Goal: Task Accomplishment & Management: Manage account settings

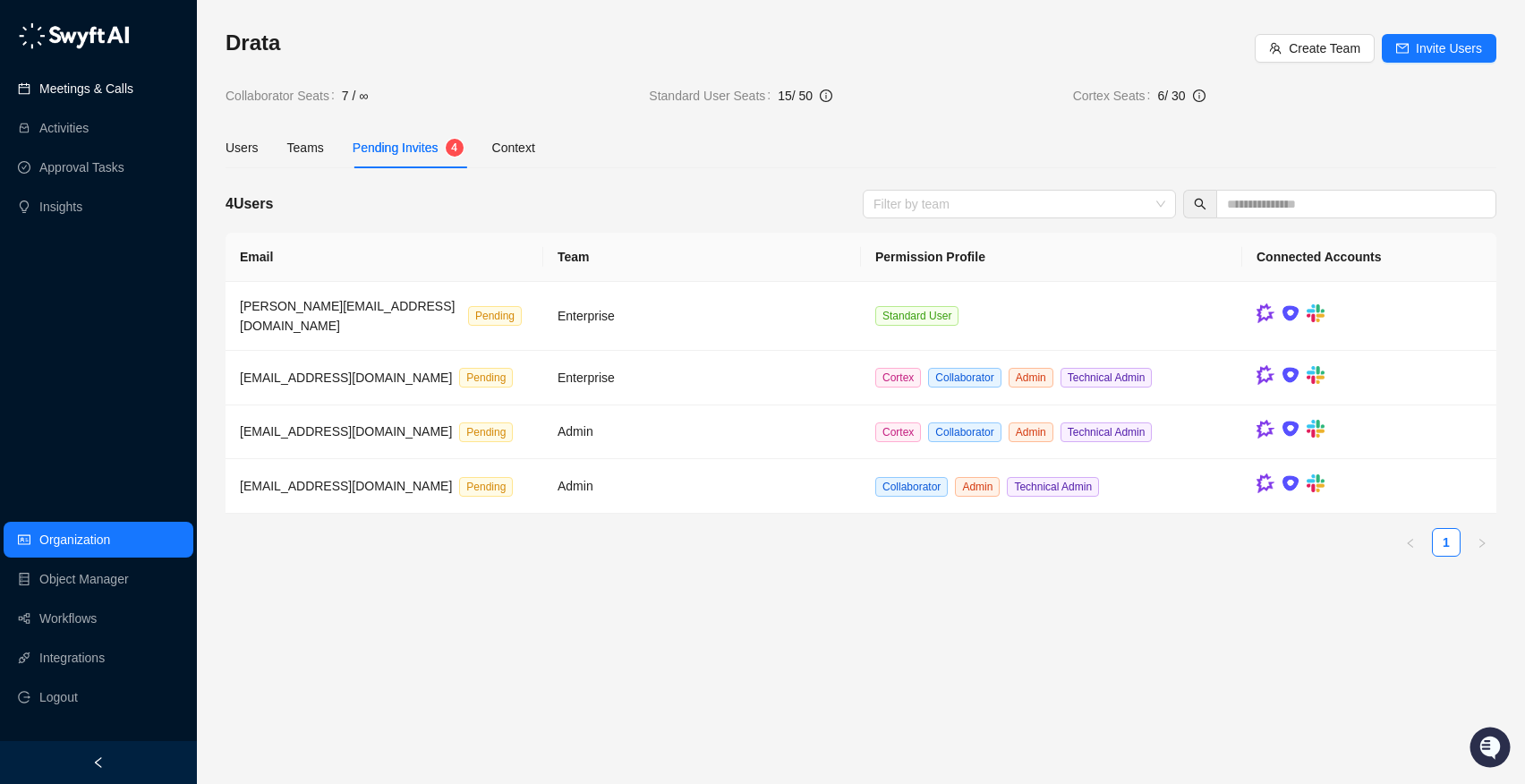
click at [133, 91] on link "Meetings & Calls" at bounding box center [86, 88] width 94 height 36
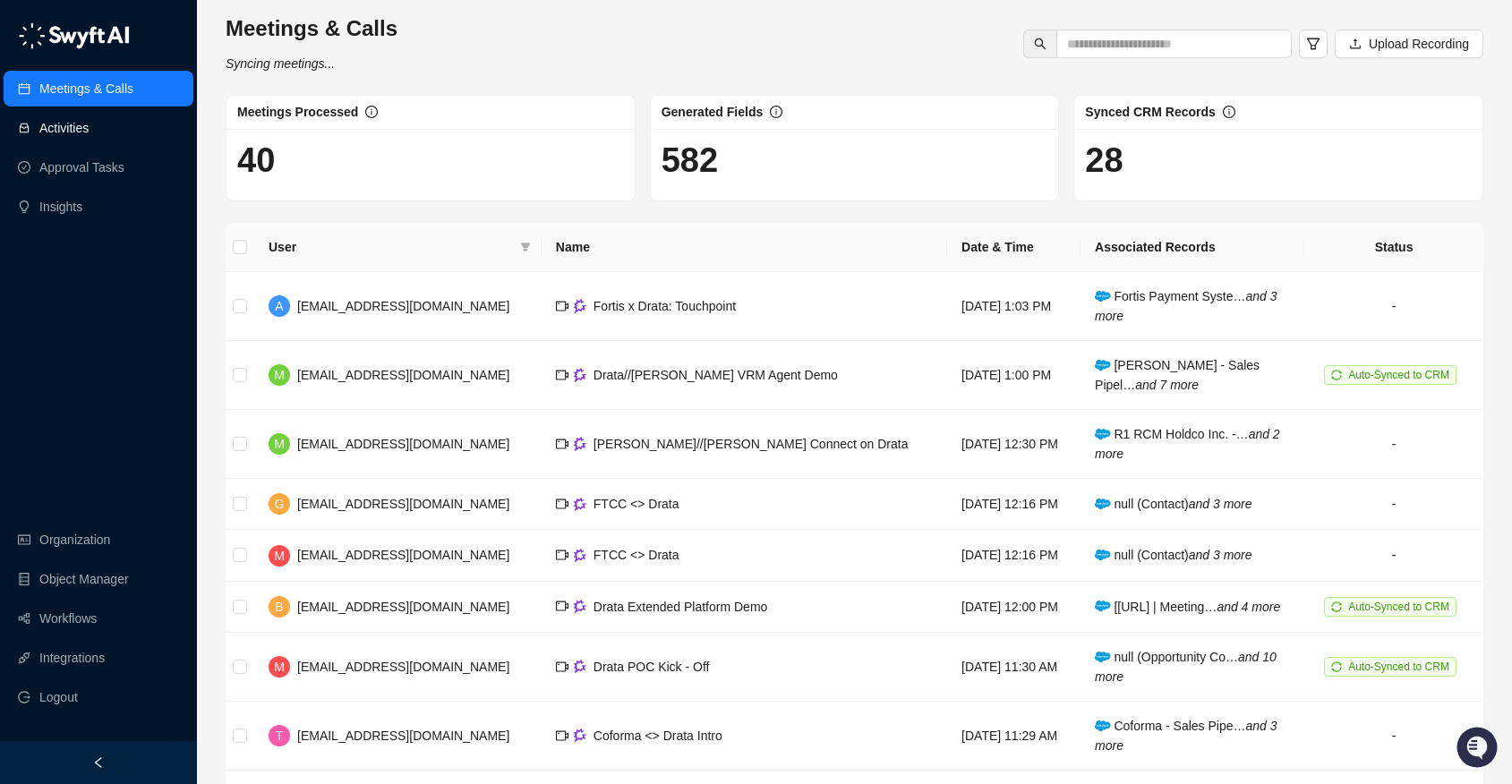
click at [89, 120] on link "Activities" at bounding box center [64, 128] width 49 height 36
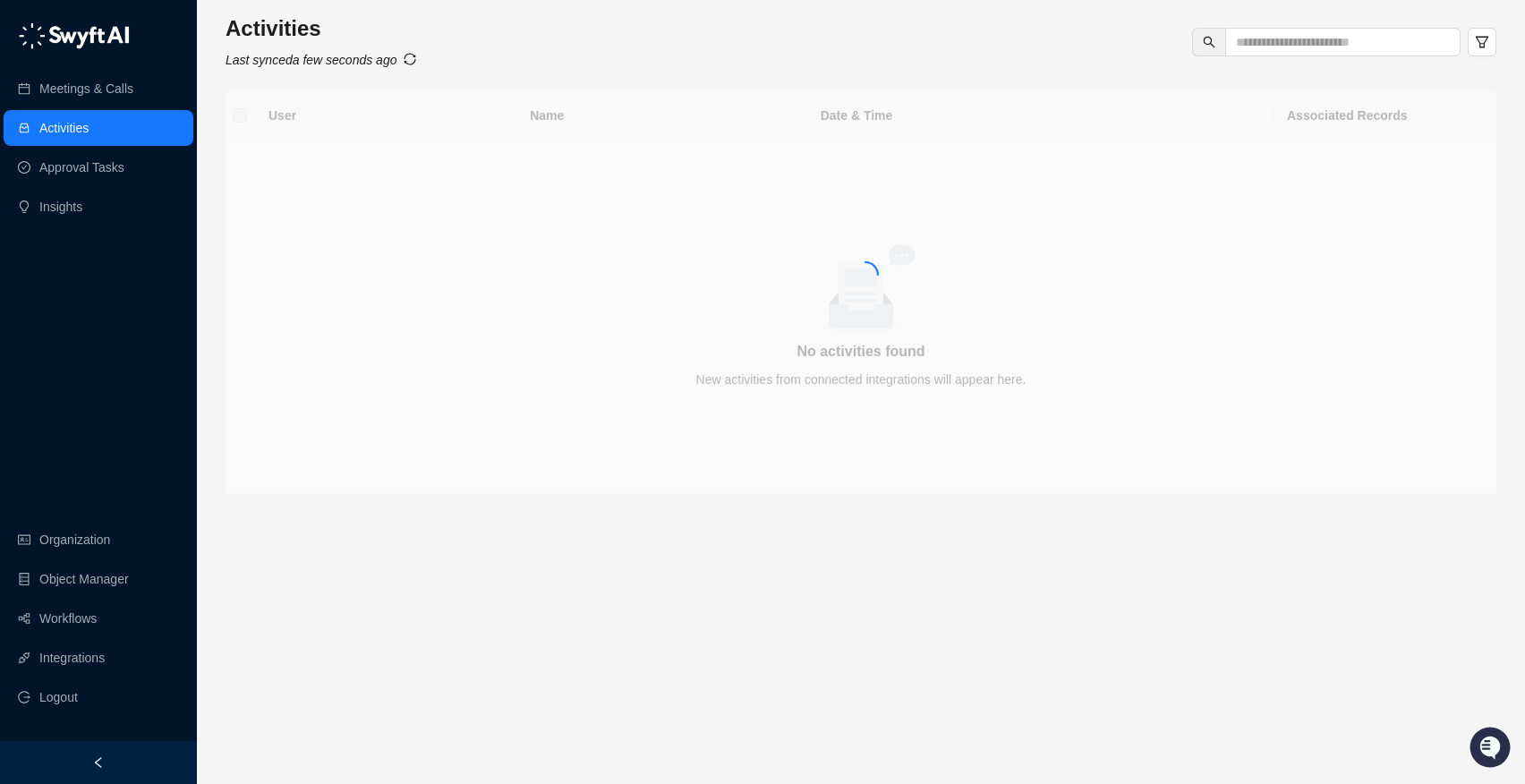
click at [89, 120] on link "Activities" at bounding box center [64, 128] width 49 height 36
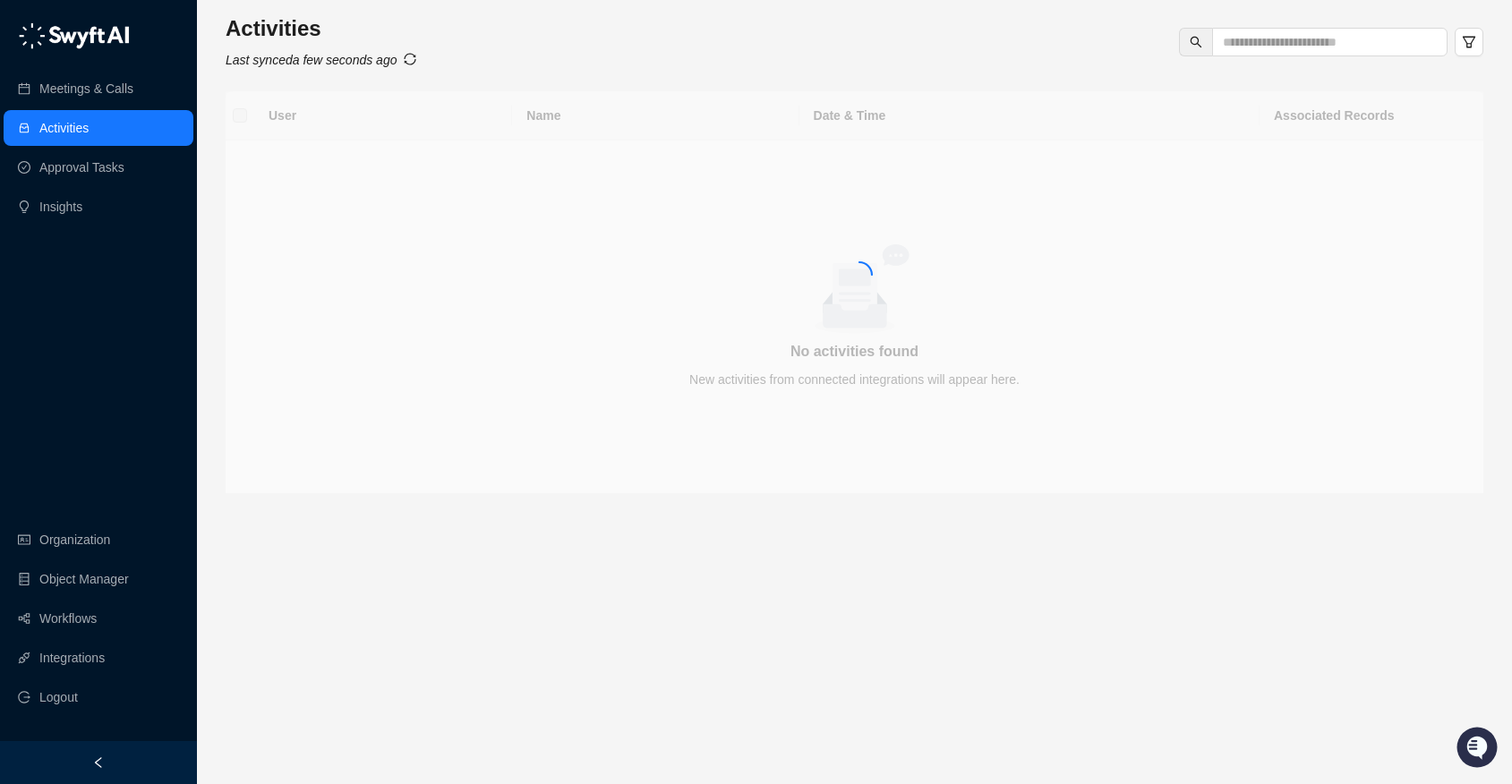
click at [89, 120] on link "Activities" at bounding box center [64, 128] width 49 height 36
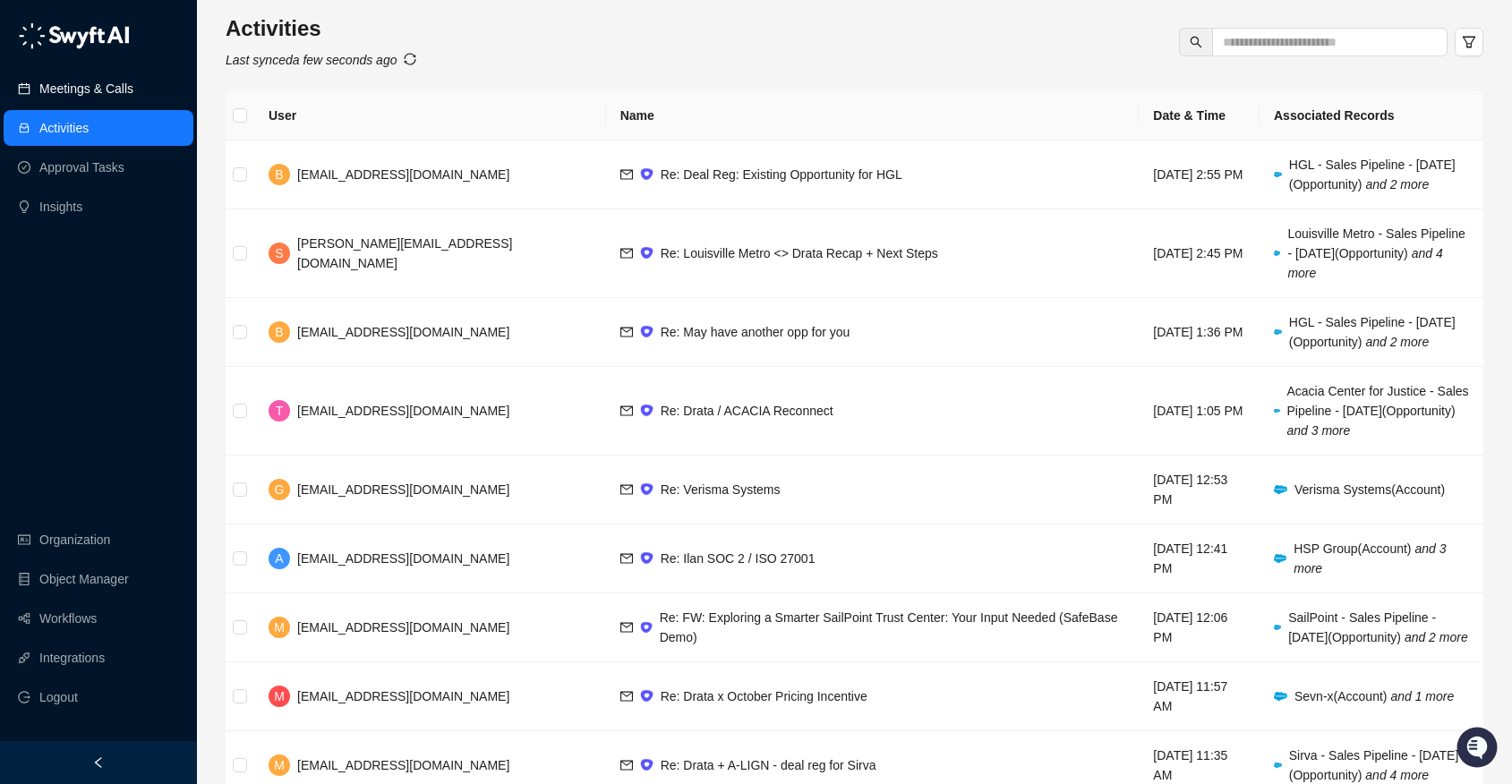
click at [127, 90] on link "Meetings & Calls" at bounding box center [86, 88] width 94 height 36
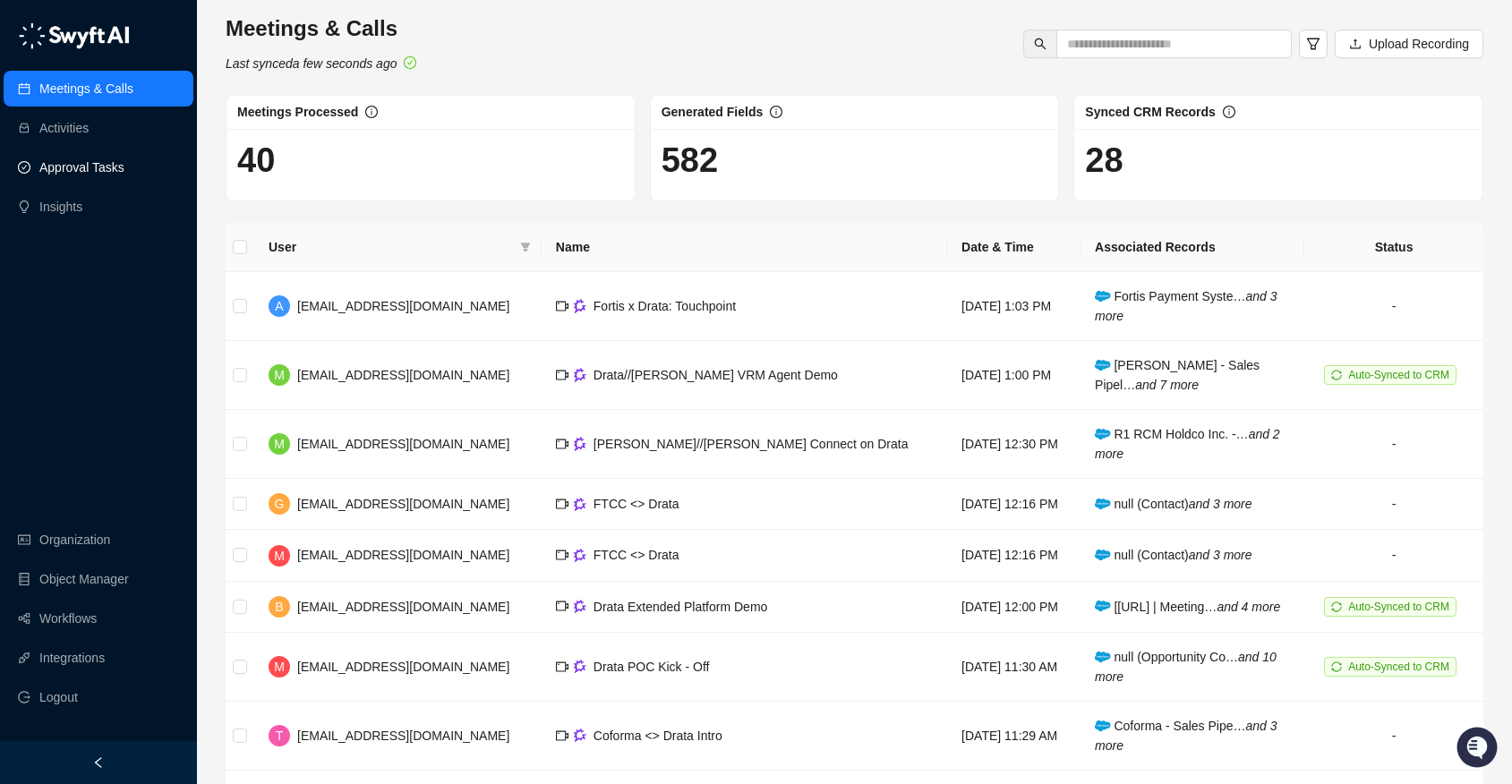
click at [113, 164] on link "Approval Tasks" at bounding box center [81, 167] width 85 height 36
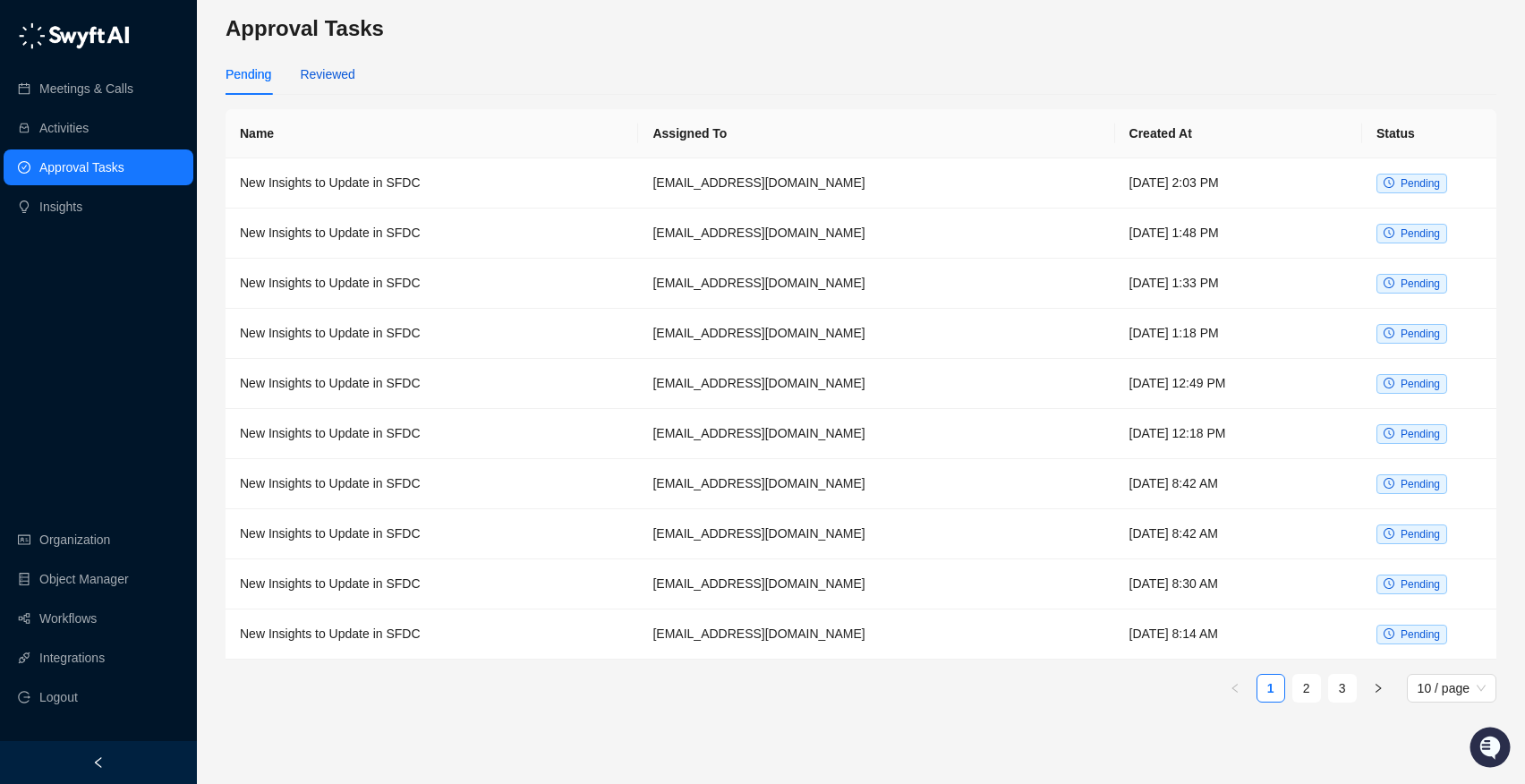
click at [325, 76] on div "Reviewed" at bounding box center [327, 74] width 55 height 20
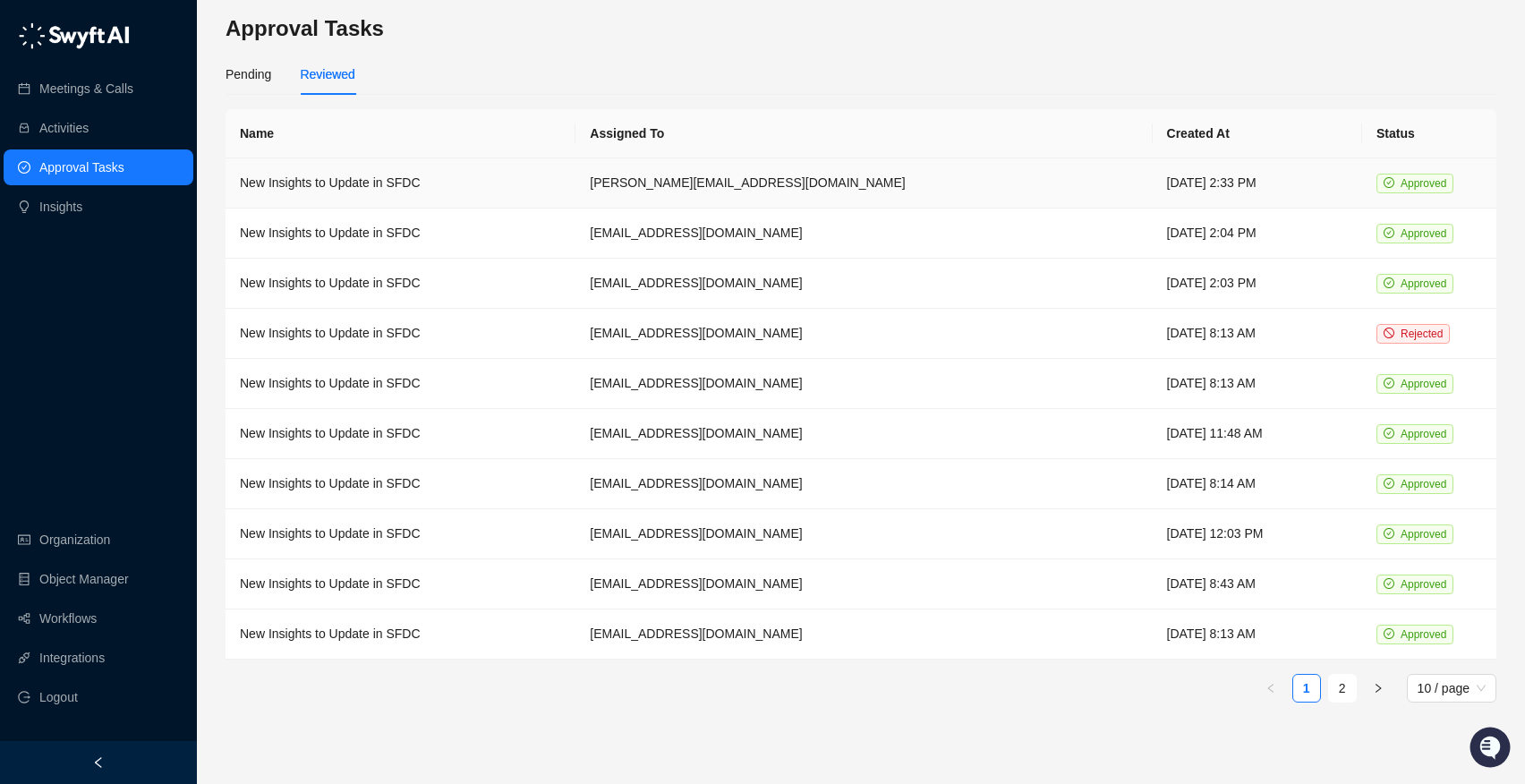
click at [521, 175] on td "New Insights to Update in SFDC" at bounding box center [401, 183] width 350 height 50
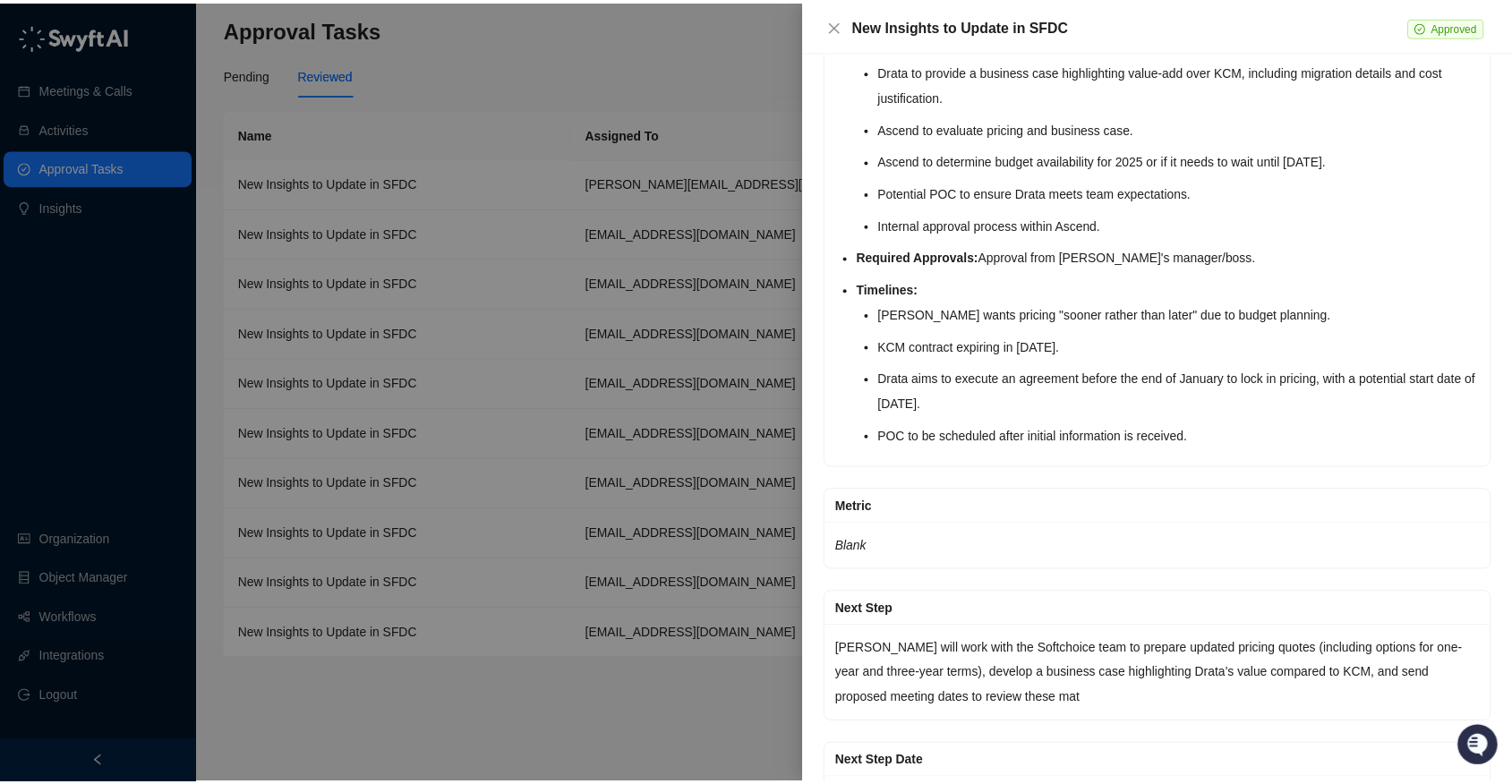
scroll to position [3365, 0]
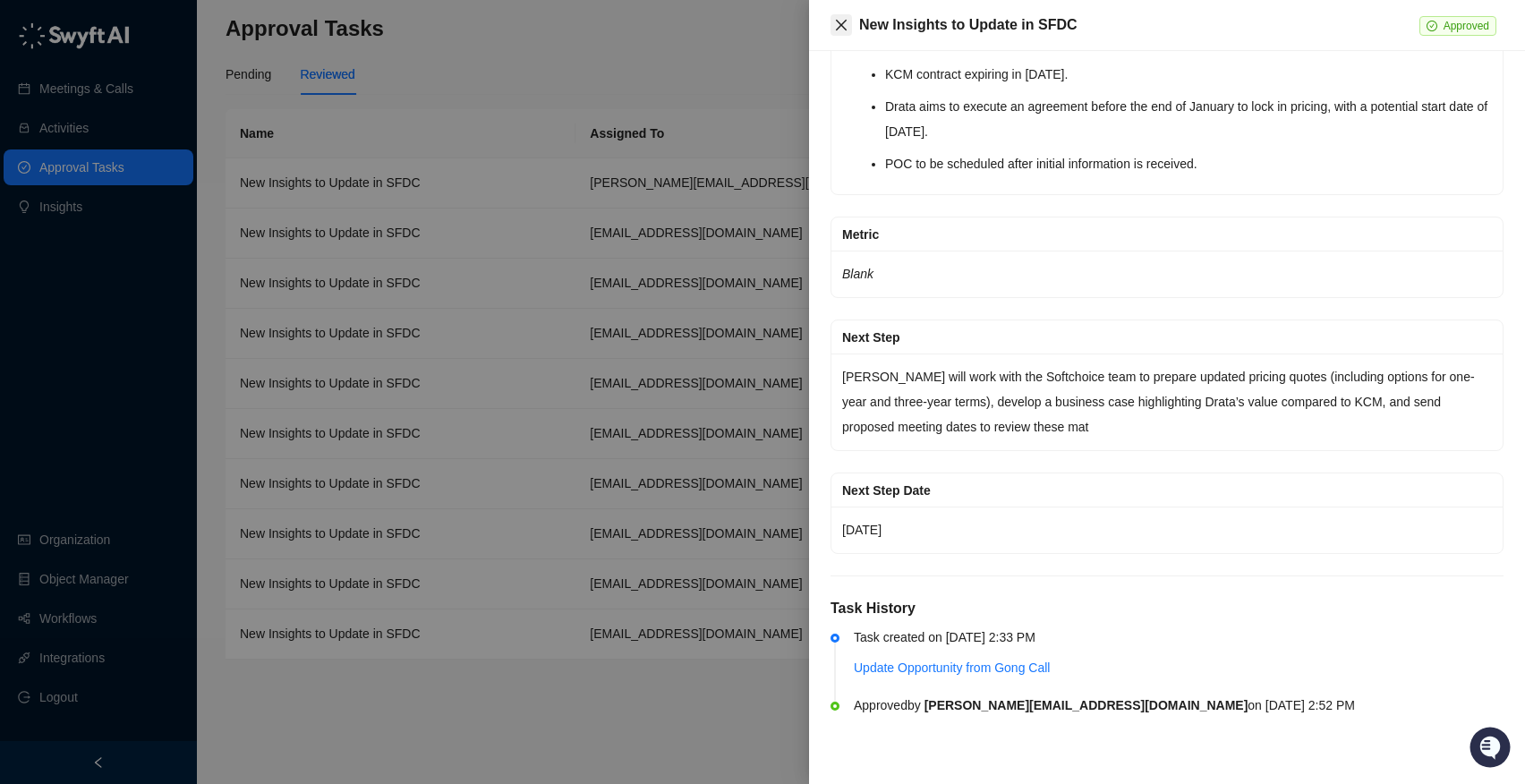
click at [847, 32] on button "Close" at bounding box center [842, 25] width 22 height 22
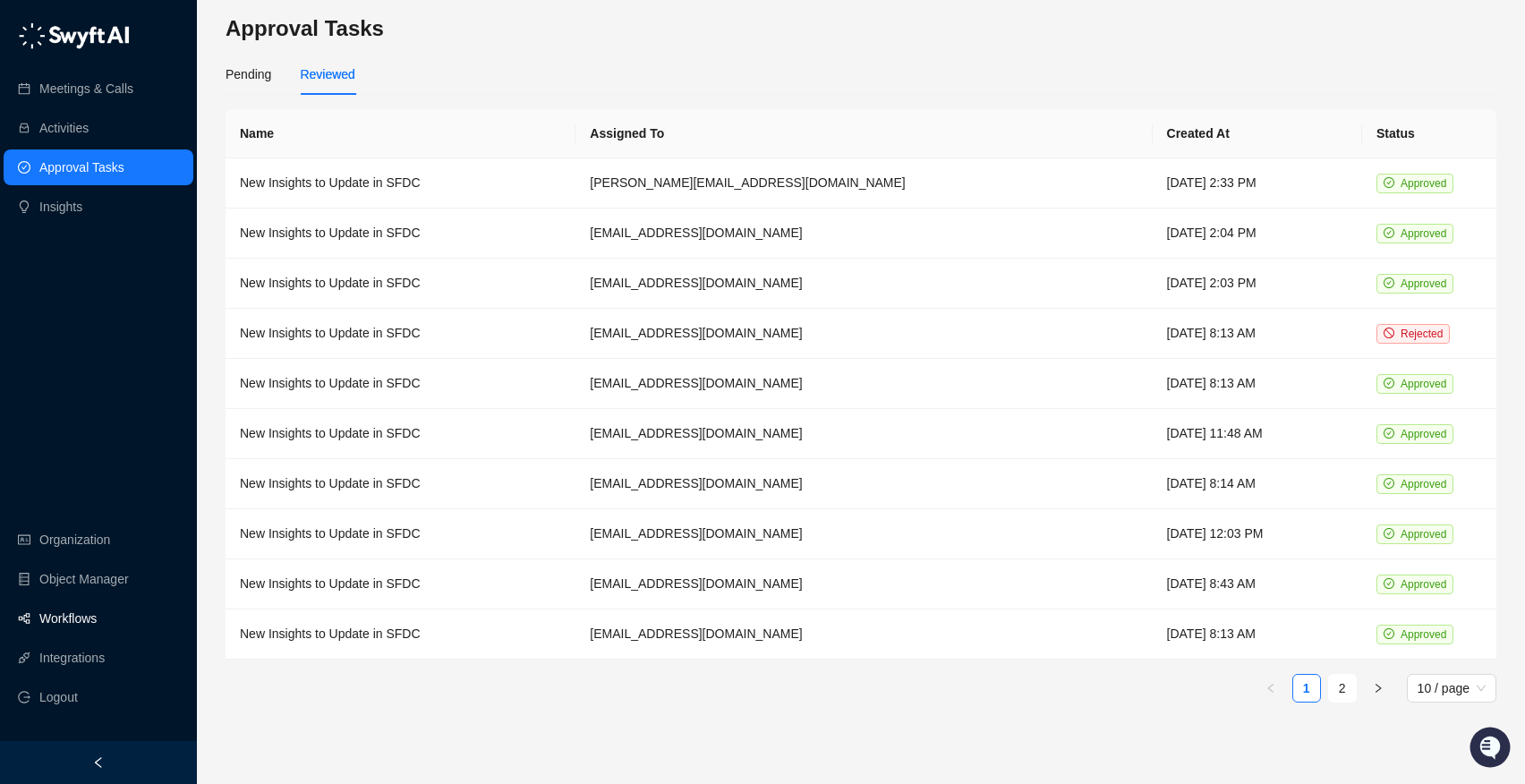
click at [58, 616] on link "Workflows" at bounding box center [67, 618] width 58 height 36
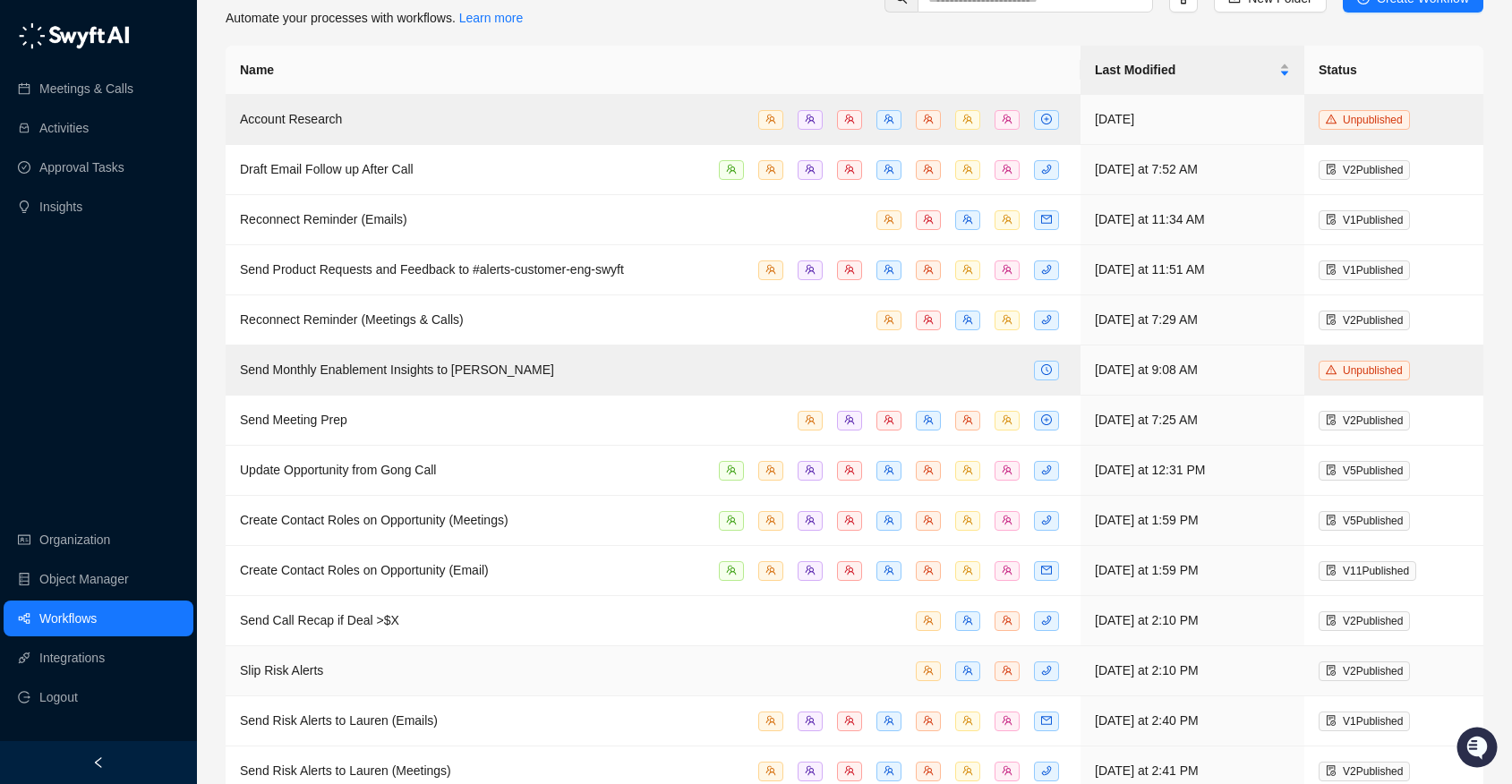
scroll to position [80, 0]
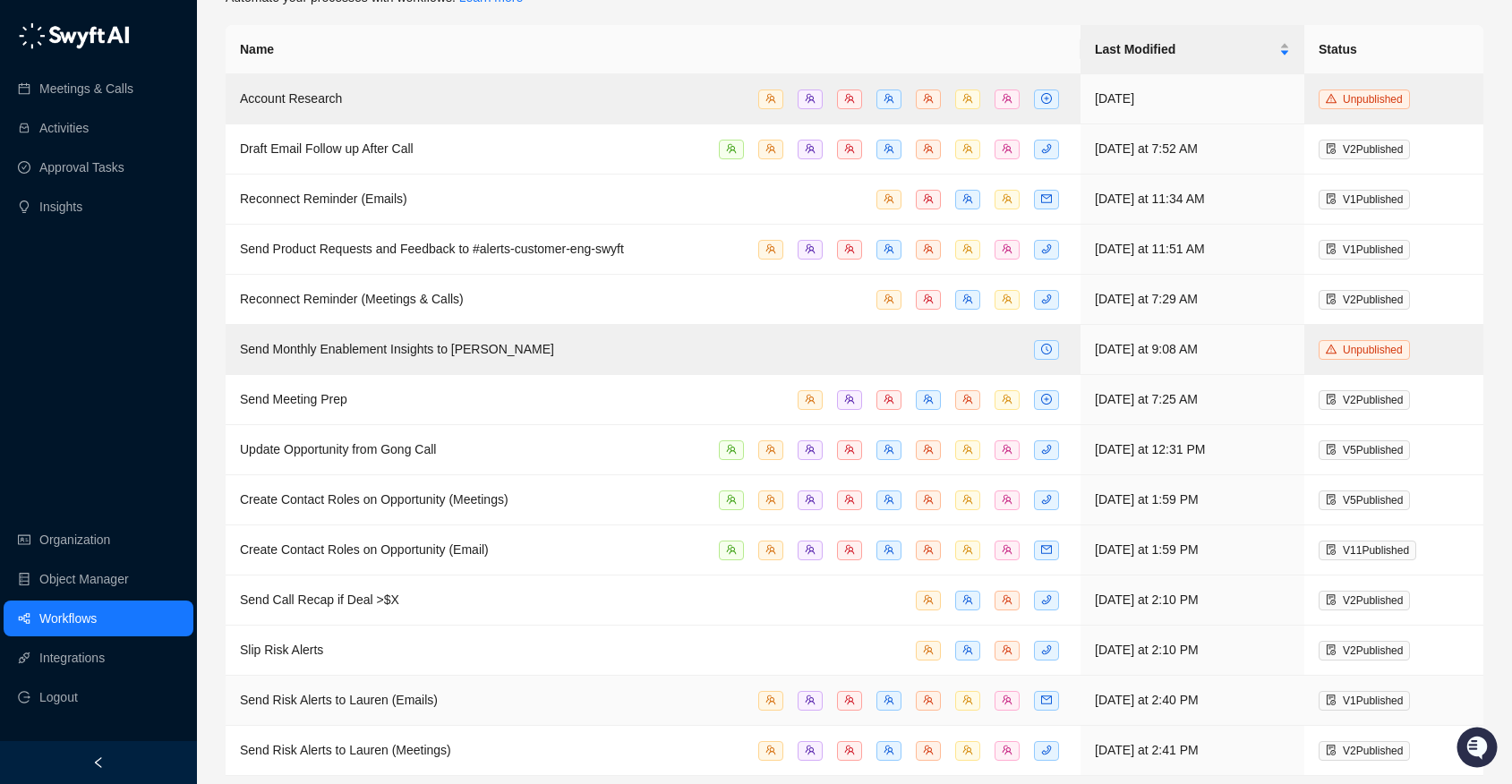
click at [381, 710] on td "Send Risk Alerts to Lauren (Emails)" at bounding box center [653, 700] width 855 height 50
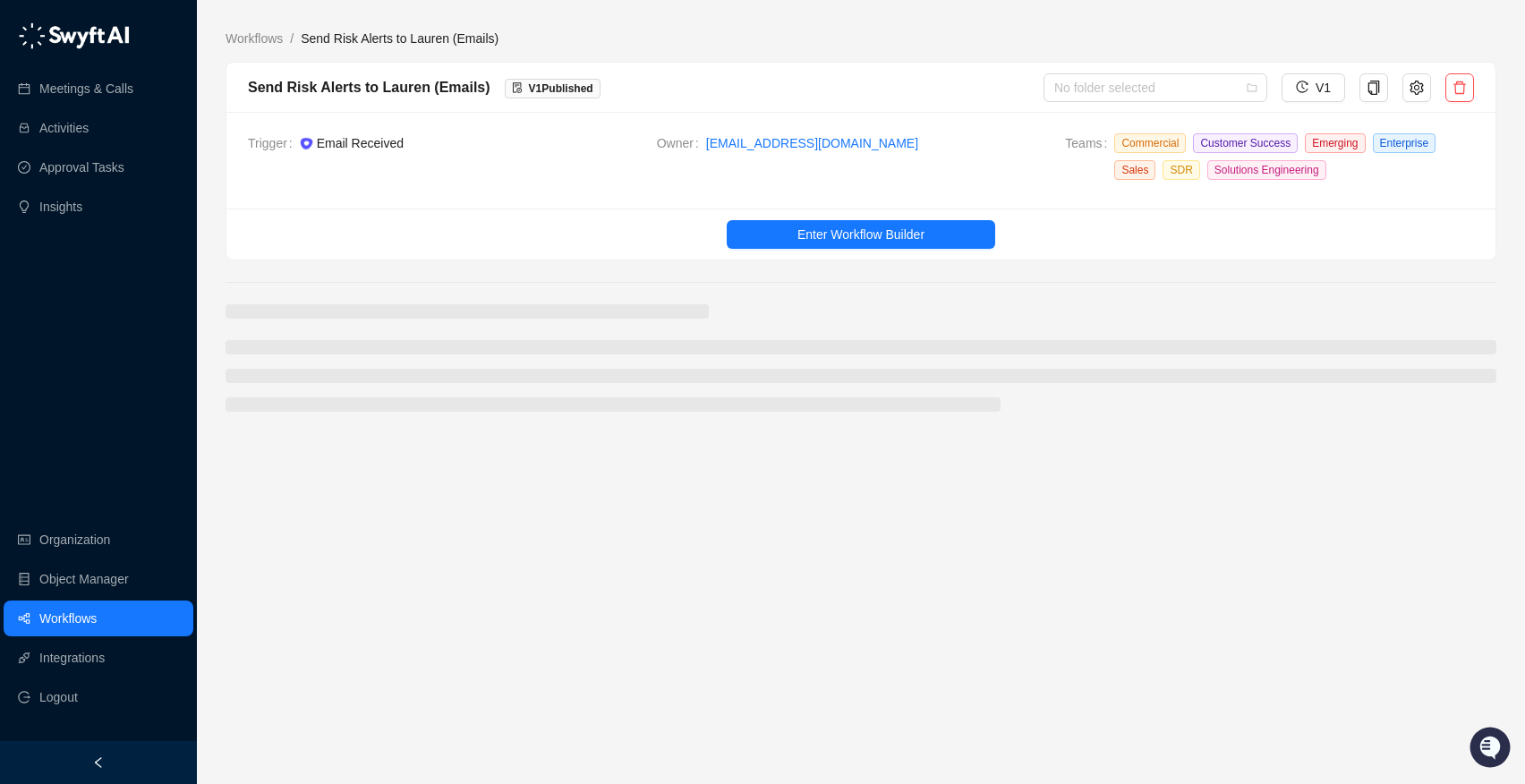
click at [85, 604] on link "Workflows" at bounding box center [67, 618] width 58 height 36
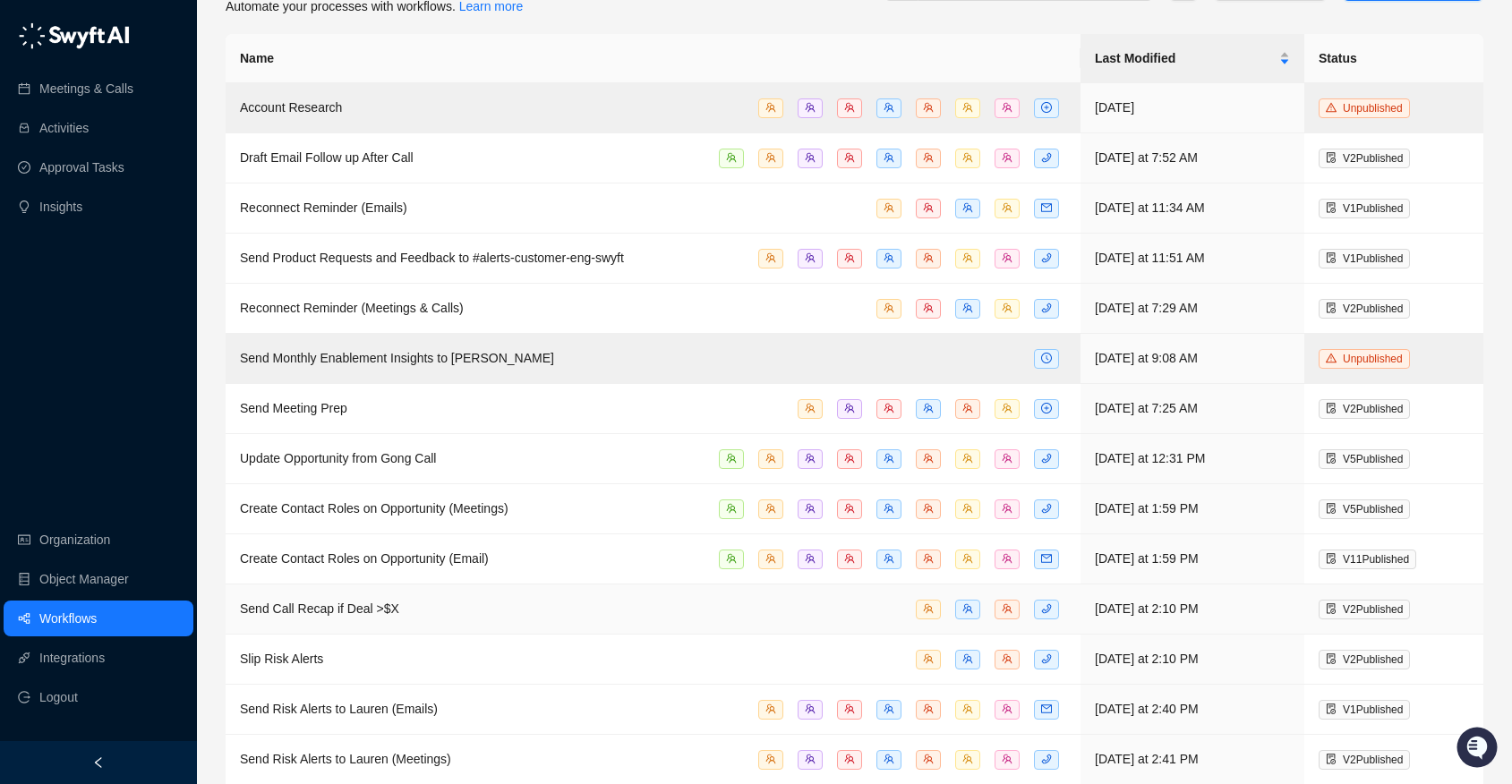
scroll to position [80, 0]
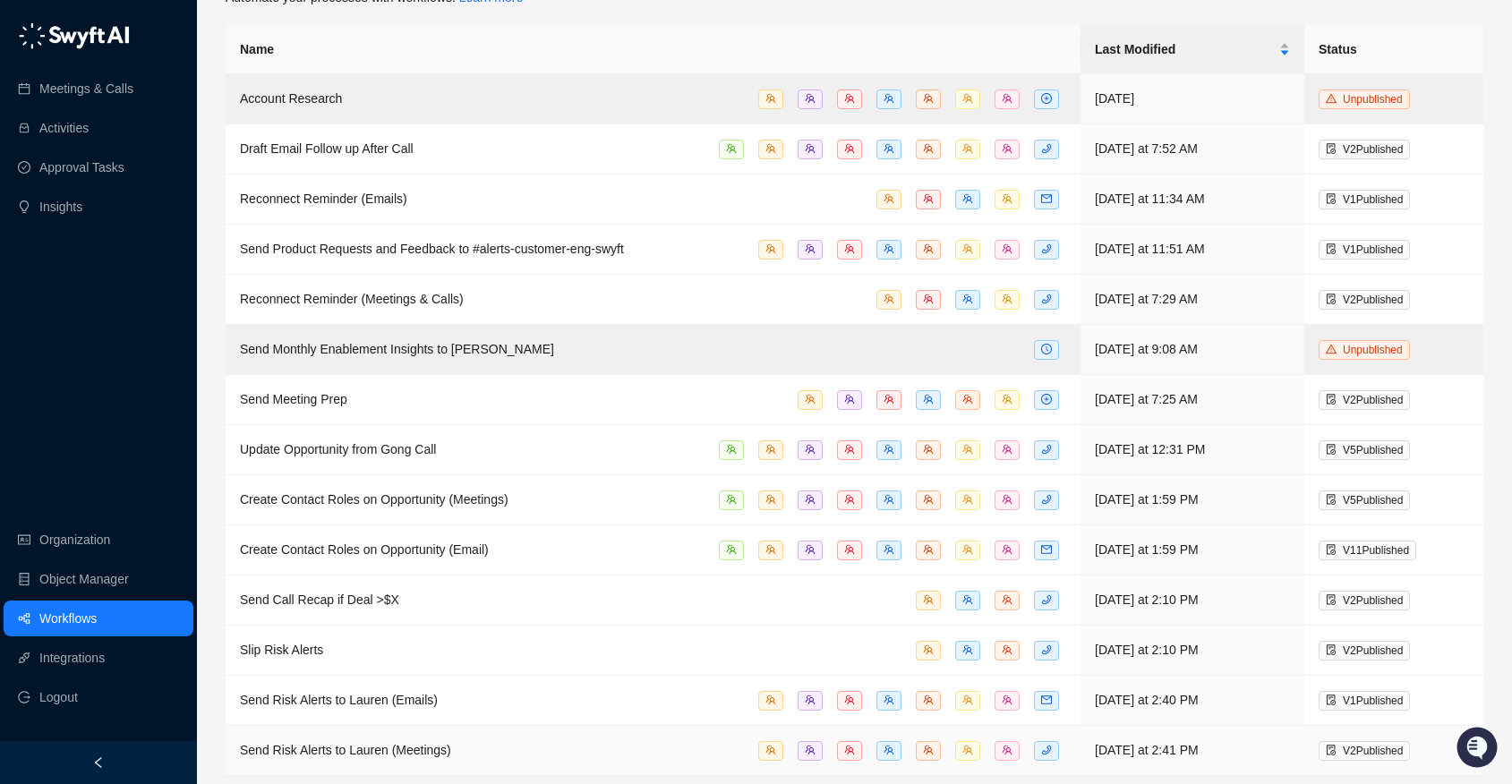
click at [409, 754] on div "Send Risk Alerts to Lauren (Meetings)" at bounding box center [652, 750] width 826 height 21
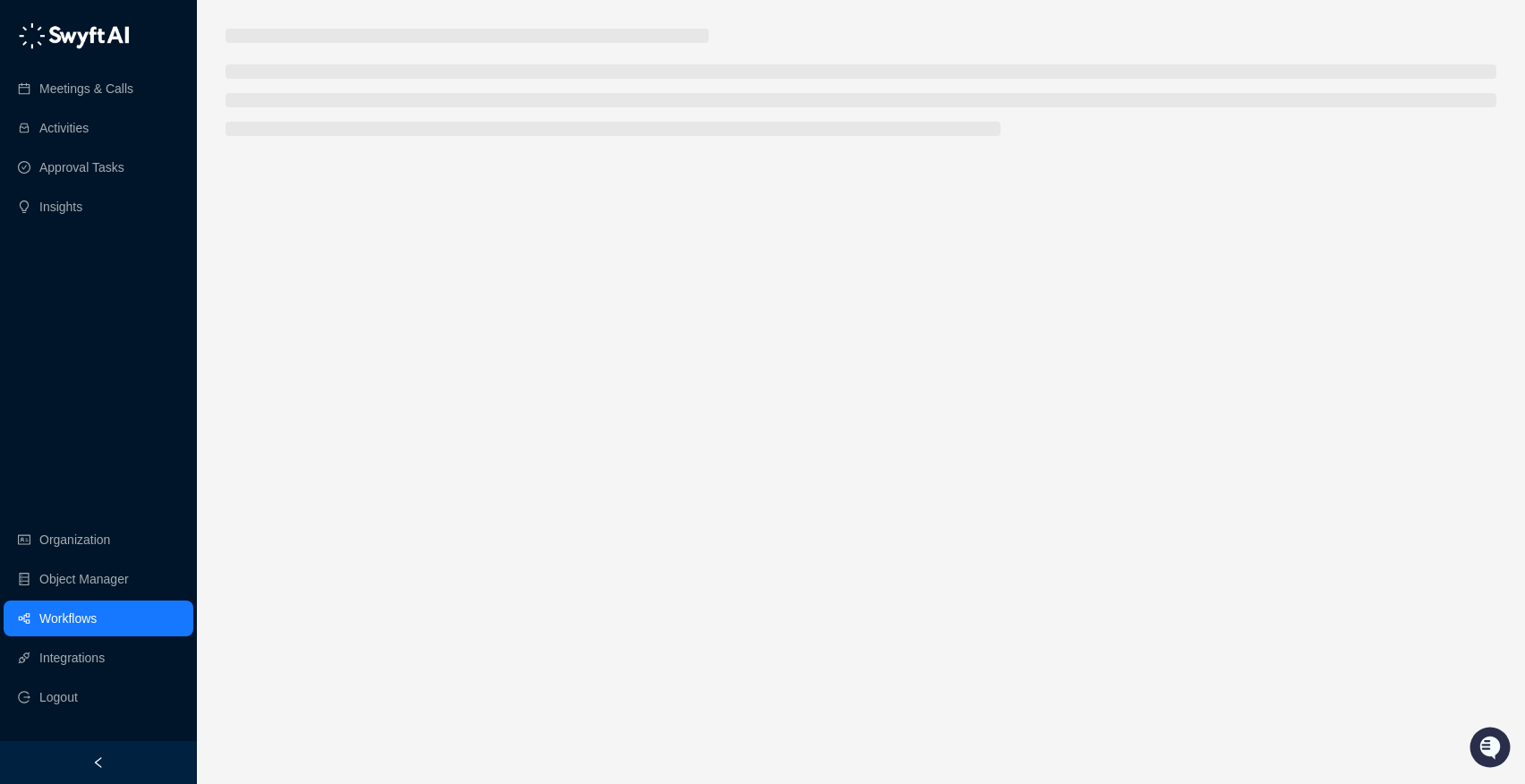
click at [409, 754] on main at bounding box center [861, 399] width 1271 height 741
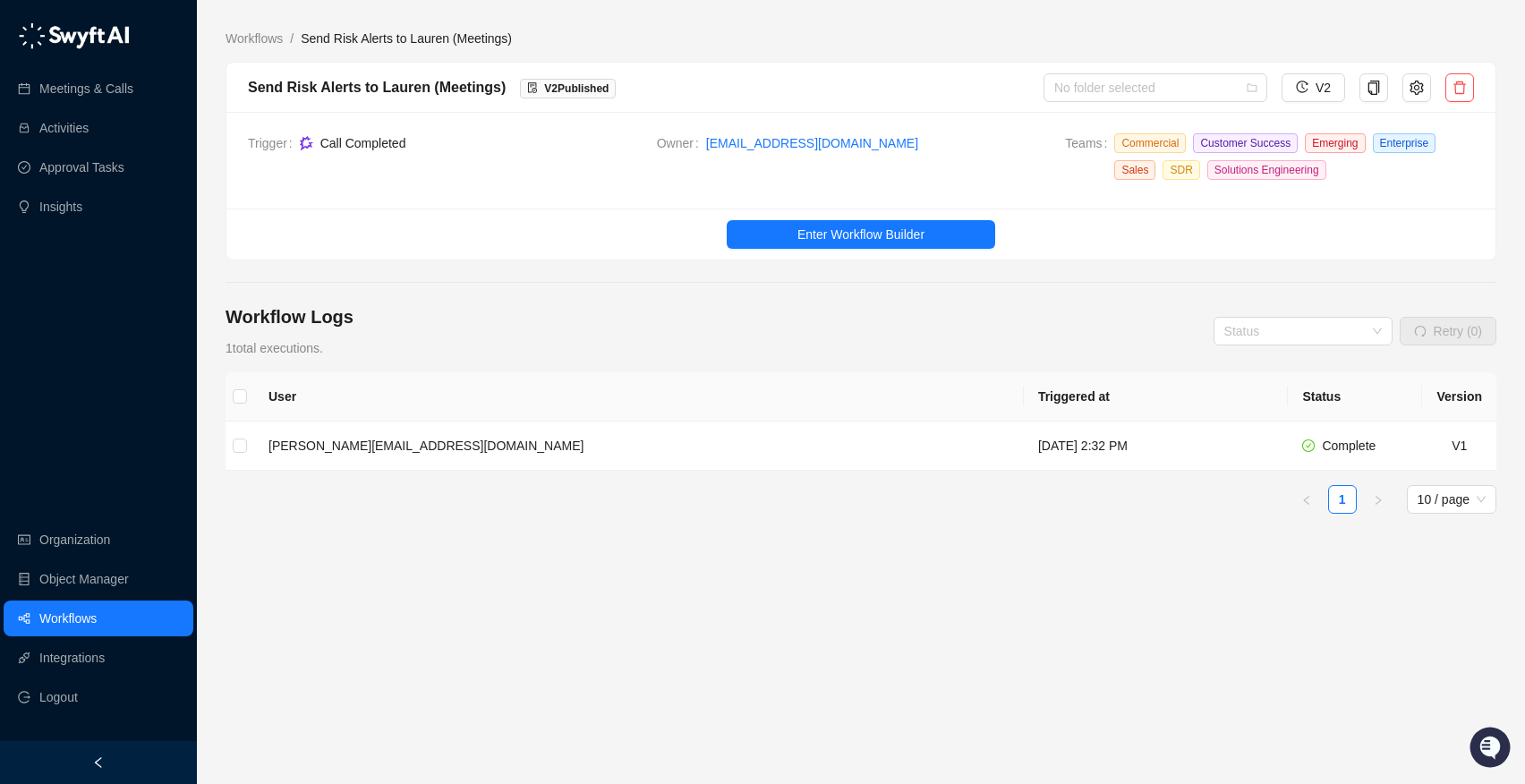
click at [1013, 471] on div "User Triggered at Status Version [PERSON_NAME][EMAIL_ADDRESS][DOMAIN_NAME] [DAT…" at bounding box center [861, 443] width 1271 height 142
click at [553, 436] on td "[PERSON_NAME][EMAIL_ADDRESS][DOMAIN_NAME]" at bounding box center [638, 446] width 769 height 49
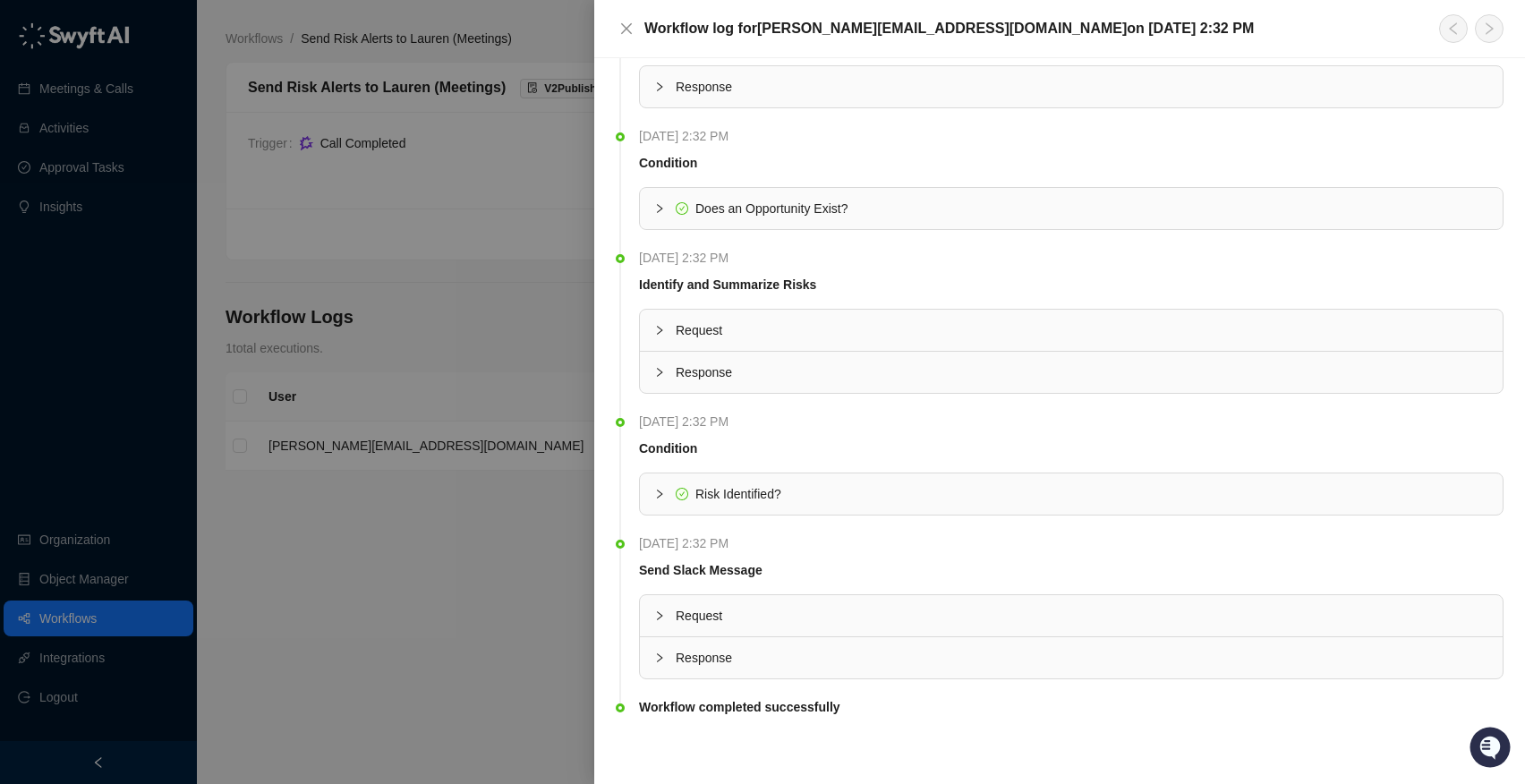
scroll to position [70, 0]
click at [661, 656] on icon "collapsed" at bounding box center [659, 655] width 5 height 9
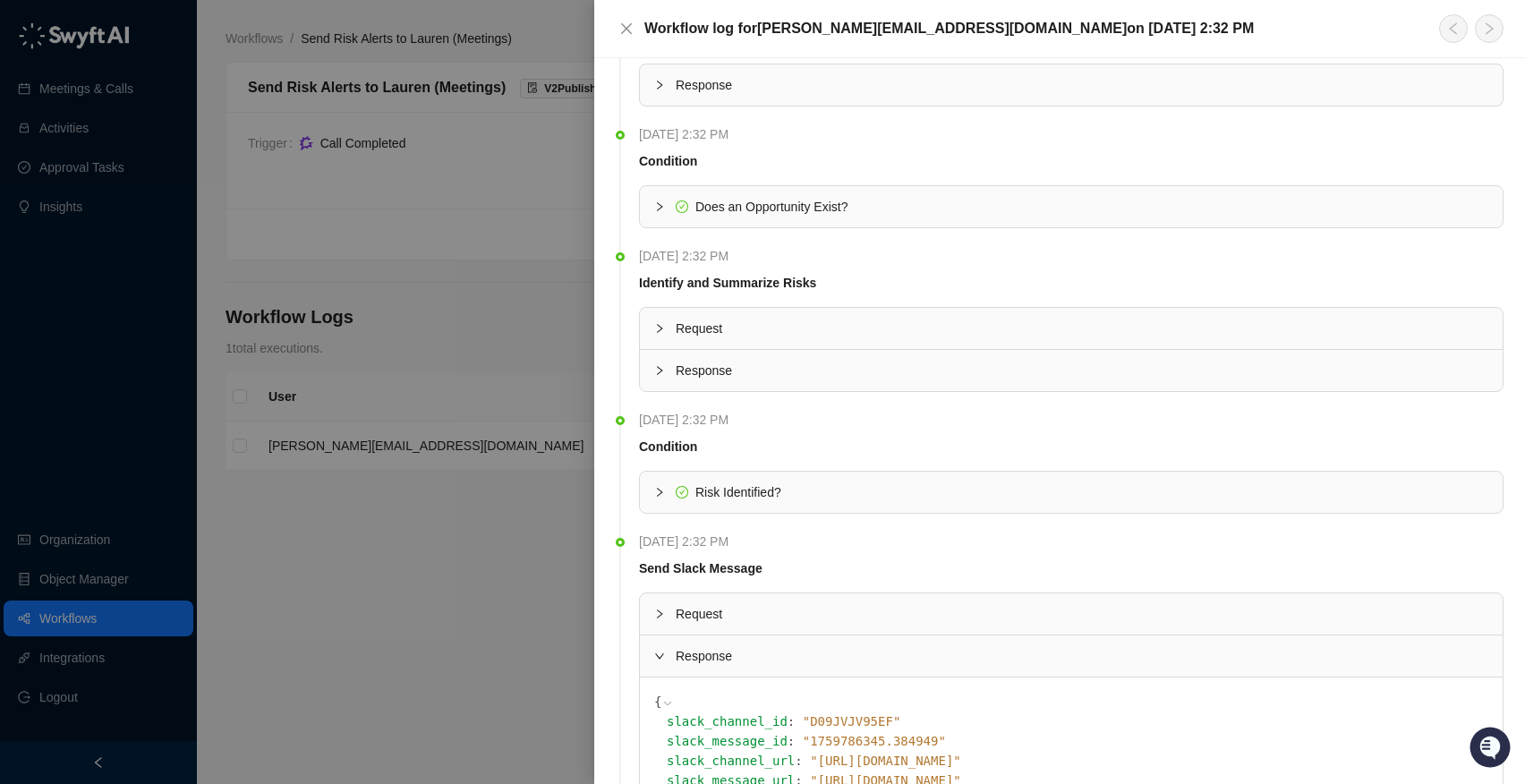
click at [663, 617] on icon "collapsed" at bounding box center [659, 613] width 11 height 11
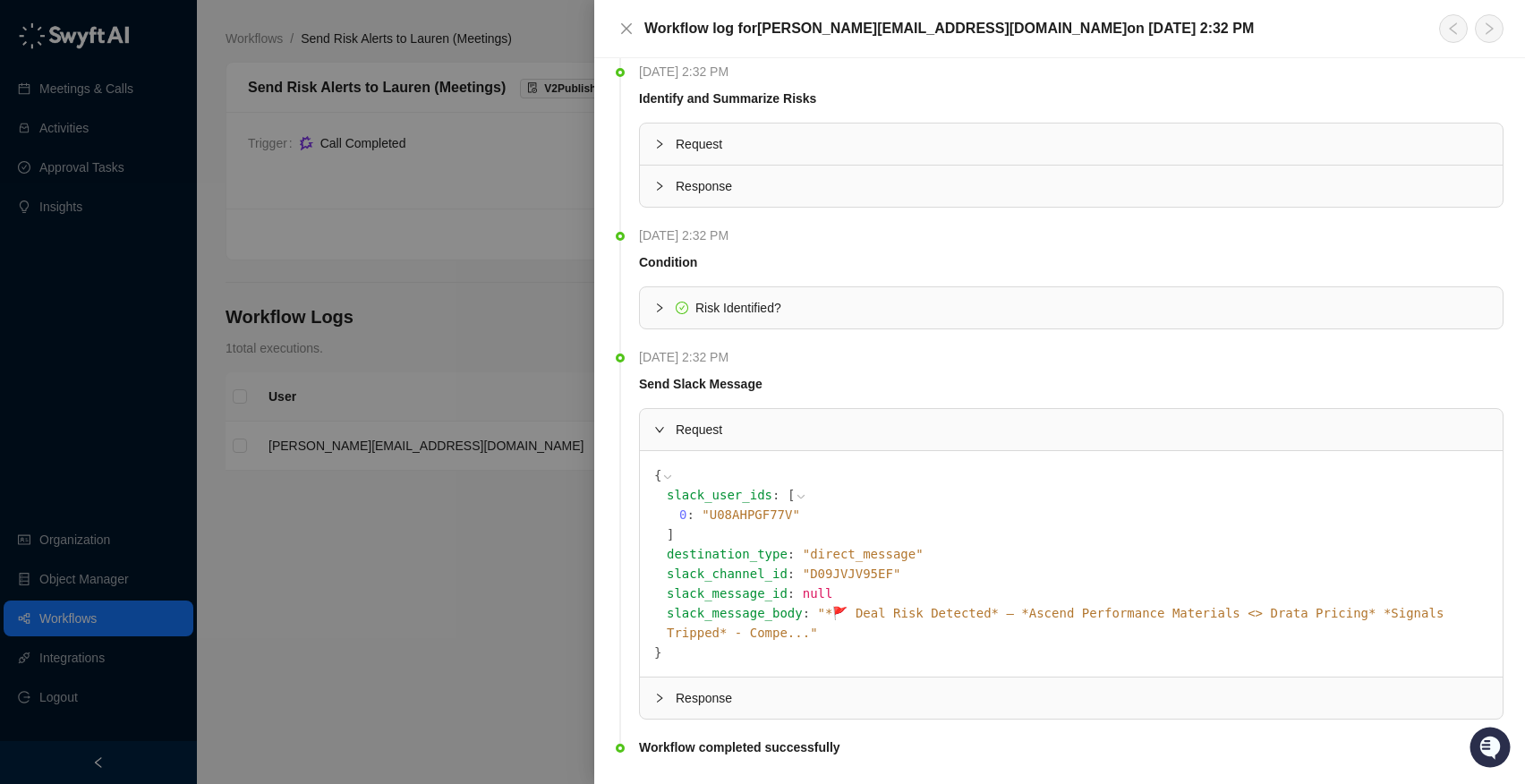
scroll to position [278, 0]
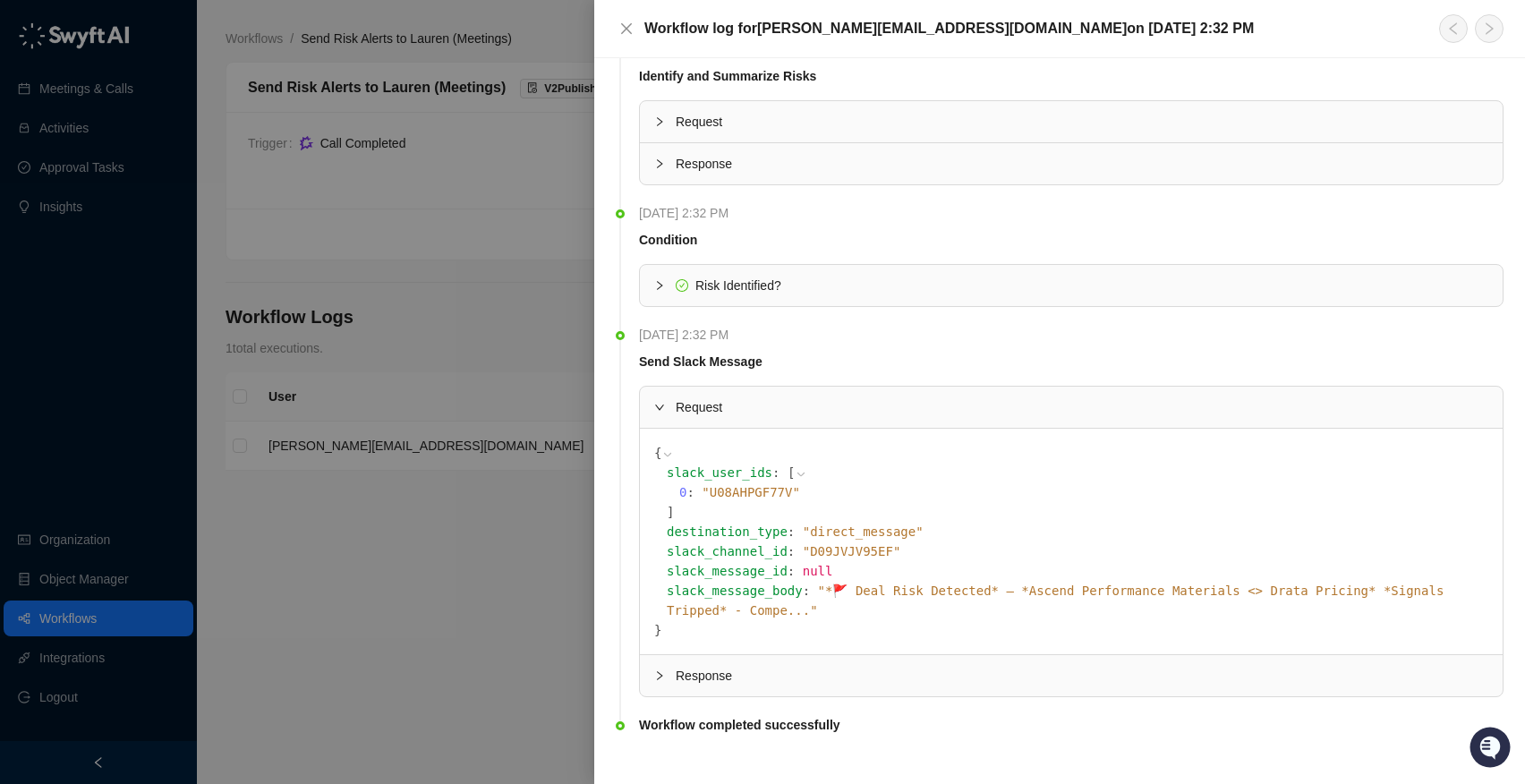
click at [667, 261] on th at bounding box center [1071, 260] width 864 height 7
click at [652, 281] on div "Risk Identified?" at bounding box center [1071, 285] width 862 height 41
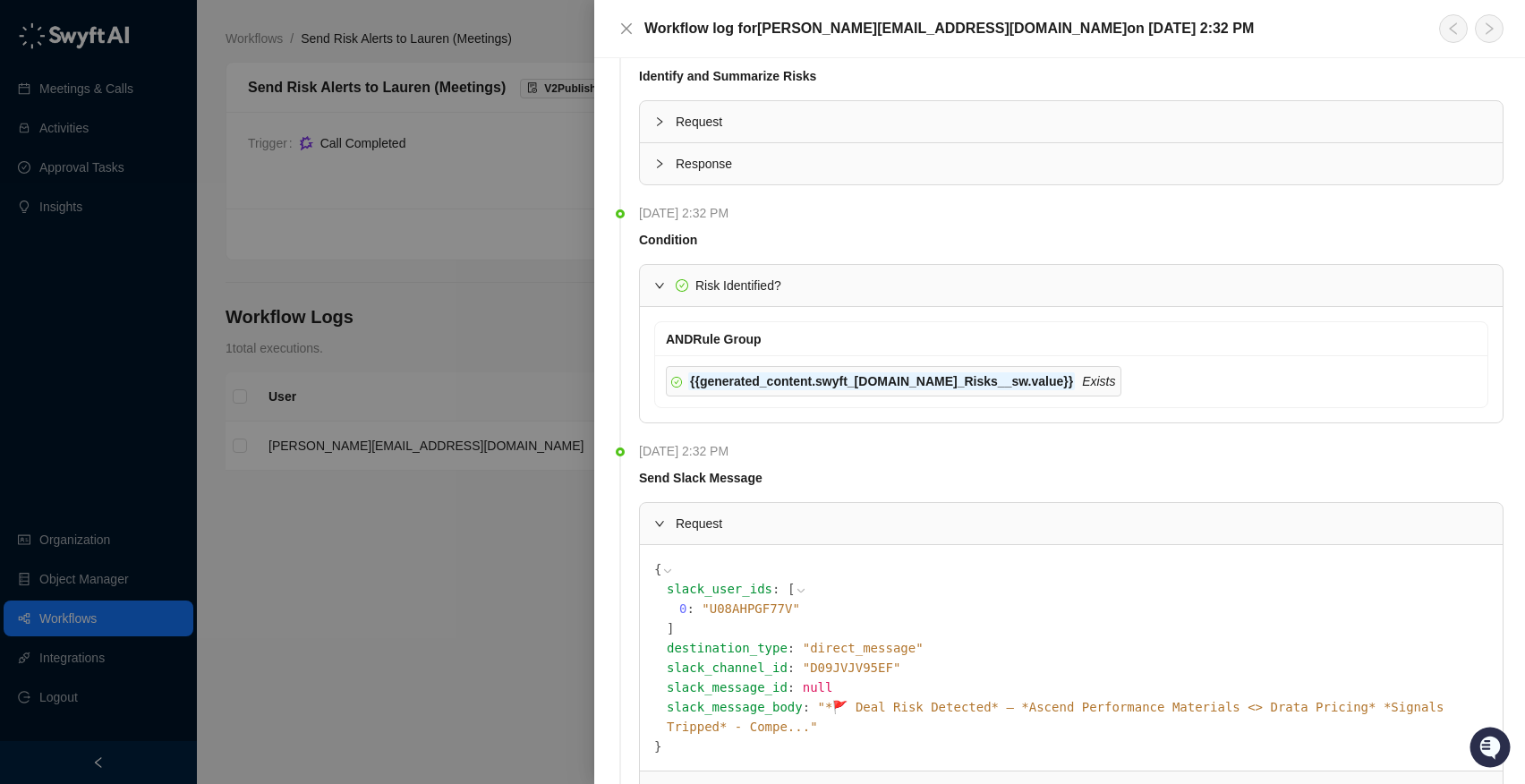
click at [515, 258] on div at bounding box center [762, 392] width 1525 height 784
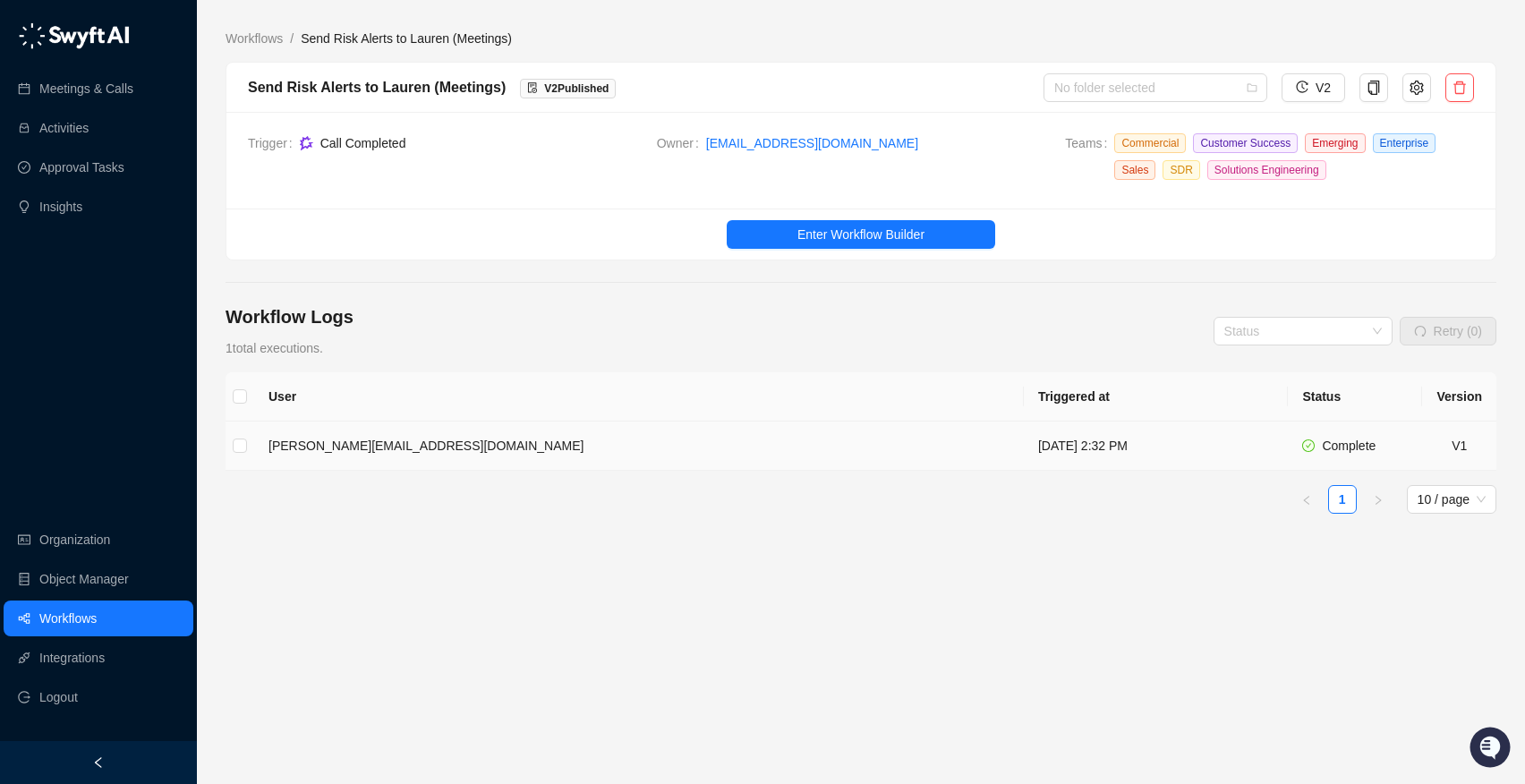
click at [1450, 443] on td "V1" at bounding box center [1460, 446] width 74 height 49
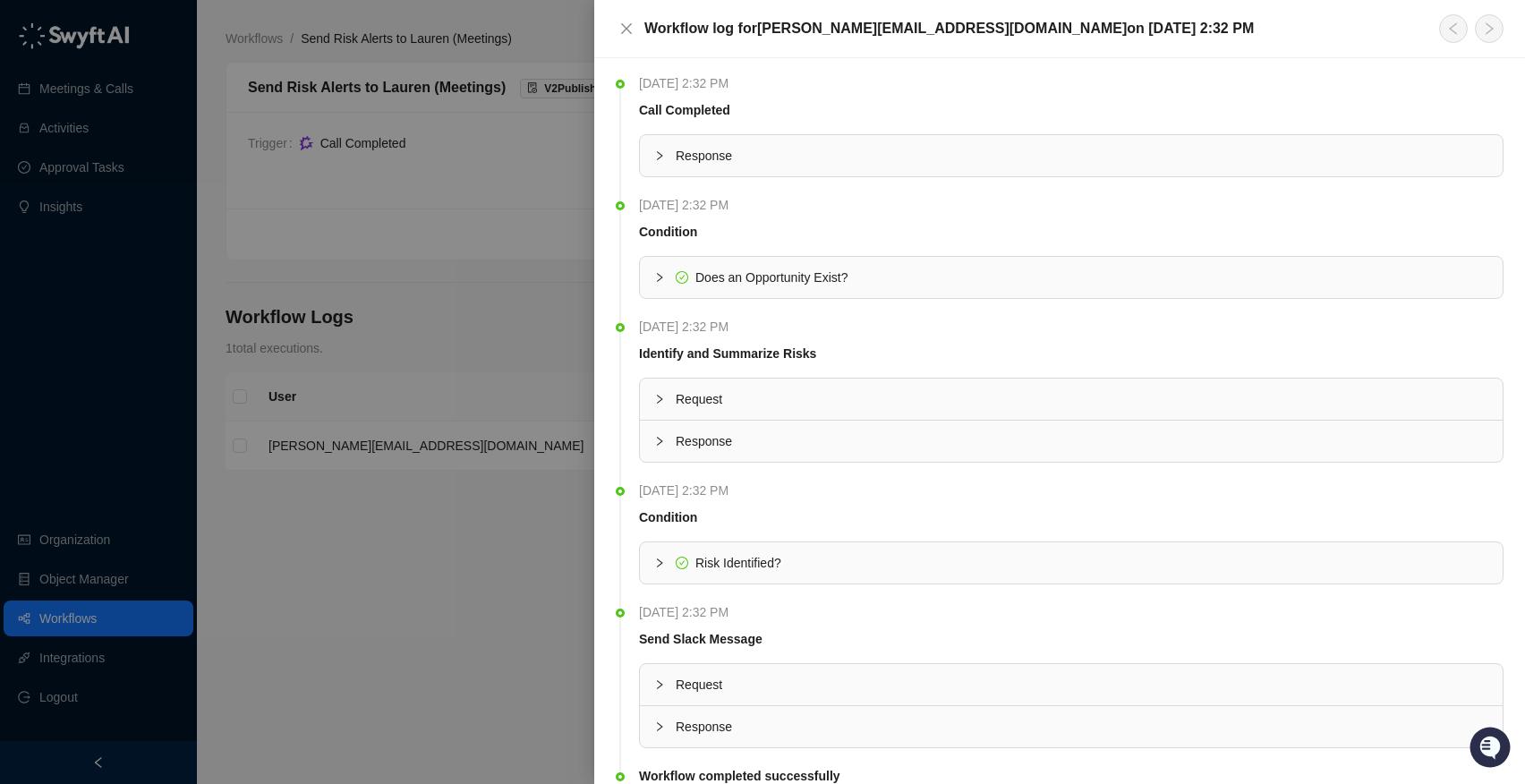
click at [672, 157] on div at bounding box center [665, 155] width 22 height 20
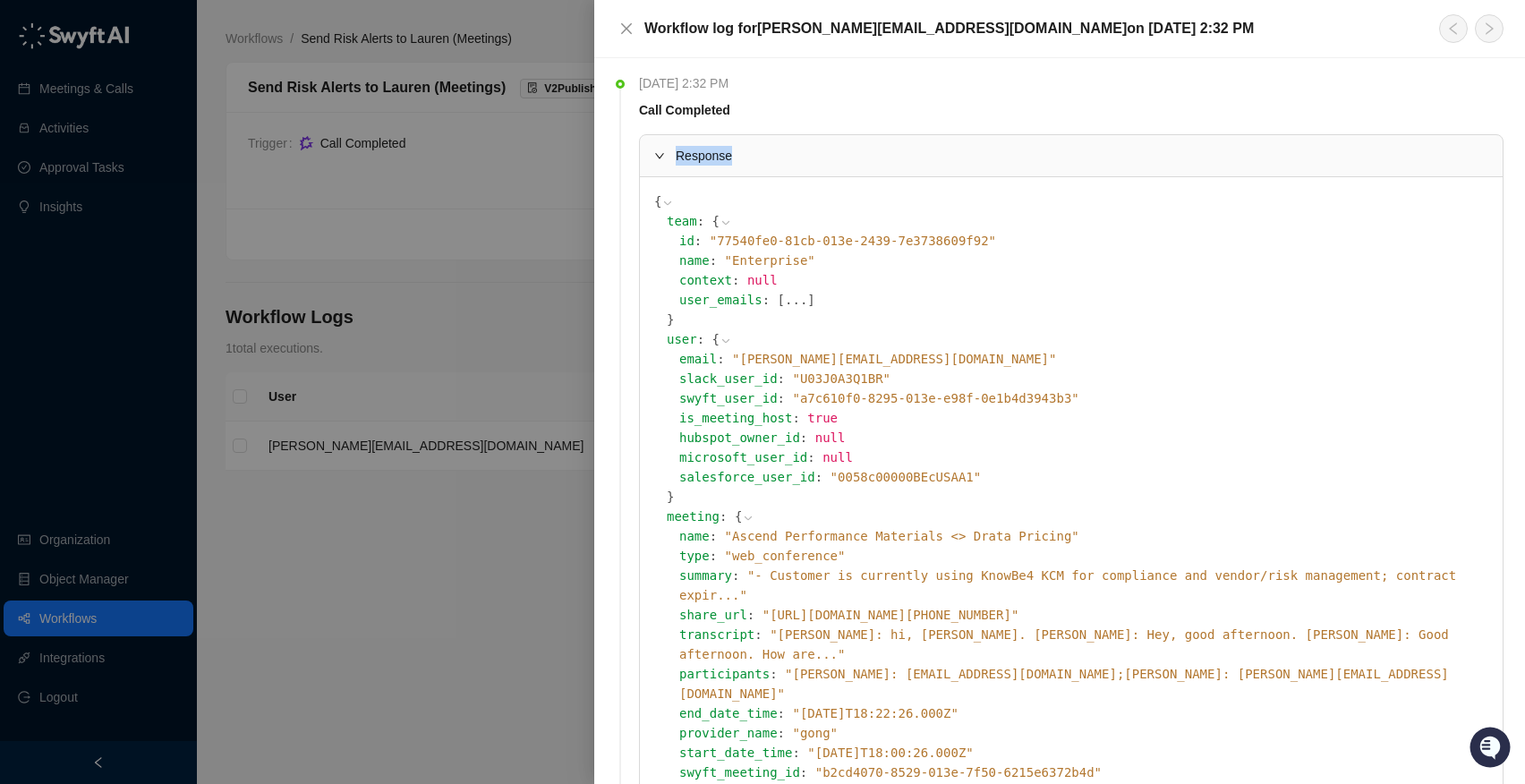
click at [672, 157] on div at bounding box center [665, 155] width 22 height 20
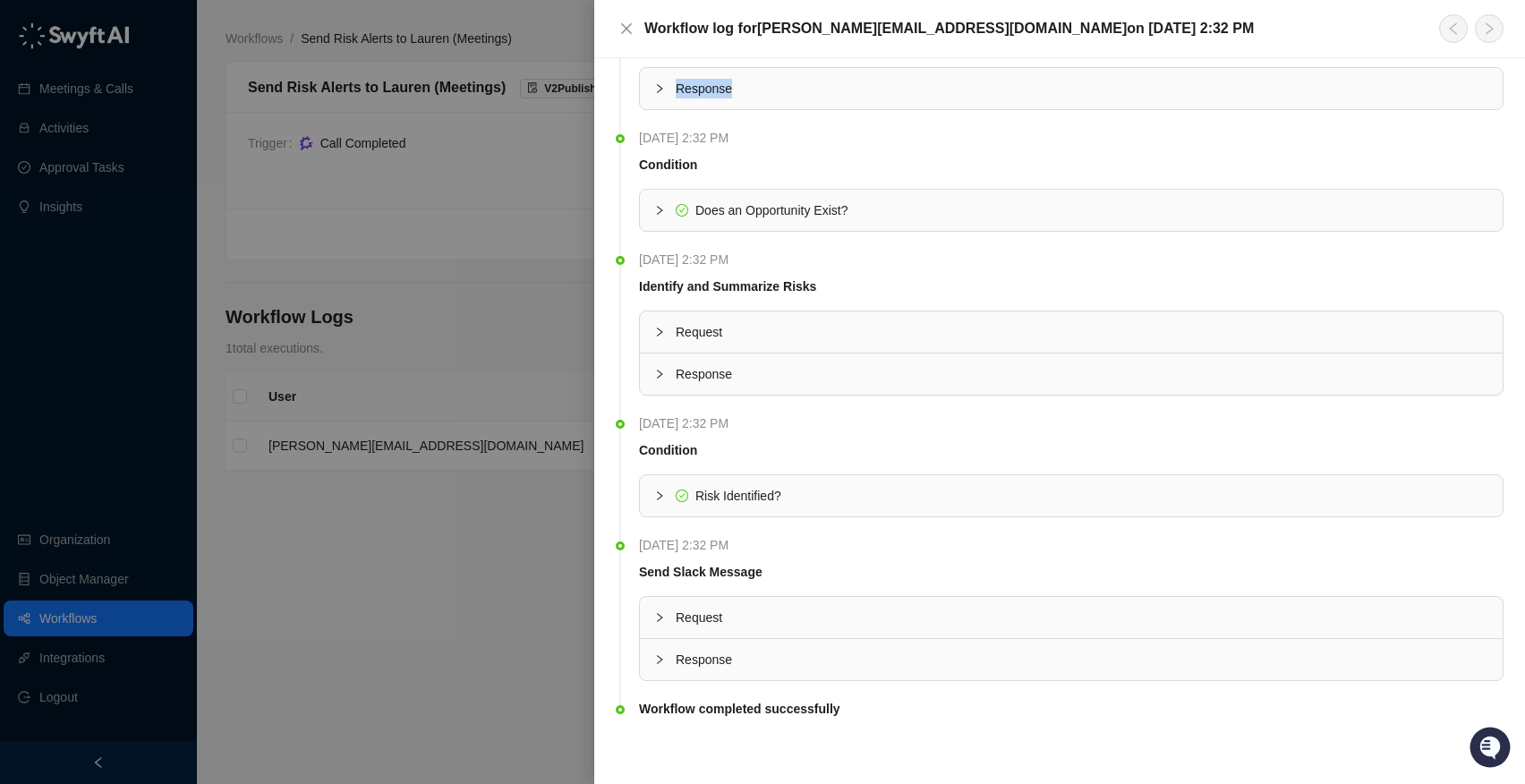
scroll to position [70, 0]
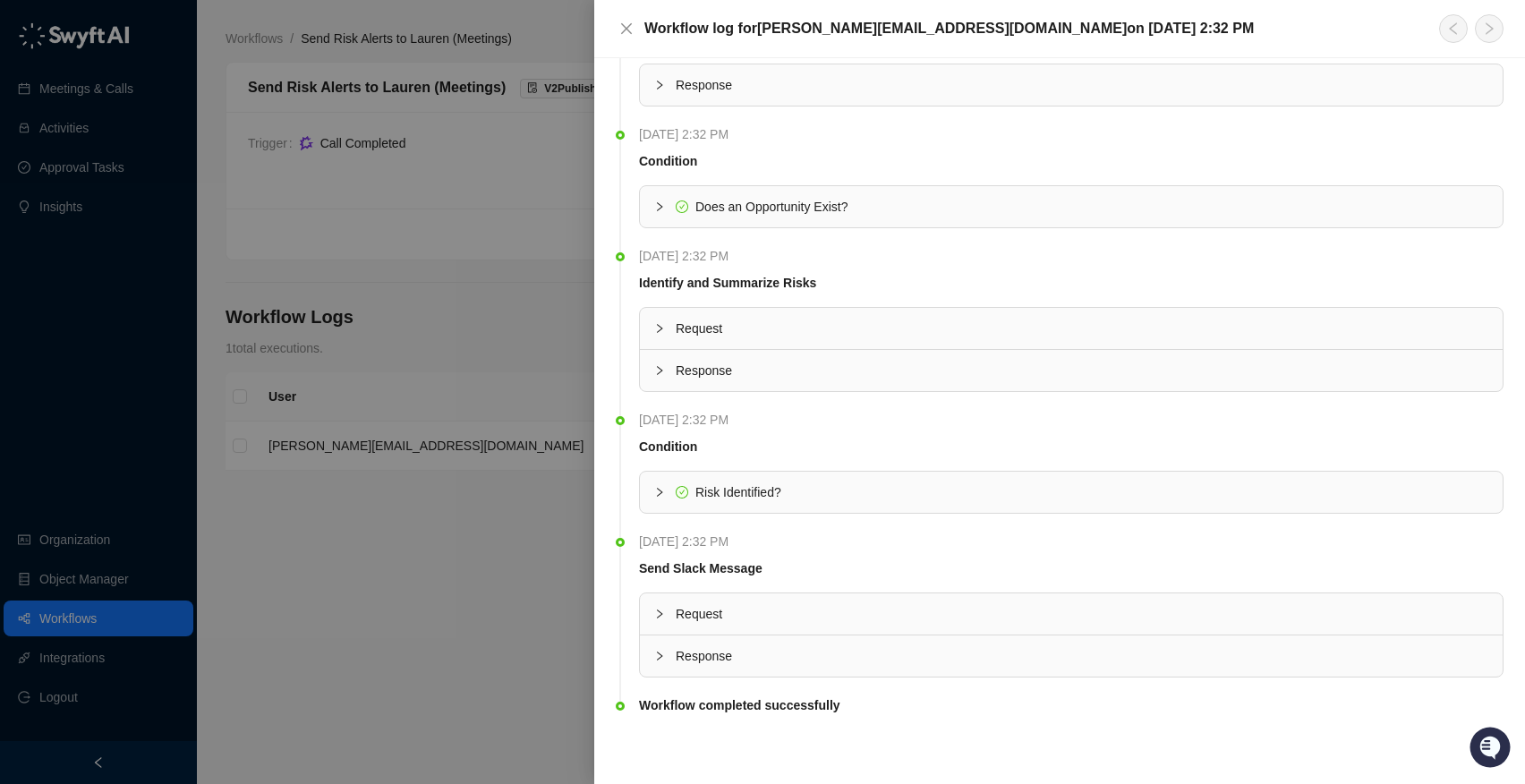
click at [654, 374] on icon "collapsed" at bounding box center [659, 370] width 11 height 11
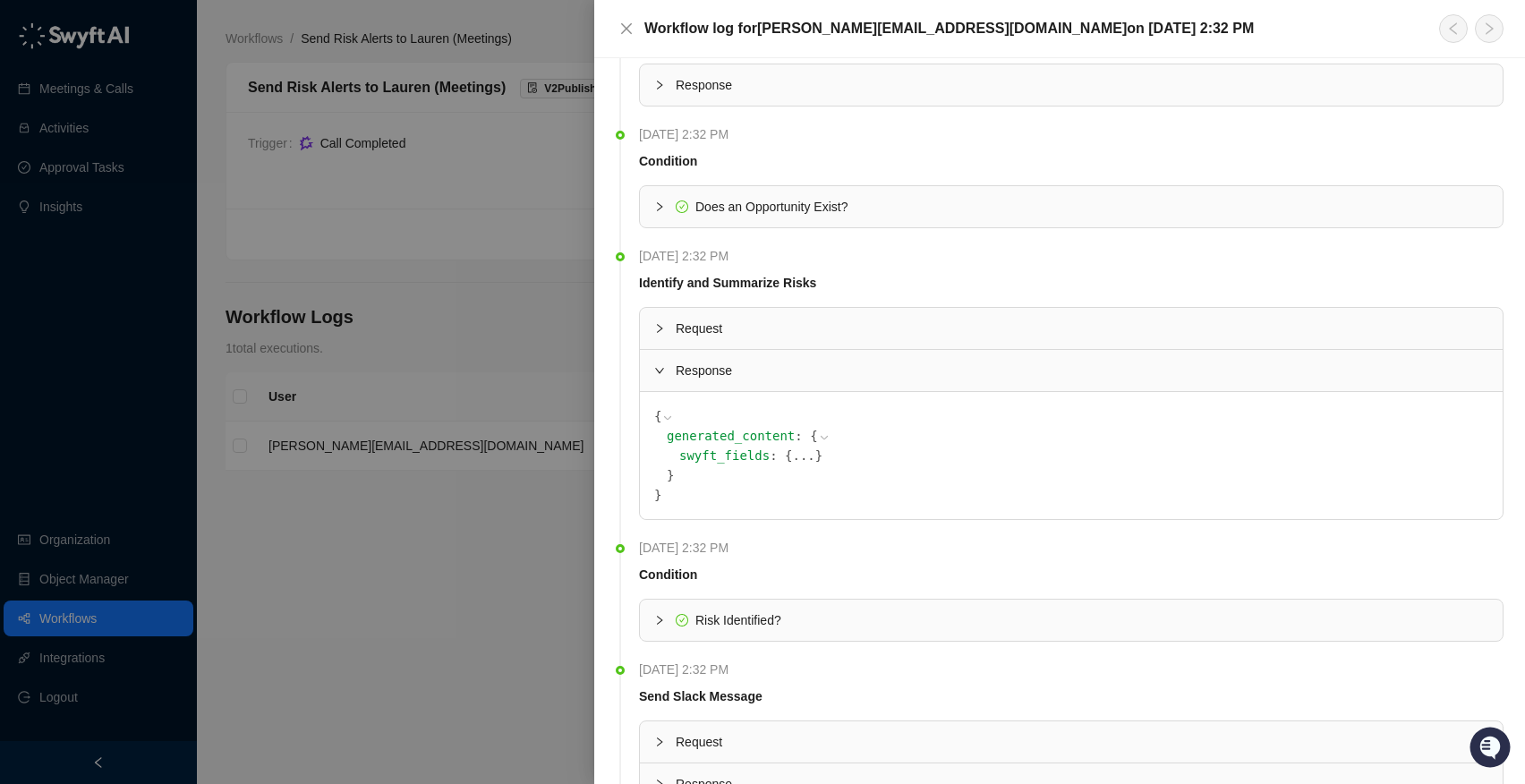
click at [663, 370] on icon "expanded" at bounding box center [659, 370] width 11 height 11
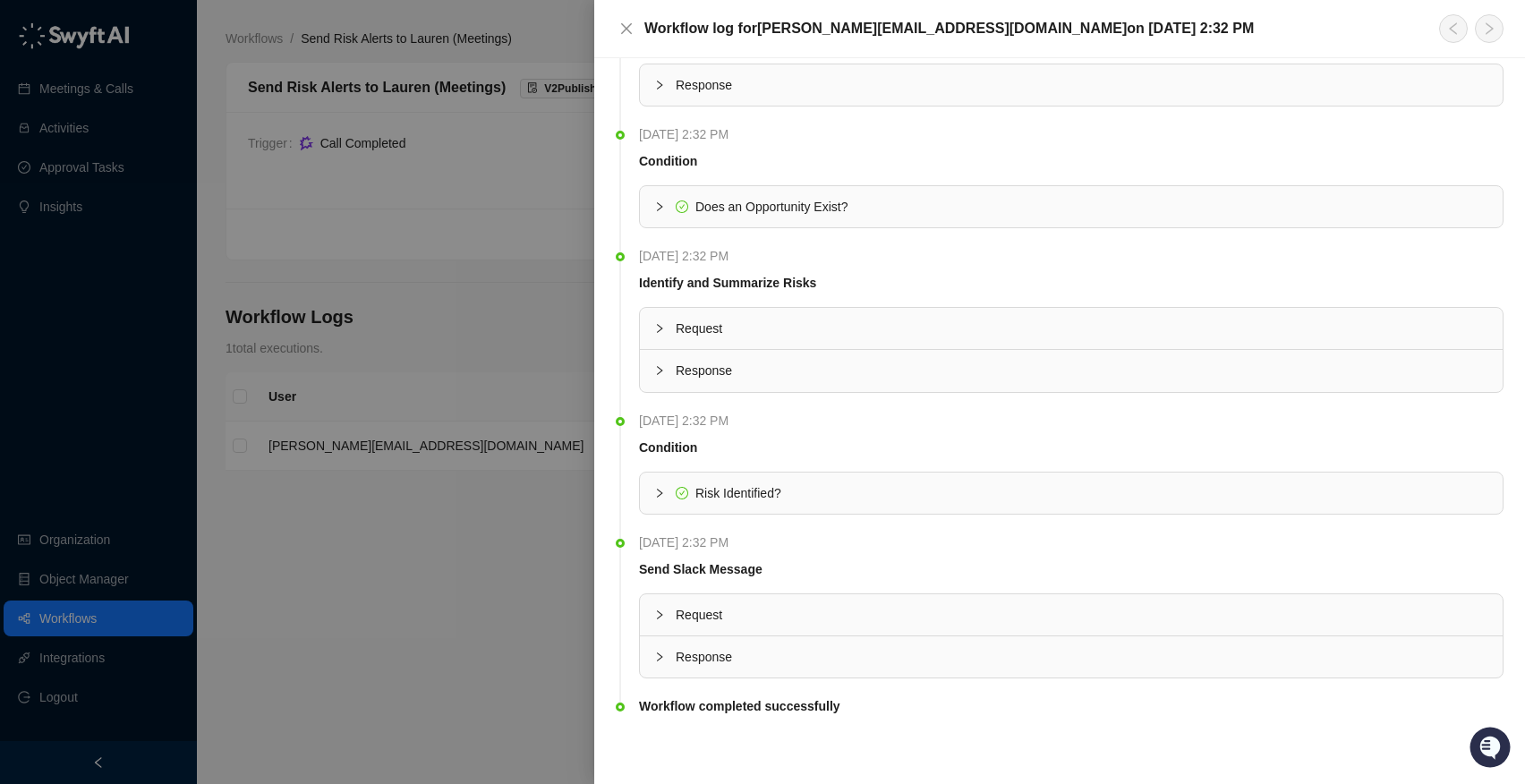
click at [660, 335] on div at bounding box center [665, 328] width 22 height 20
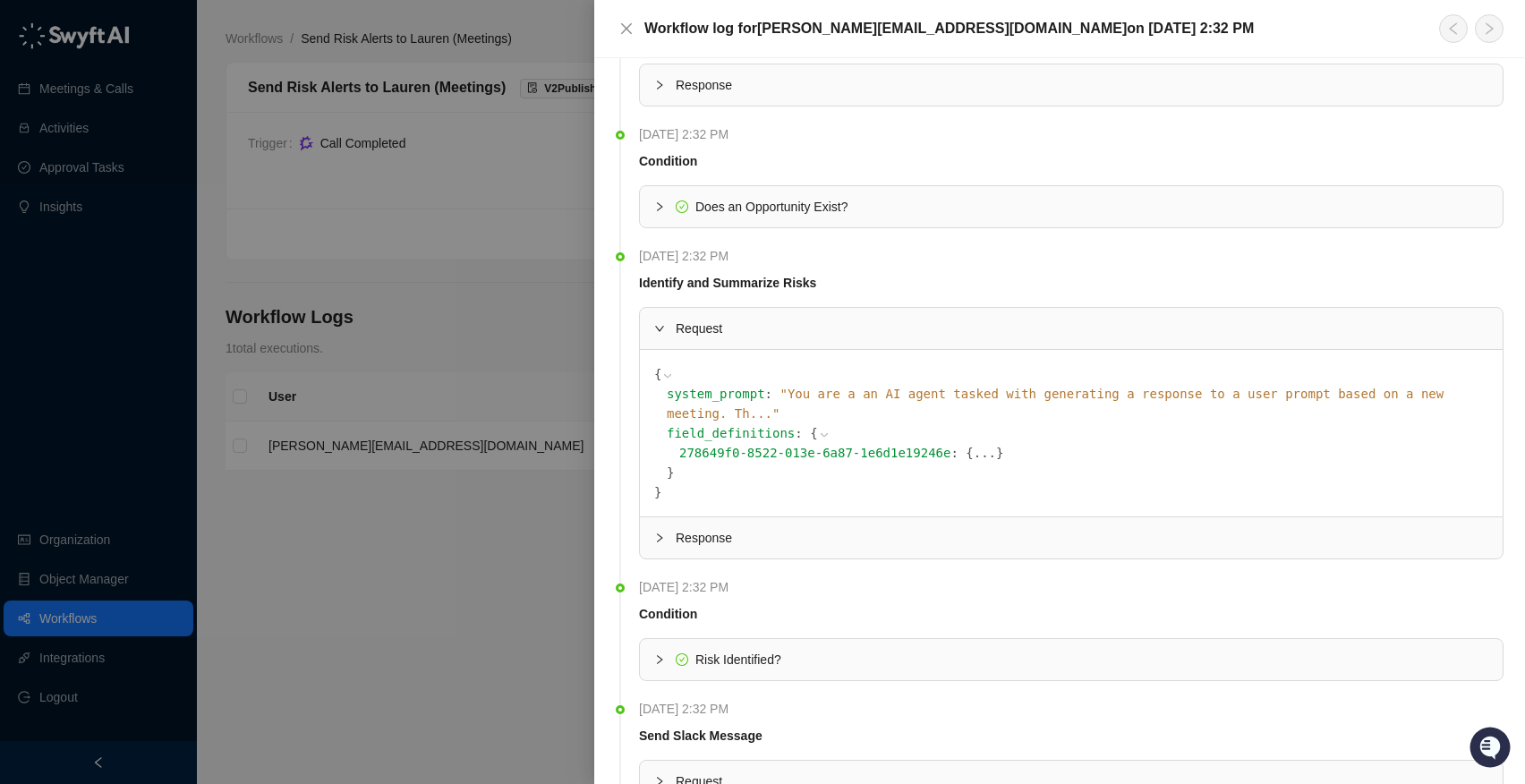
click at [661, 328] on icon "expanded" at bounding box center [659, 327] width 11 height 11
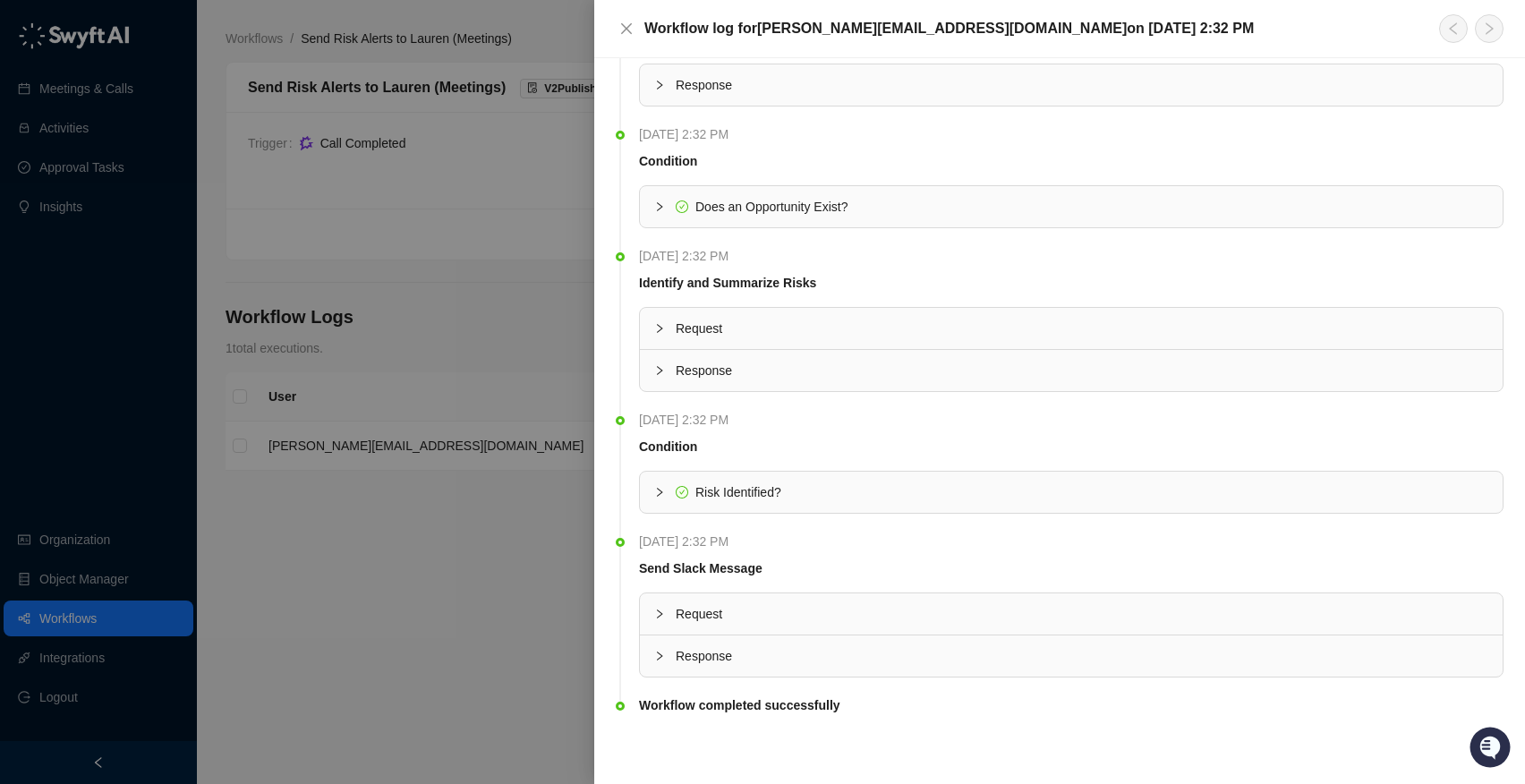
click at [661, 333] on icon "collapsed" at bounding box center [659, 327] width 11 height 11
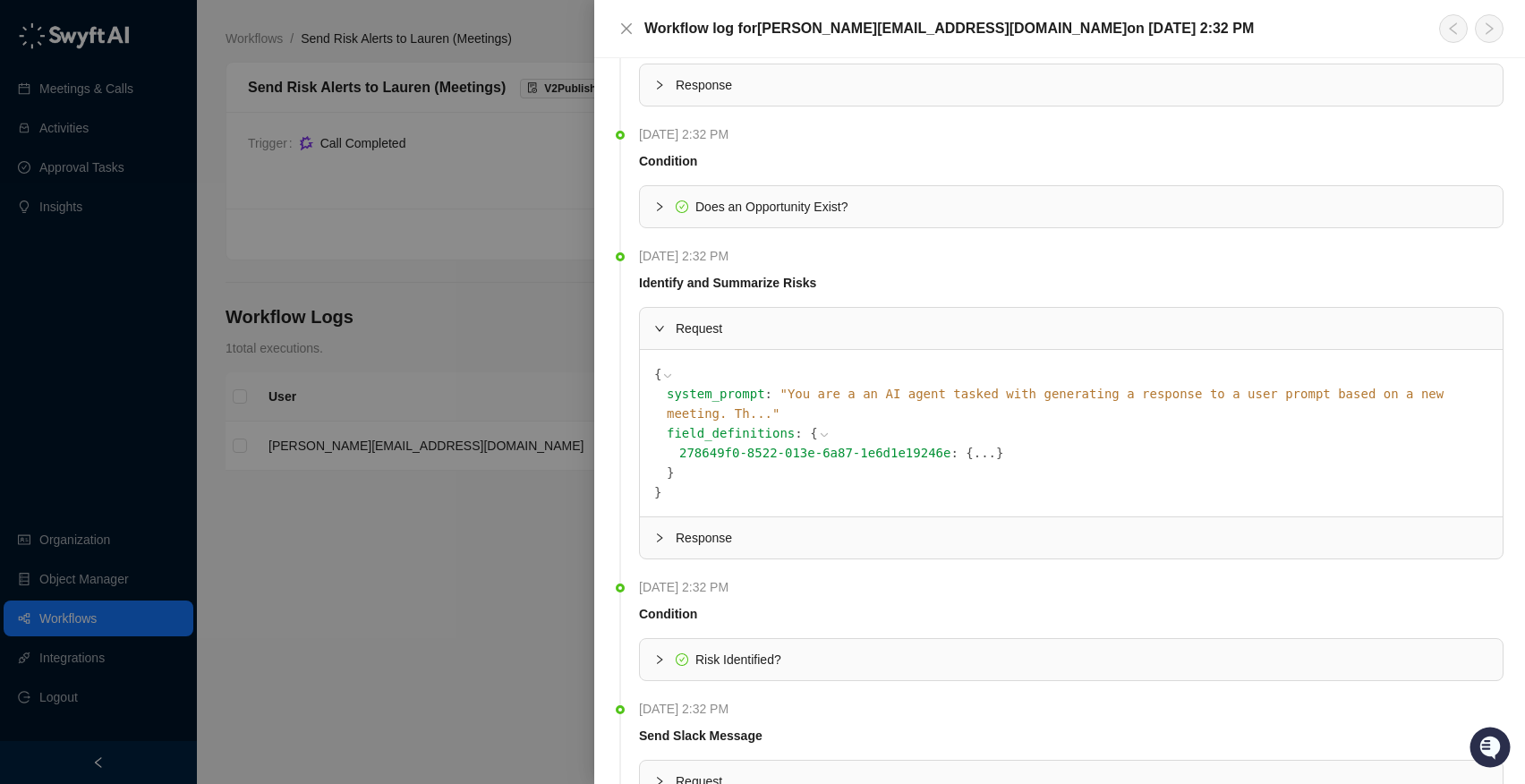
click at [661, 327] on icon "expanded" at bounding box center [659, 327] width 11 height 11
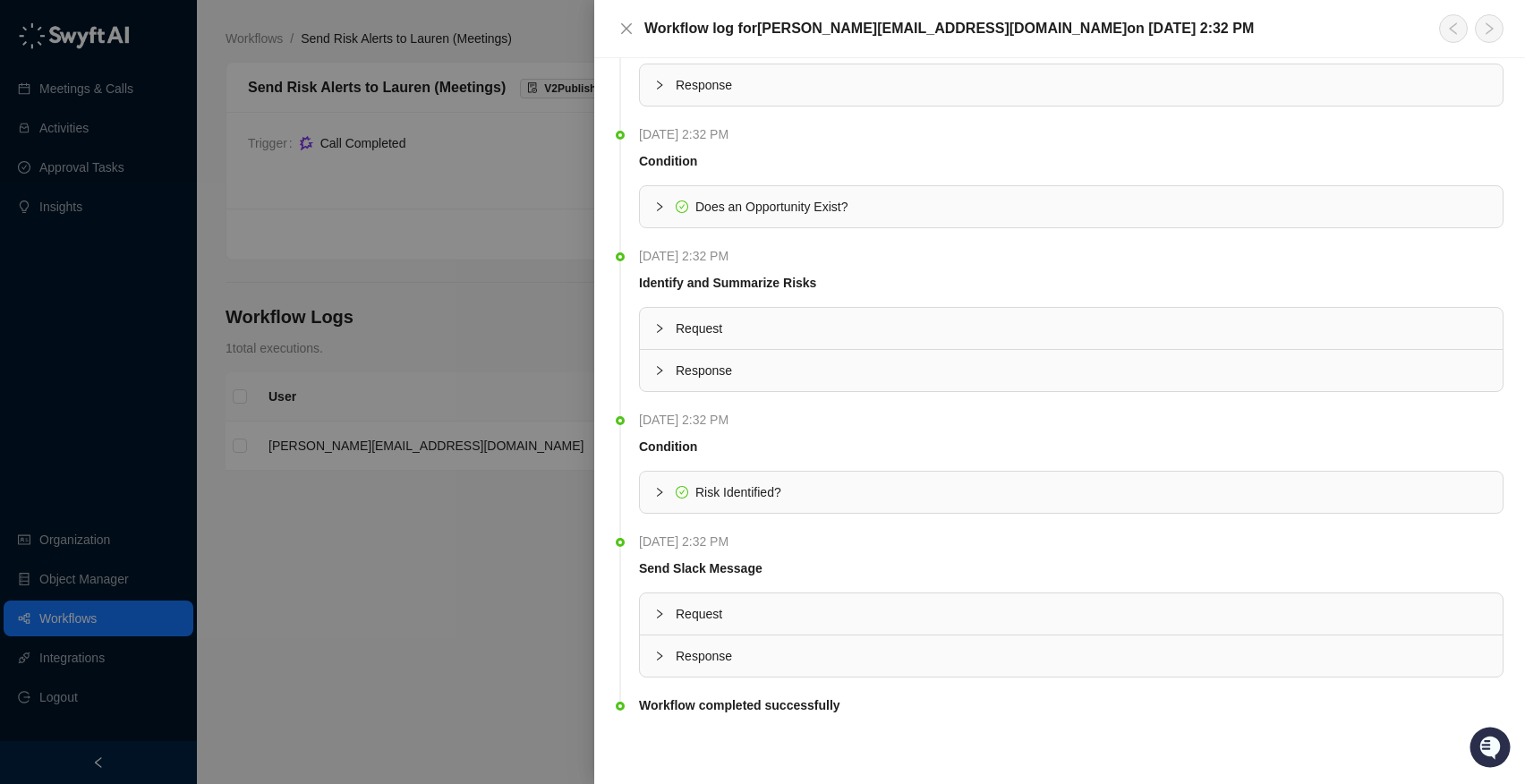
click at [647, 486] on div "Risk Identified?" at bounding box center [1071, 492] width 862 height 41
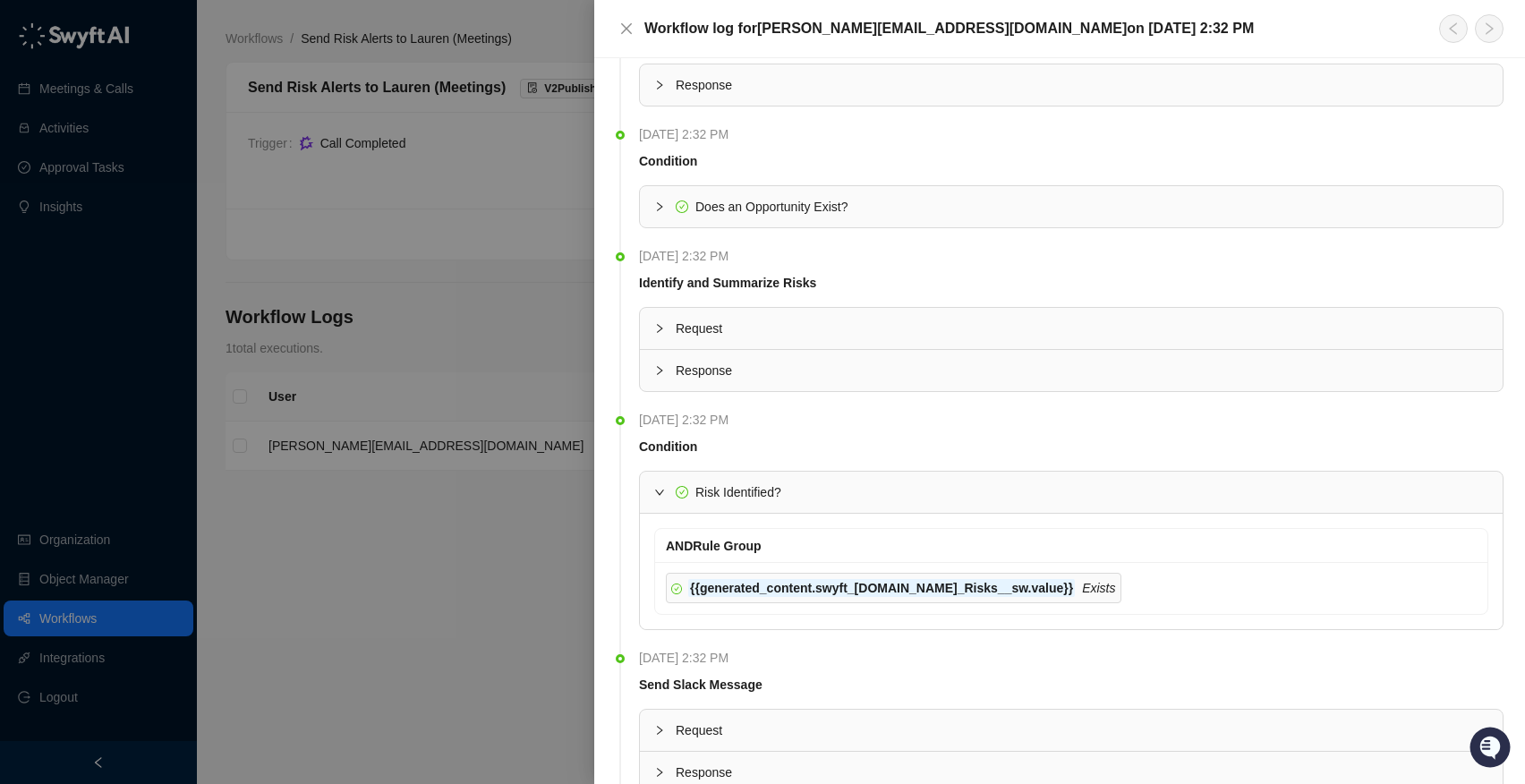
click at [650, 490] on div "Risk Identified?" at bounding box center [1071, 492] width 862 height 41
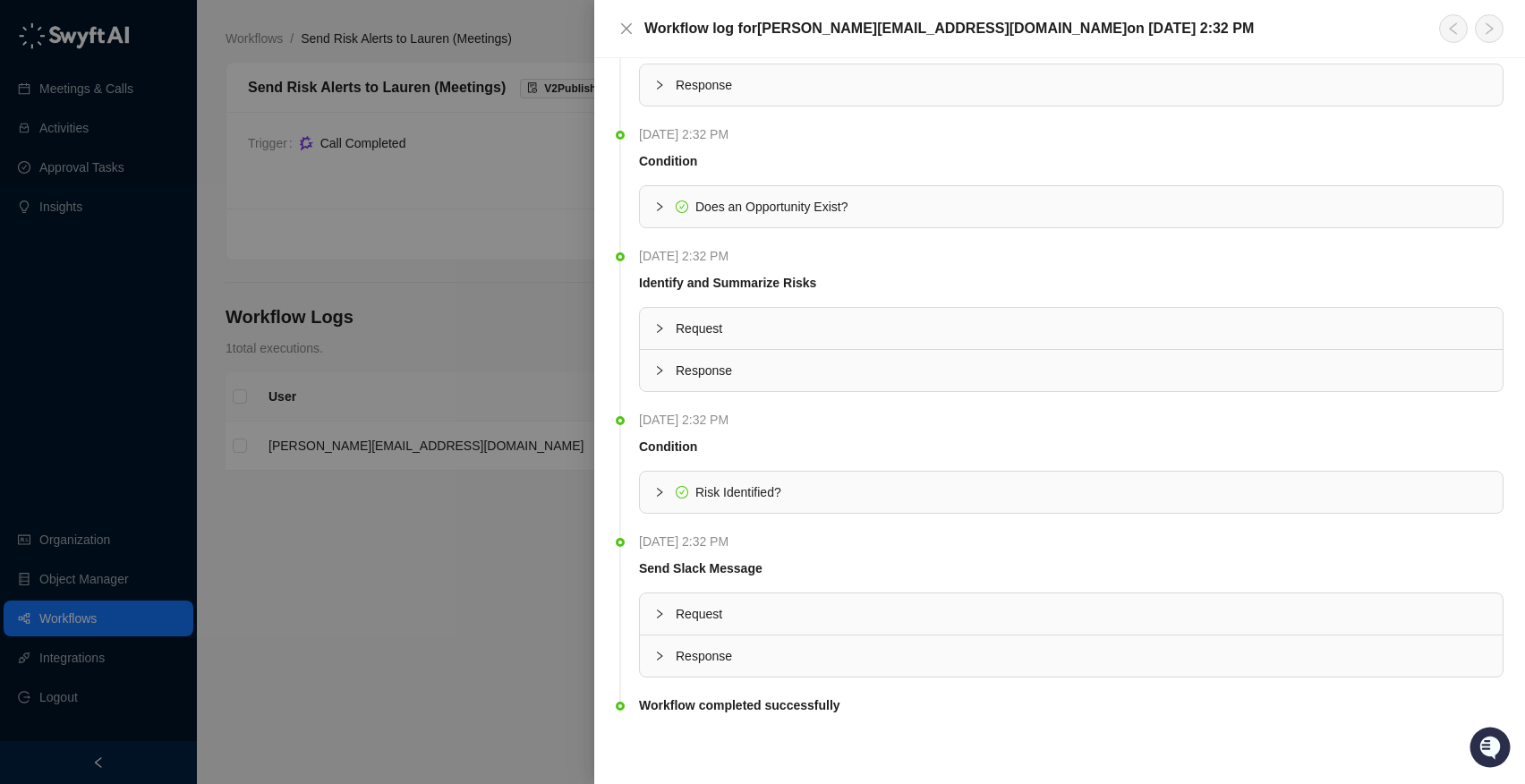
click at [663, 586] on th at bounding box center [1071, 588] width 864 height 7
click at [458, 640] on div at bounding box center [762, 392] width 1525 height 784
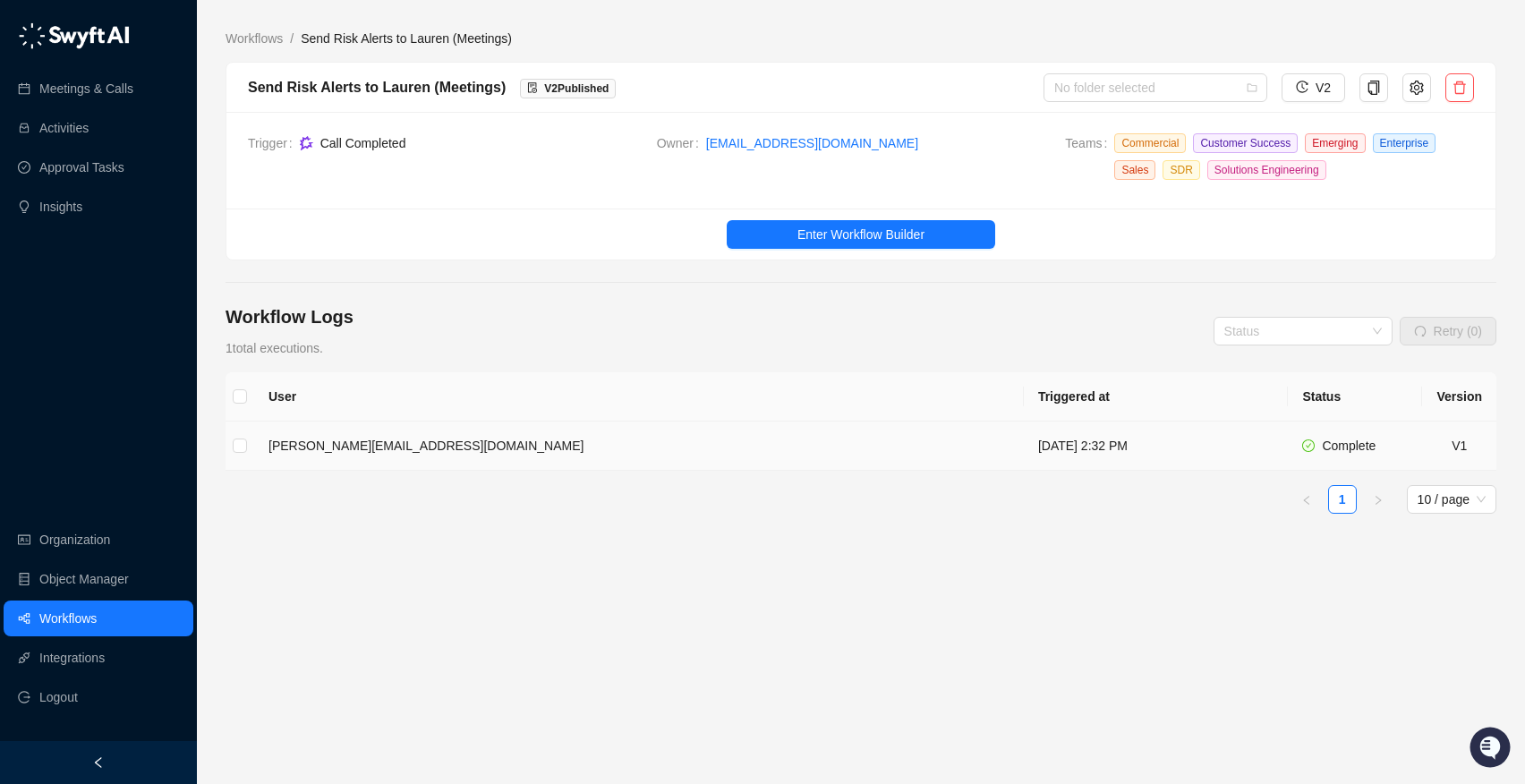
click at [724, 450] on td "[PERSON_NAME][EMAIL_ADDRESS][DOMAIN_NAME]" at bounding box center [638, 446] width 769 height 49
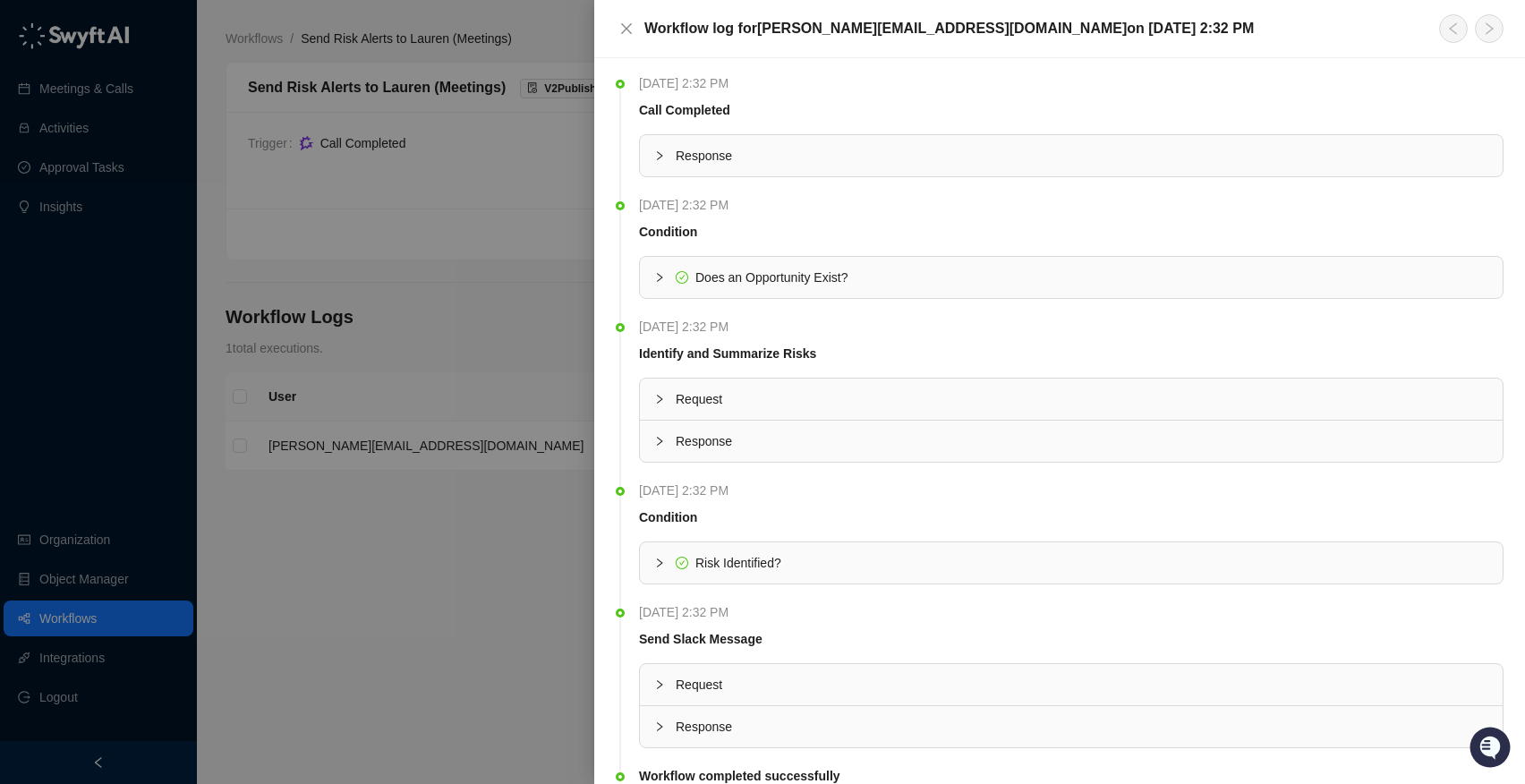
click at [692, 150] on span "Response" at bounding box center [1081, 155] width 812 height 20
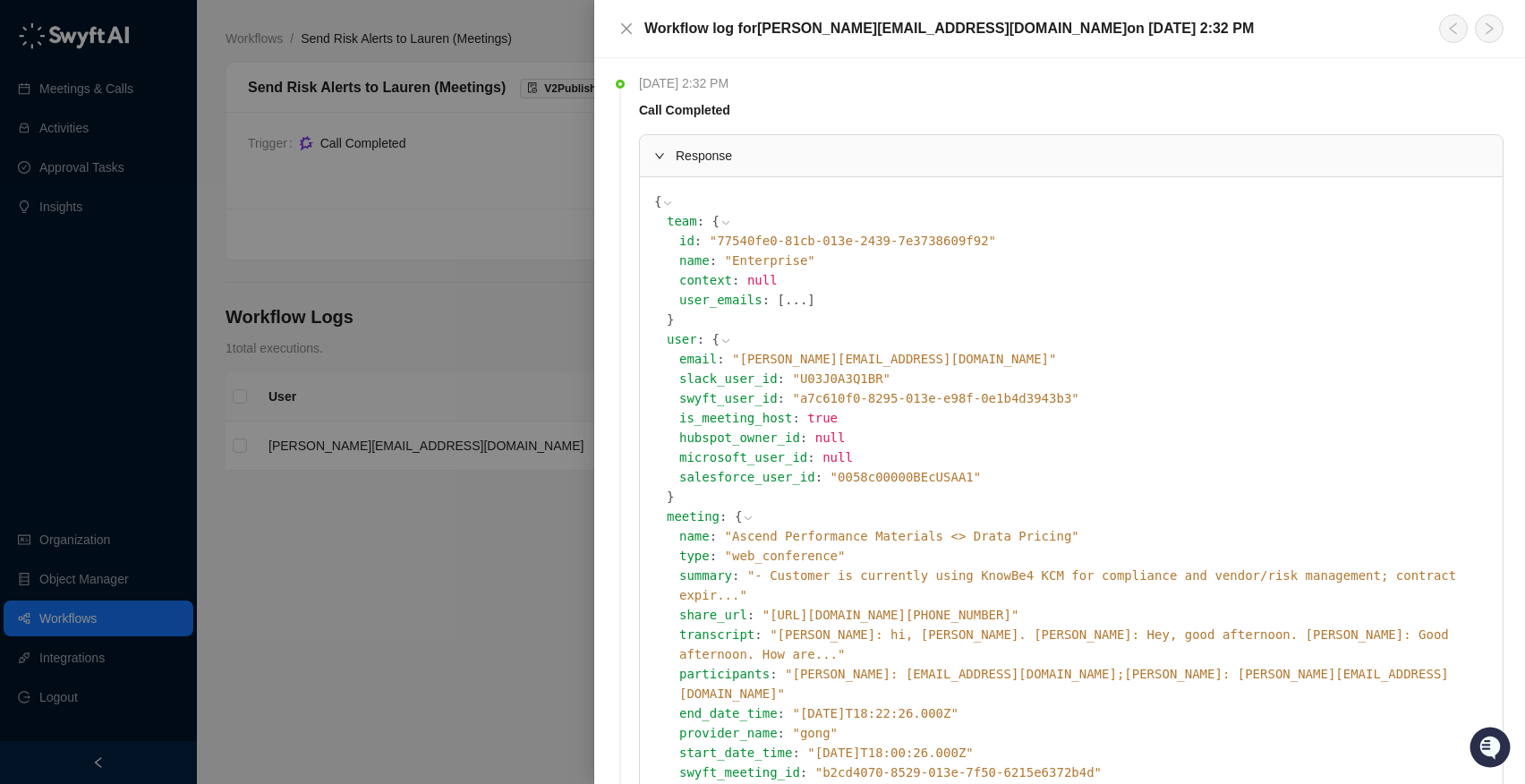
click at [711, 164] on span "Response" at bounding box center [1081, 155] width 812 height 20
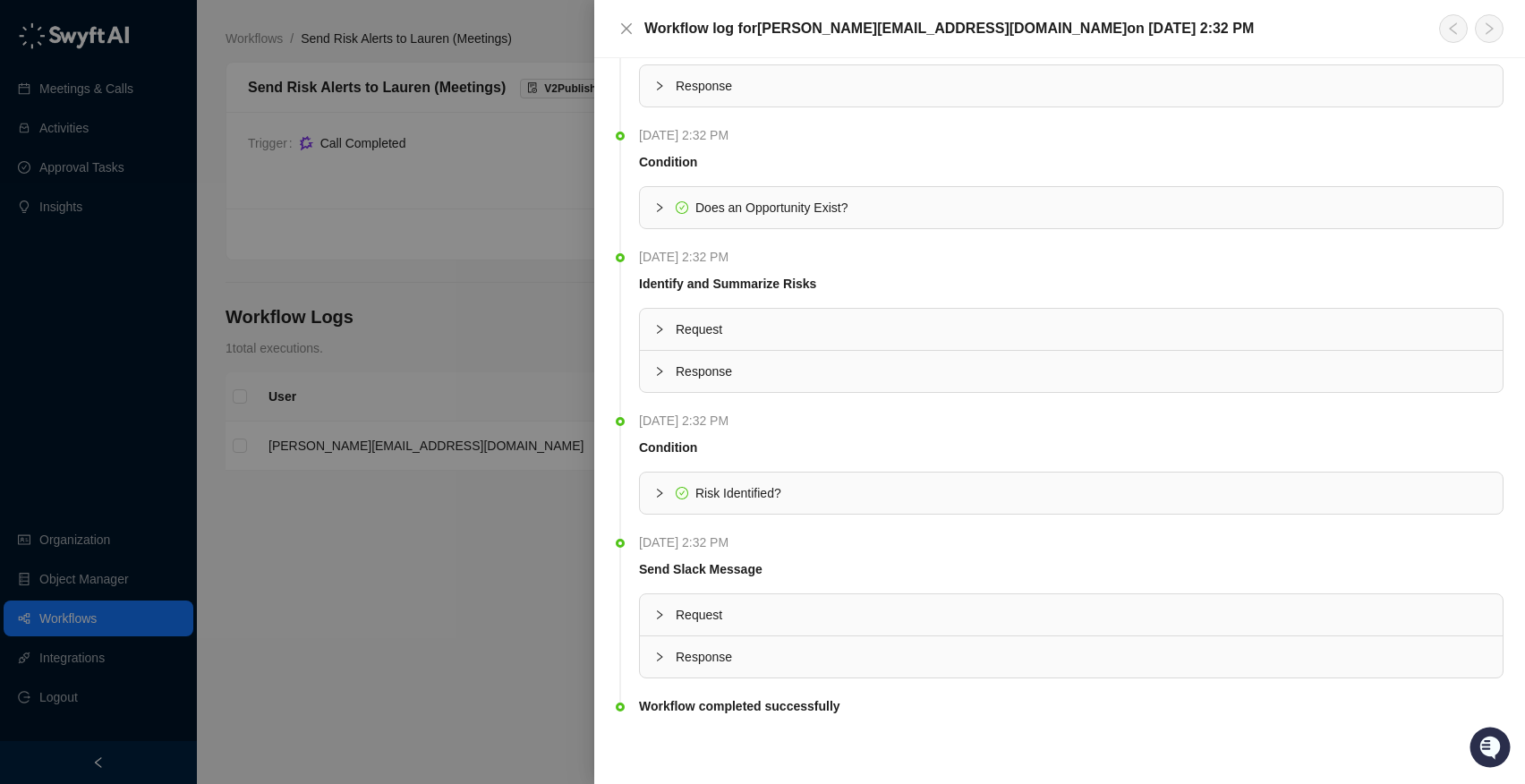
scroll to position [70, 0]
click at [651, 502] on div "Risk Identified?" at bounding box center [1071, 492] width 862 height 41
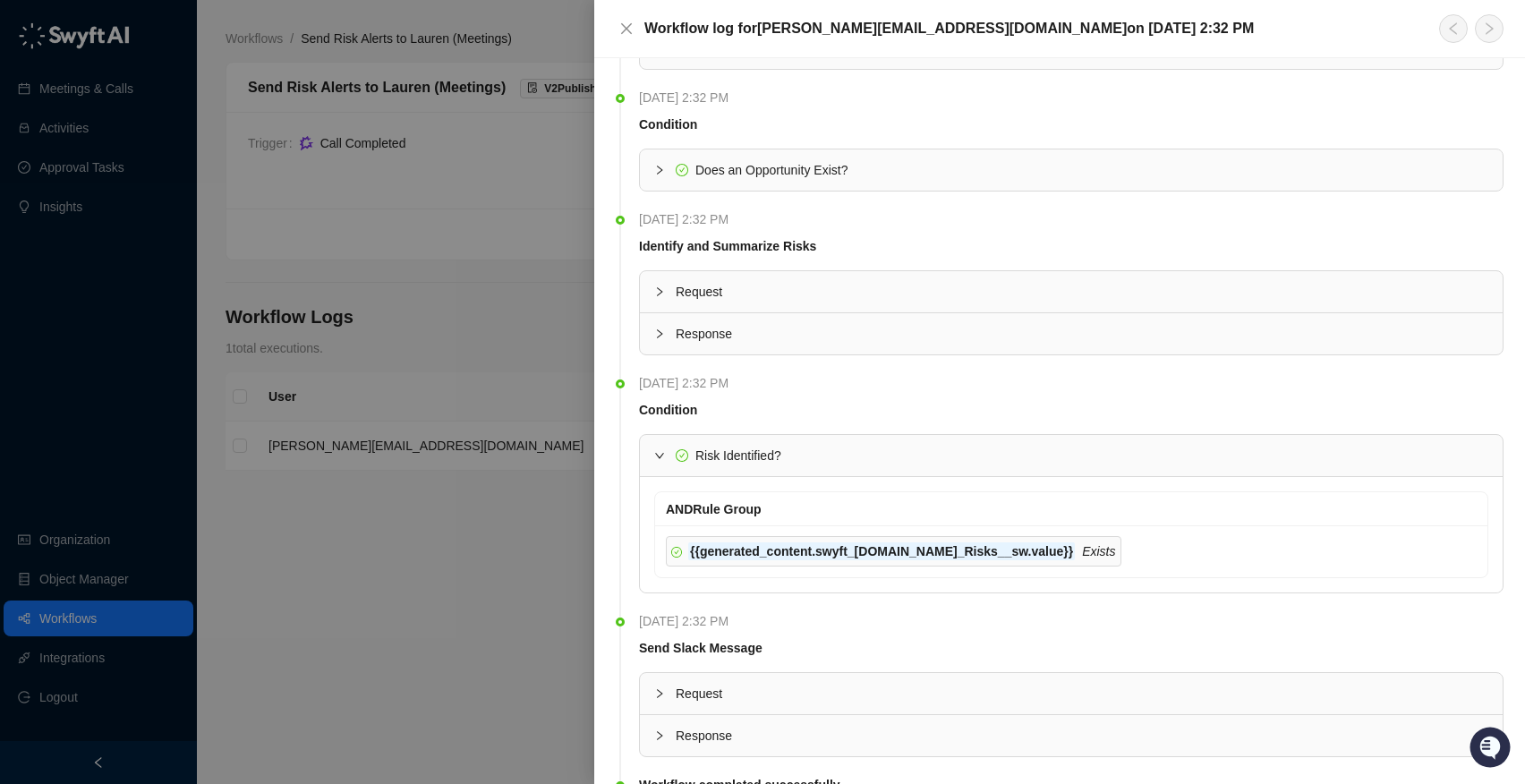
scroll to position [0, 0]
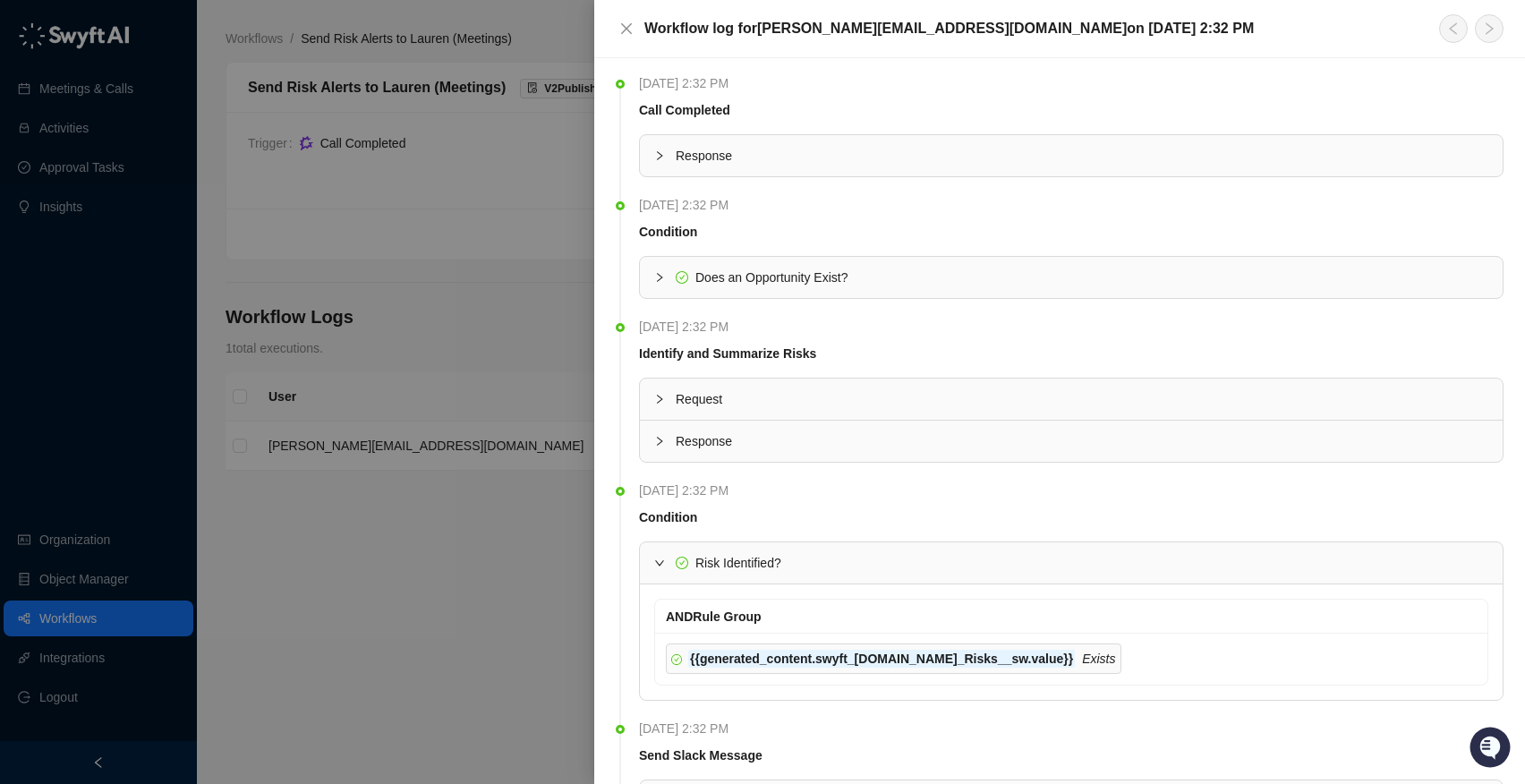
click at [675, 407] on span "Request" at bounding box center [1081, 399] width 812 height 20
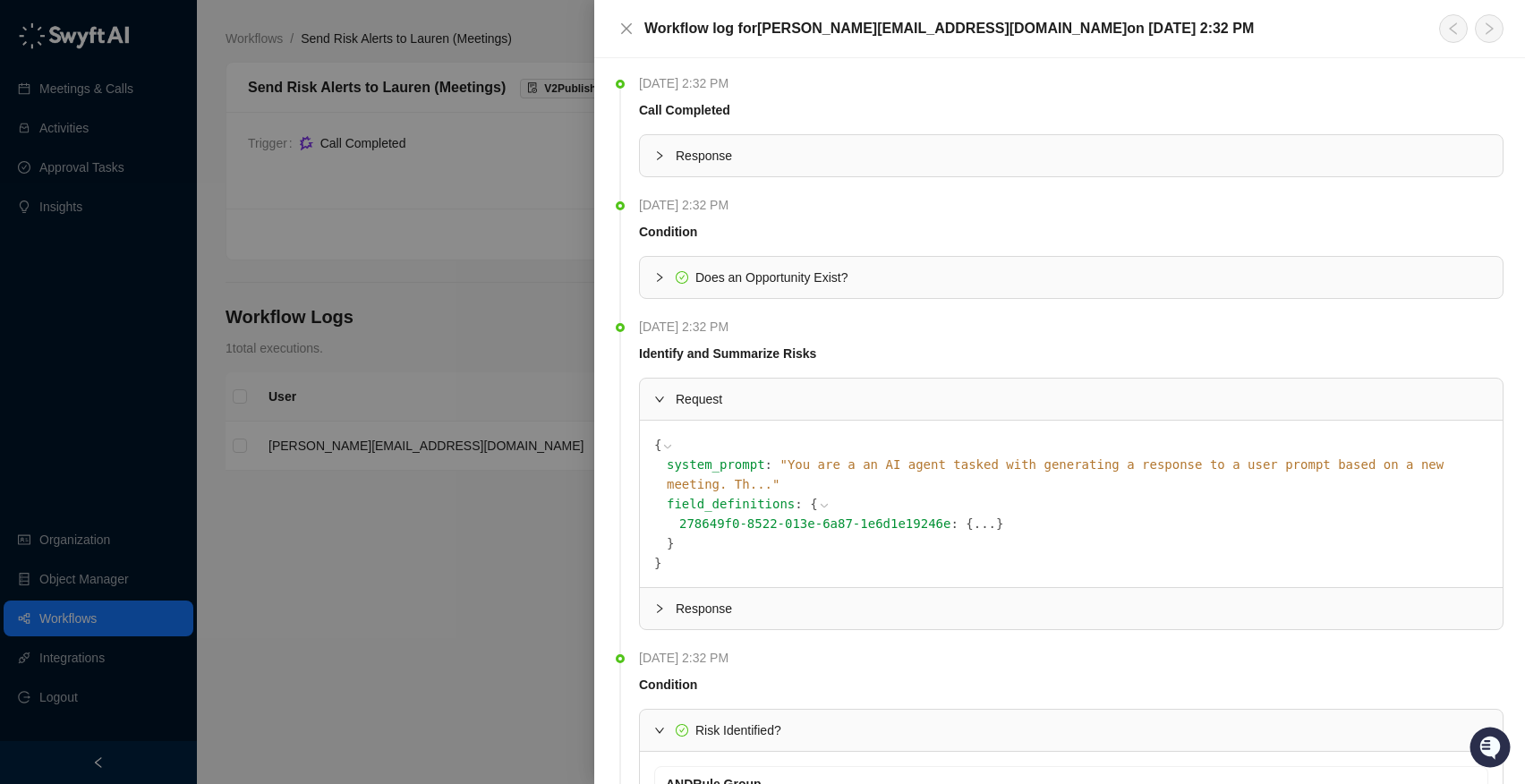
click at [689, 588] on div "Response" at bounding box center [1071, 608] width 862 height 41
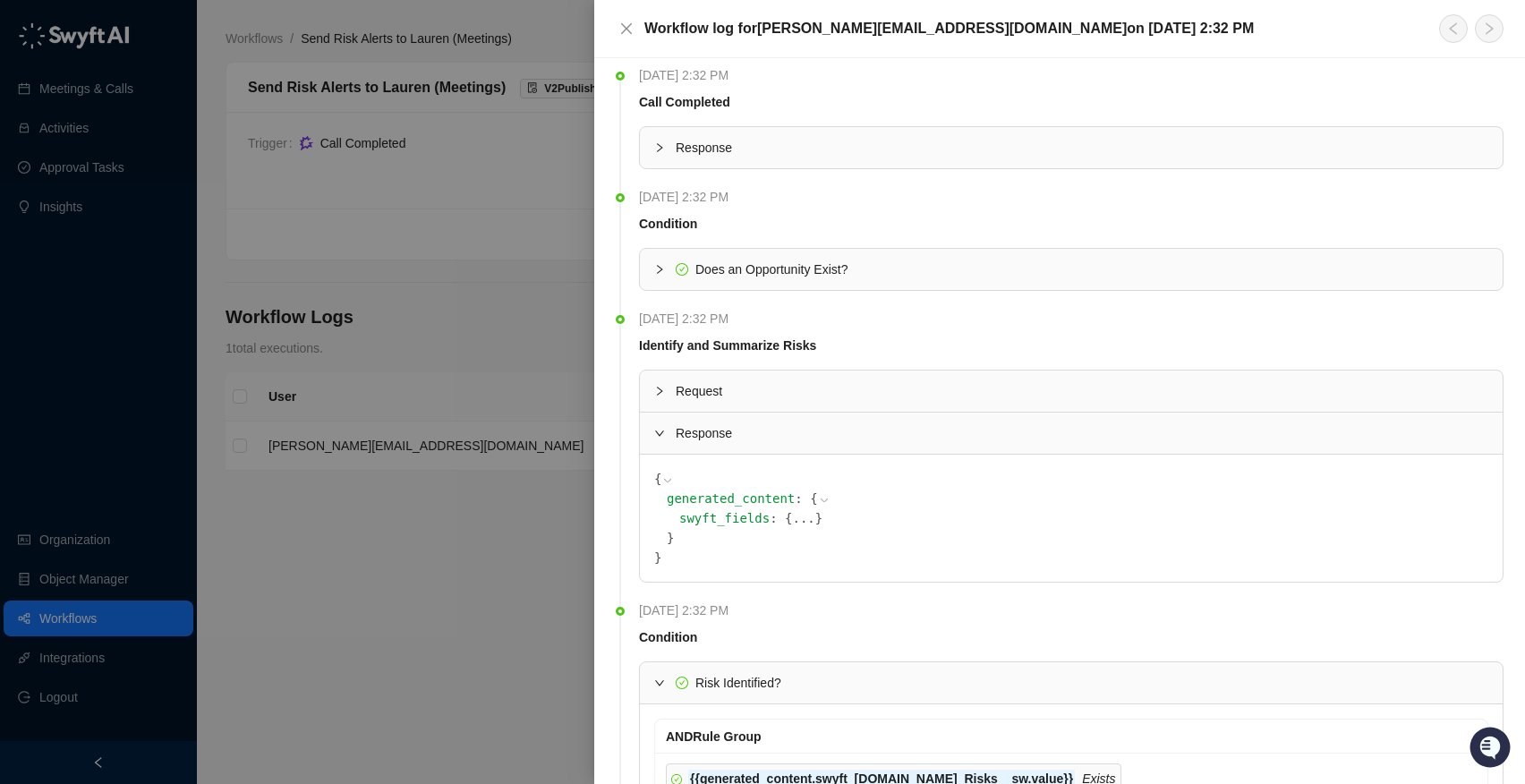
scroll to position [22, 0]
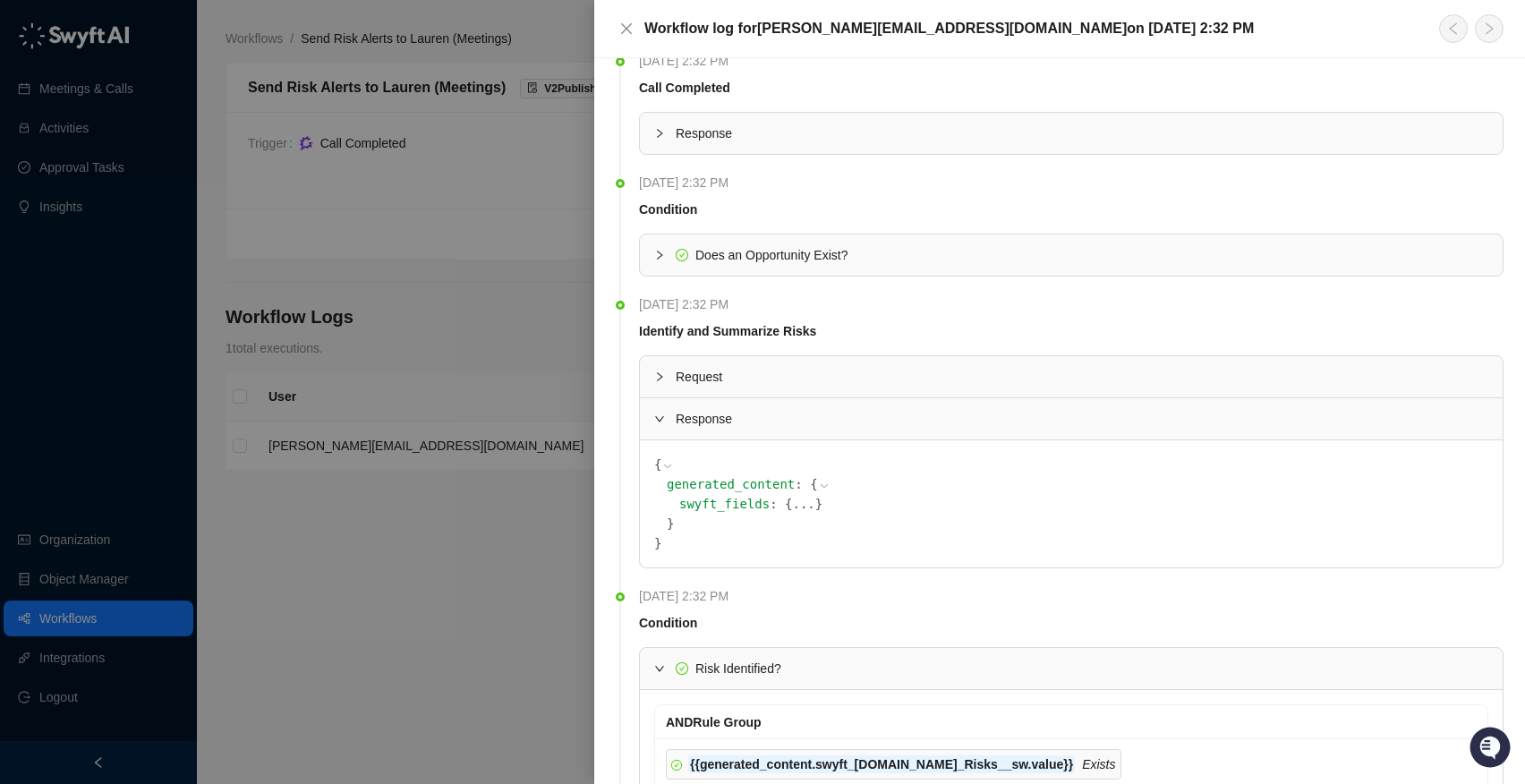
click at [818, 483] on icon at bounding box center [824, 486] width 13 height 13
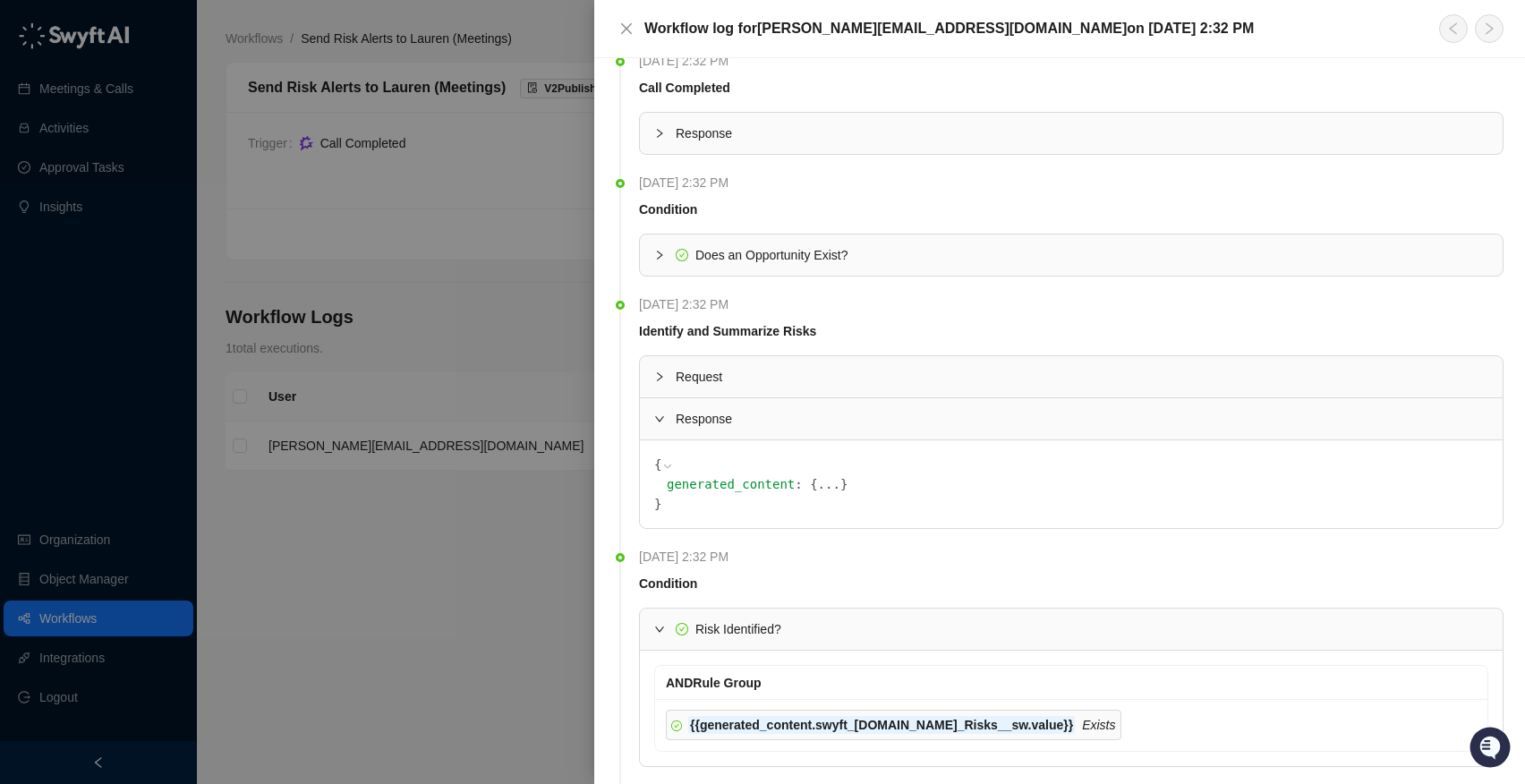
click at [818, 483] on button "..." at bounding box center [829, 484] width 22 height 20
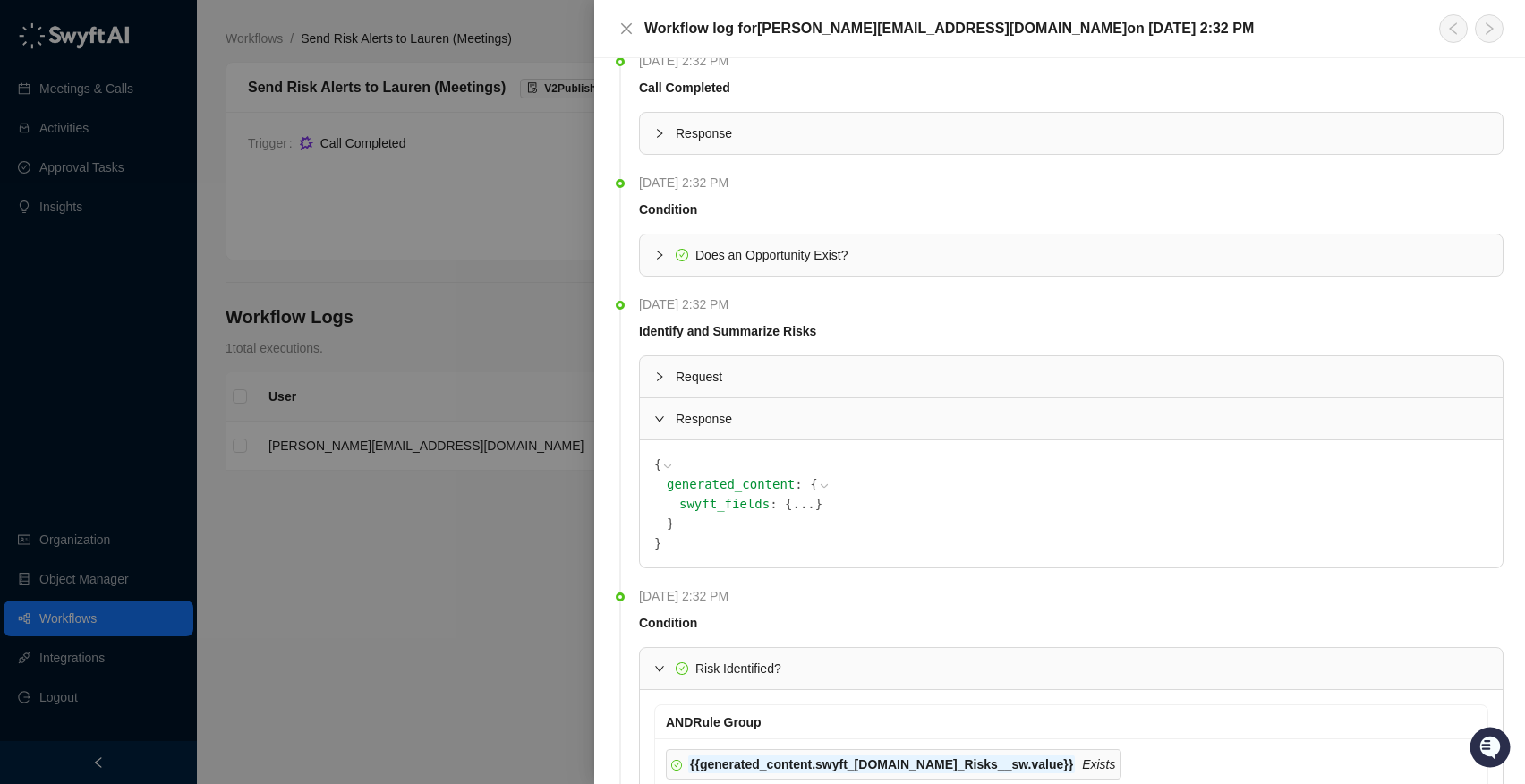
click at [792, 503] on button "..." at bounding box center [803, 503] width 22 height 20
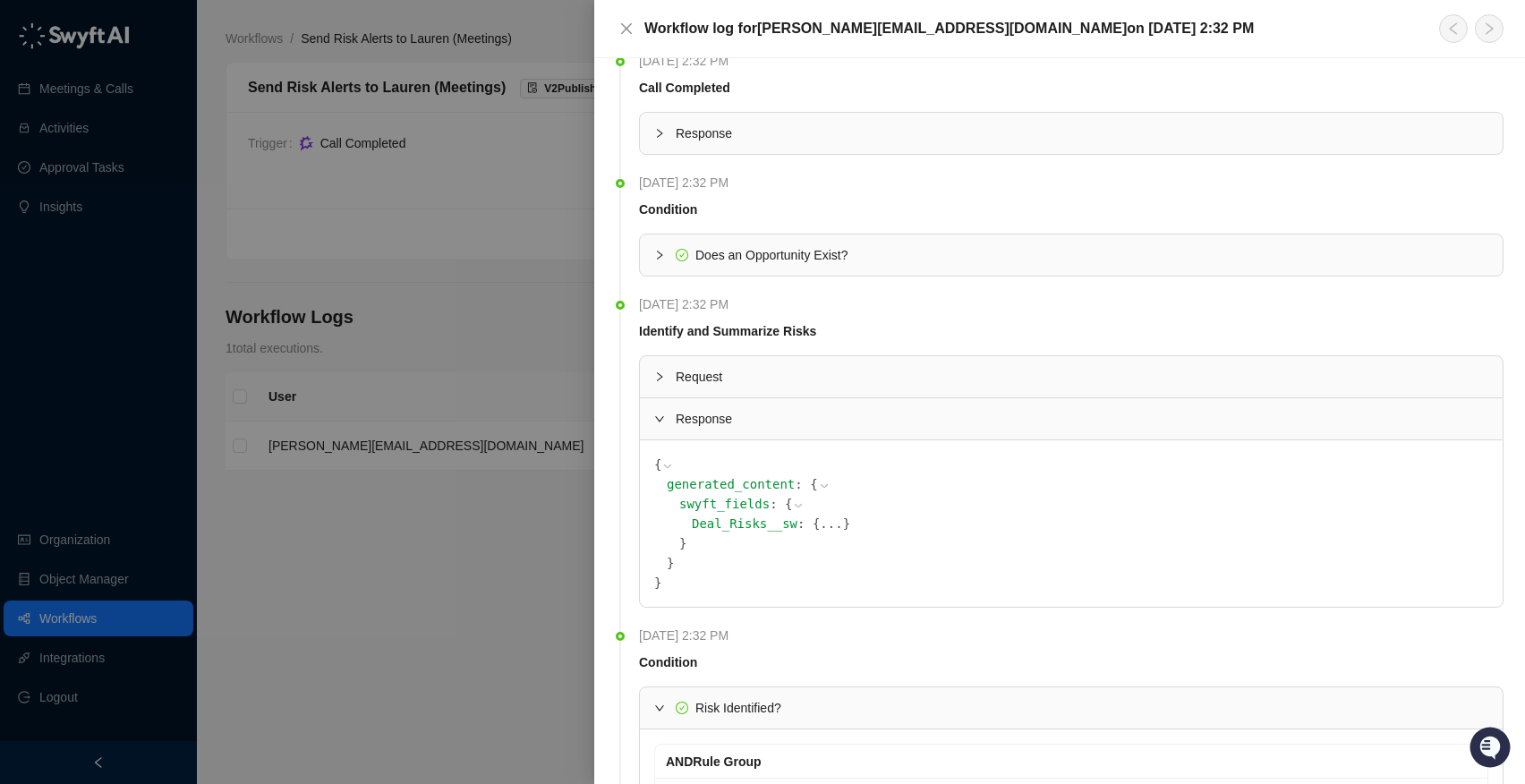
click at [792, 503] on icon at bounding box center [798, 505] width 13 height 13
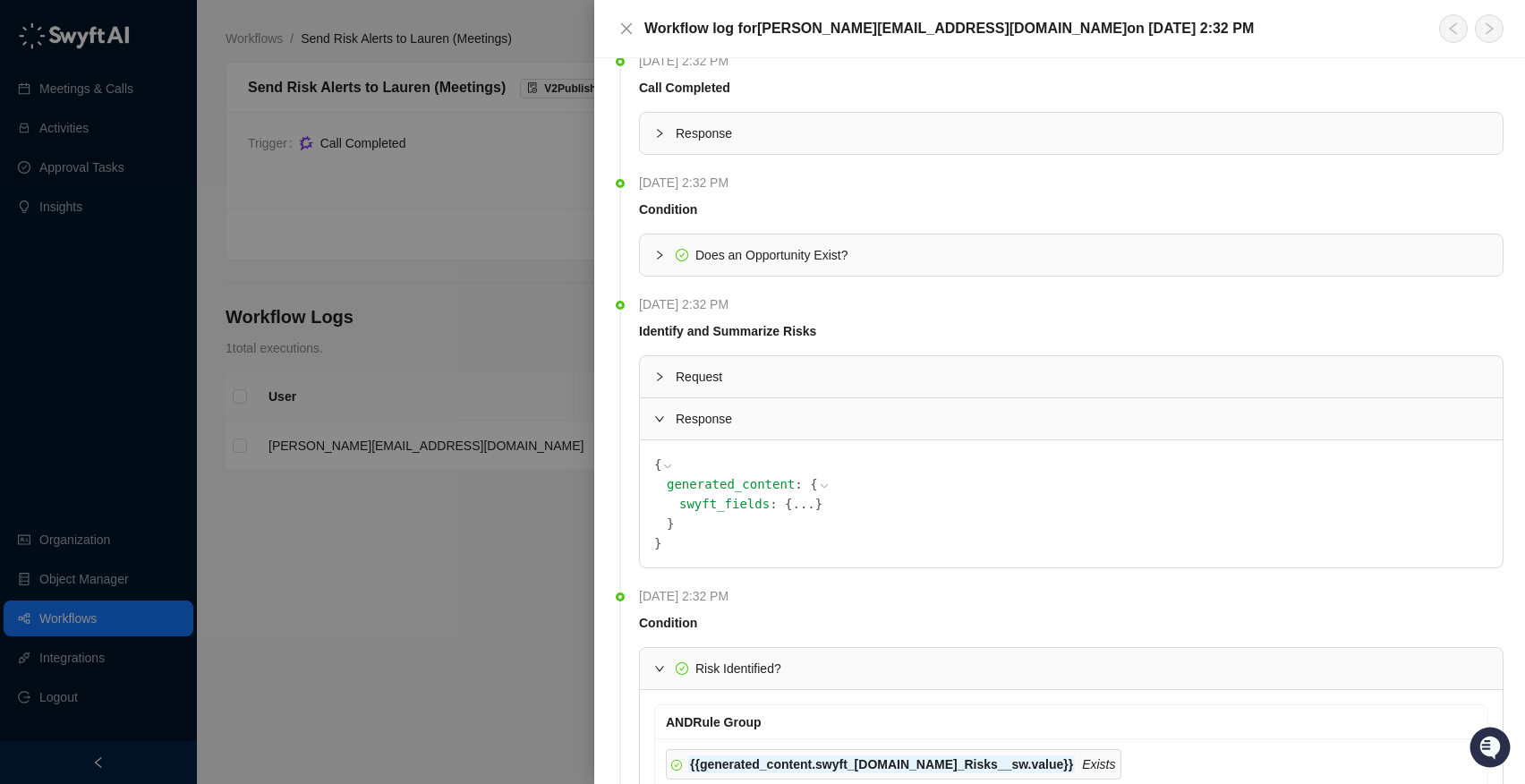
click at [792, 506] on button "..." at bounding box center [803, 503] width 22 height 20
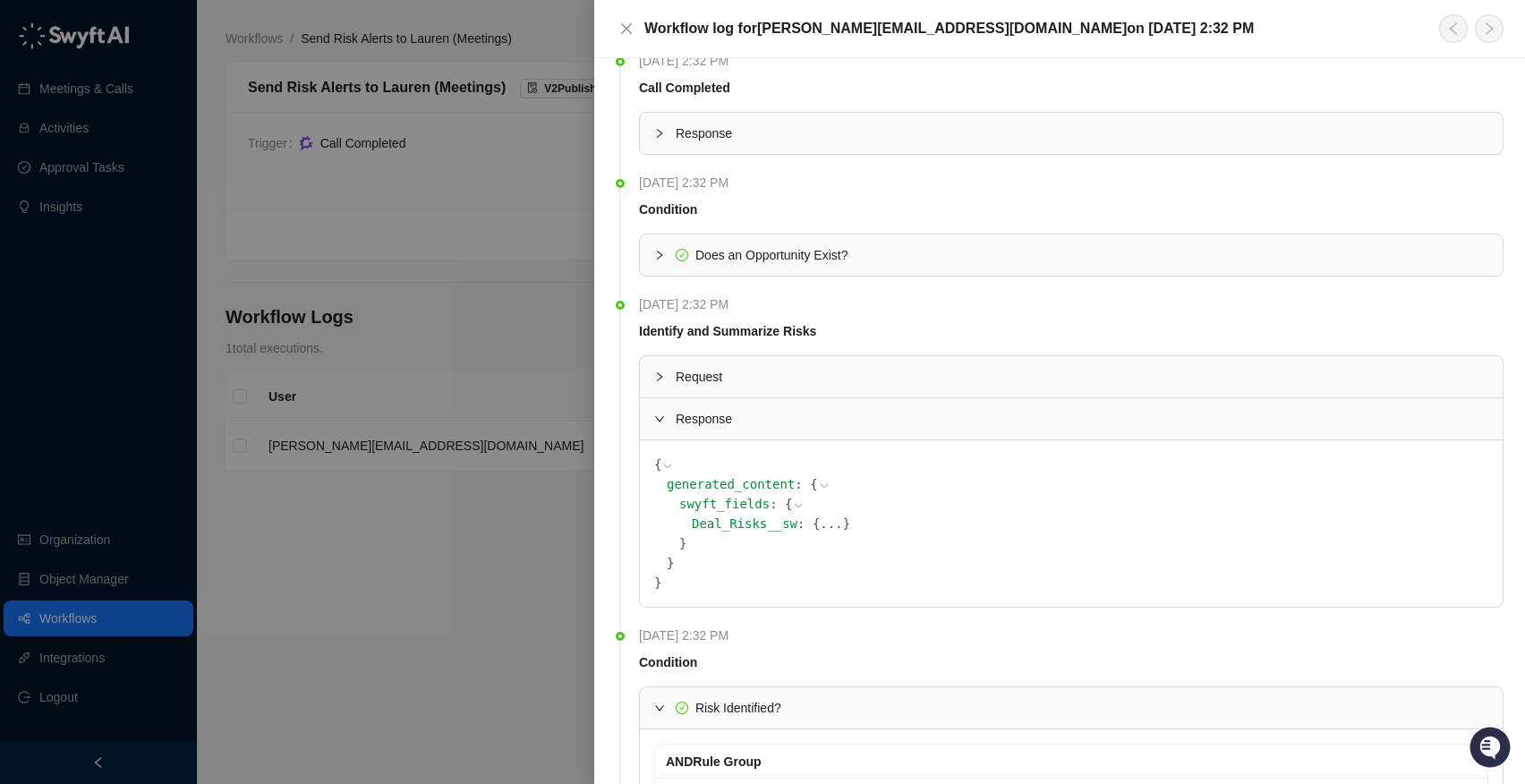
click at [843, 522] on span "}" at bounding box center [846, 523] width 7 height 15
click at [820, 531] on button "..." at bounding box center [831, 523] width 22 height 20
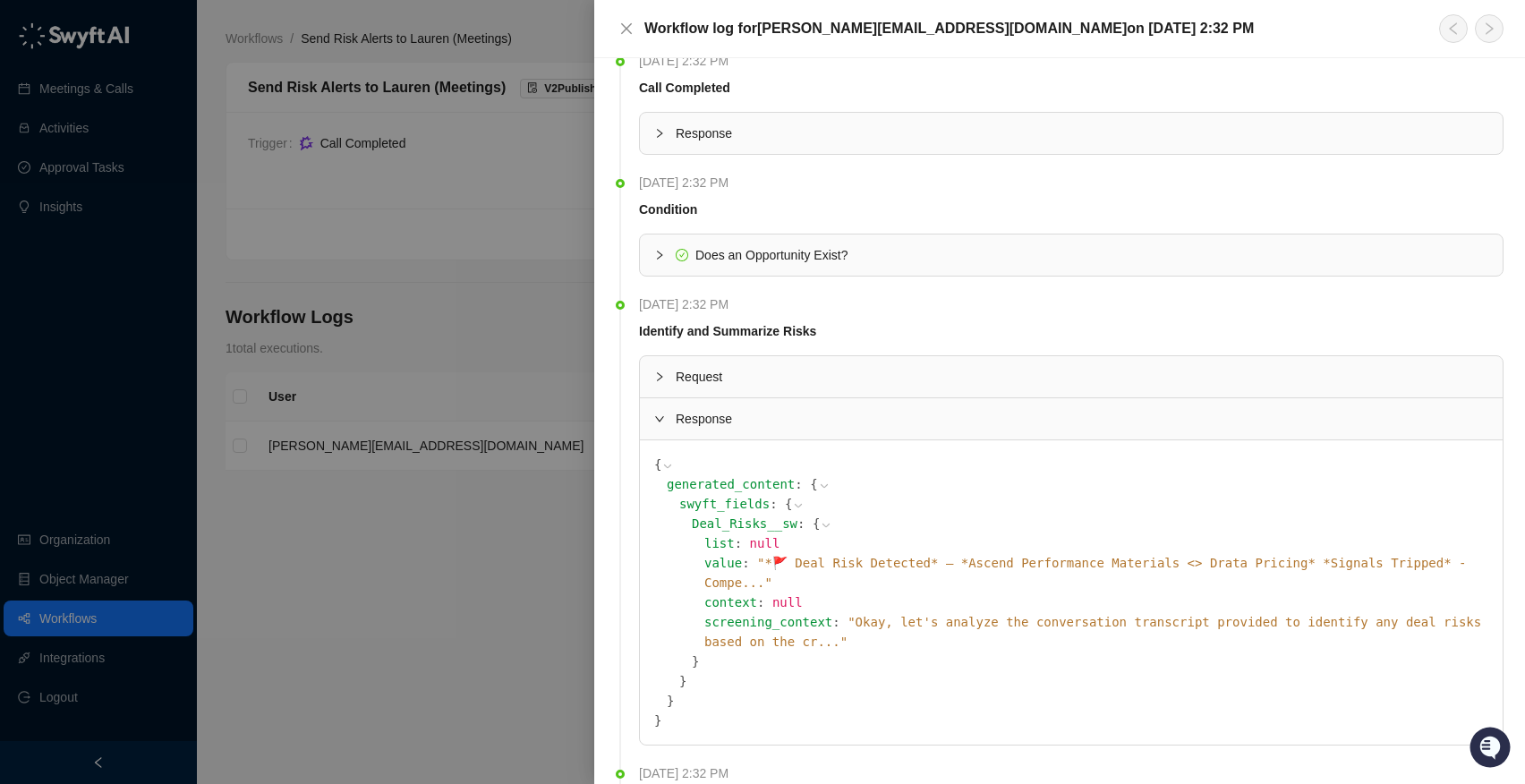
click at [1378, 615] on span "" Okay, let's analyze the conversation transcript provided to identify any deal…" at bounding box center [1092, 632] width 777 height 34
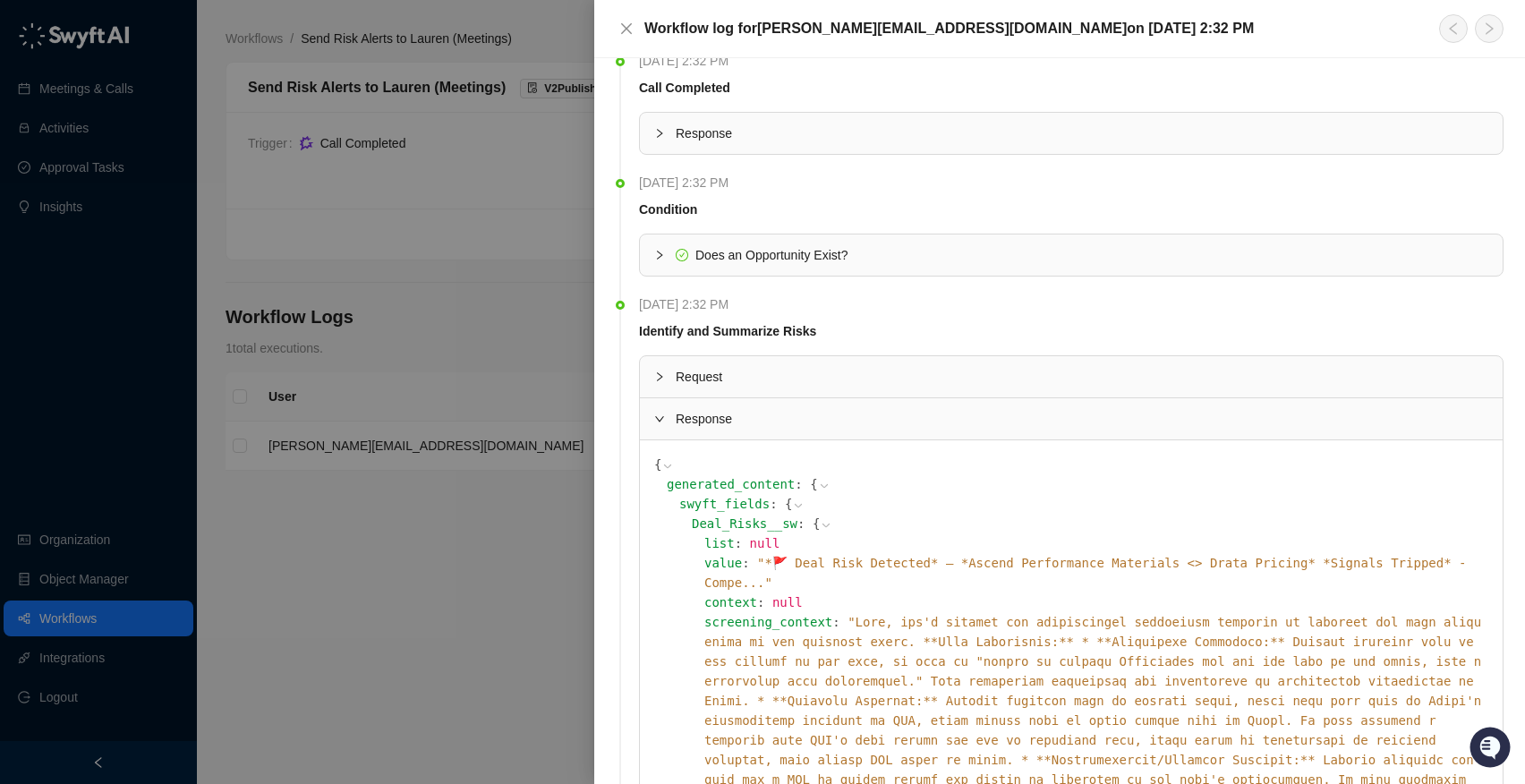
click at [1324, 563] on span "" *🚩 Deal Risk Detected* — *Ascend Performance Materials <> Drata Pricing* *Sig…" at bounding box center [1084, 572] width 762 height 34
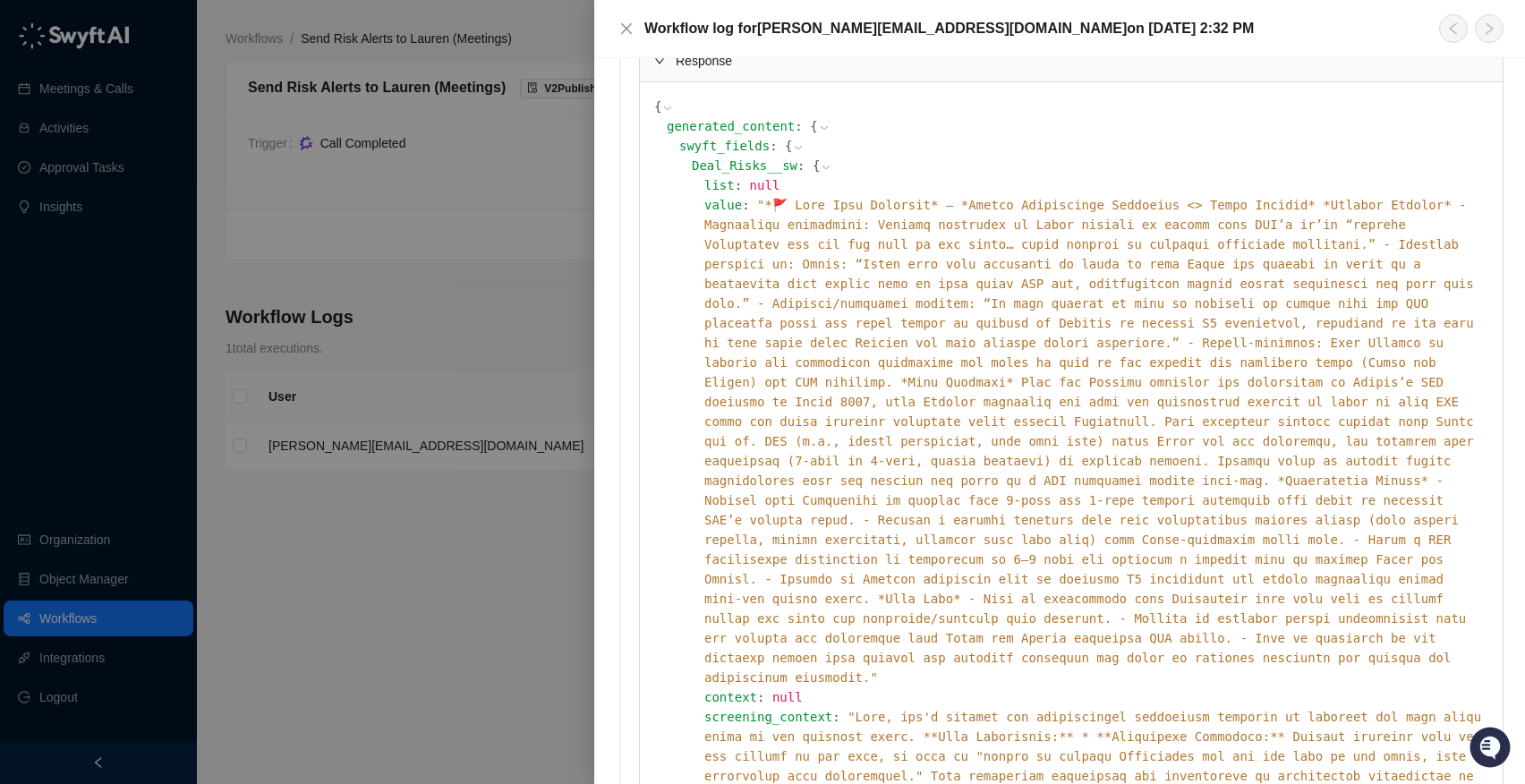
scroll to position [1043, 0]
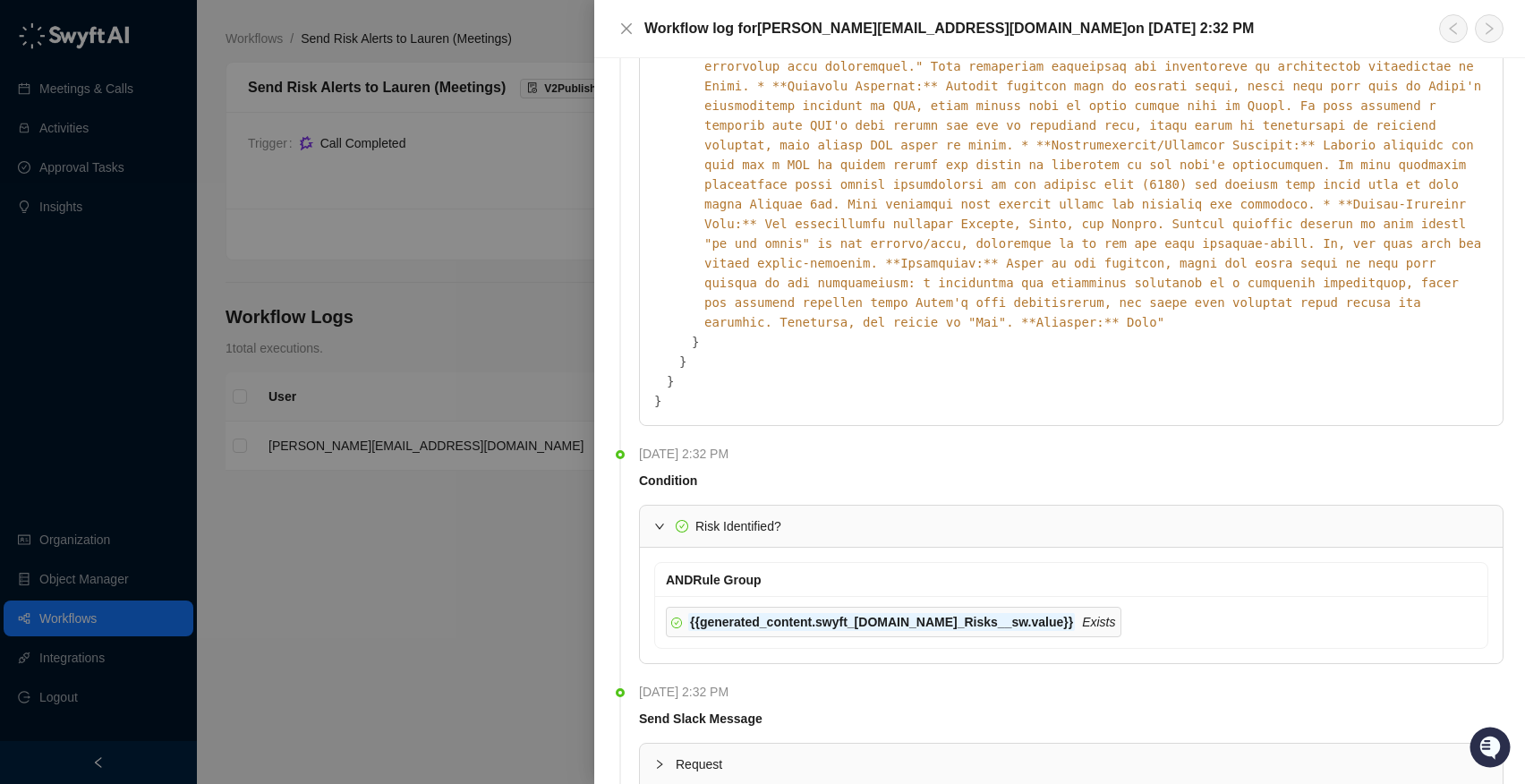
scroll to position [1191, 0]
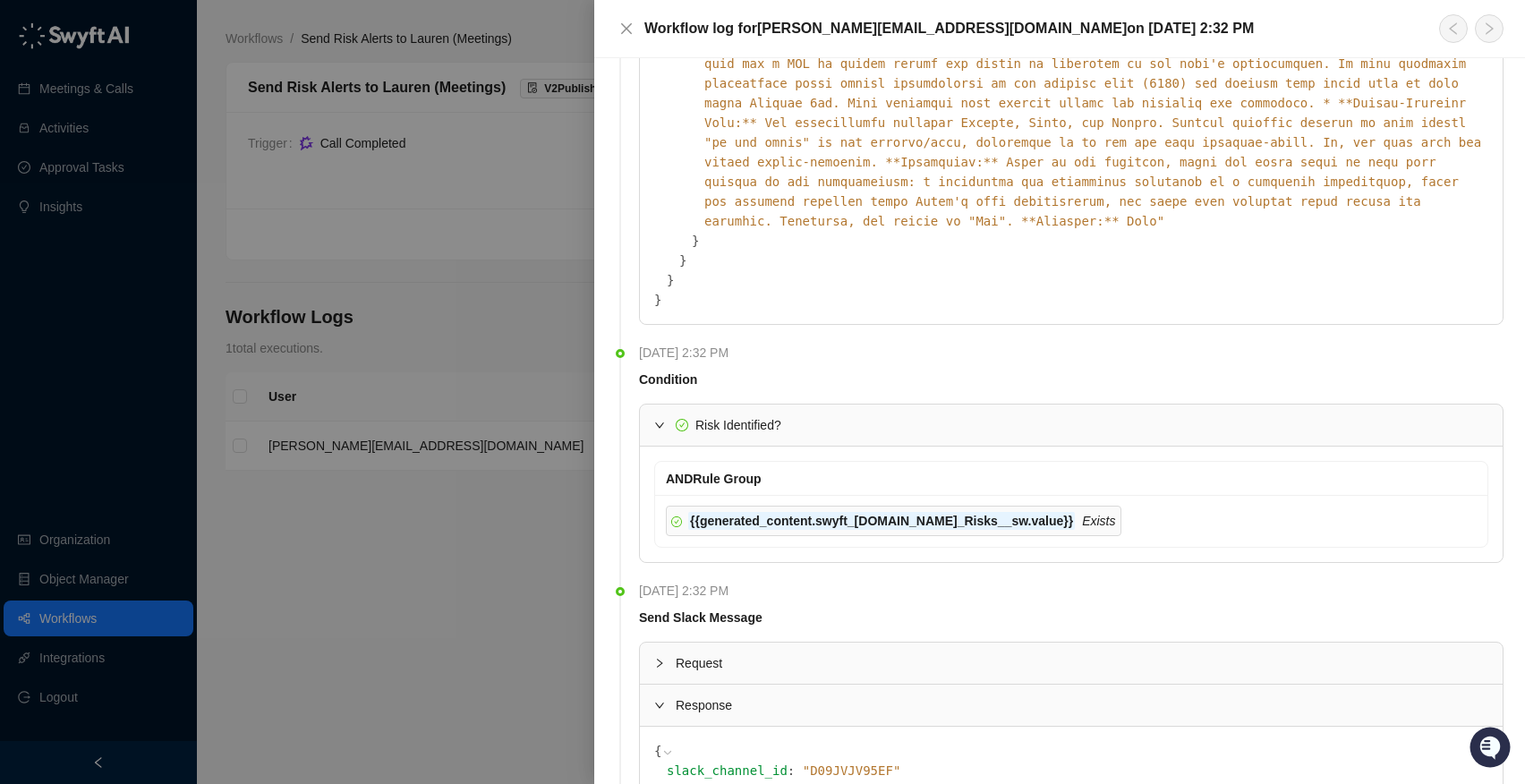
click at [674, 653] on div at bounding box center [665, 663] width 22 height 20
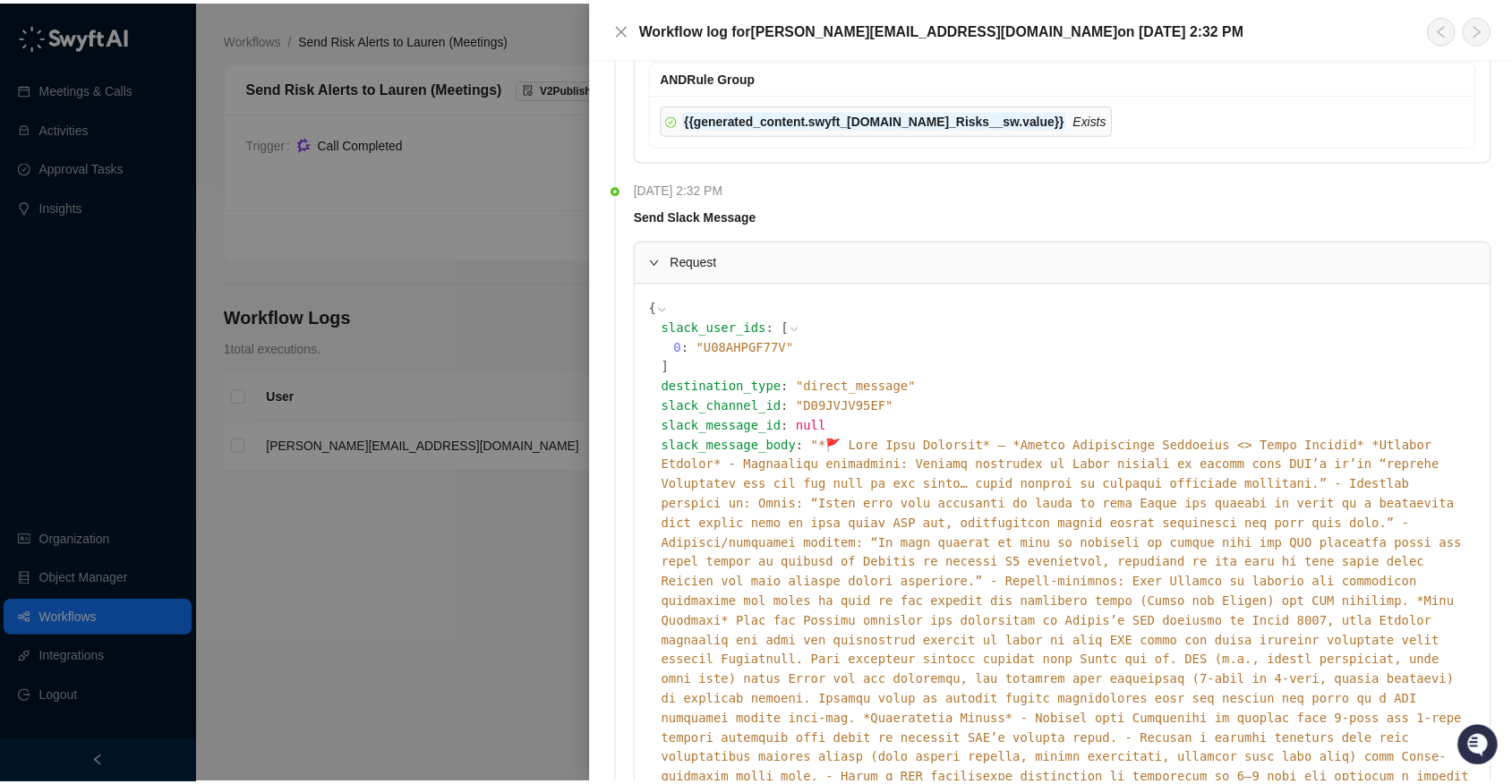
scroll to position [1604, 0]
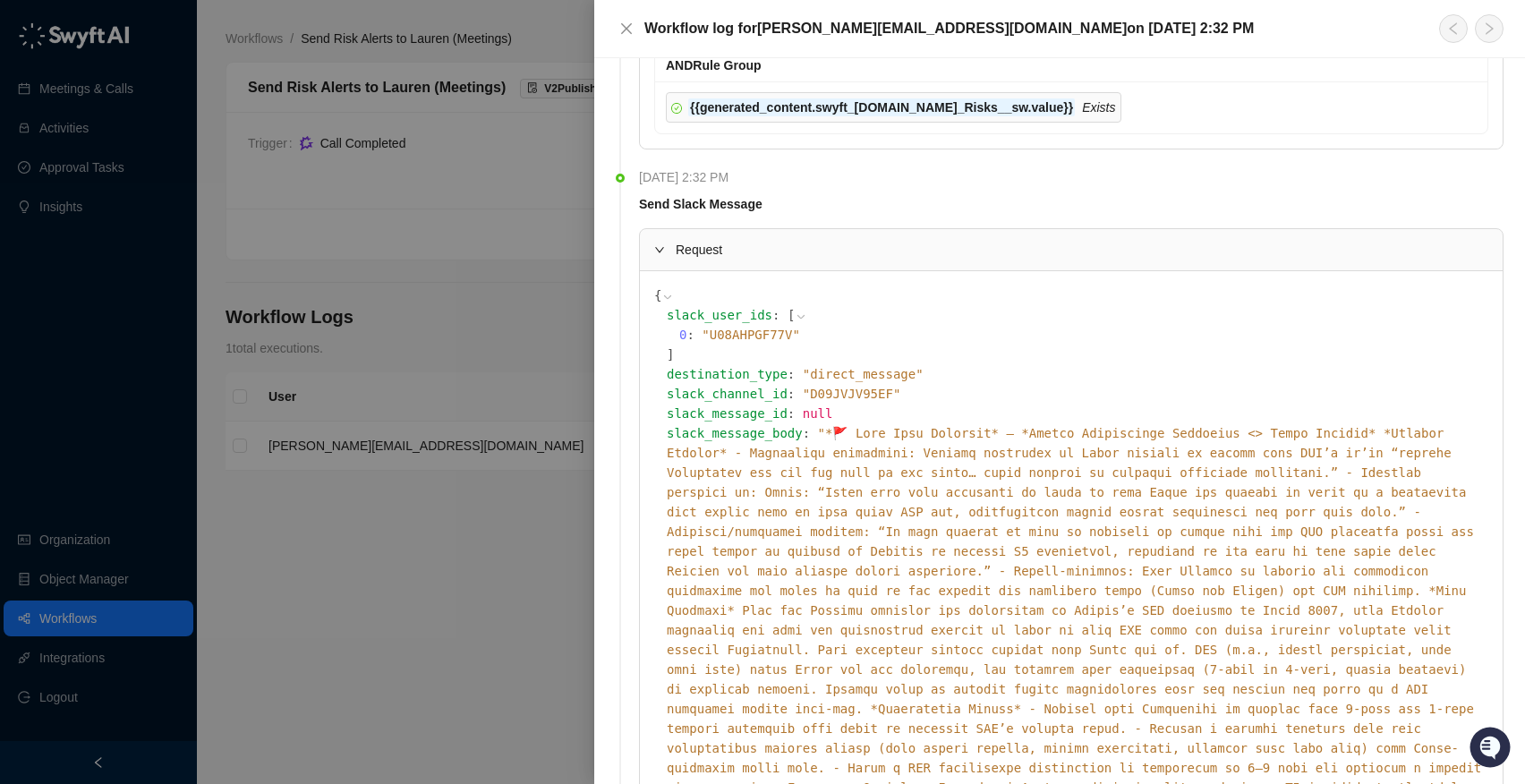
click at [116, 233] on div at bounding box center [762, 392] width 1525 height 784
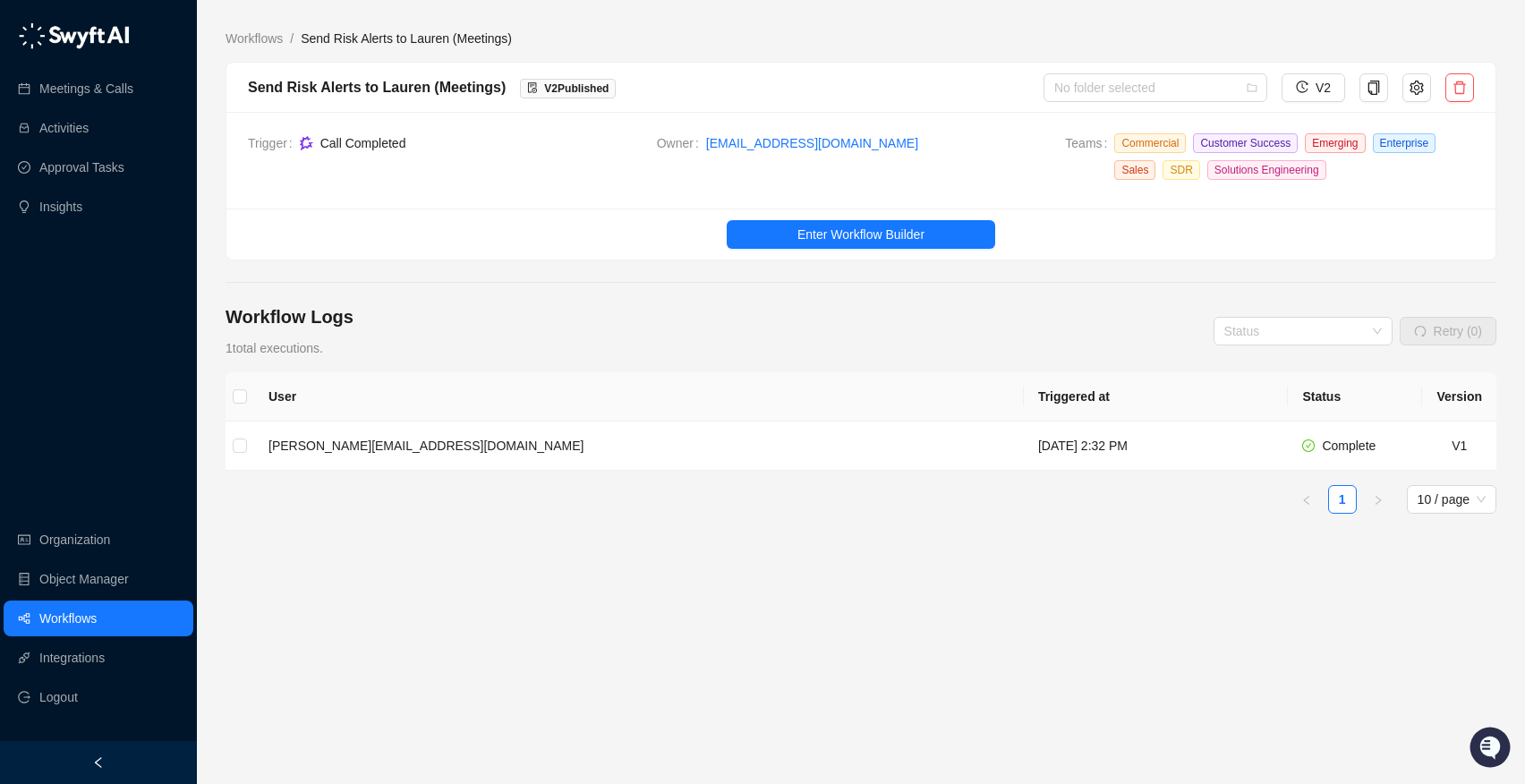
click at [87, 602] on link "Workflows" at bounding box center [67, 618] width 58 height 36
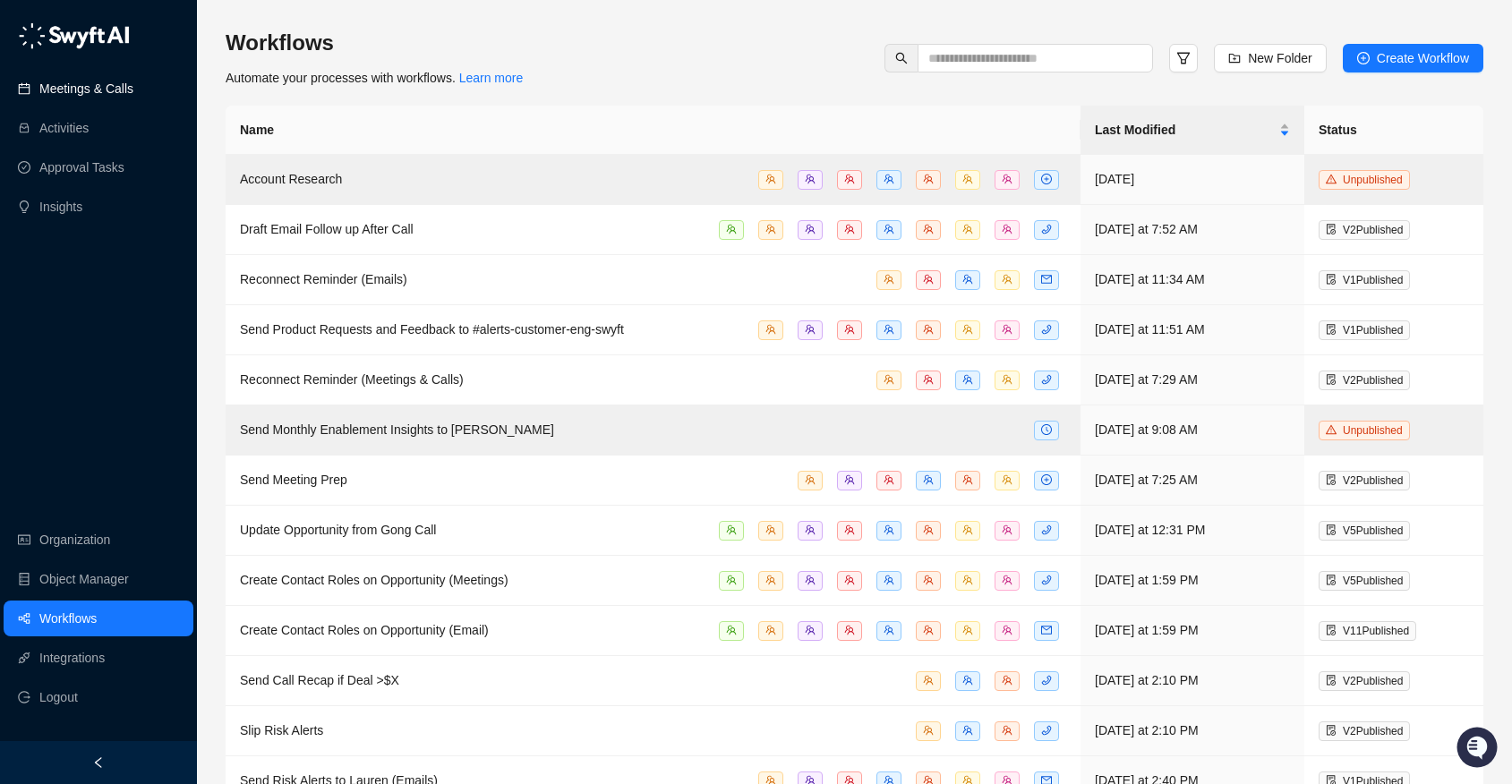
click at [75, 91] on link "Meetings & Calls" at bounding box center [86, 88] width 94 height 36
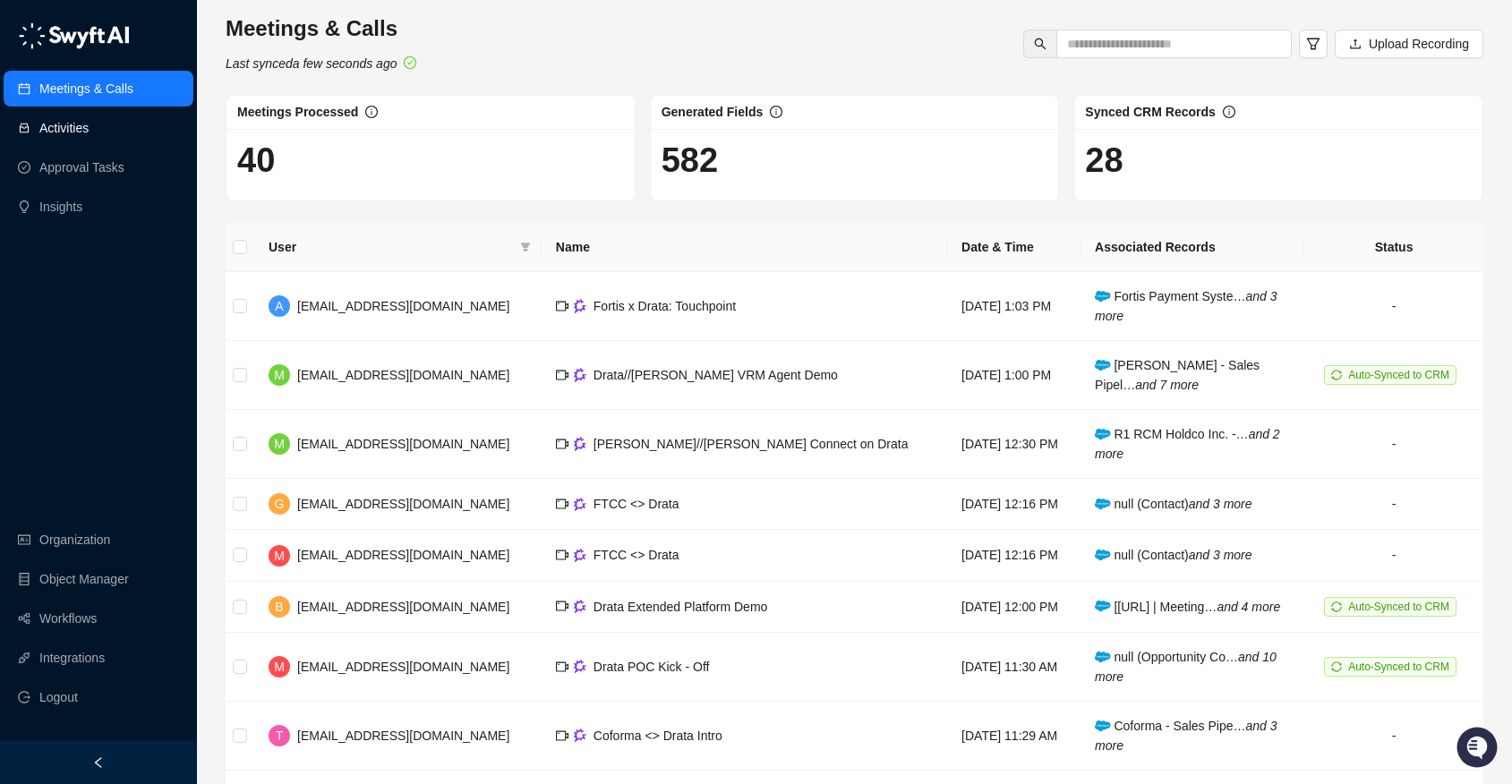
click at [89, 128] on link "Activities" at bounding box center [64, 128] width 49 height 36
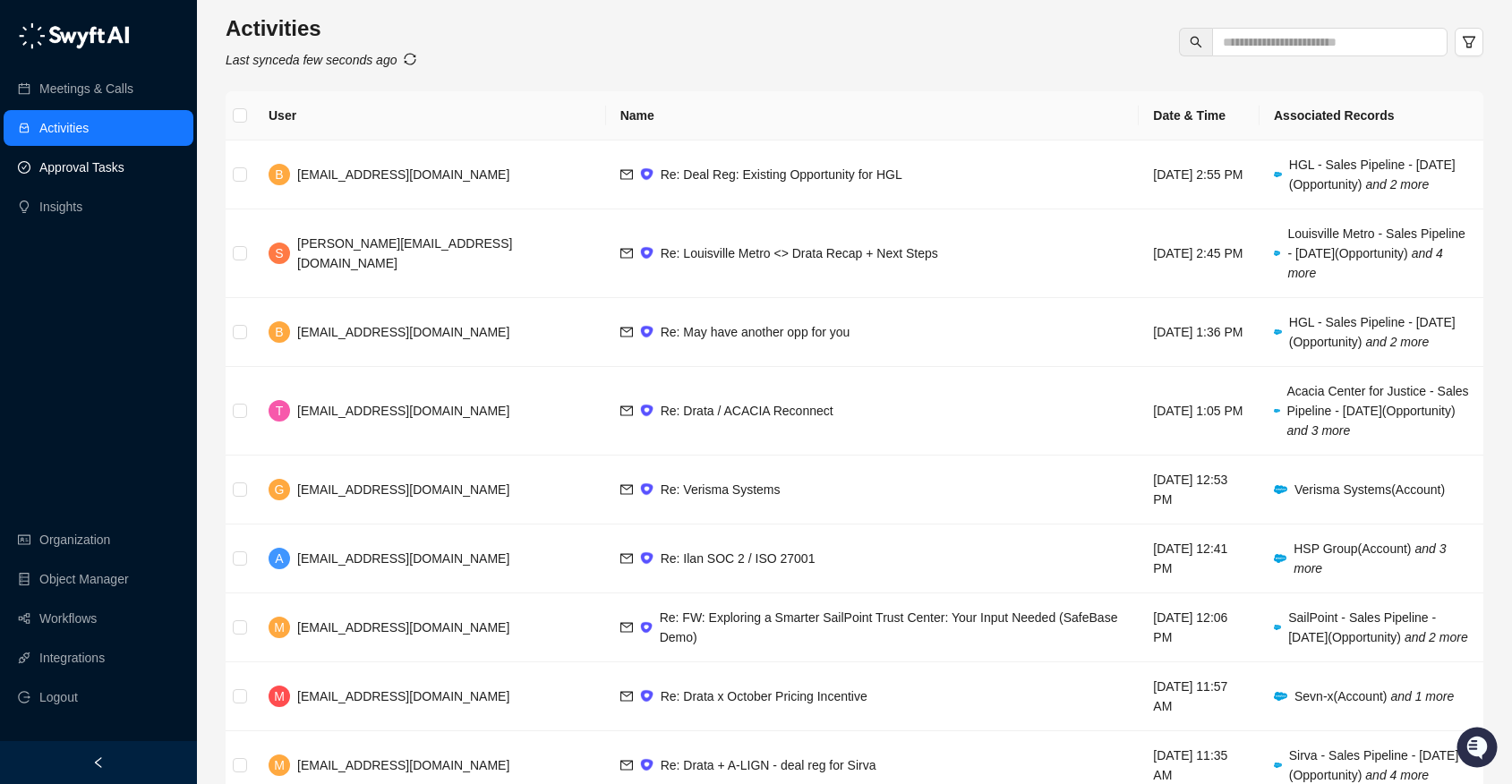
click at [101, 171] on link "Approval Tasks" at bounding box center [81, 167] width 85 height 36
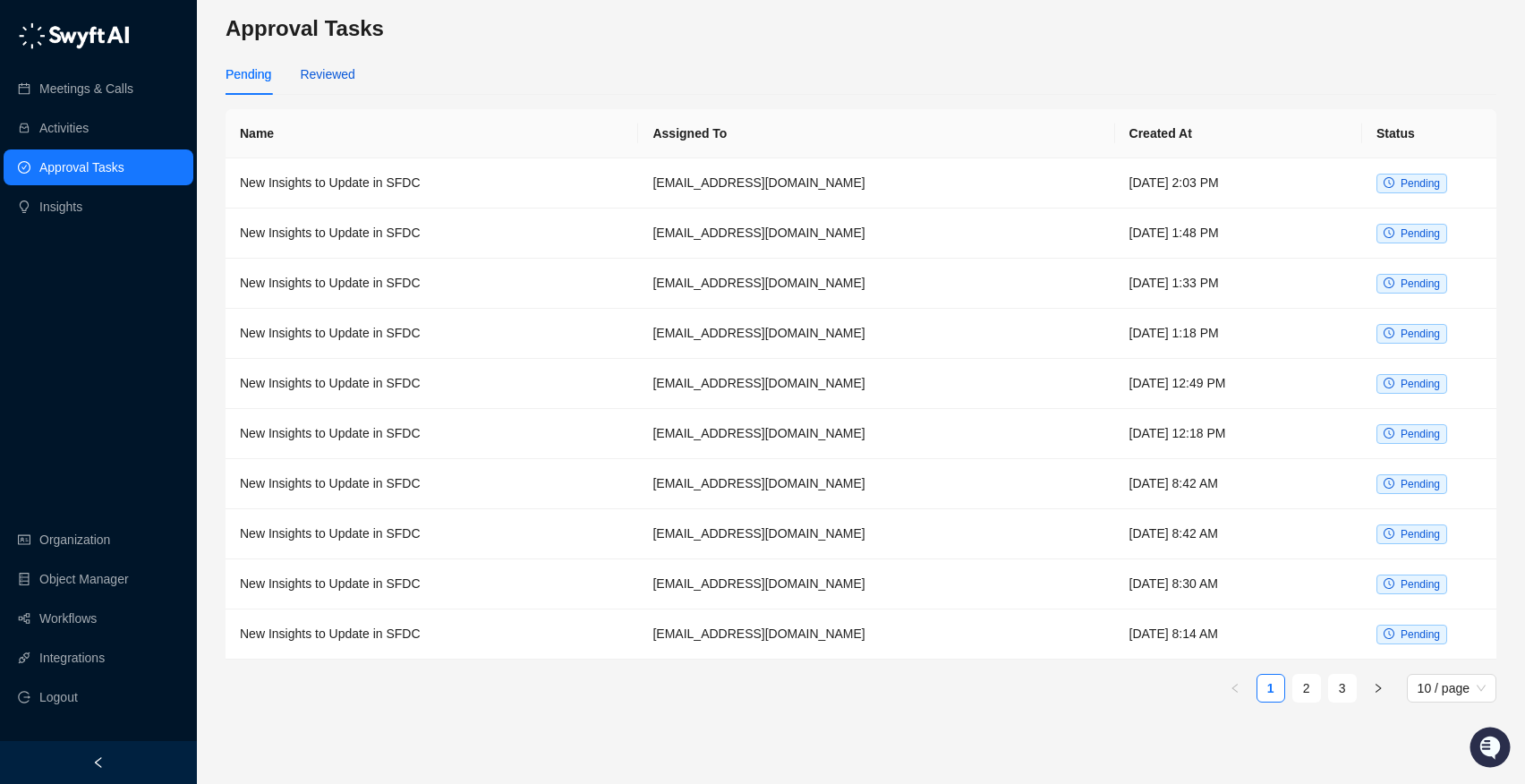
click at [307, 71] on div "Reviewed" at bounding box center [327, 74] width 55 height 20
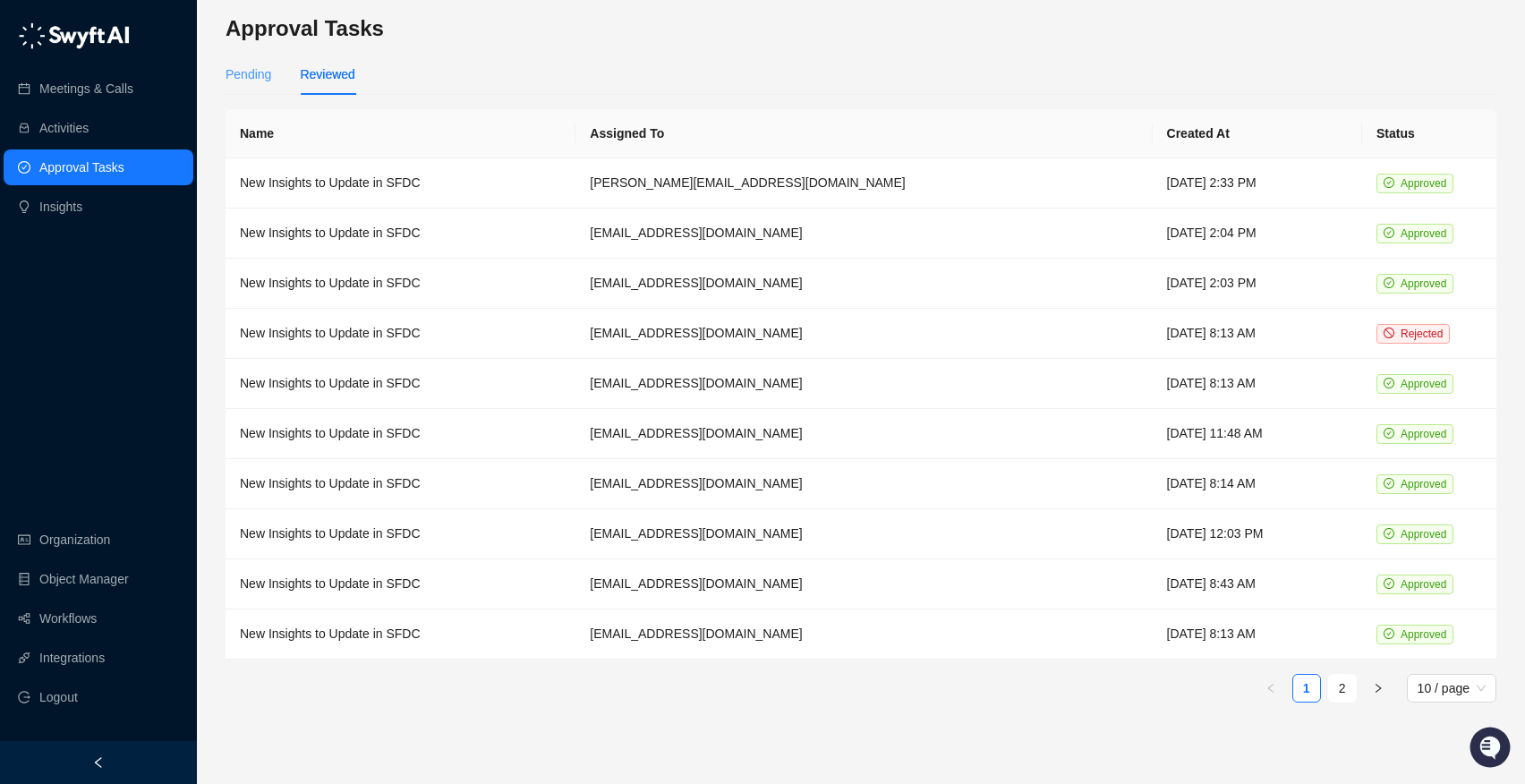
click at [255, 85] on div "Pending" at bounding box center [248, 74] width 46 height 41
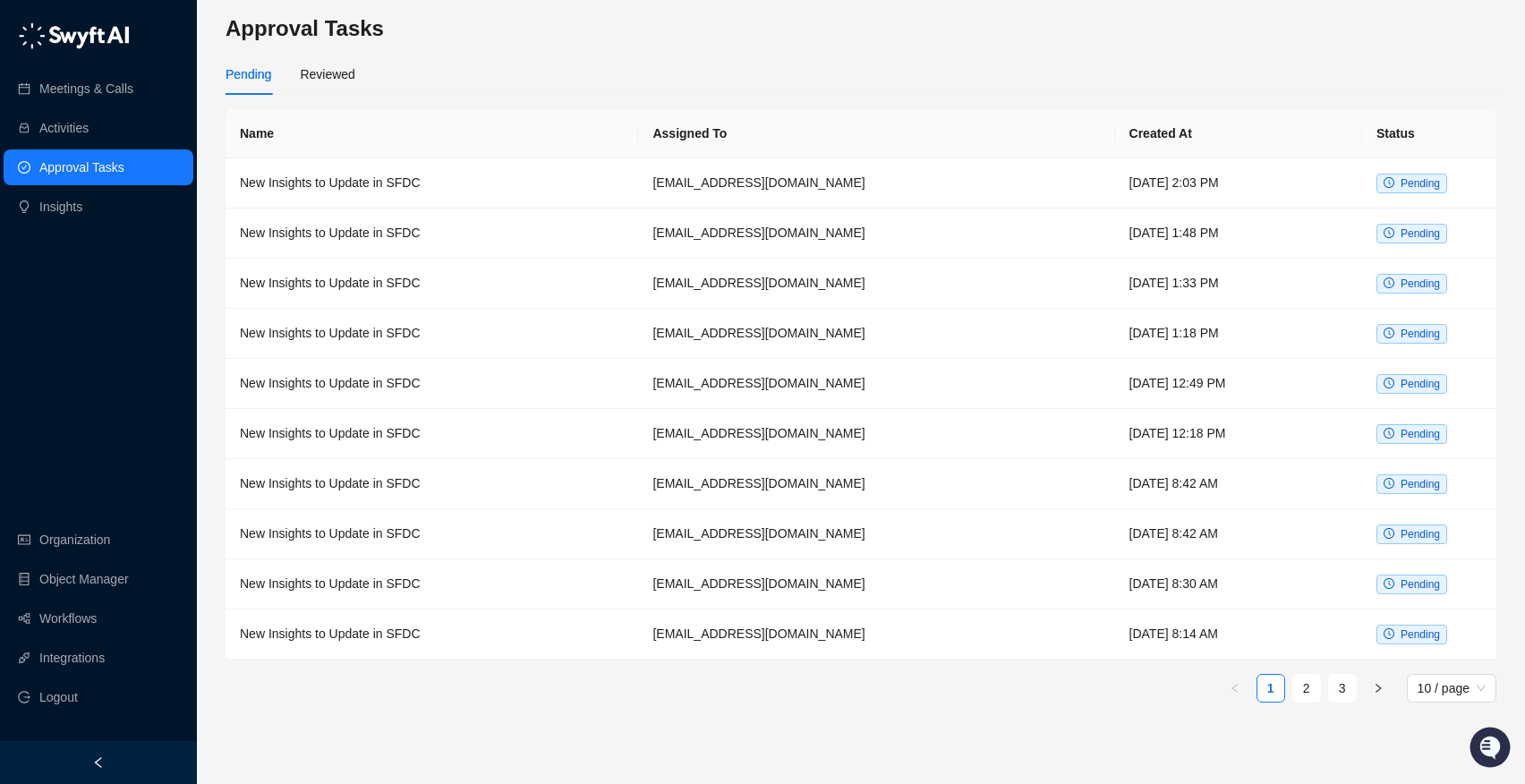
click at [116, 519] on ul "Organization Object Manager Workflows Integrations Logout" at bounding box center [98, 618] width 196 height 200
click at [110, 543] on link "Organization" at bounding box center [74, 540] width 70 height 36
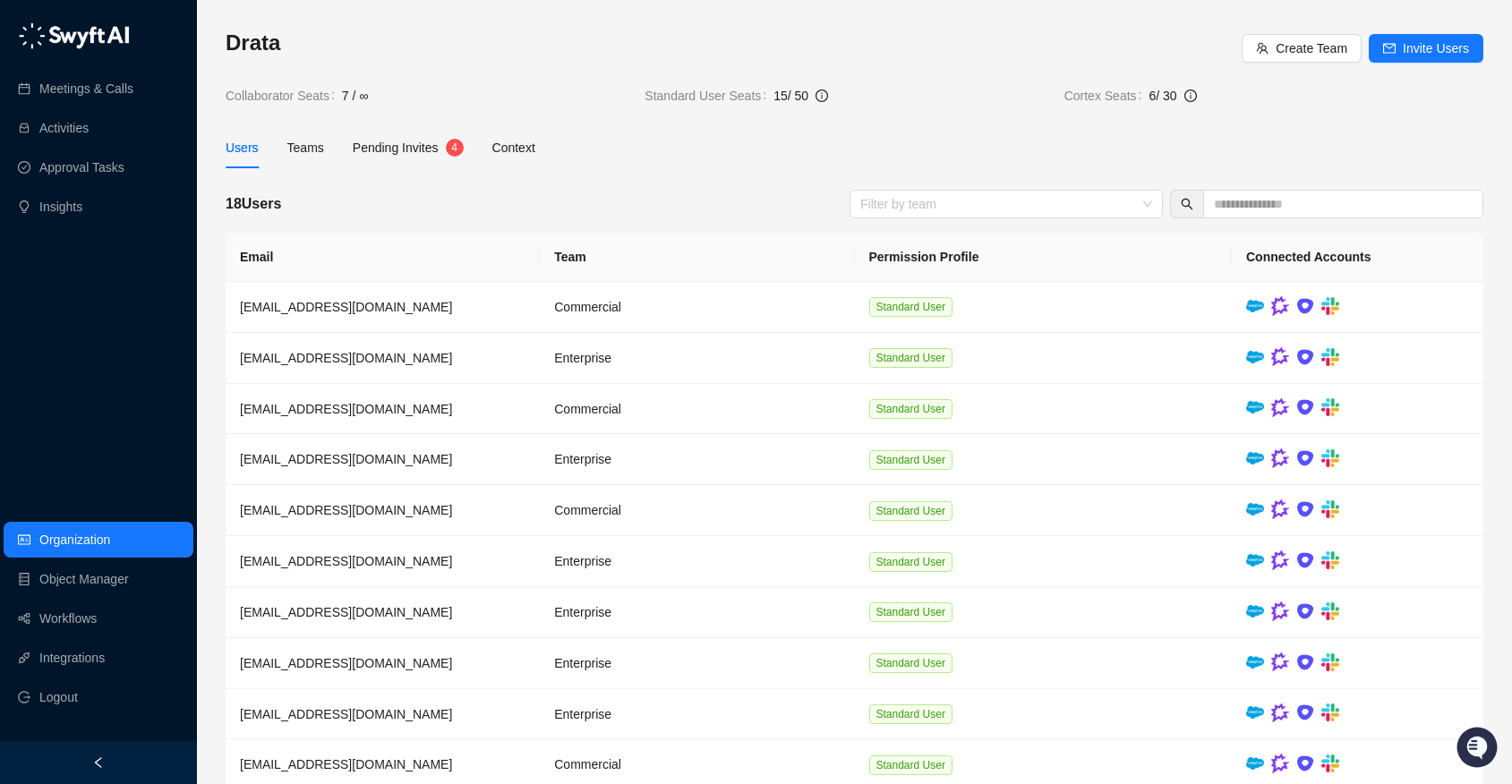
click at [406, 126] on div "Drata Create Team Invite Users Collaborator Seats 7 / ∞ Standard User Seats 15 …" at bounding box center [855, 438] width 1258 height 819
click at [406, 138] on div "Pending Invites" at bounding box center [396, 148] width 86 height 20
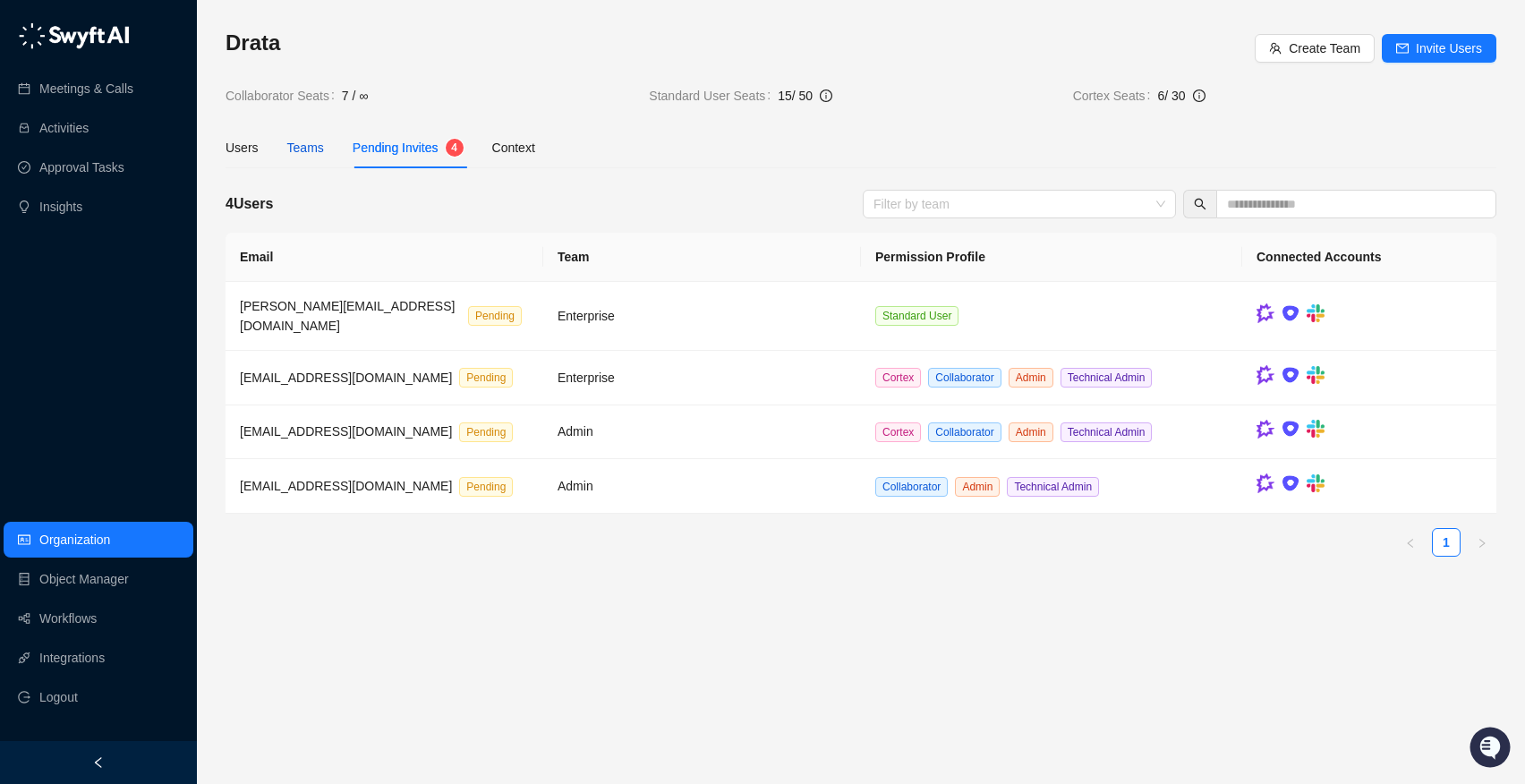
click at [291, 145] on div "Teams" at bounding box center [306, 148] width 37 height 20
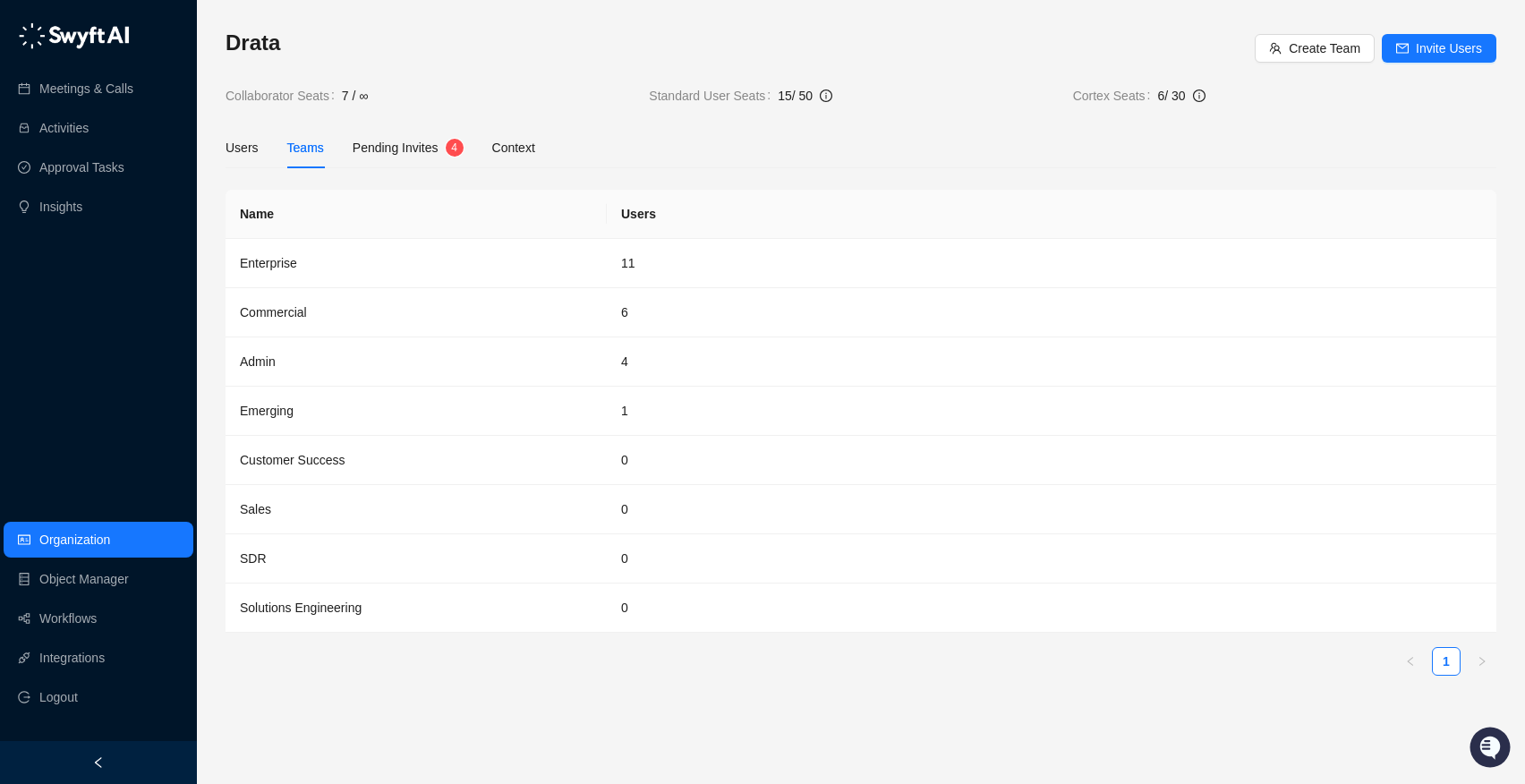
click at [262, 143] on div "Users Teams Pending Invites 4 Context" at bounding box center [380, 148] width 310 height 41
click at [257, 148] on div "Users" at bounding box center [242, 148] width 33 height 20
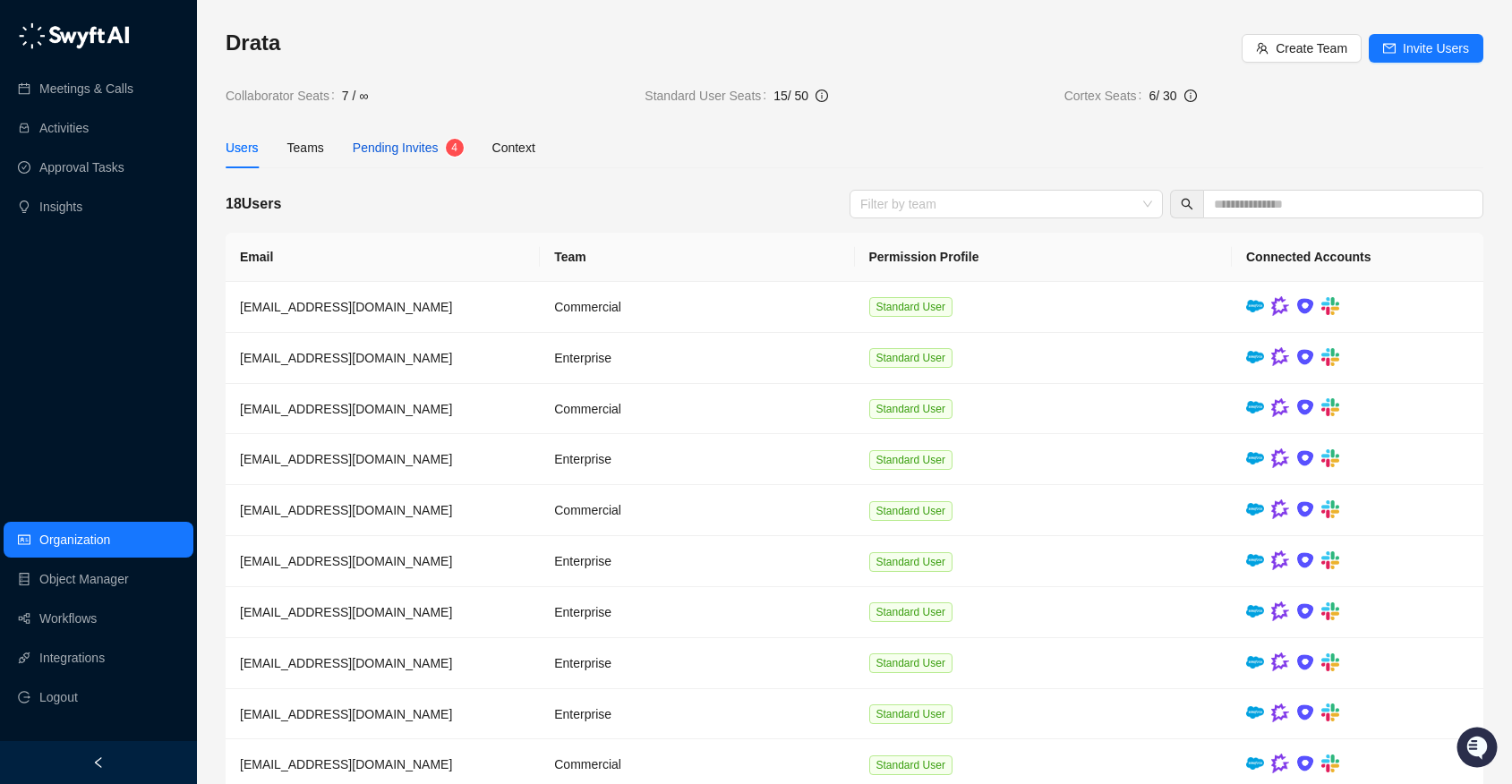
click at [427, 141] on span "Pending Invites" at bounding box center [396, 148] width 86 height 15
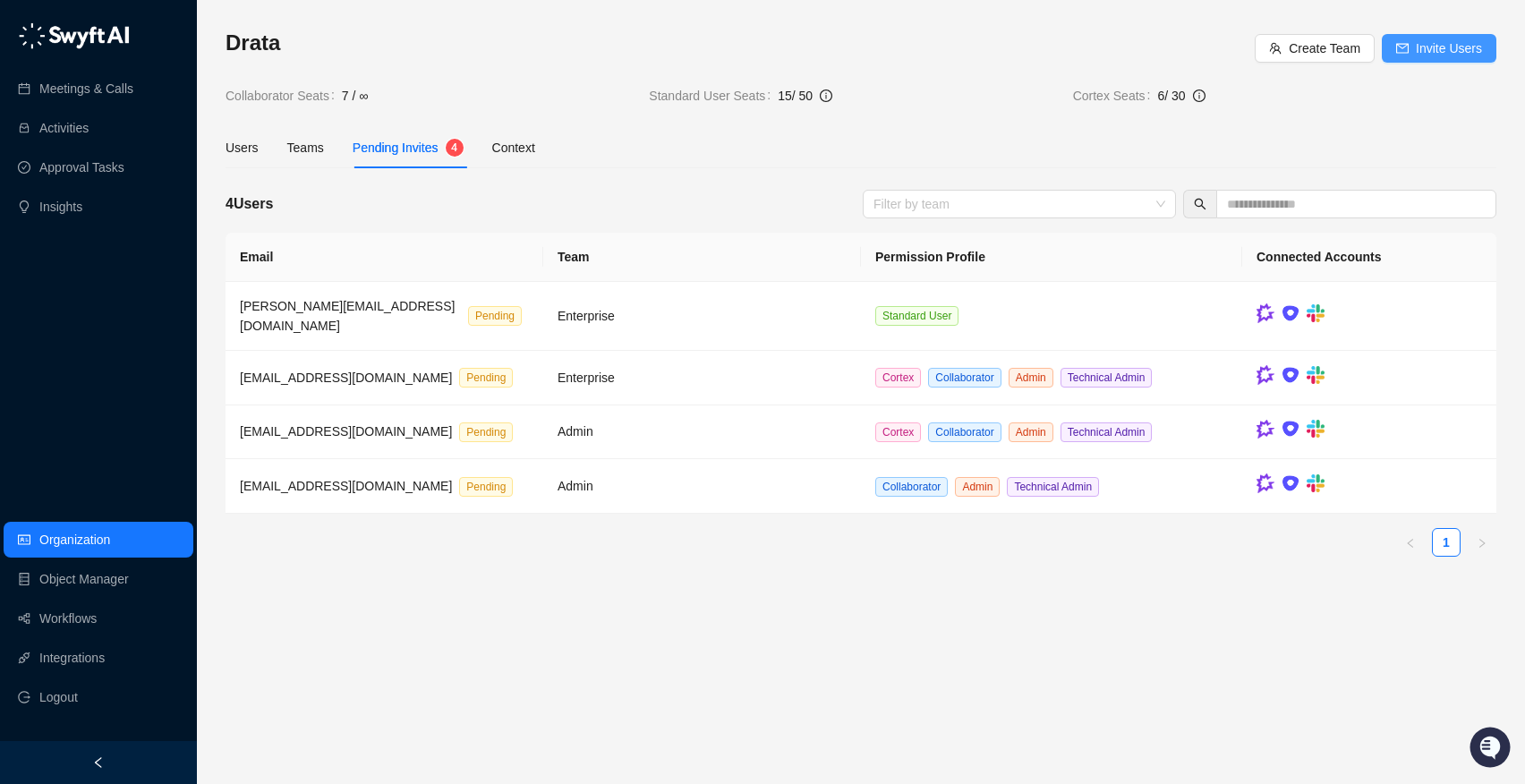
click at [1426, 39] on span "Invite Users" at bounding box center [1449, 48] width 66 height 20
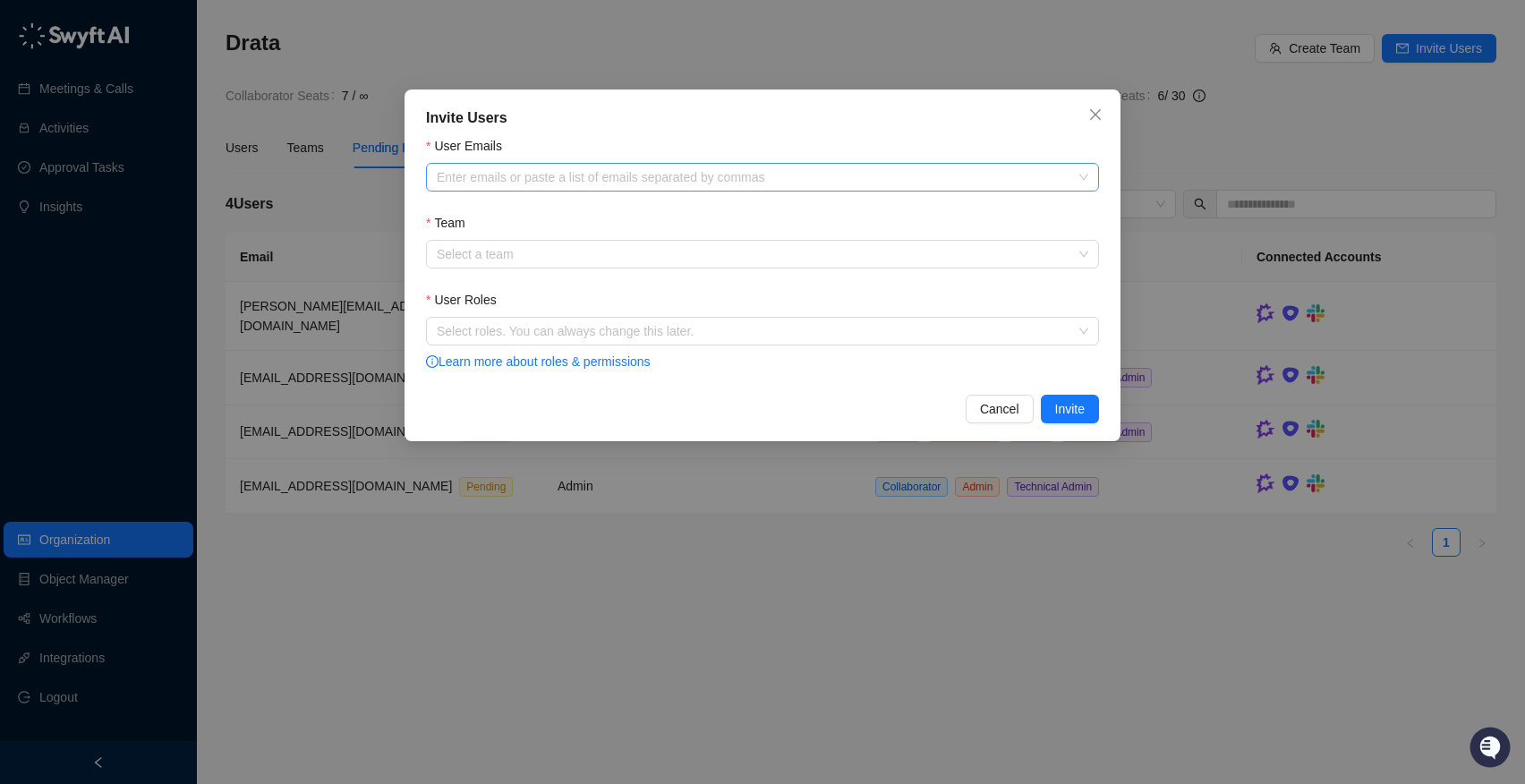
click at [630, 181] on div at bounding box center [753, 178] width 647 height 14
click at [535, 182] on div at bounding box center [753, 178] width 647 height 14
paste input "**********"
type input "**********"
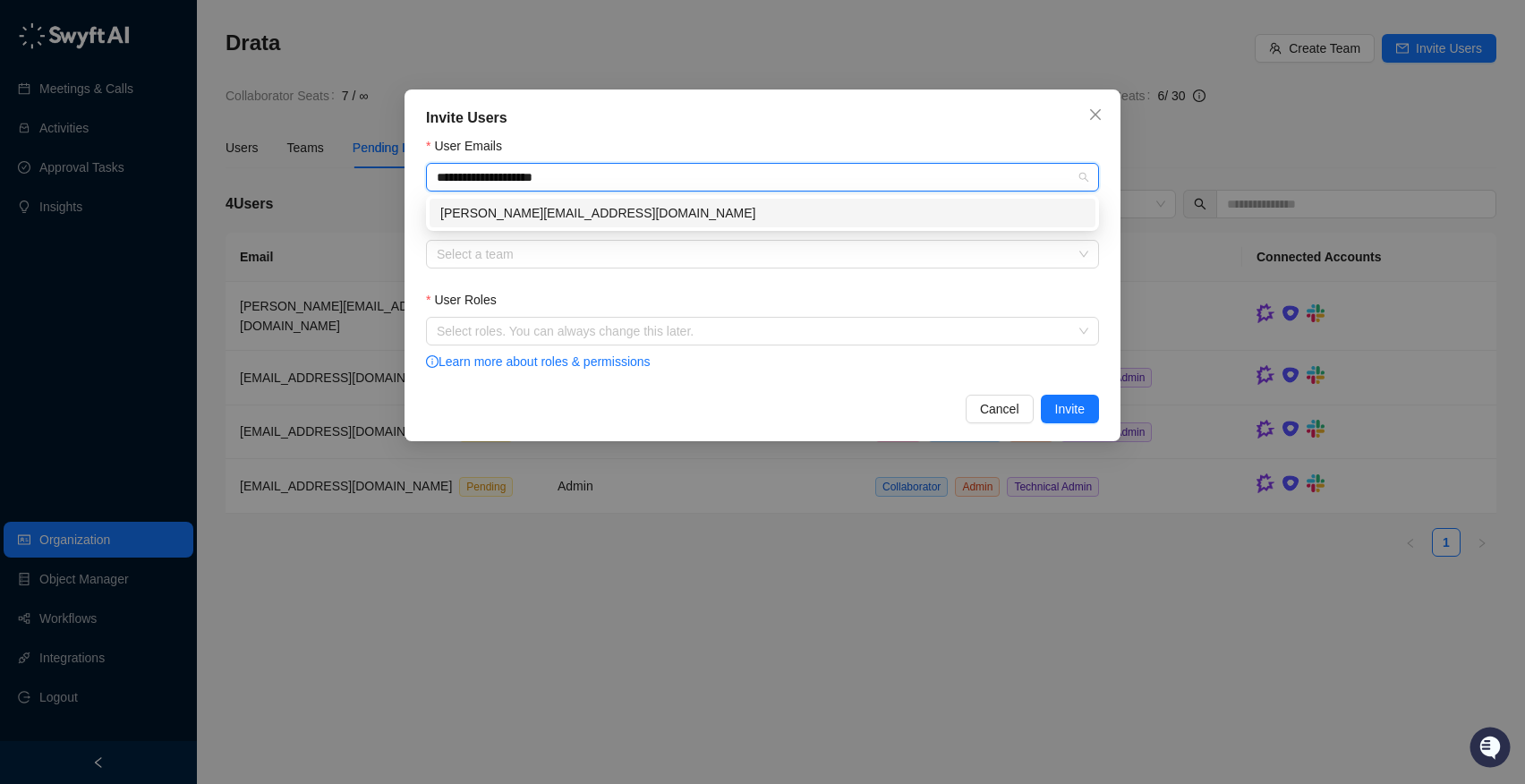
click at [545, 223] on div "[PERSON_NAME][EMAIL_ADDRESS][DOMAIN_NAME]" at bounding box center [762, 212] width 666 height 28
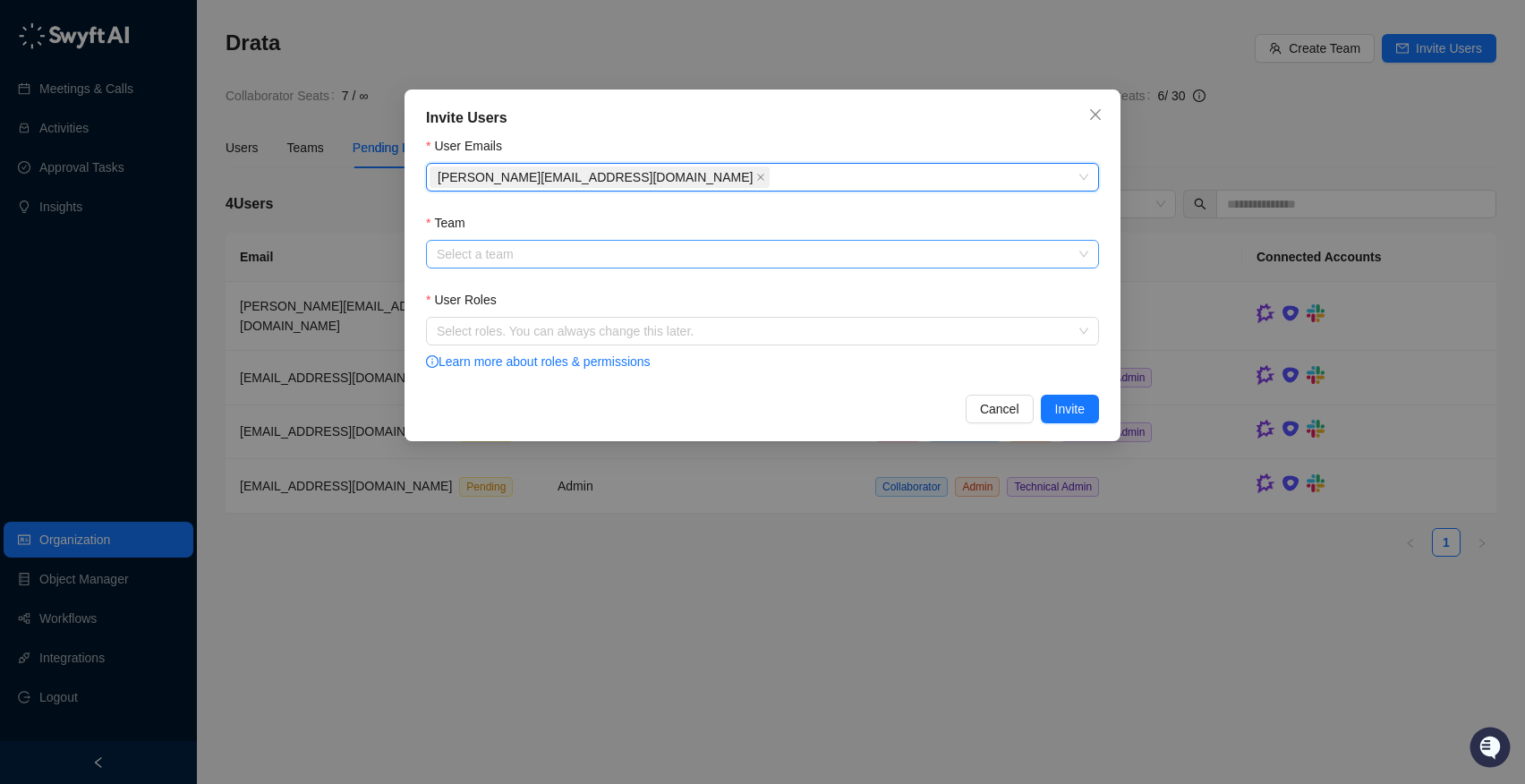
click at [543, 255] on input "Team" at bounding box center [757, 253] width 640 height 26
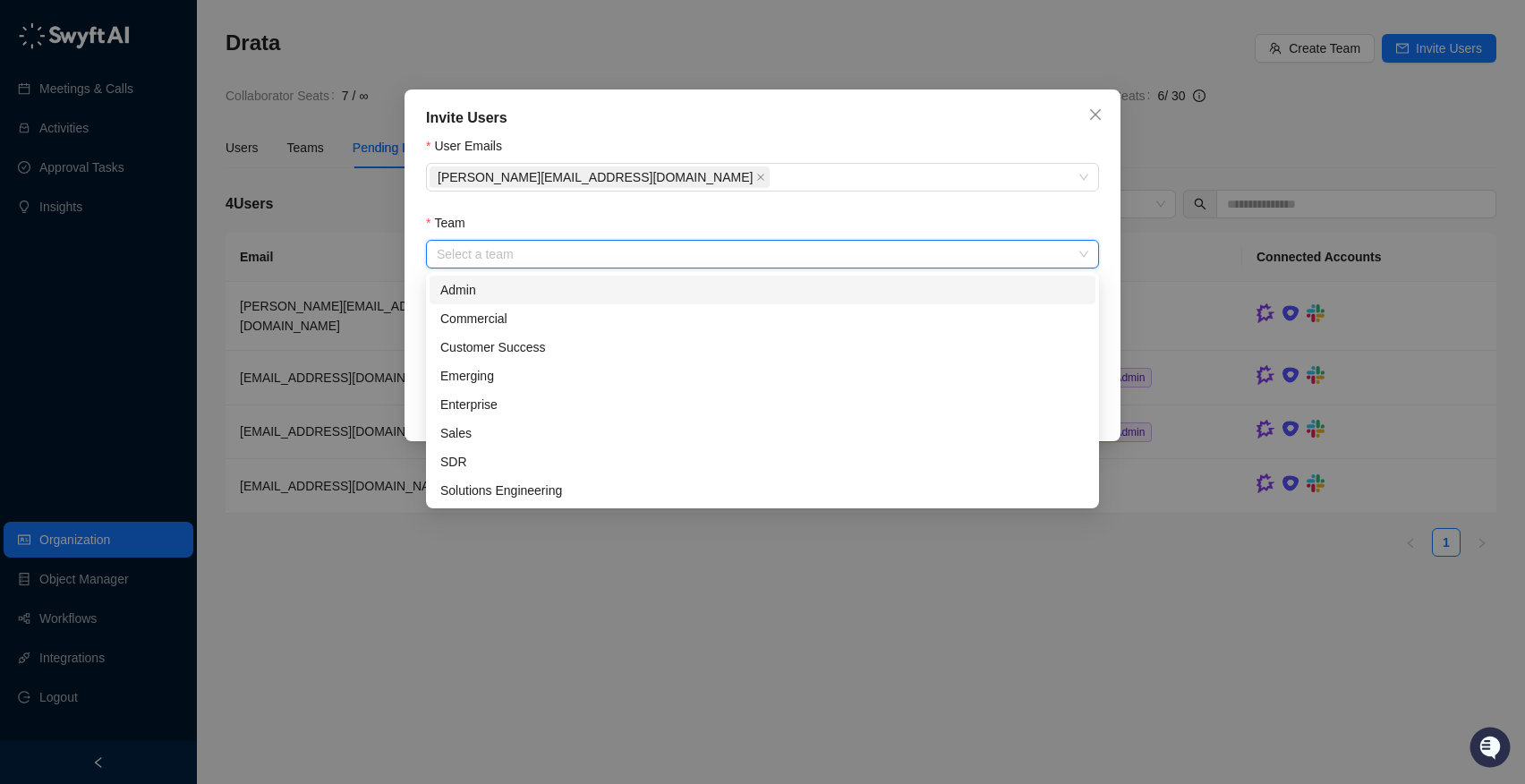
click at [535, 281] on div "Admin" at bounding box center [762, 290] width 644 height 20
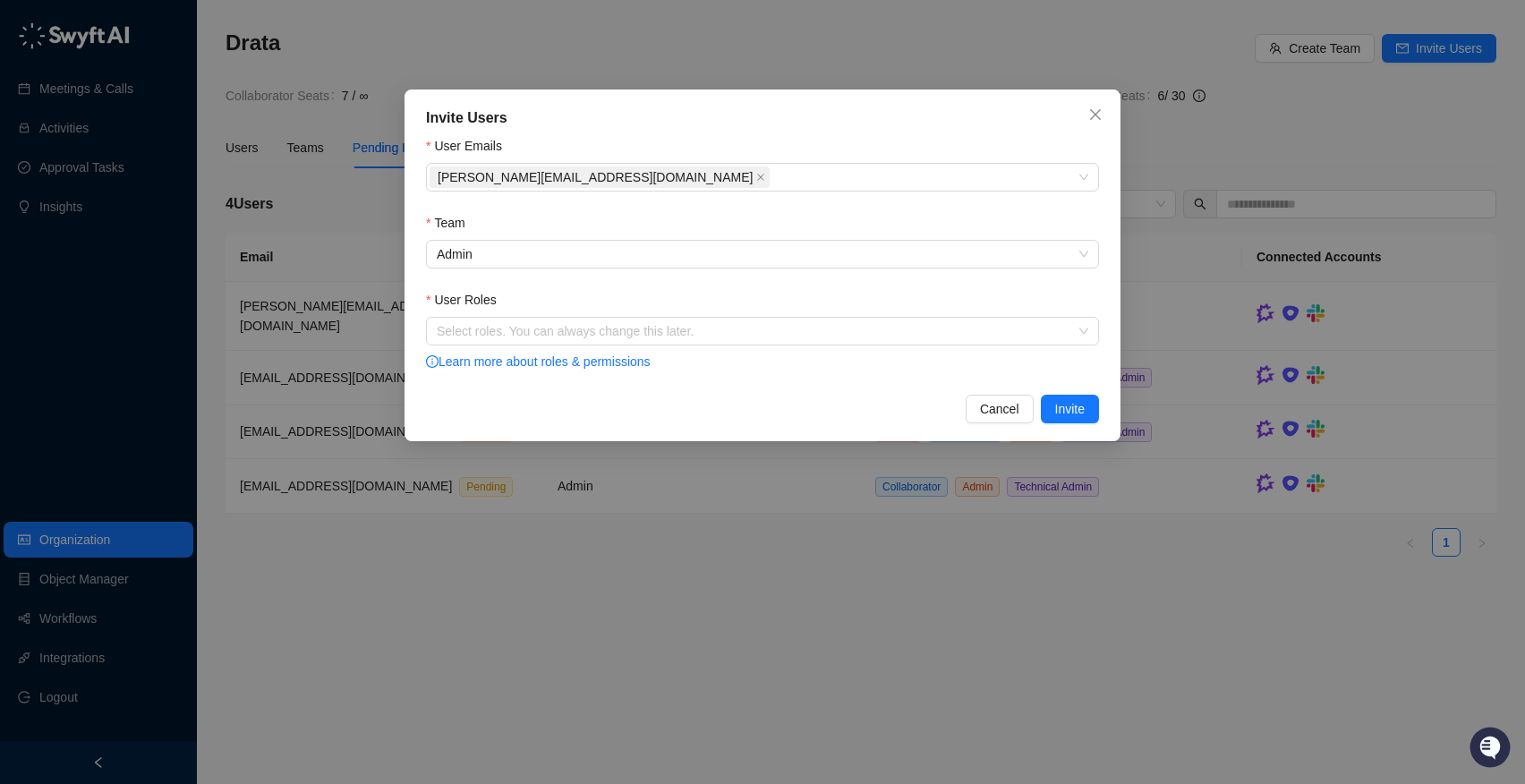
click at [556, 346] on div "Select roles. You can always change this later. Learn more about roles & permis…" at bounding box center [762, 345] width 673 height 57
click at [559, 338] on div at bounding box center [753, 331] width 647 height 14
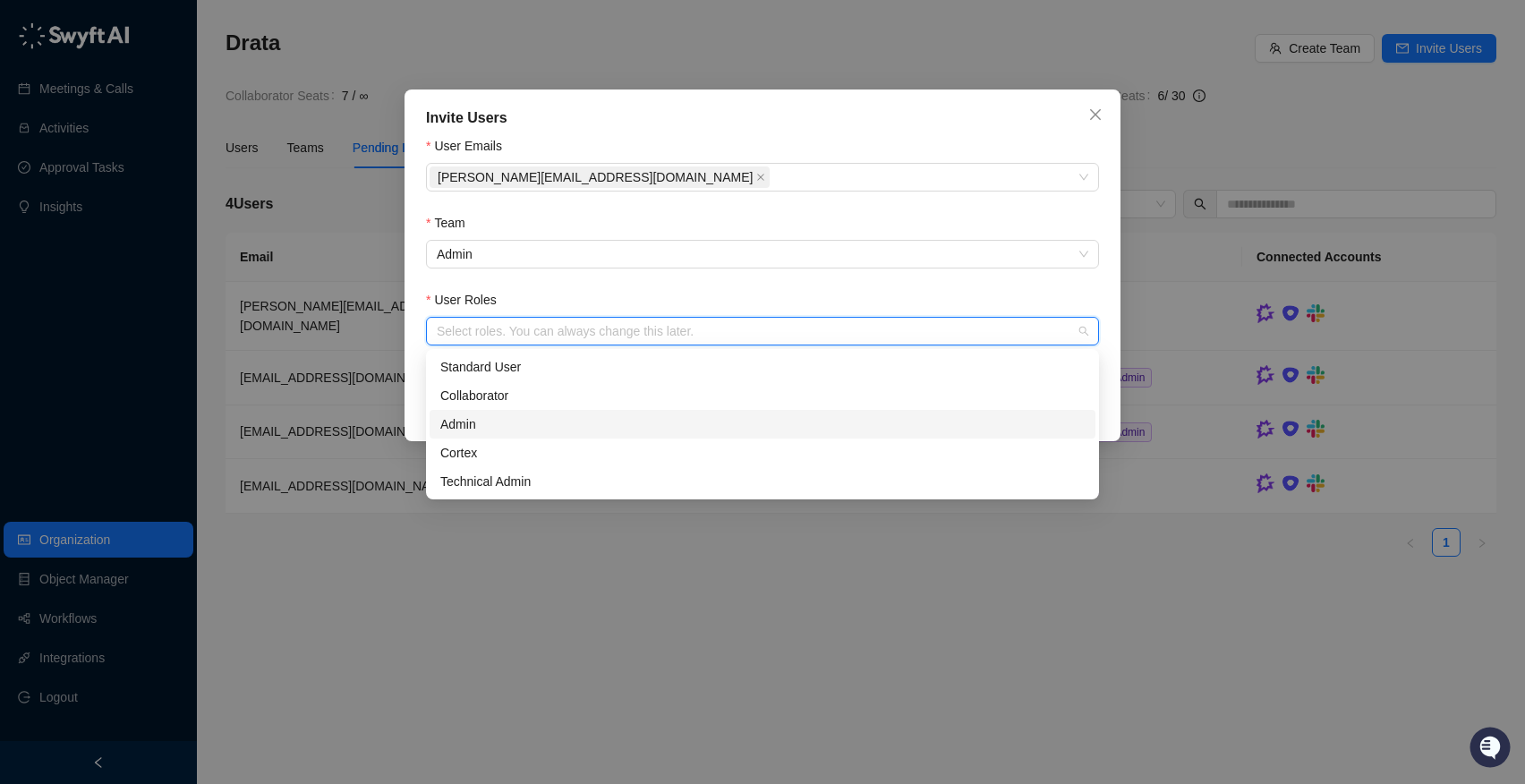
click at [557, 428] on div "Admin" at bounding box center [762, 424] width 644 height 20
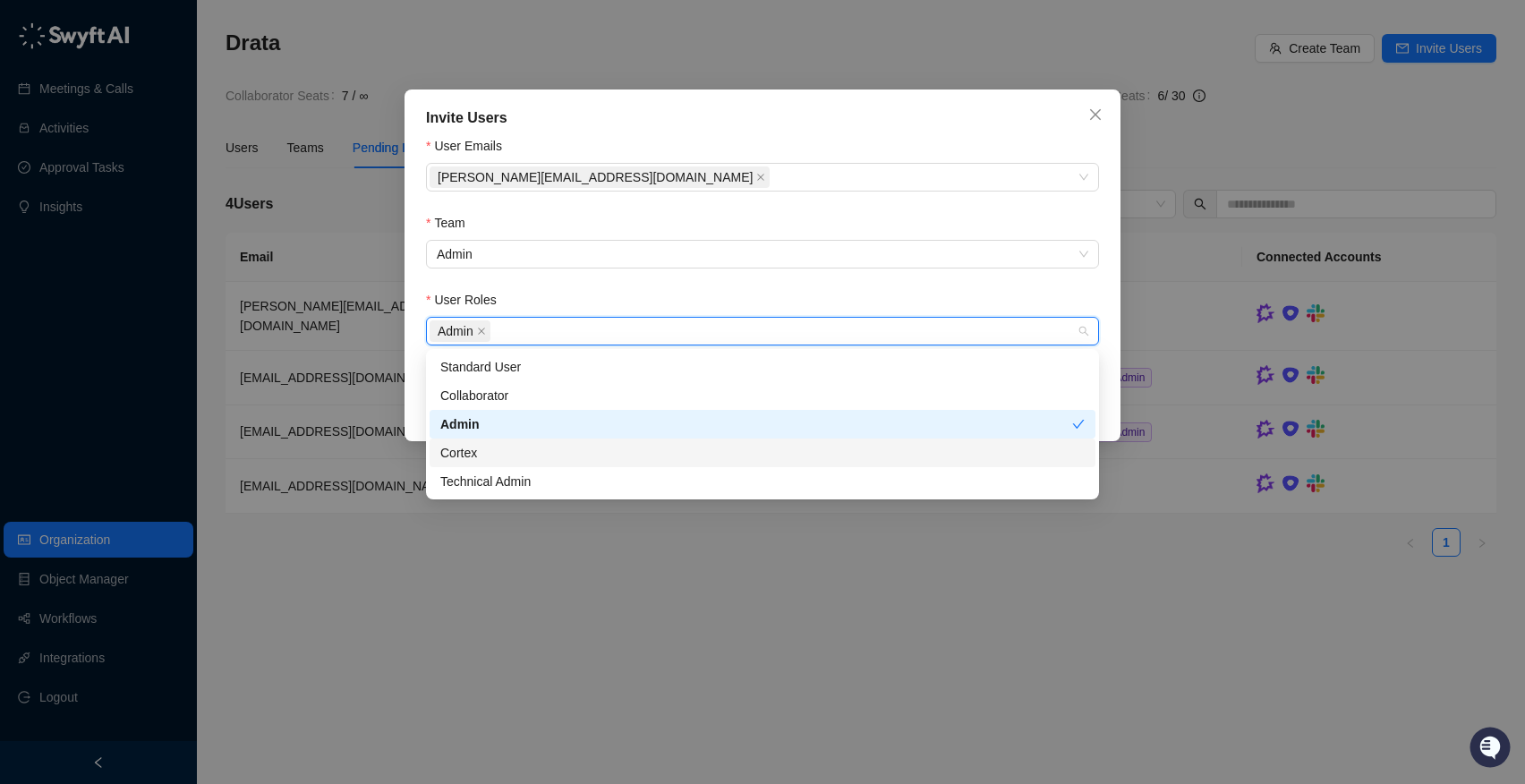
click at [546, 450] on div "Cortex" at bounding box center [762, 453] width 644 height 20
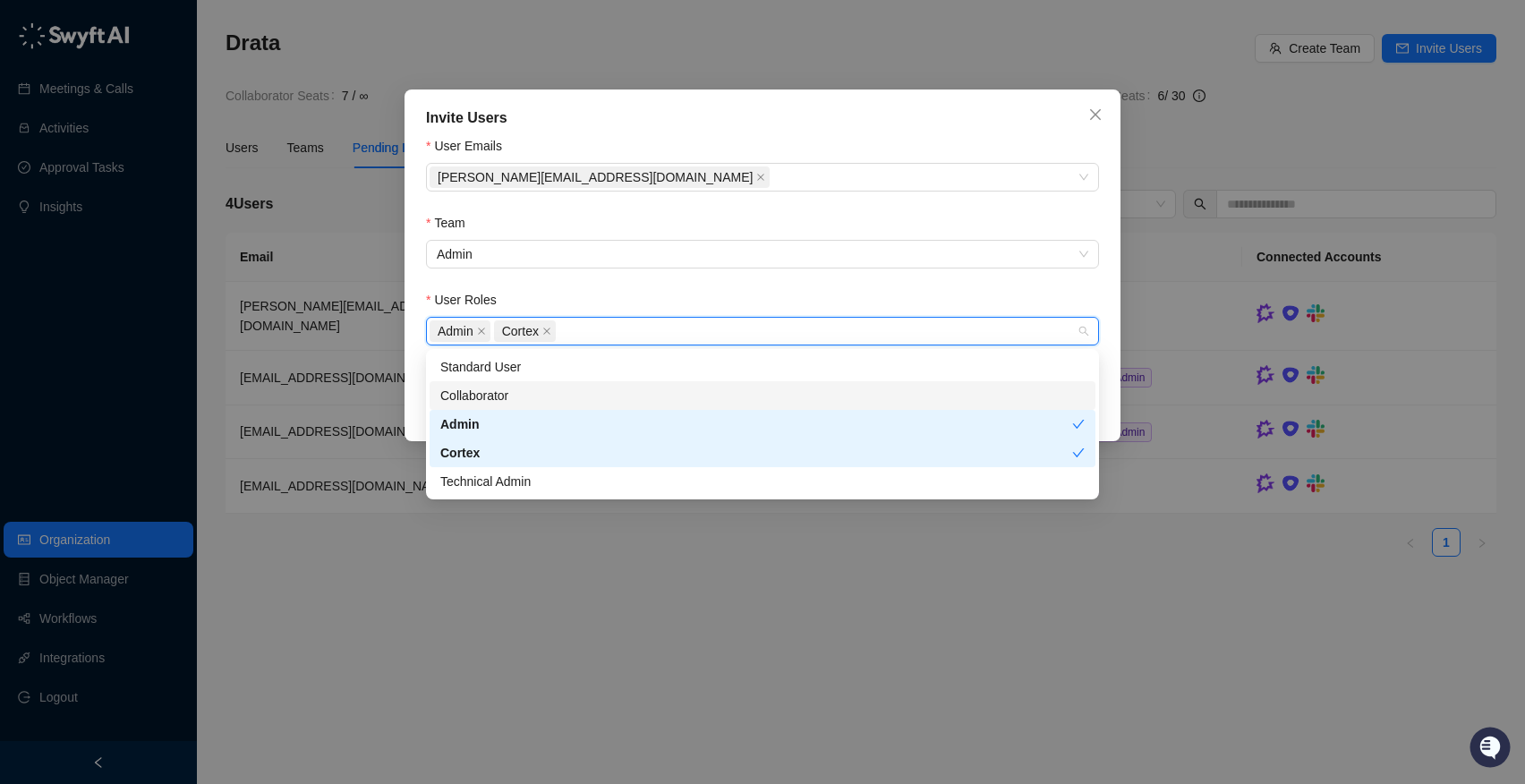
click at [563, 391] on div "Collaborator" at bounding box center [762, 396] width 644 height 20
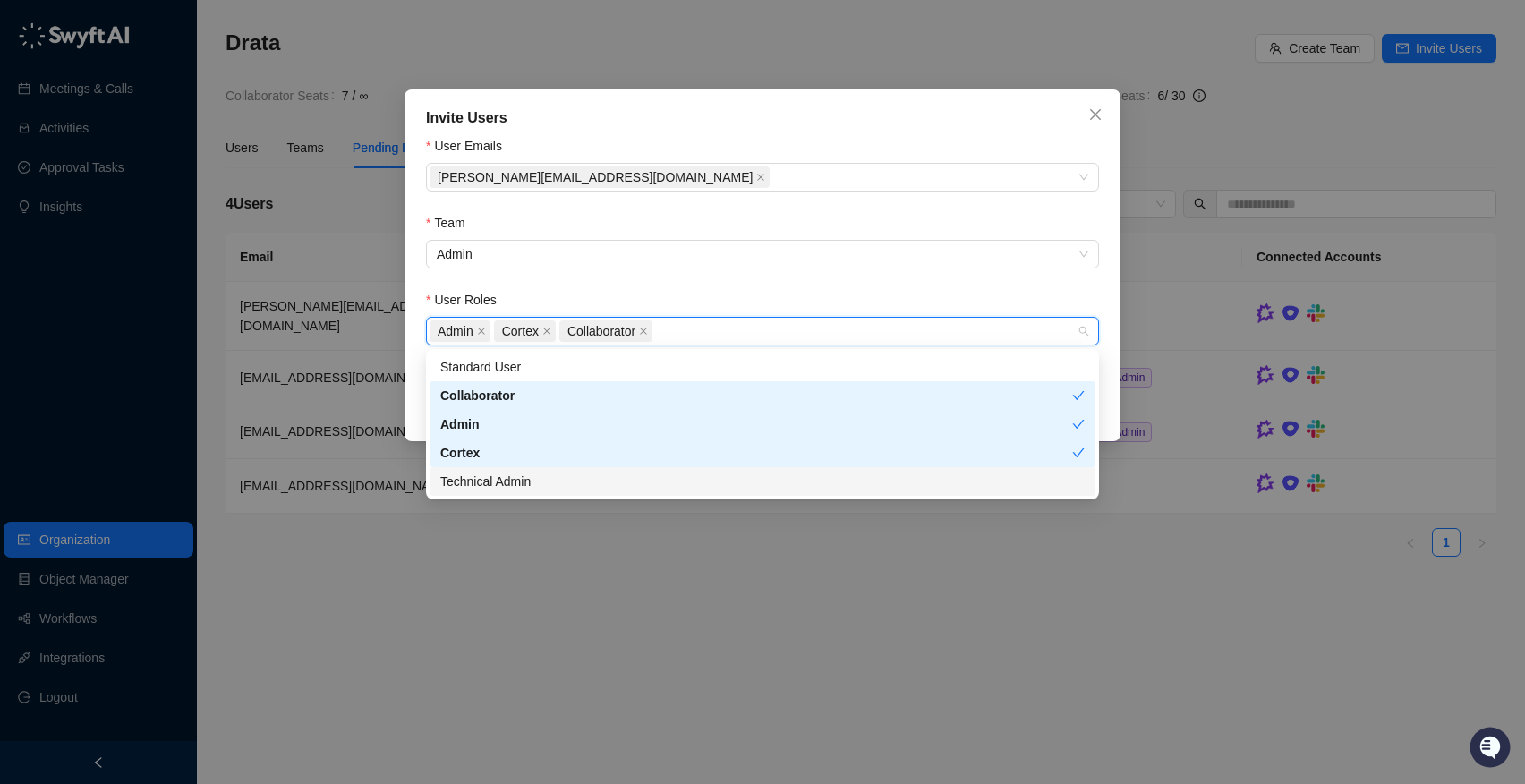
click at [554, 489] on div "Technical Admin" at bounding box center [762, 481] width 644 height 20
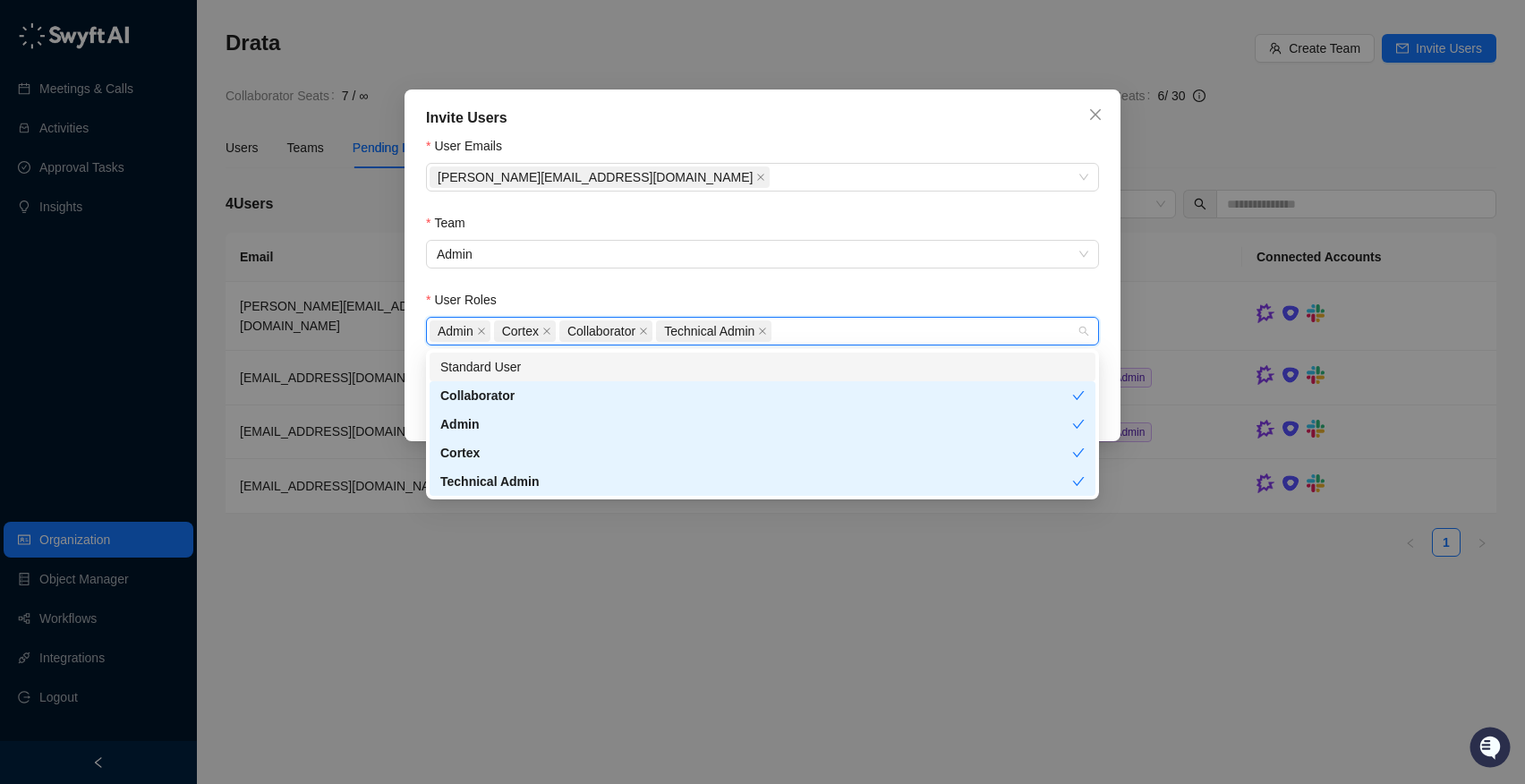
click at [739, 283] on form "User Emails [PERSON_NAME][EMAIL_ADDRESS][DOMAIN_NAME] Team Admin User Roles Adm…" at bounding box center [762, 254] width 673 height 238
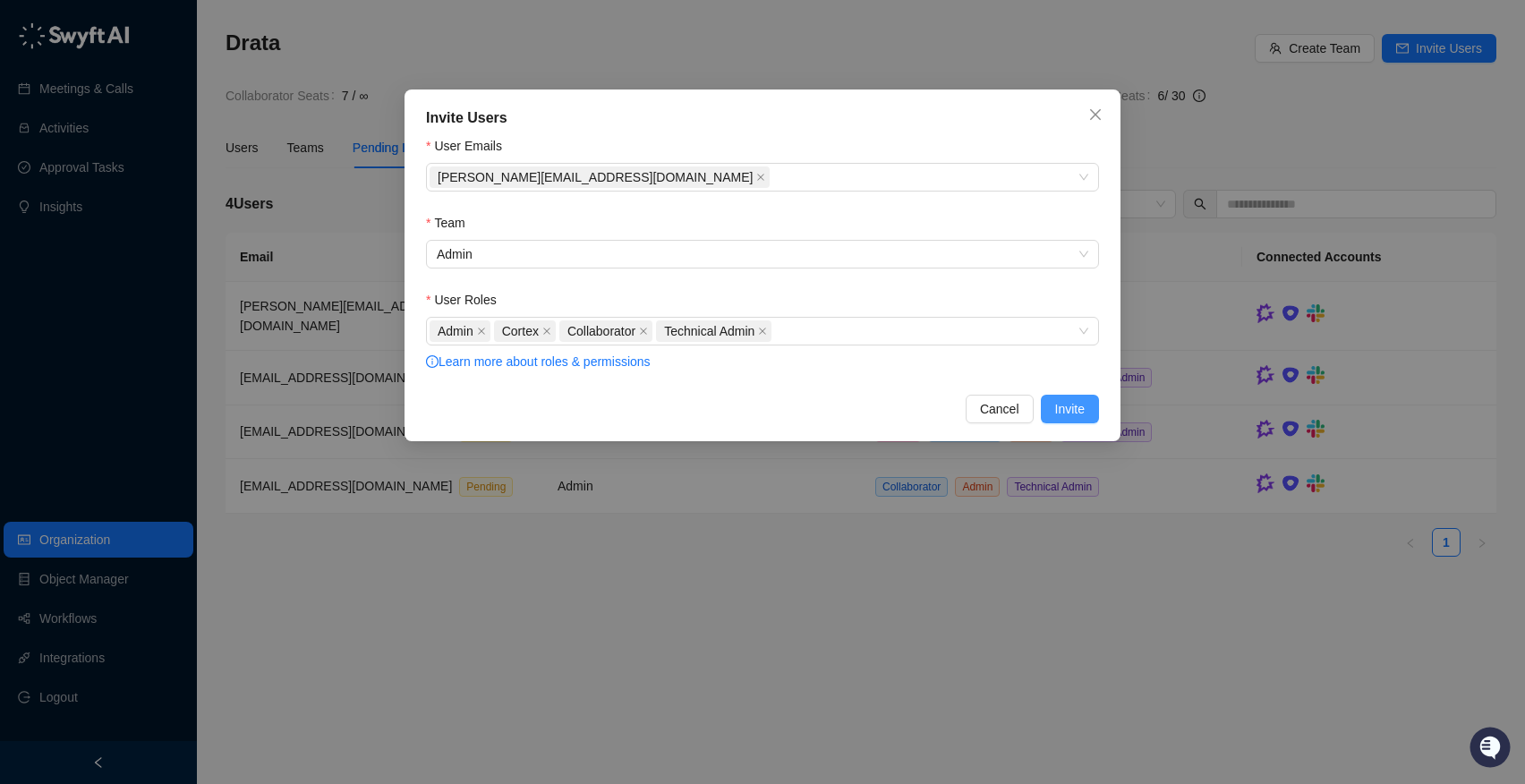
click at [1092, 409] on button "Invite" at bounding box center [1070, 409] width 59 height 28
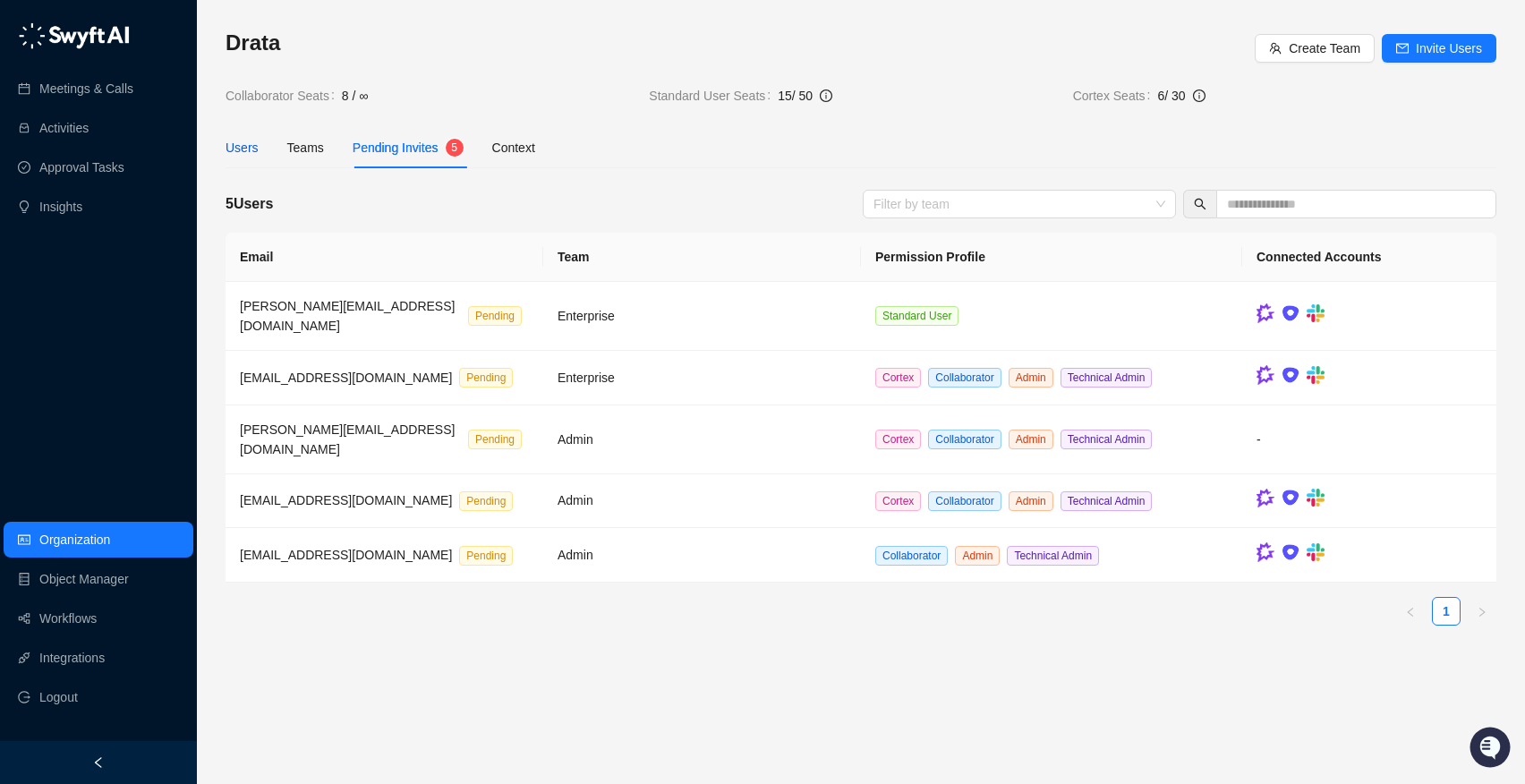
click at [256, 138] on div "Users" at bounding box center [242, 148] width 33 height 20
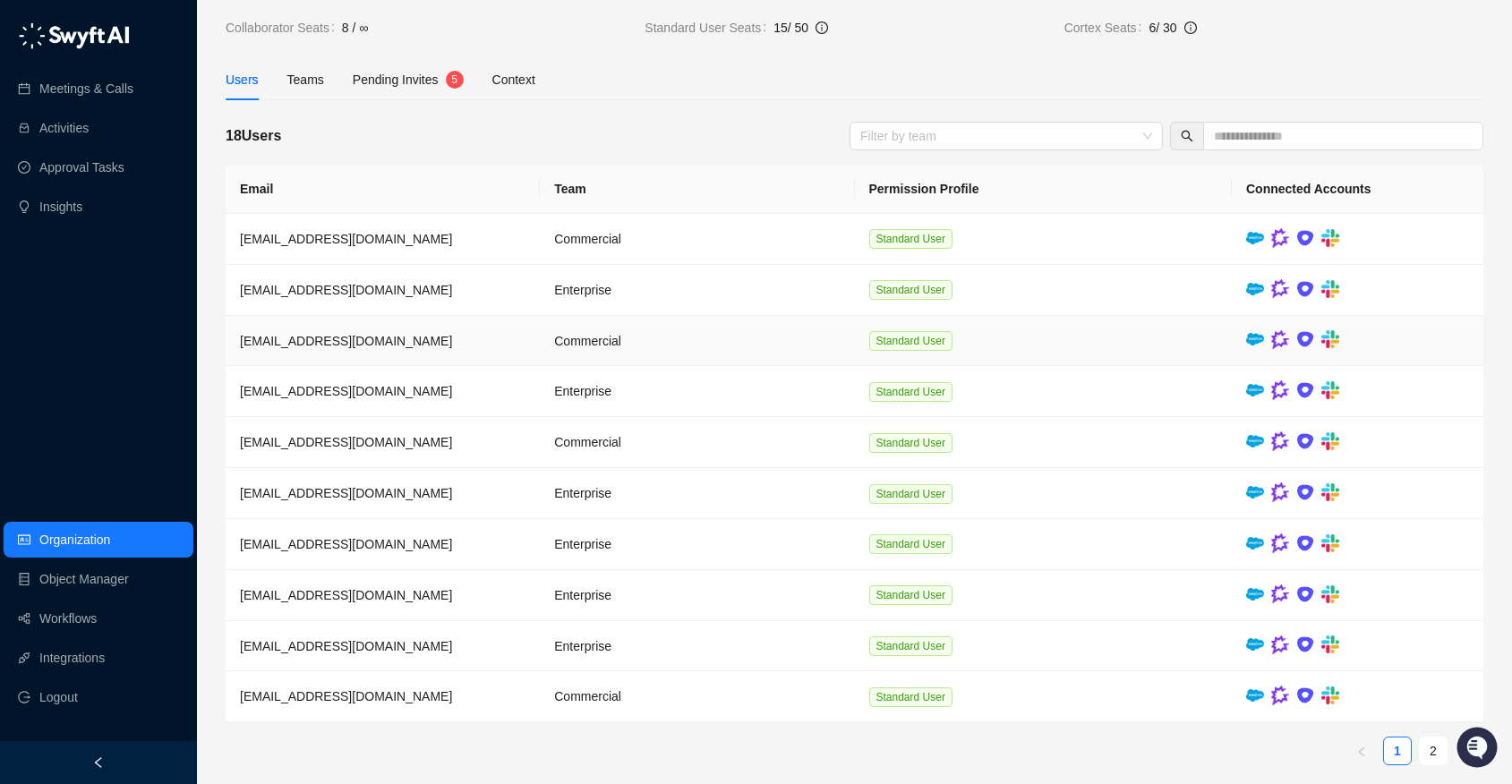
scroll to position [78, 0]
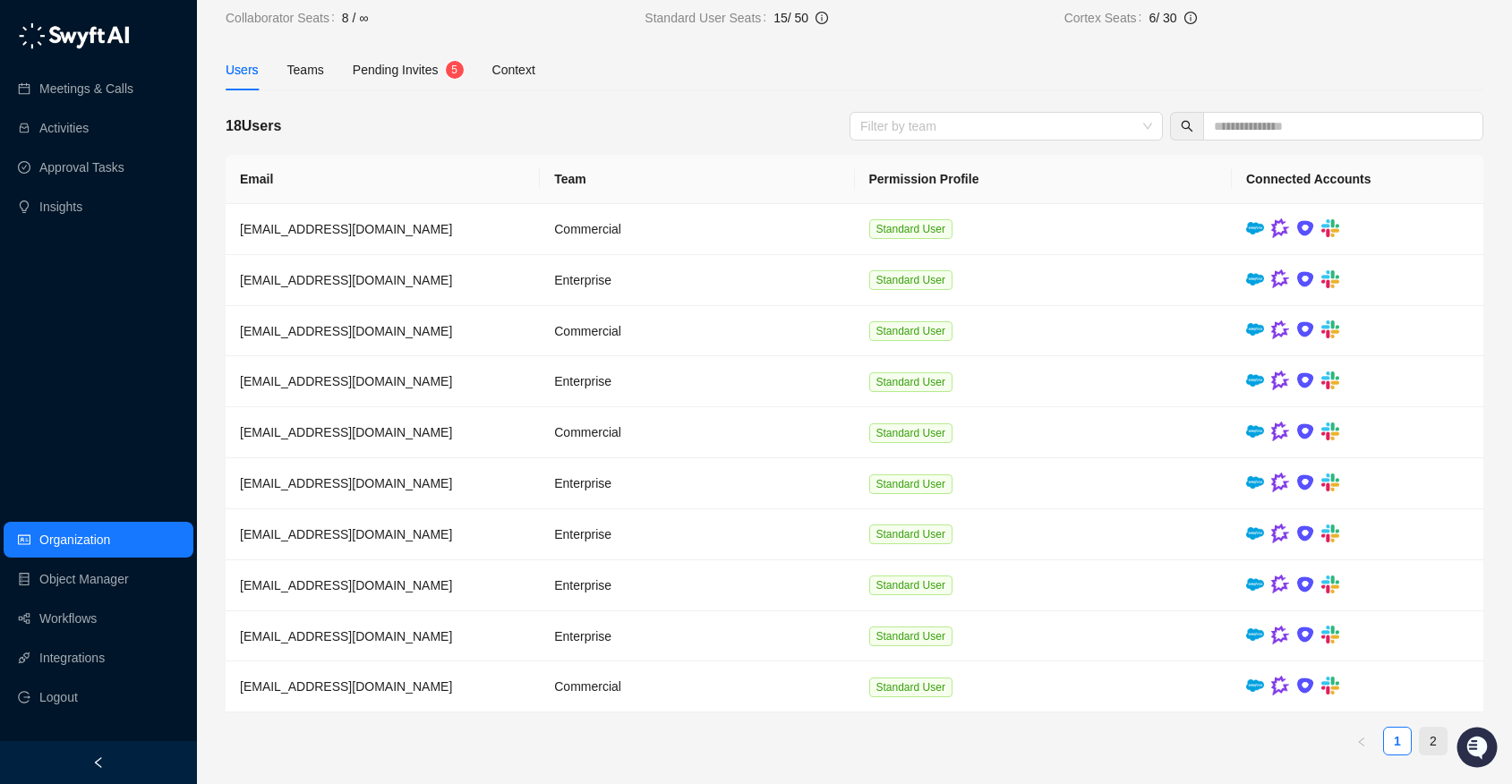
click at [1424, 735] on link "2" at bounding box center [1433, 740] width 26 height 26
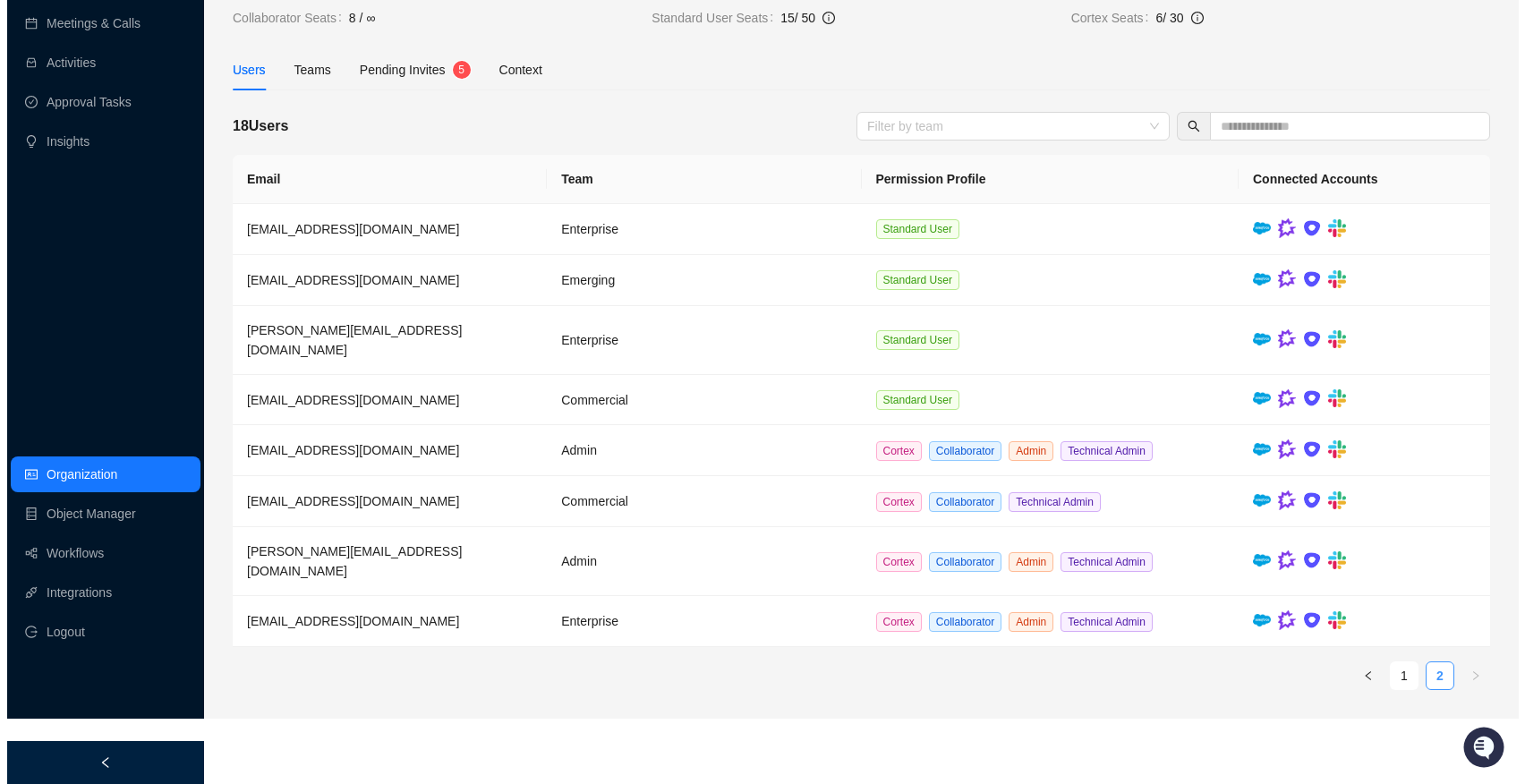
scroll to position [0, 0]
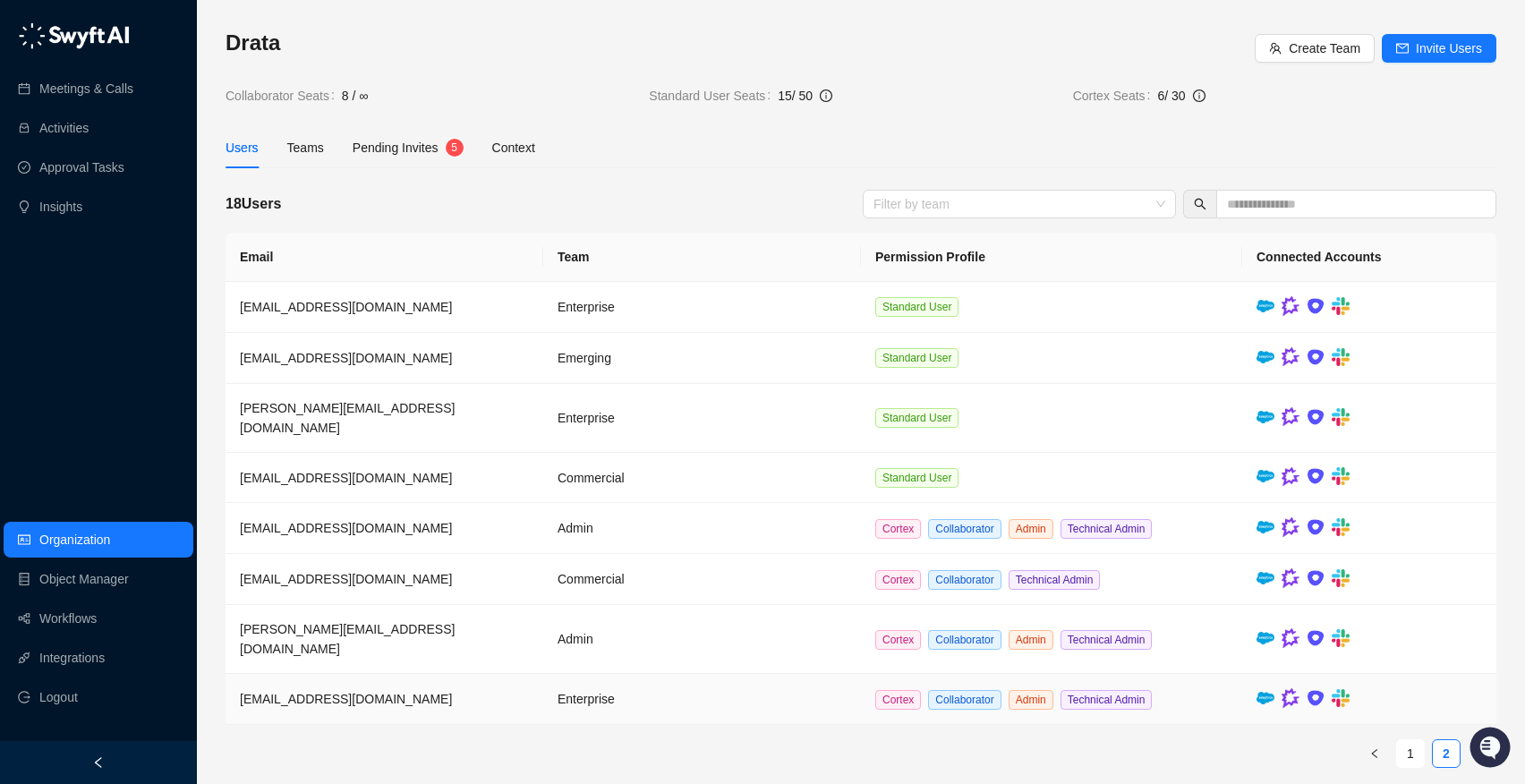
click at [600, 674] on td "Enterprise" at bounding box center [702, 699] width 318 height 51
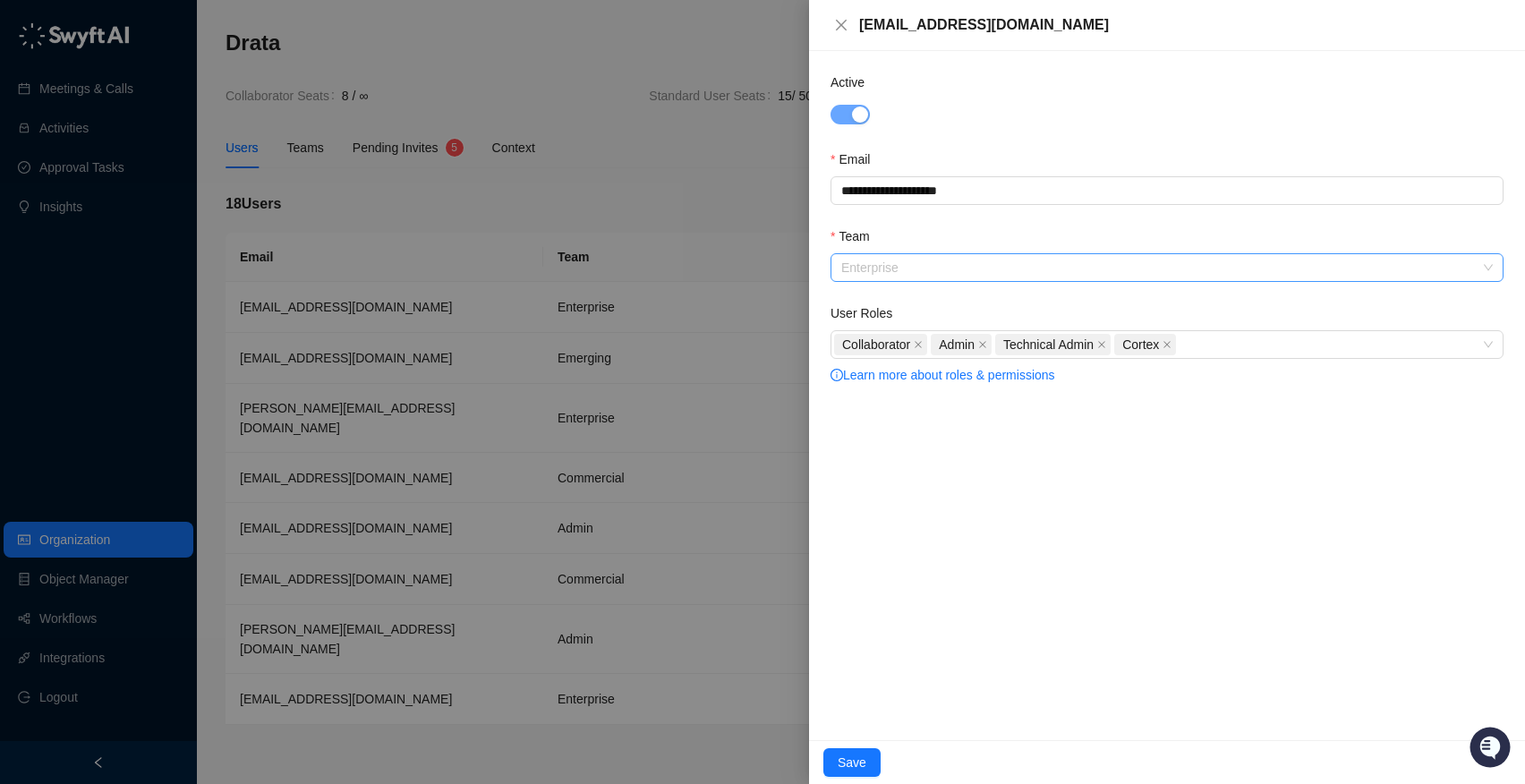
click at [886, 271] on span "Enterprise" at bounding box center [1166, 267] width 651 height 26
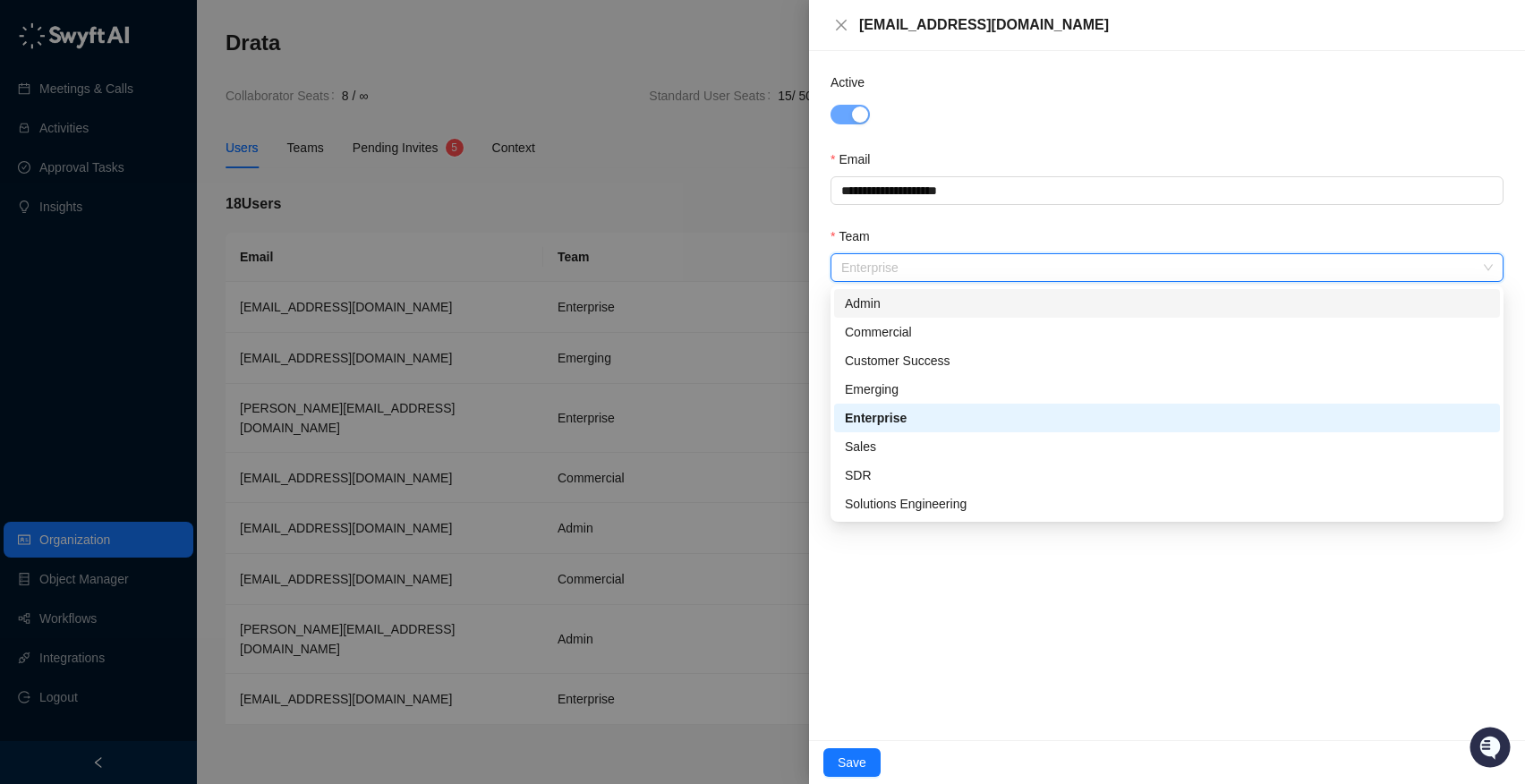
click at [898, 305] on div "Admin" at bounding box center [1166, 303] width 644 height 20
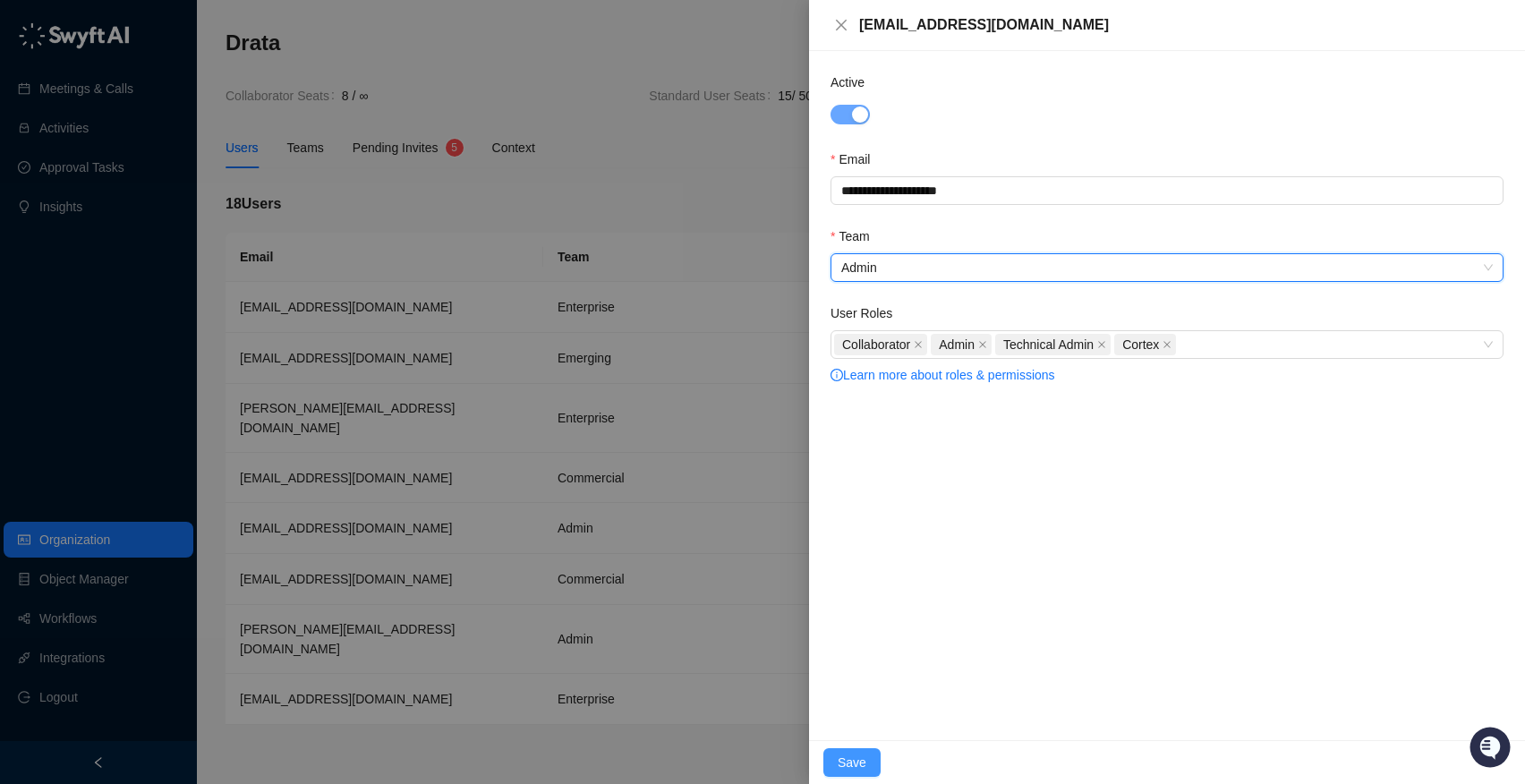
click at [853, 757] on span "Save" at bounding box center [851, 762] width 28 height 20
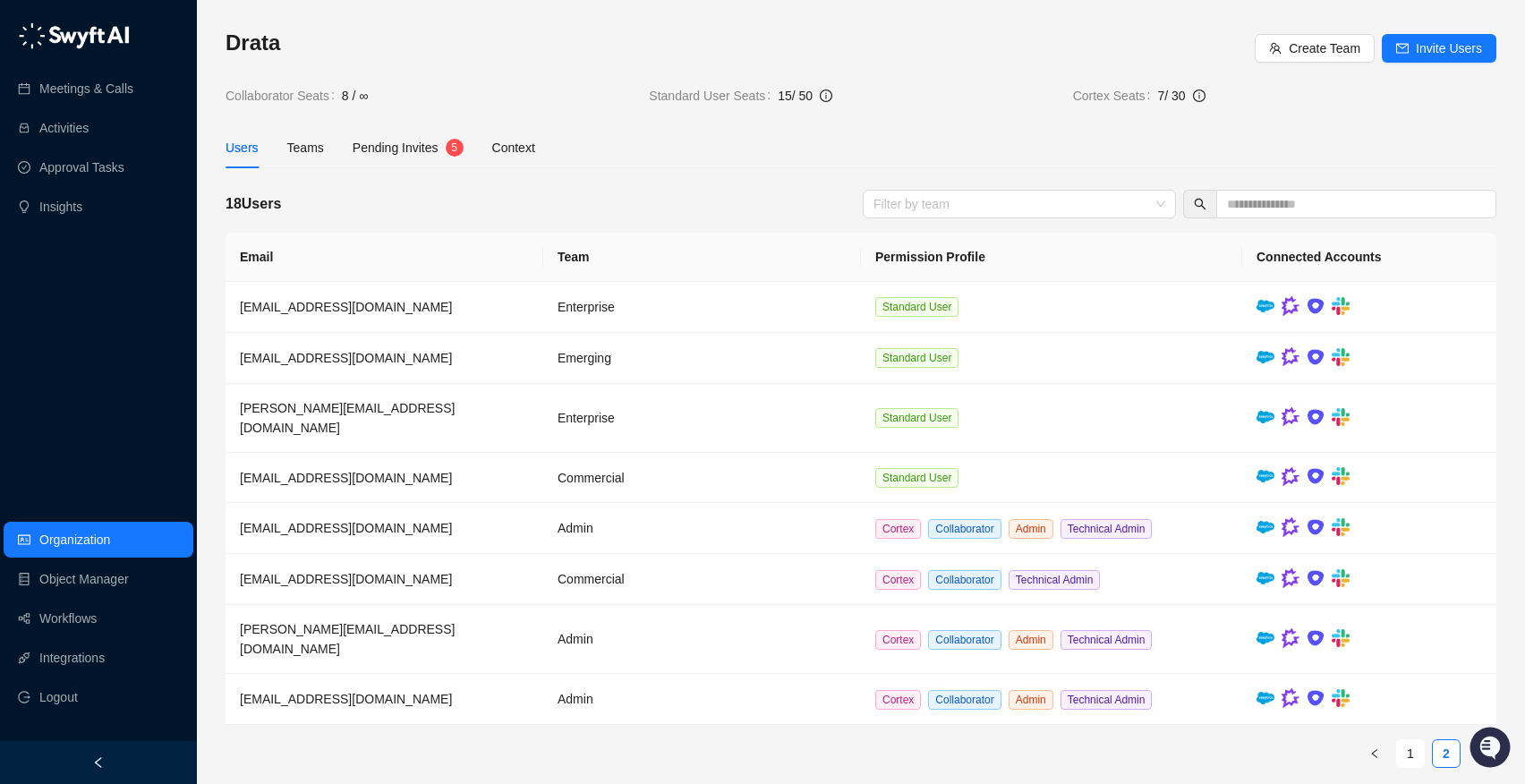
click at [273, 148] on div "Users Teams Pending Invites 5 Context" at bounding box center [380, 148] width 310 height 41
click at [245, 150] on div "Users" at bounding box center [242, 148] width 33 height 20
click at [386, 152] on span "Pending Invites" at bounding box center [396, 148] width 86 height 15
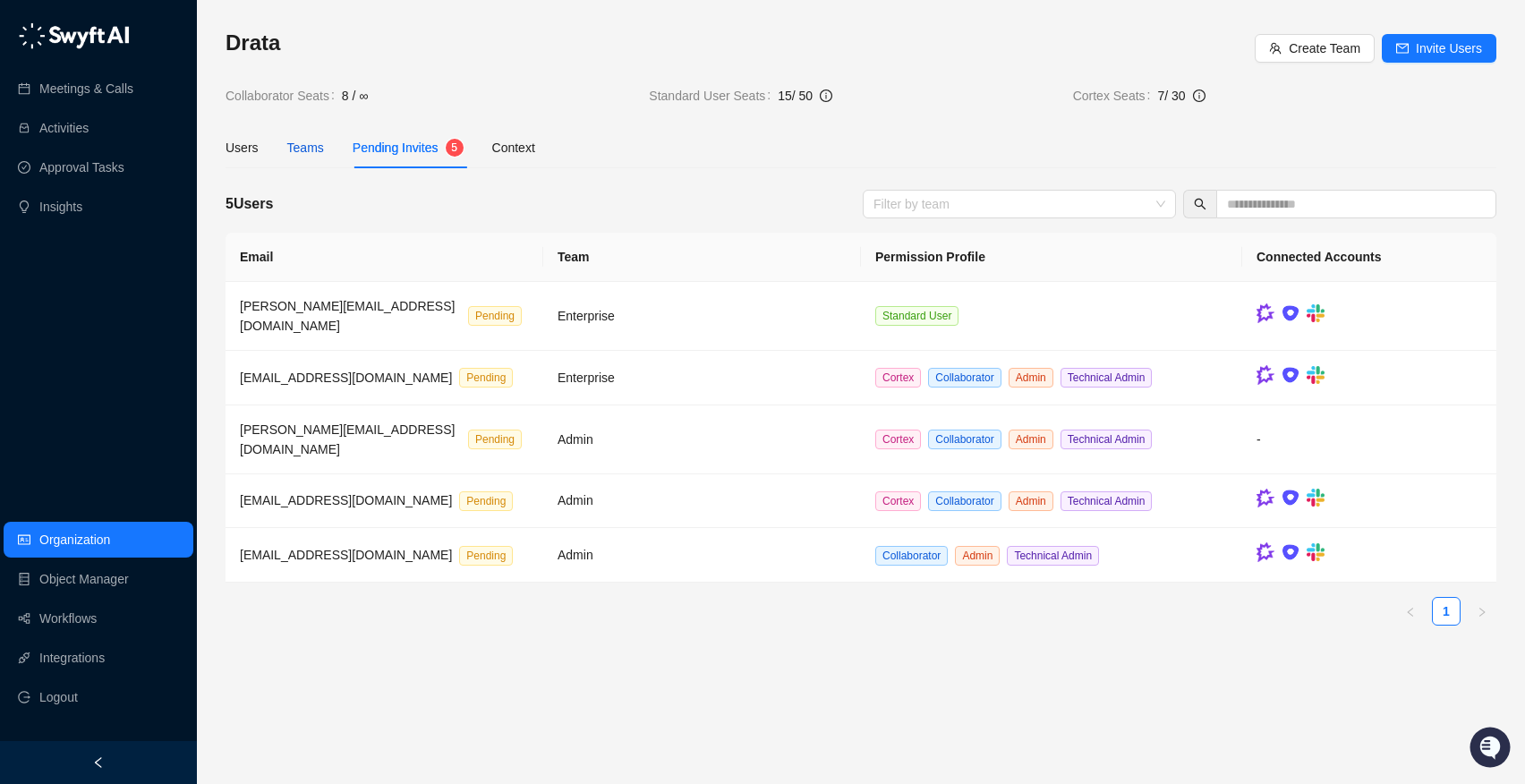
click at [291, 145] on div "Teams" at bounding box center [306, 148] width 37 height 20
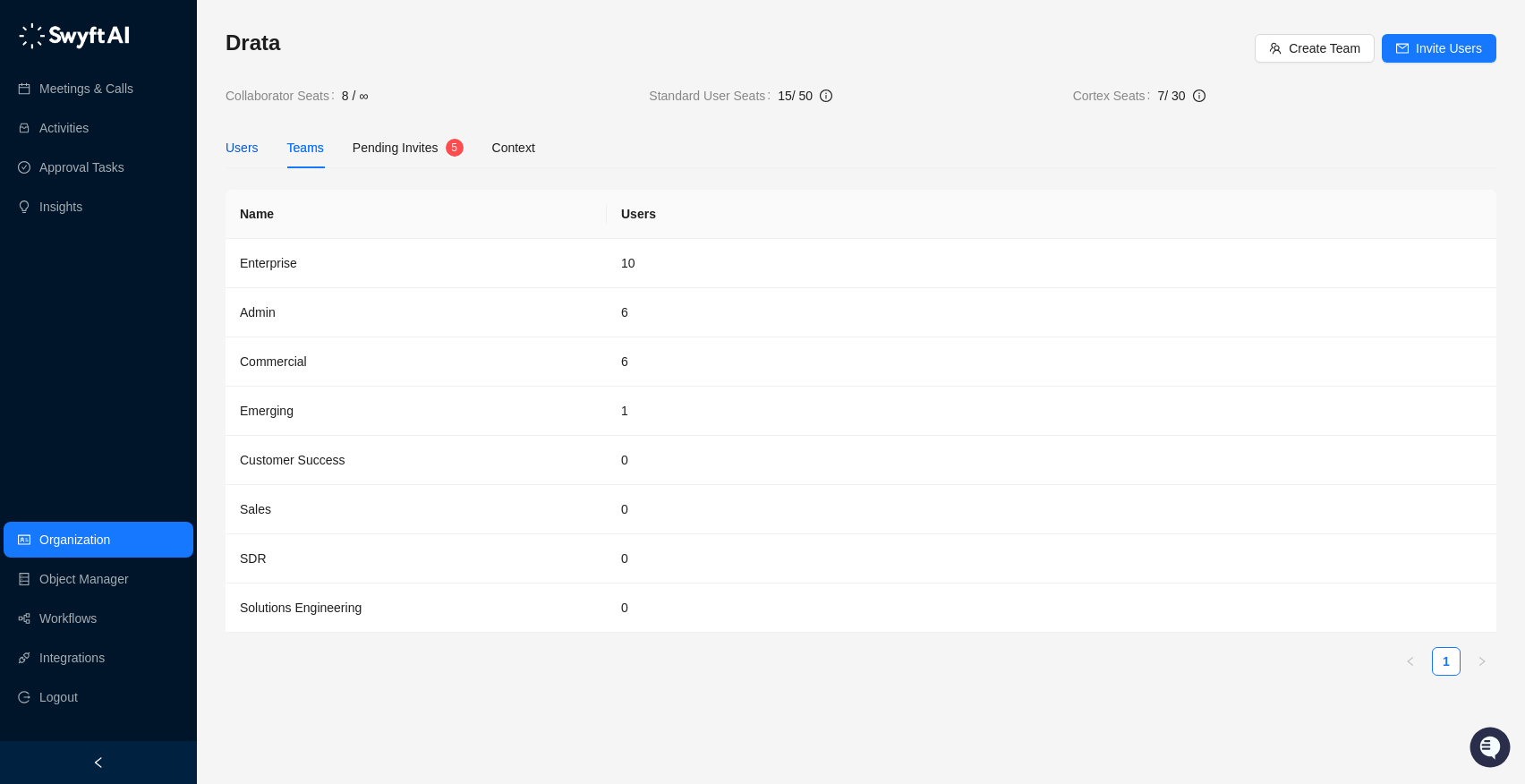
click at [246, 147] on div "Users" at bounding box center [242, 148] width 33 height 20
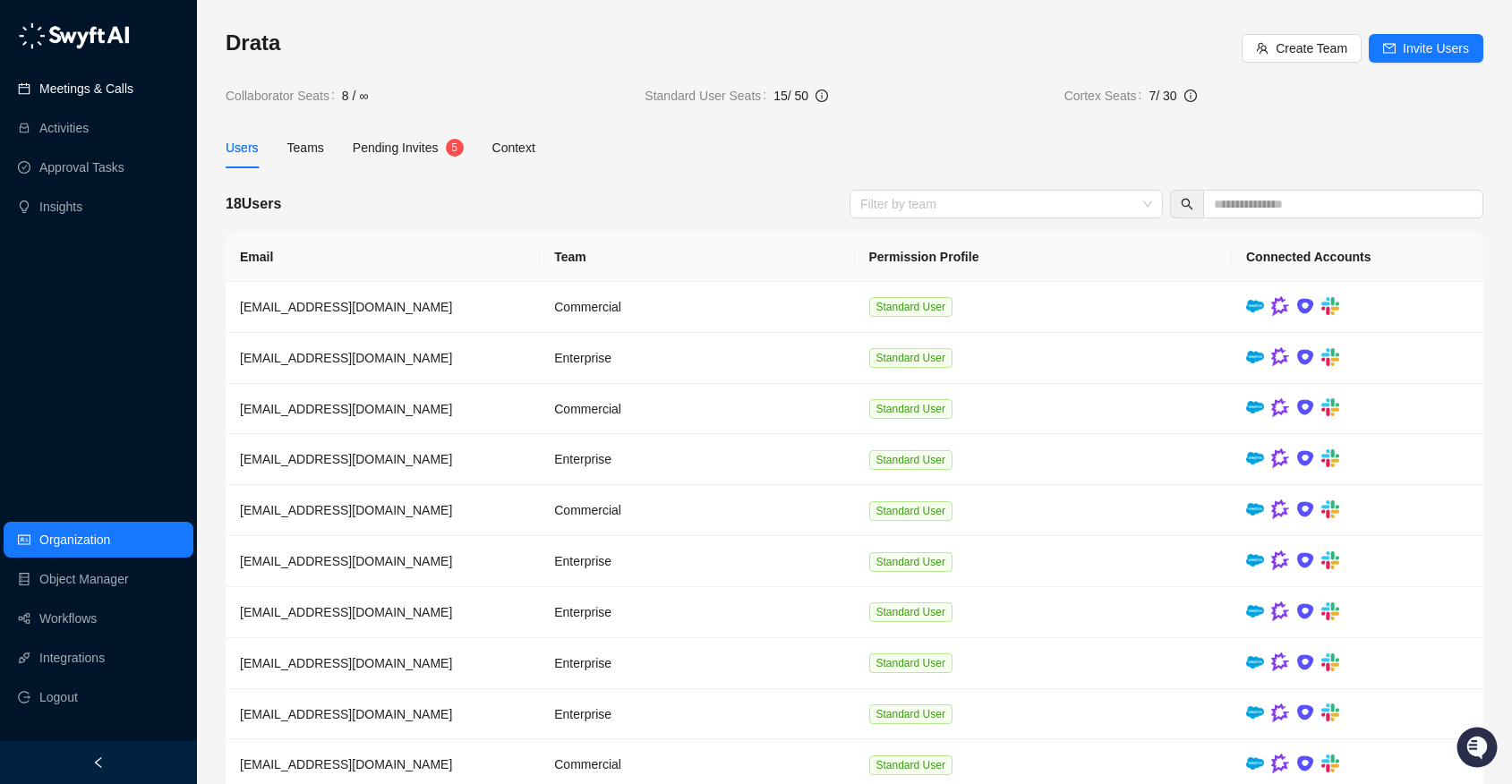
click at [111, 100] on link "Meetings & Calls" at bounding box center [86, 88] width 94 height 36
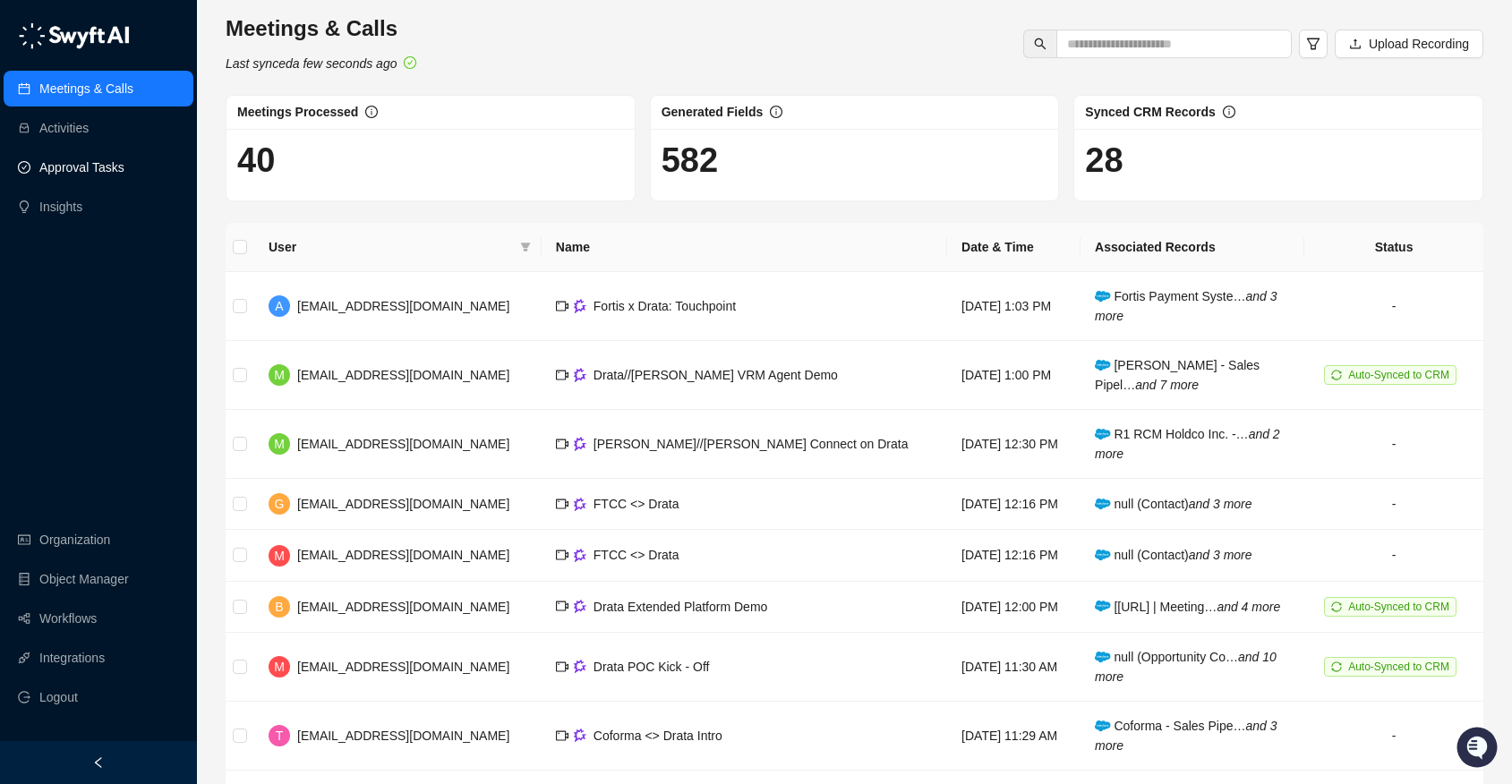
click at [85, 161] on link "Approval Tasks" at bounding box center [81, 167] width 85 height 36
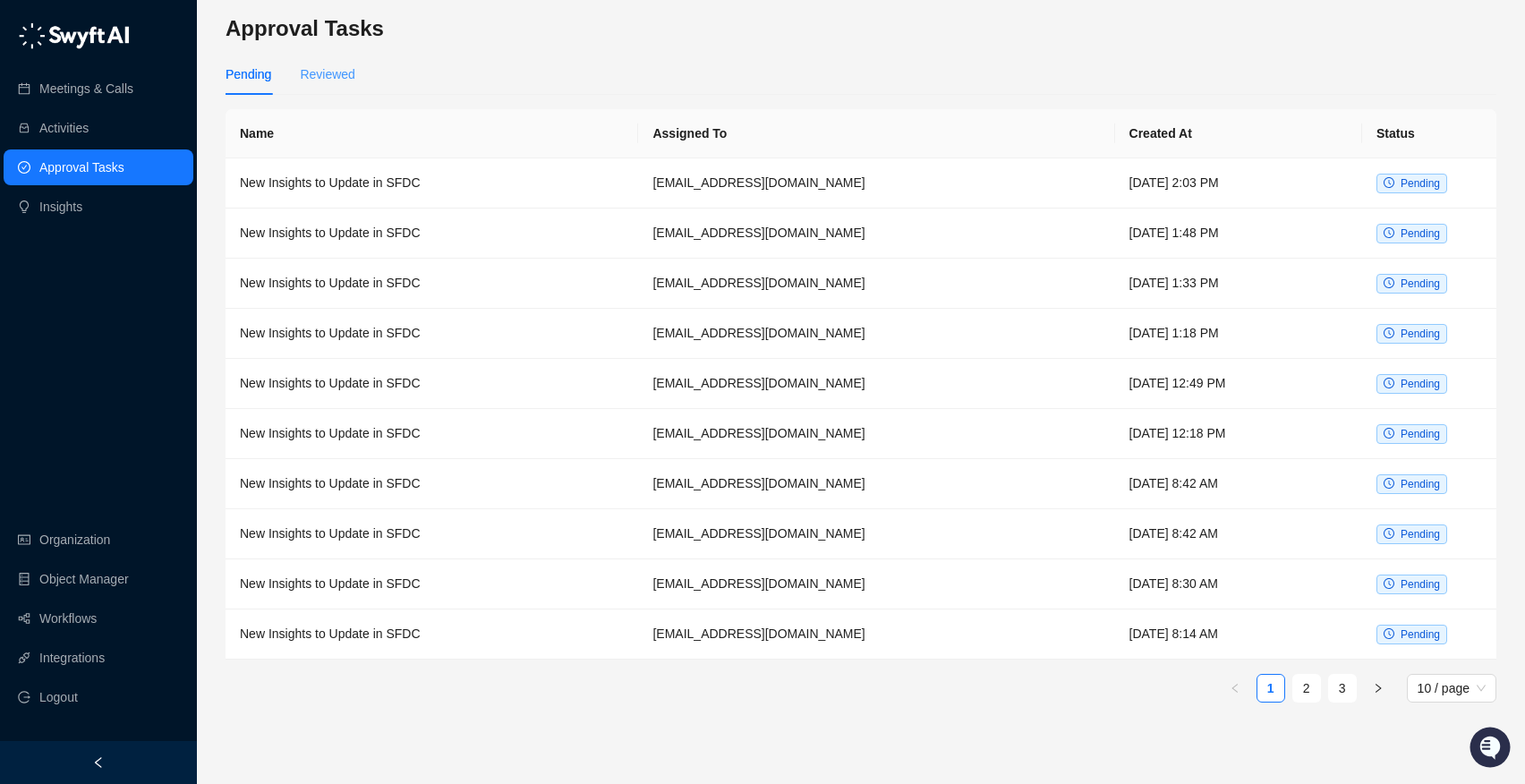
click at [333, 58] on div "Reviewed" at bounding box center [327, 74] width 55 height 41
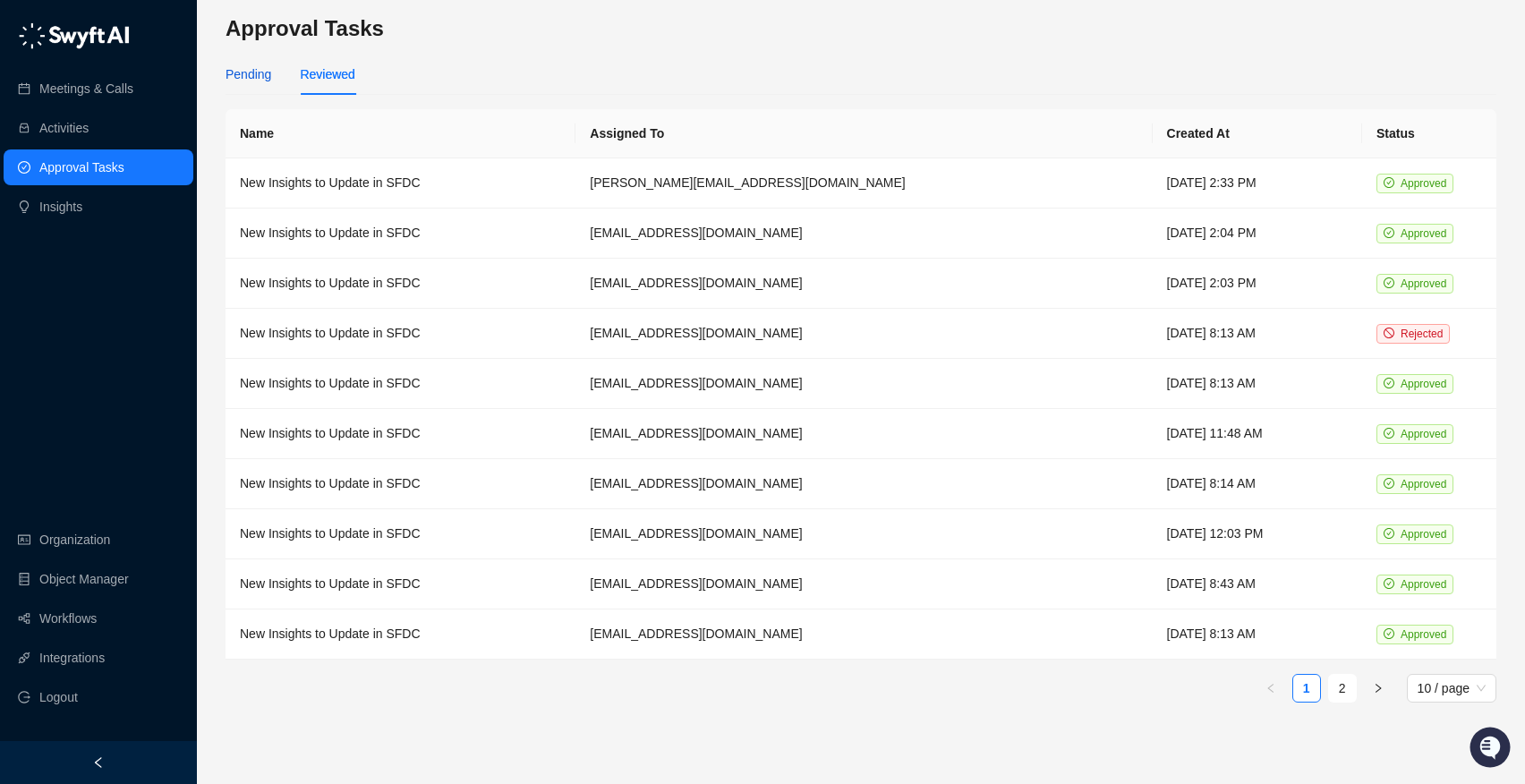
click at [244, 66] on div "Pending" at bounding box center [248, 74] width 46 height 20
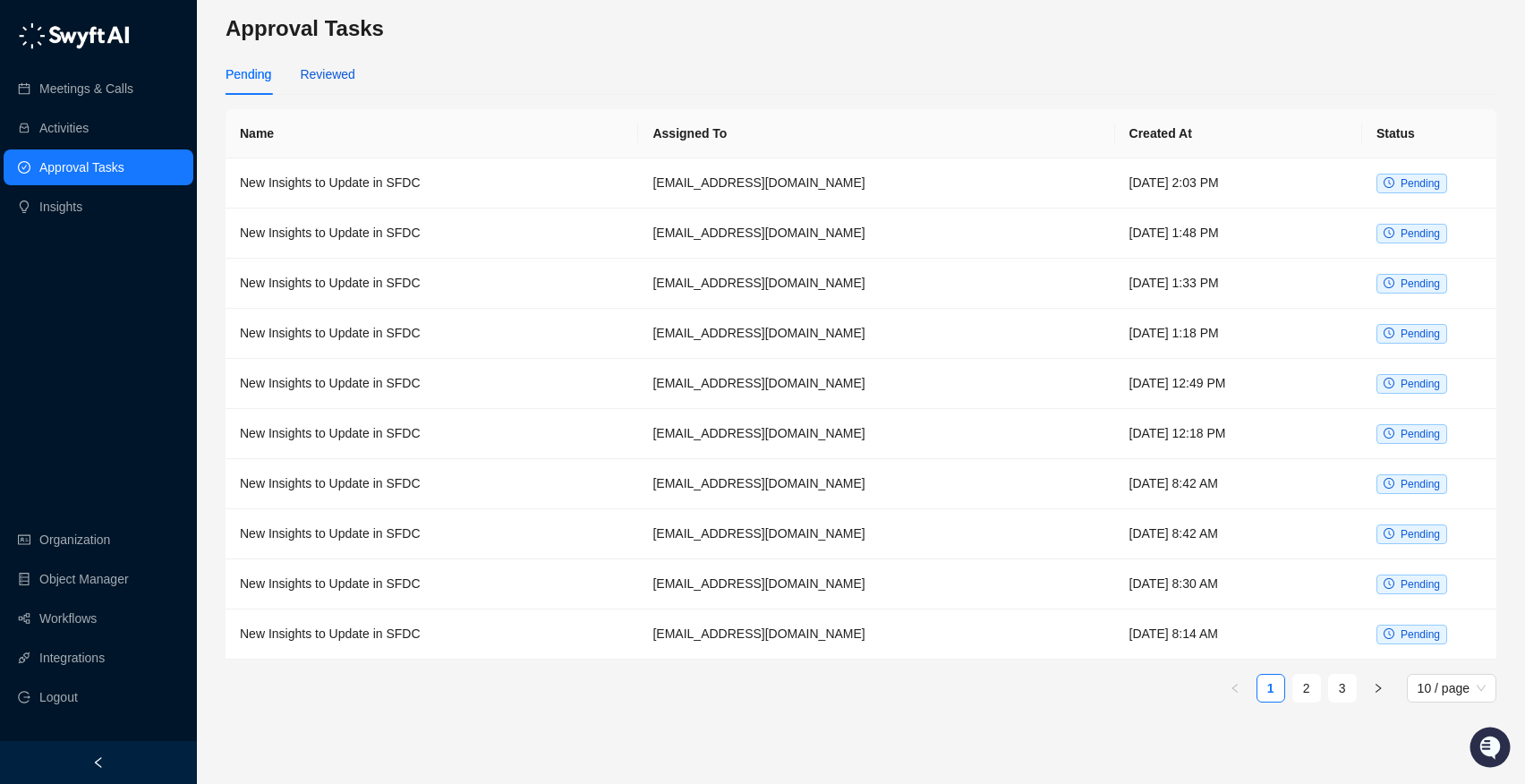
click at [330, 67] on div "Reviewed" at bounding box center [327, 74] width 55 height 20
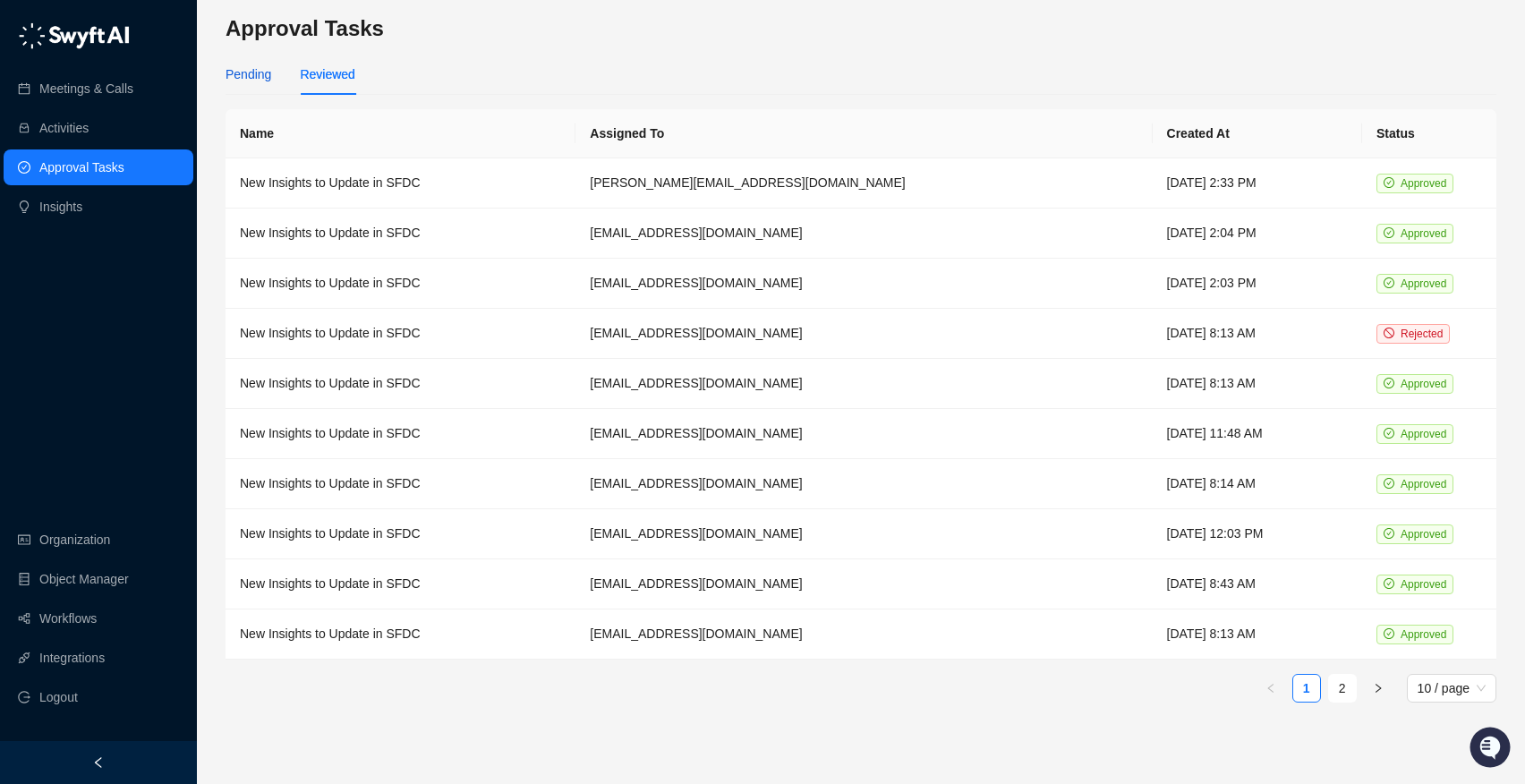
click at [239, 68] on div "Pending" at bounding box center [248, 74] width 46 height 20
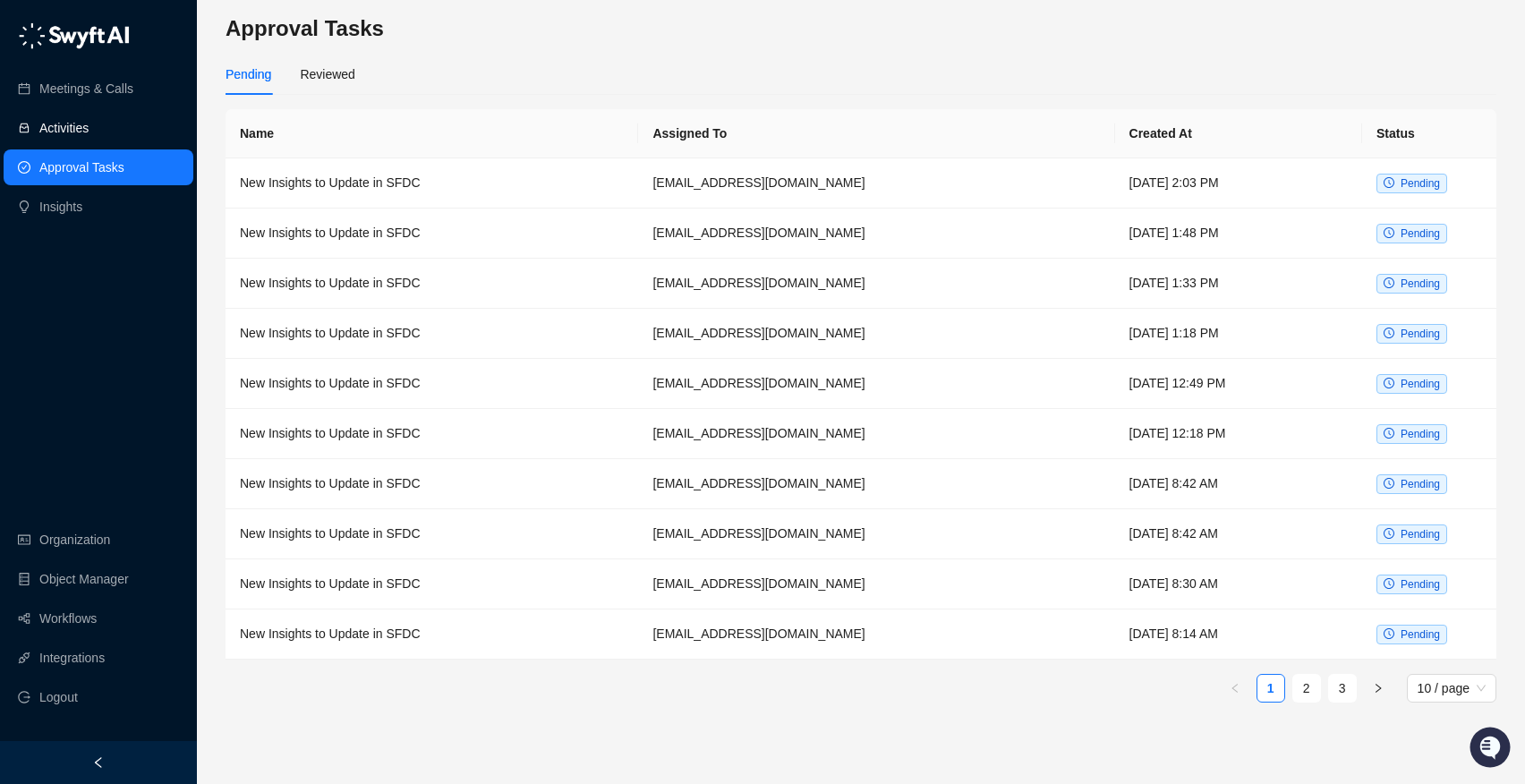
click at [89, 128] on link "Activities" at bounding box center [64, 128] width 49 height 36
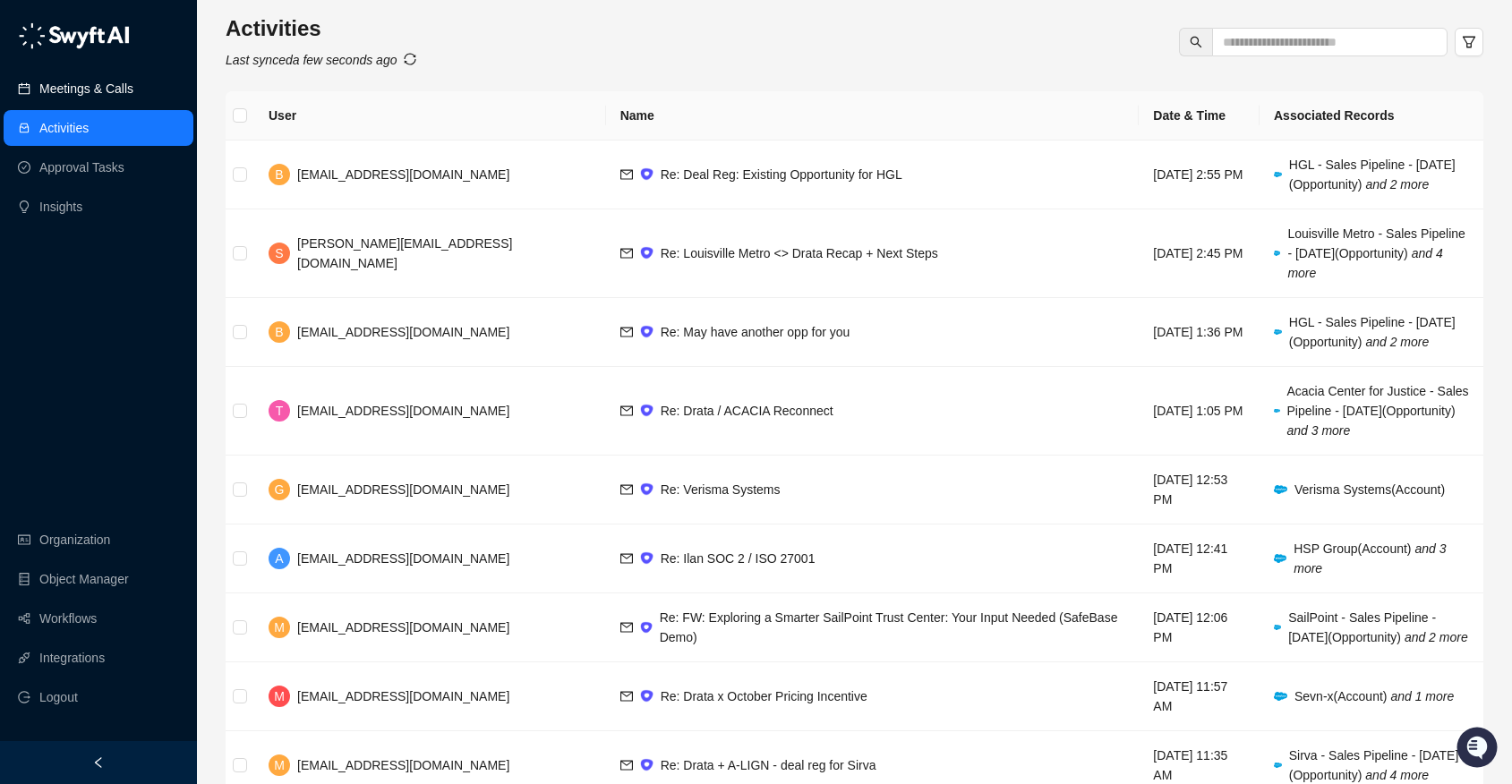
click at [118, 99] on link "Meetings & Calls" at bounding box center [86, 88] width 94 height 36
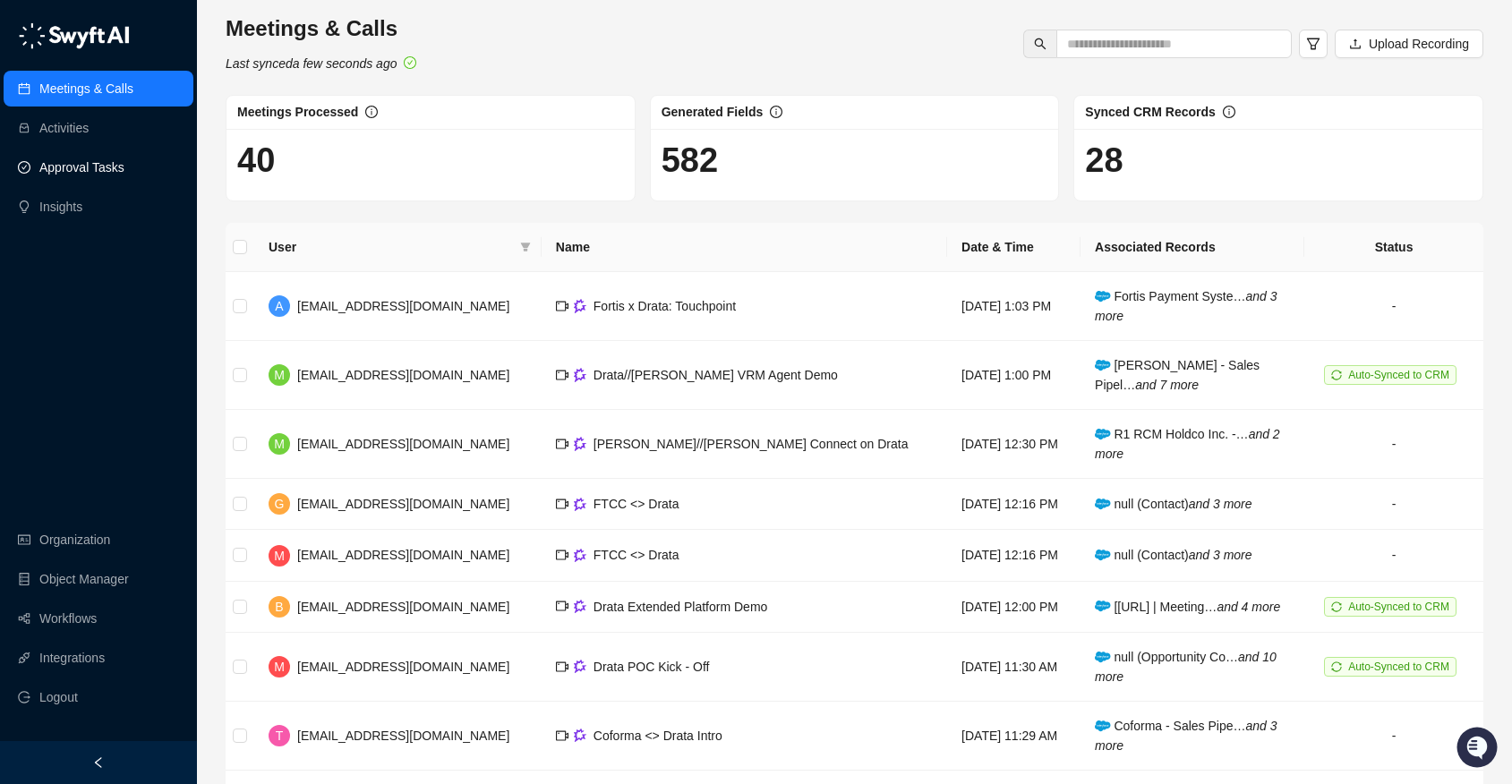
click at [89, 168] on link "Approval Tasks" at bounding box center [81, 167] width 85 height 36
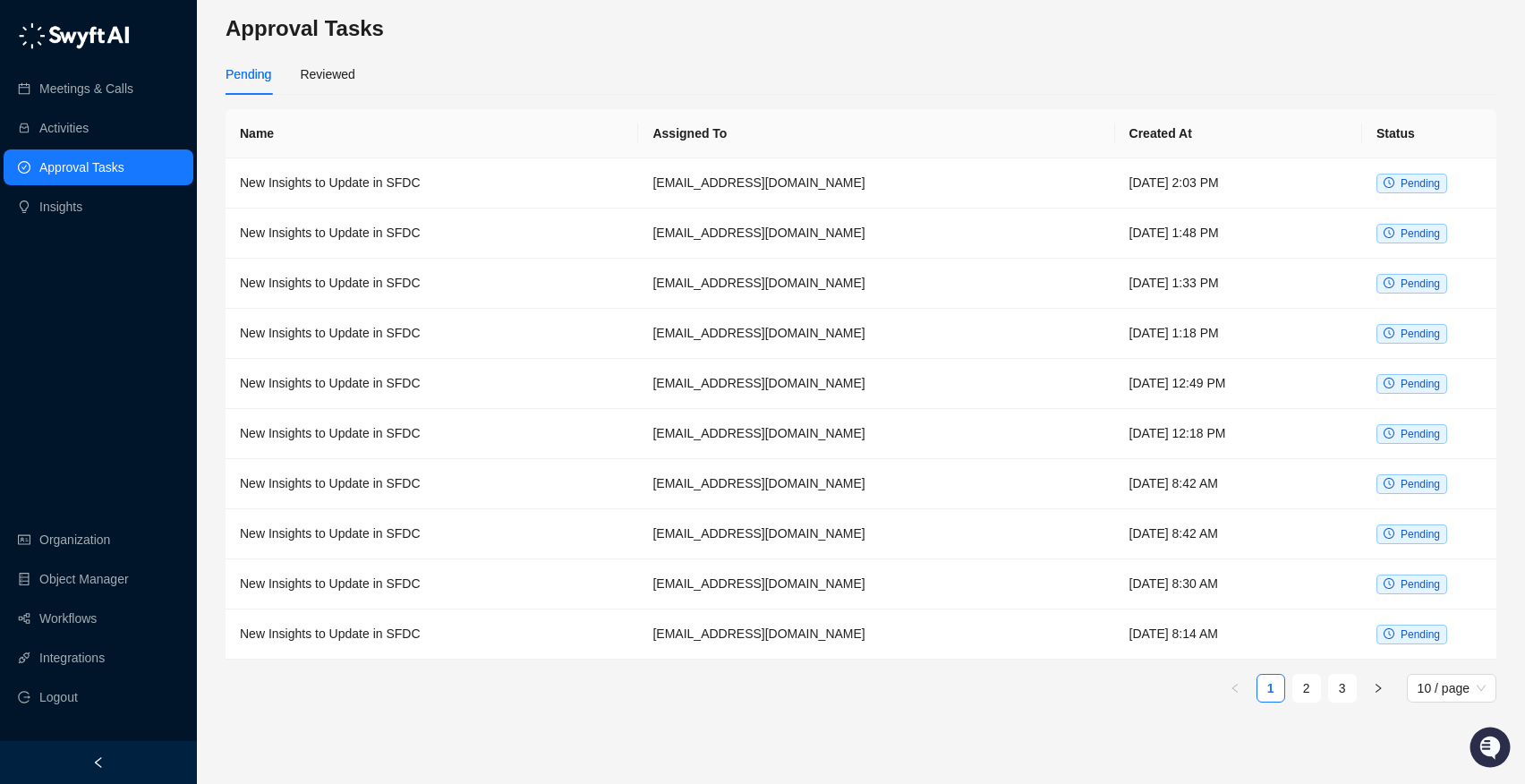
click at [295, 72] on div "Pending Reviewed" at bounding box center [290, 74] width 130 height 41
click at [378, 72] on div "Pending Reviewed" at bounding box center [861, 74] width 1271 height 41
click at [323, 62] on div "Reviewed" at bounding box center [327, 74] width 55 height 41
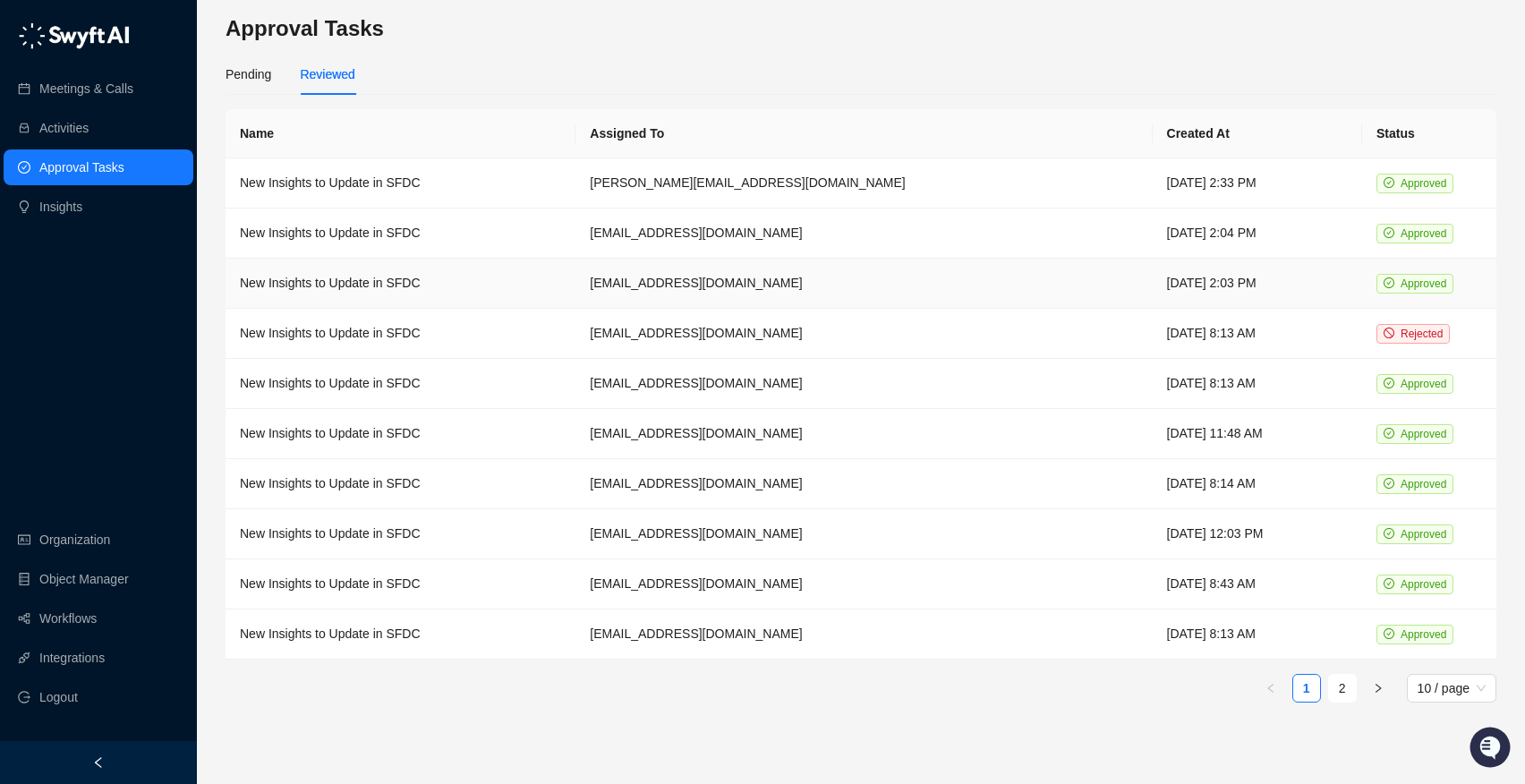
click at [509, 285] on td "New Insights to Update in SFDC" at bounding box center [401, 283] width 350 height 50
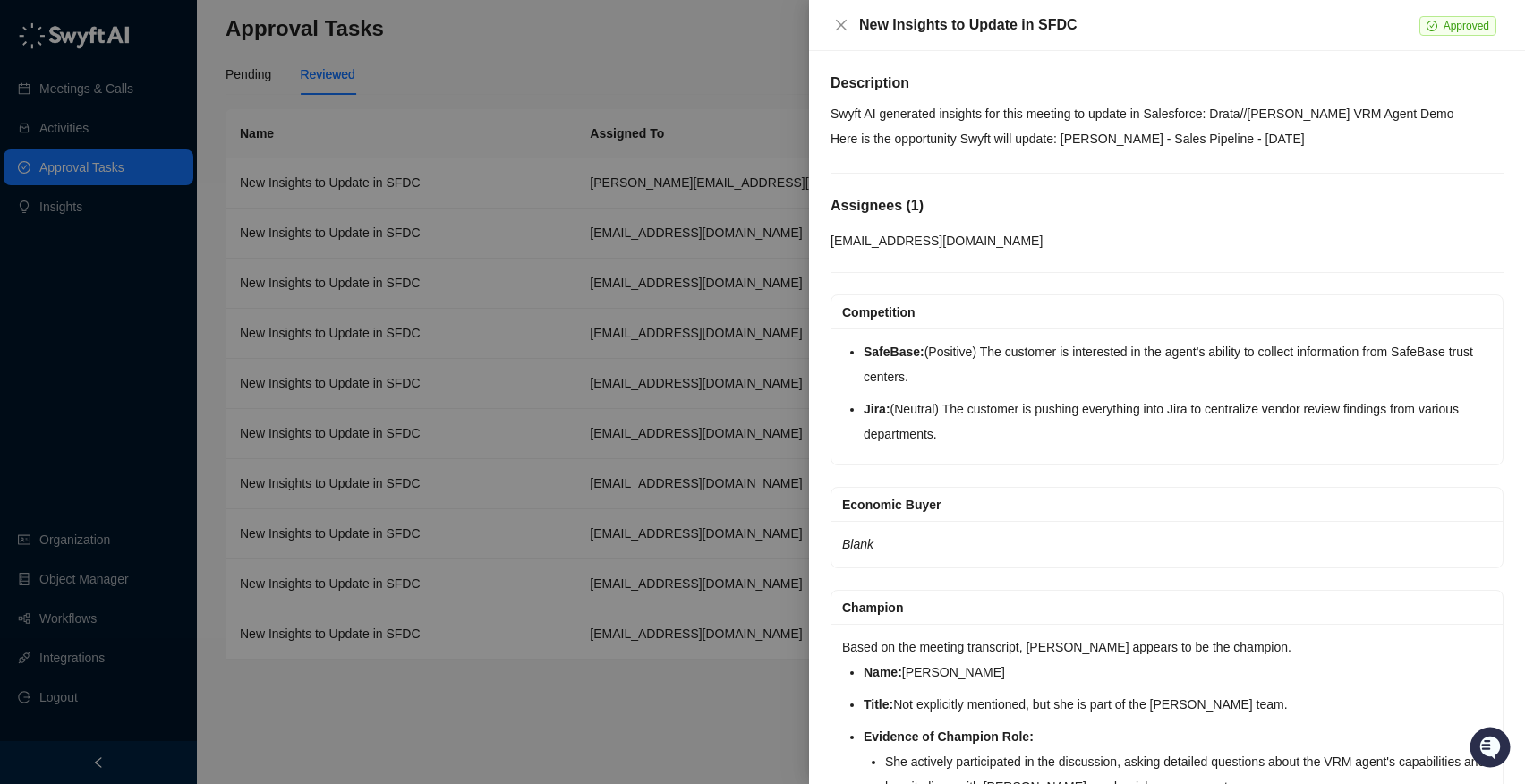
click at [651, 103] on div at bounding box center [762, 392] width 1525 height 784
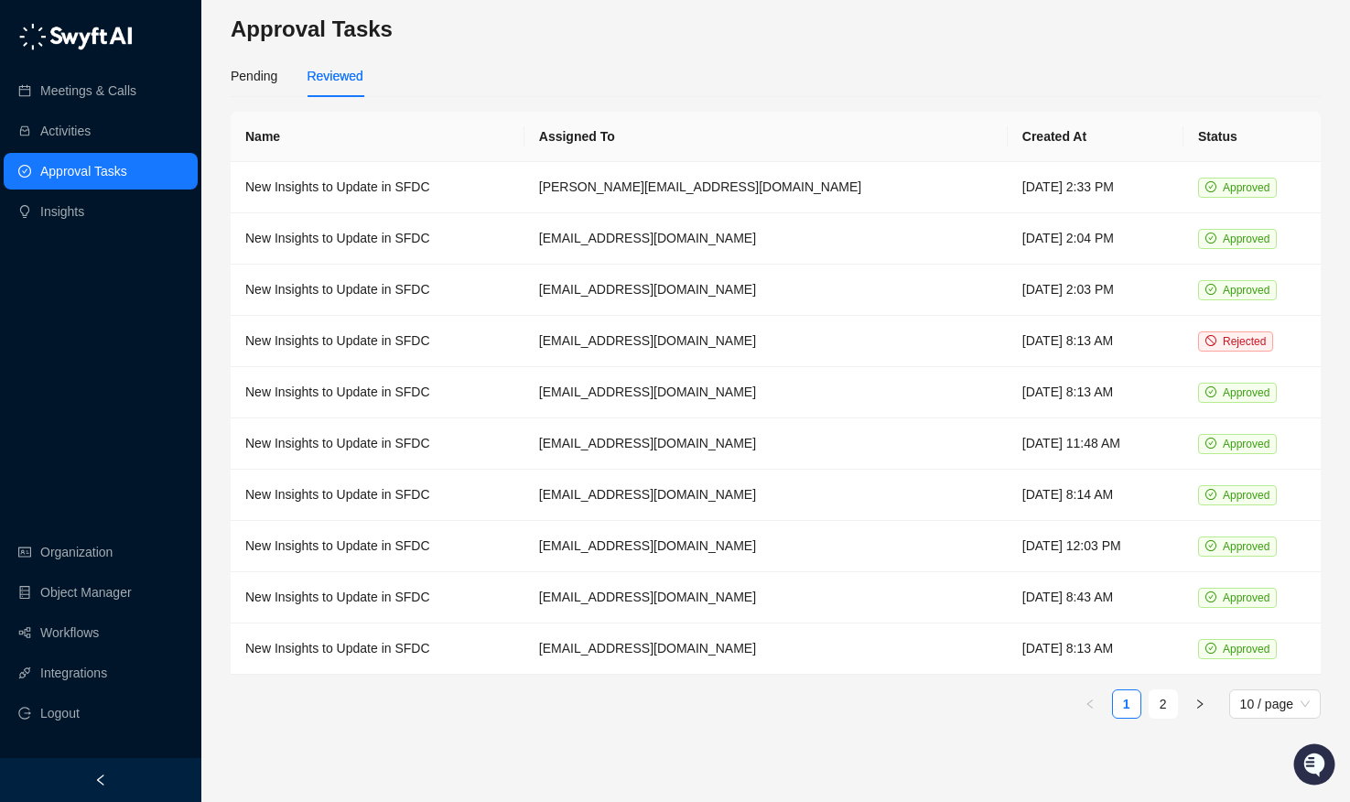
click at [106, 60] on div "Meetings & Calls Activities Approval Tasks Insights" at bounding box center [100, 124] width 201 height 220
click at [110, 72] on link "Meetings & Calls" at bounding box center [88, 90] width 96 height 37
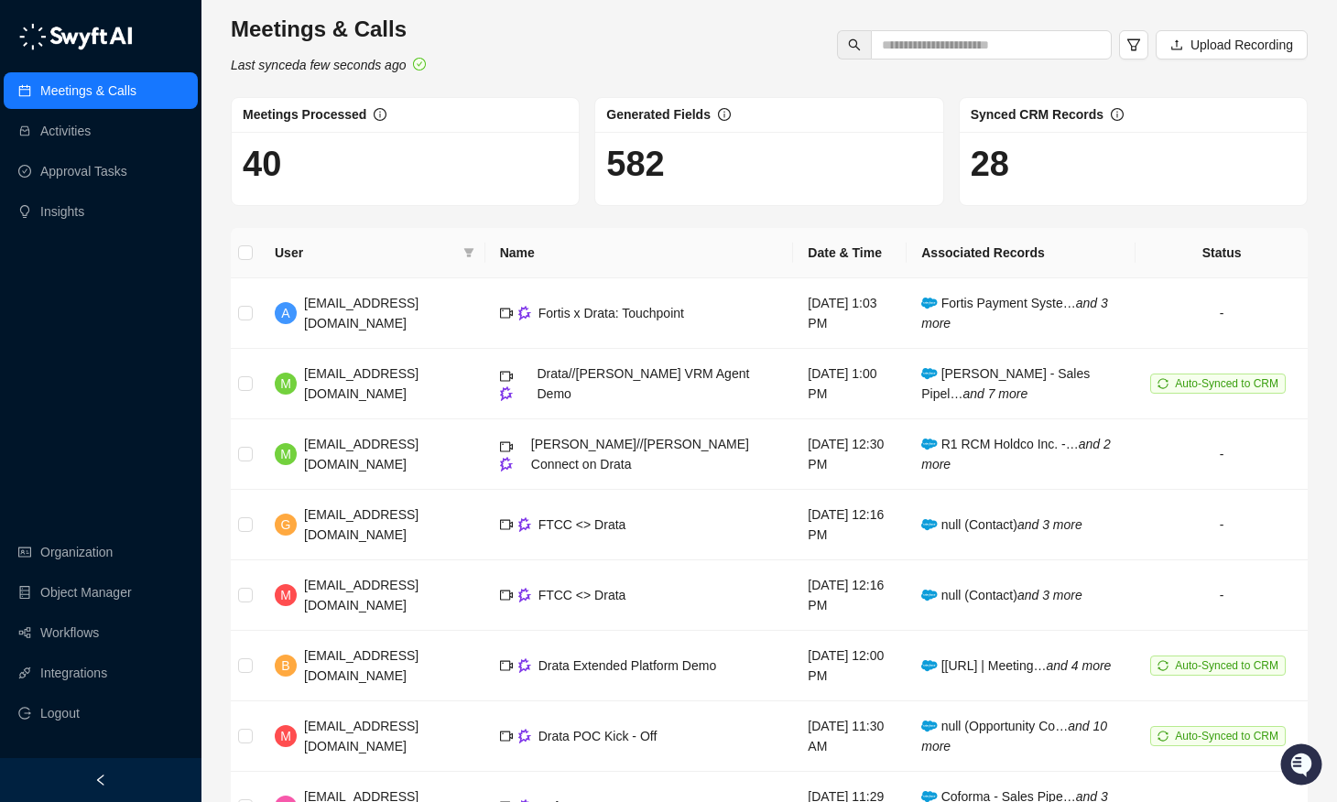
click at [114, 337] on div "Meetings & Calls Activities Approval Tasks Insights Organization Object Manager…" at bounding box center [100, 379] width 201 height 758
click at [85, 366] on div "Meetings & Calls Activities Approval Tasks Insights Organization Object Manager…" at bounding box center [100, 379] width 201 height 758
click at [76, 168] on link "Approval Tasks" at bounding box center [83, 171] width 87 height 37
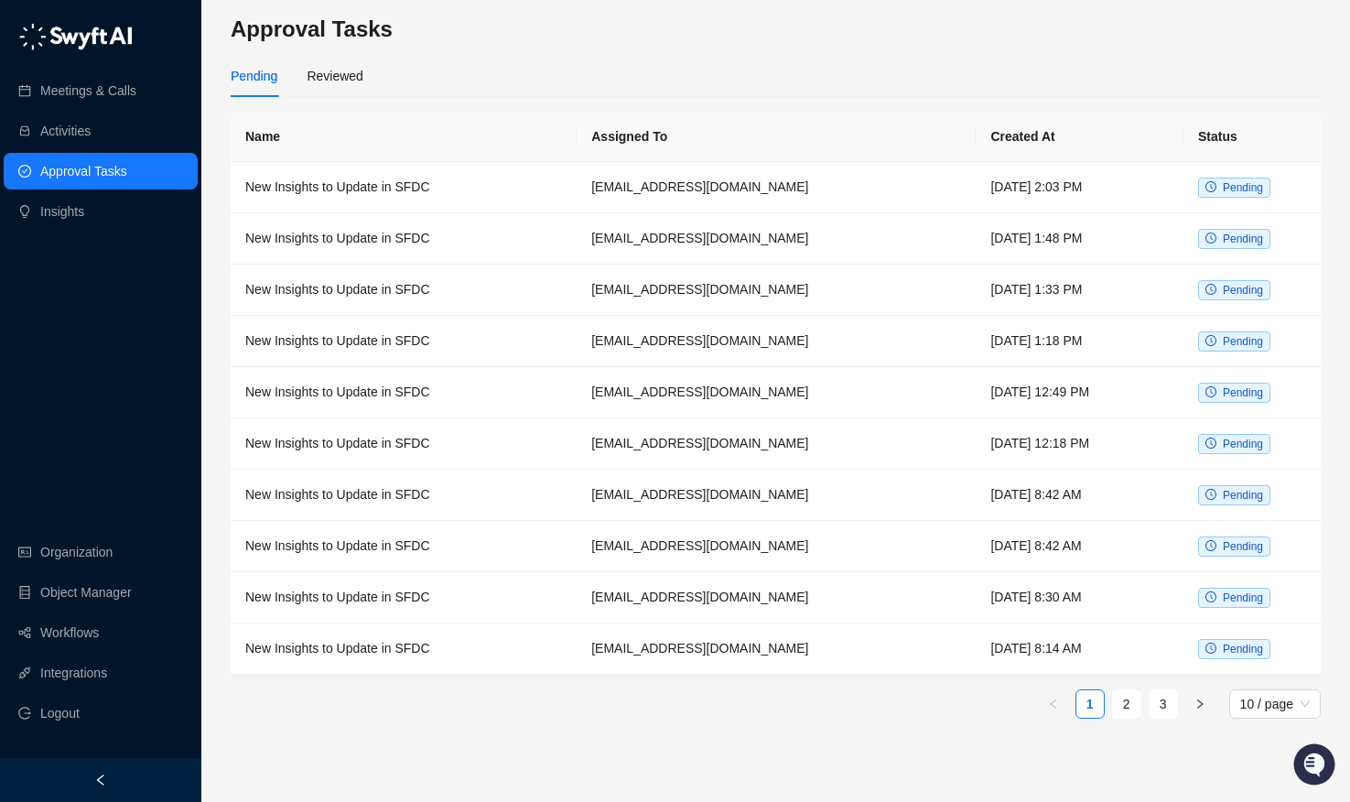
click at [298, 99] on div "Pending Reviewed" at bounding box center [776, 83] width 1090 height 57
click at [82, 81] on link "Meetings & Calls" at bounding box center [88, 90] width 96 height 37
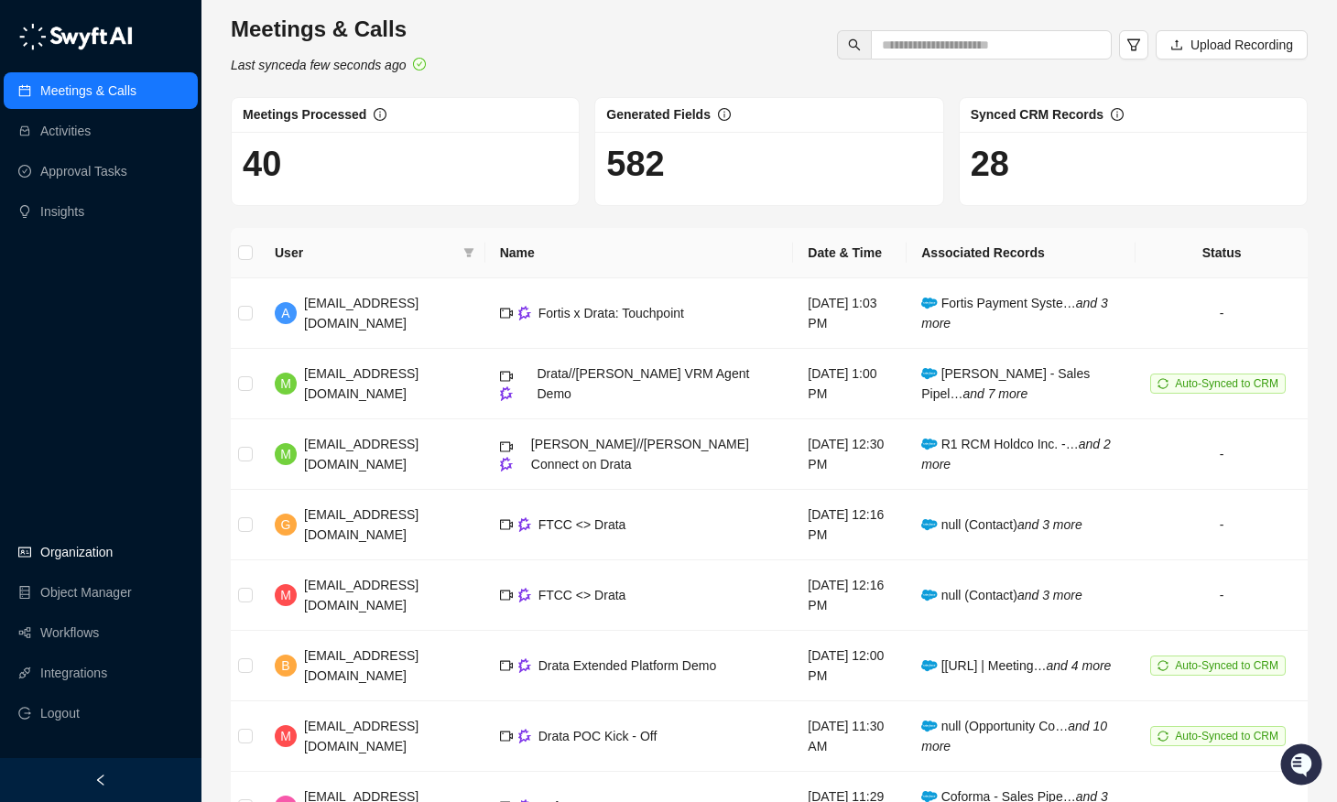
click at [102, 556] on link "Organization" at bounding box center [76, 552] width 72 height 37
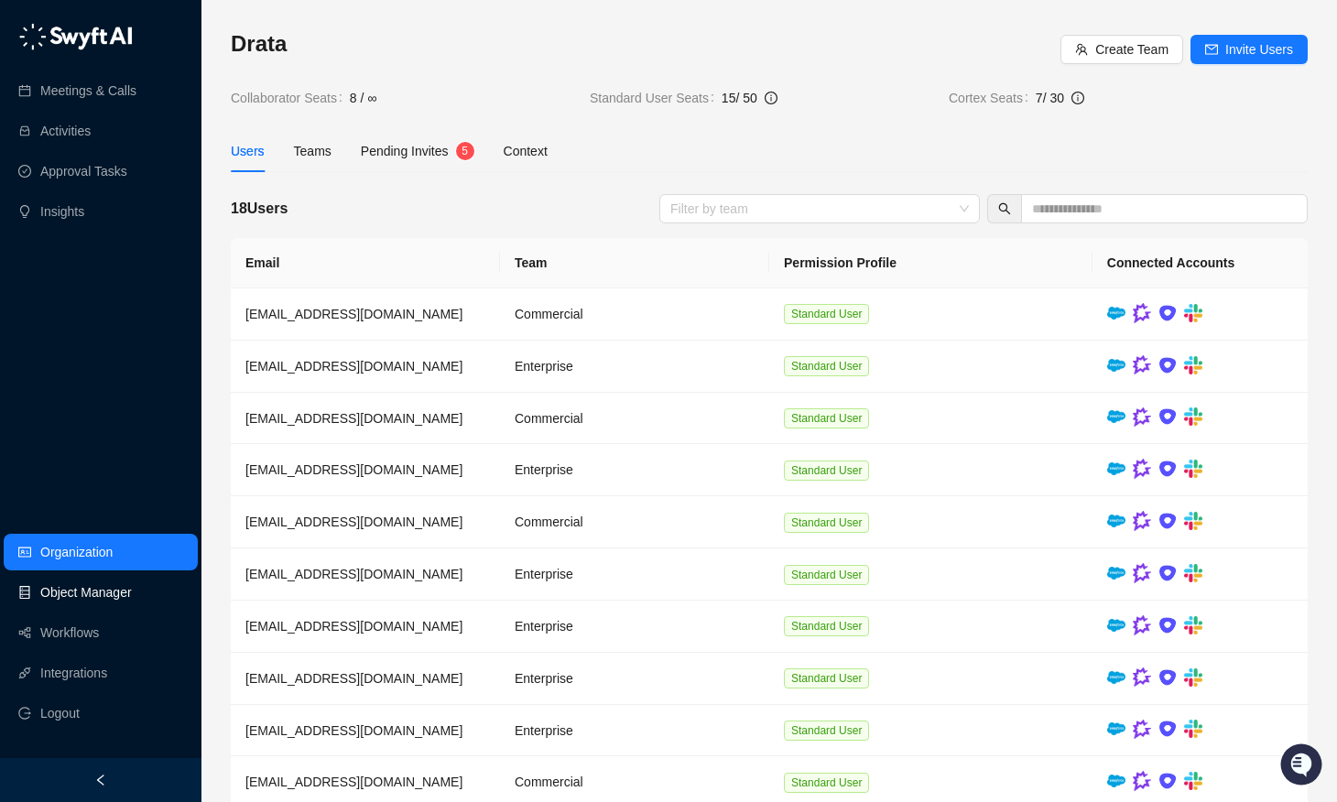
click at [109, 578] on link "Object Manager" at bounding box center [86, 592] width 92 height 37
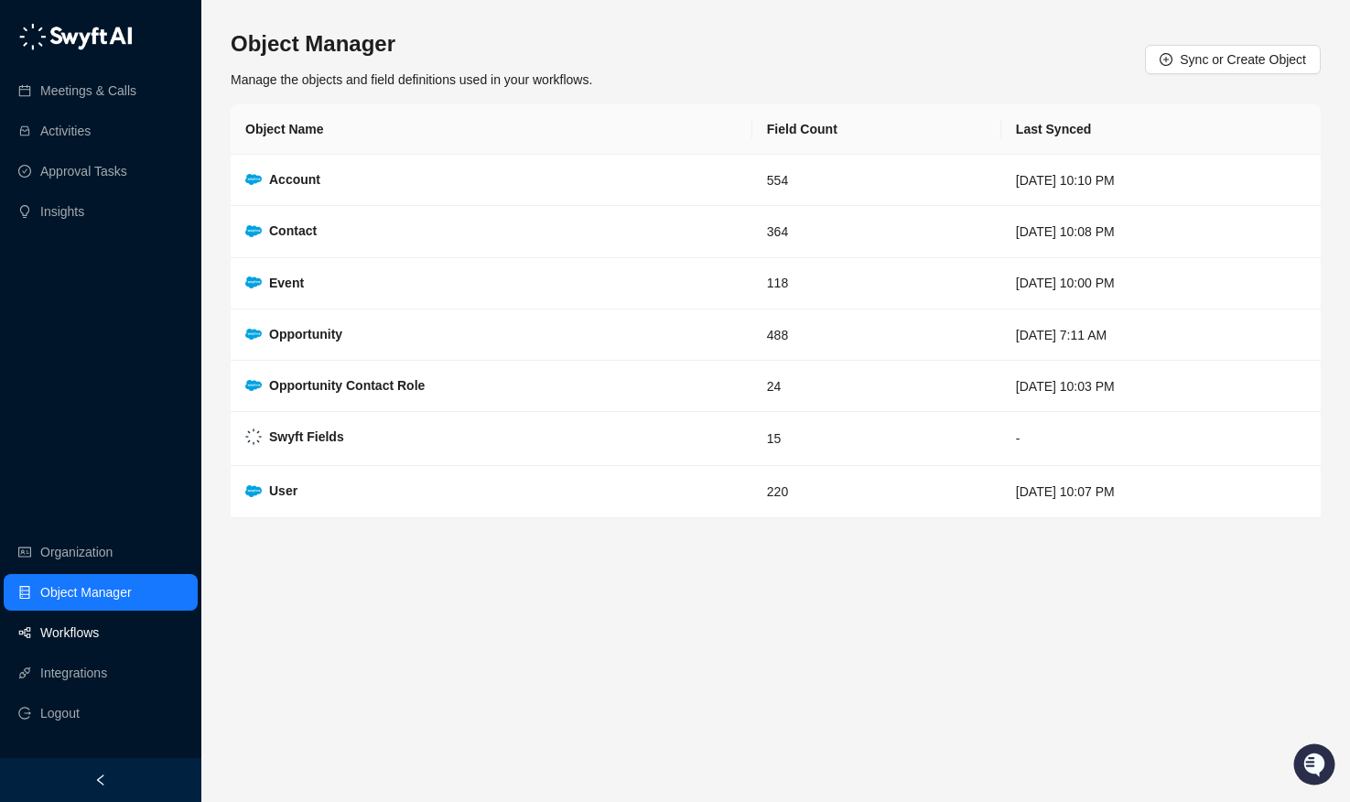
click at [73, 629] on link "Workflows" at bounding box center [69, 632] width 59 height 37
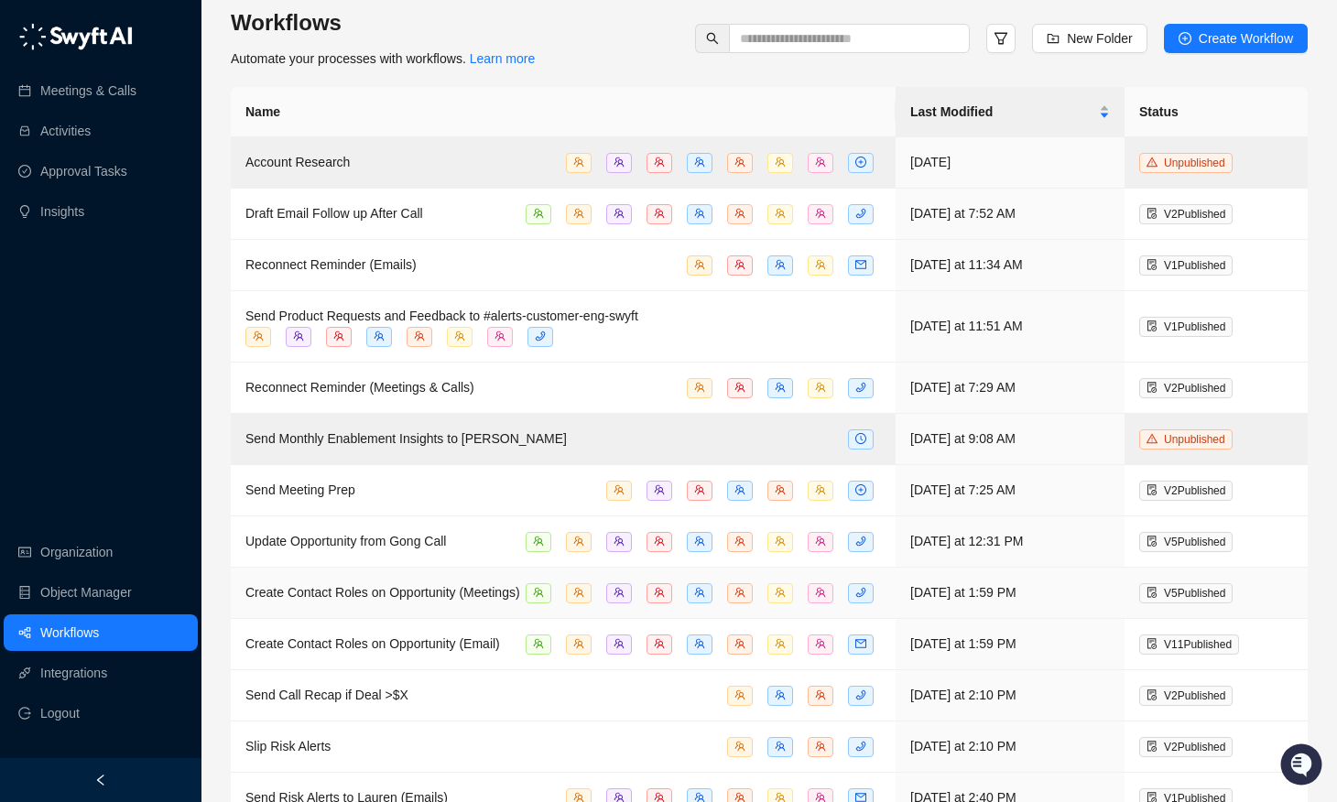
scroll to position [123, 0]
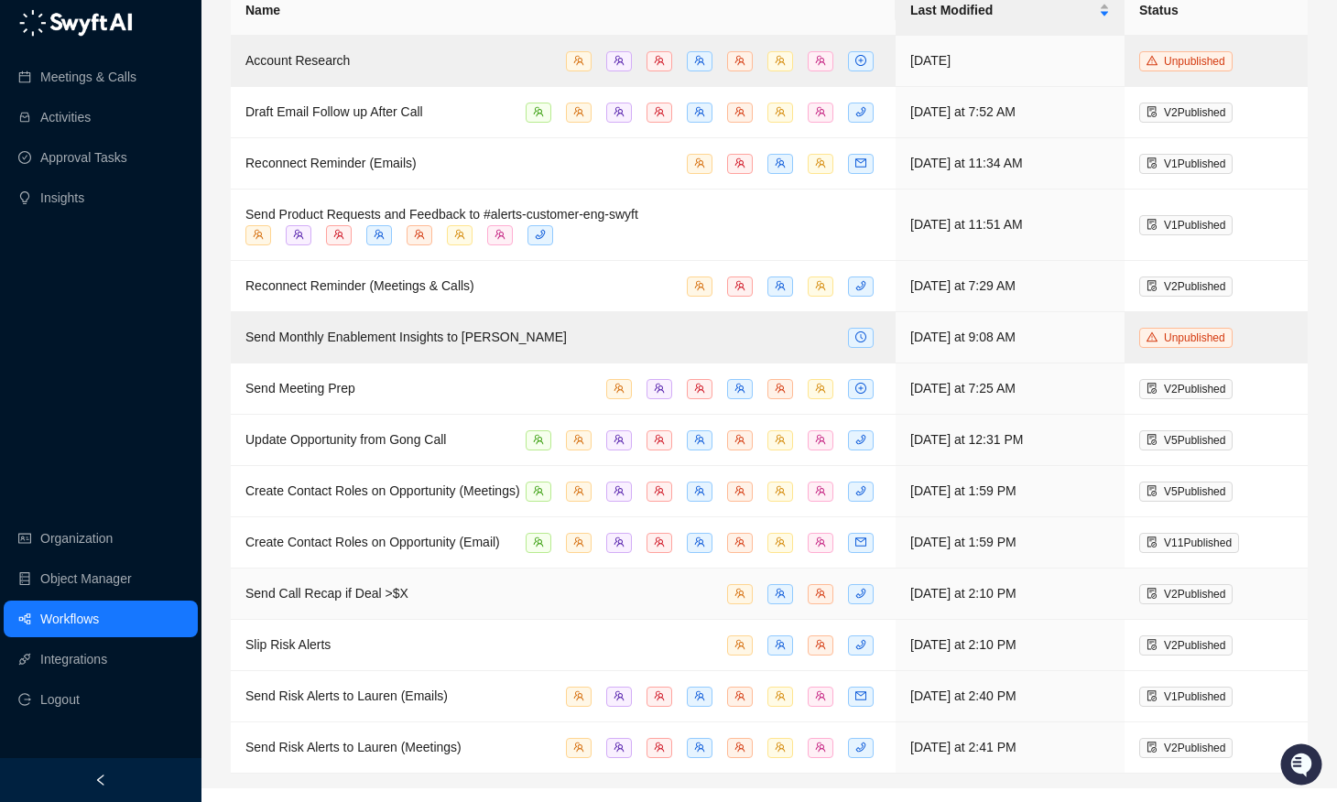
click at [384, 603] on div "Send Call Recap if Deal >$X" at bounding box center [326, 593] width 163 height 20
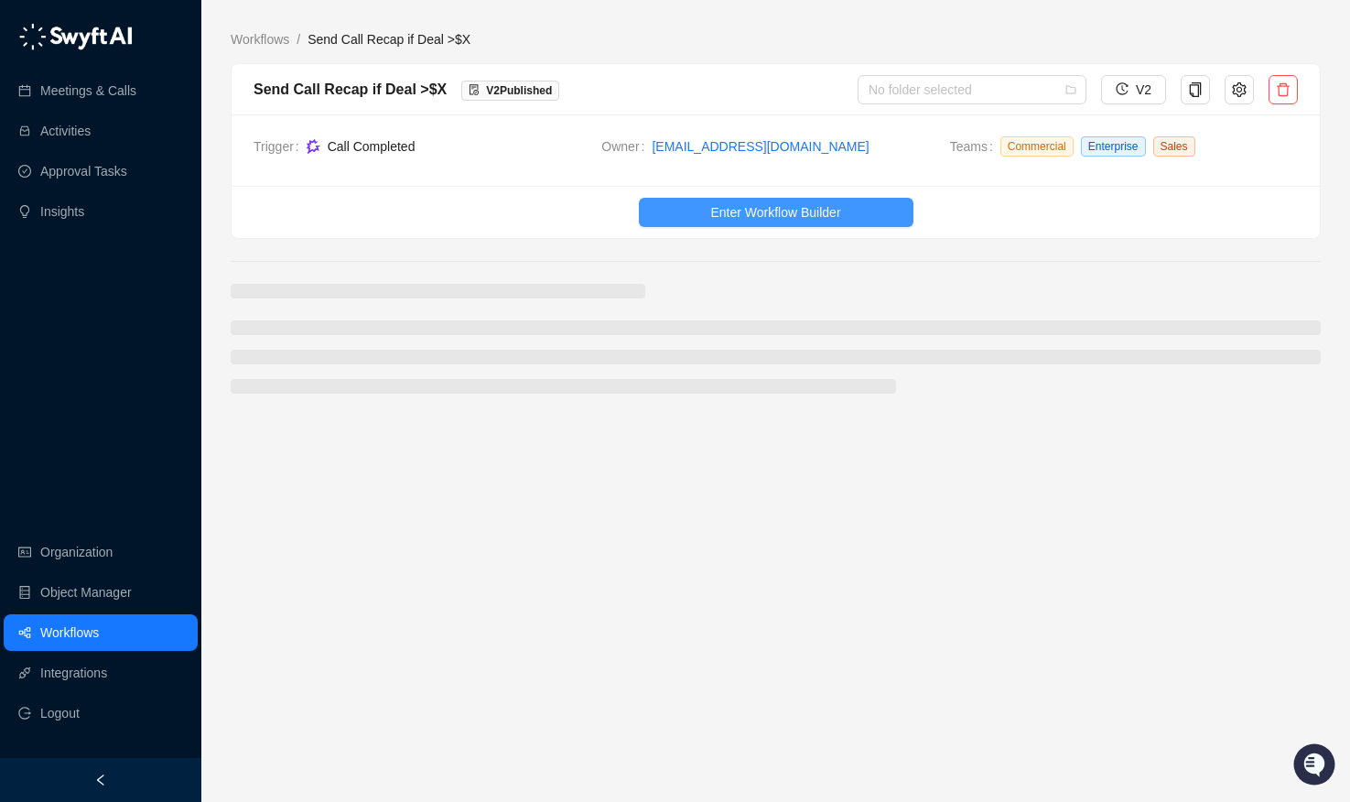
click at [832, 216] on span "Enter Workflow Builder" at bounding box center [775, 212] width 130 height 20
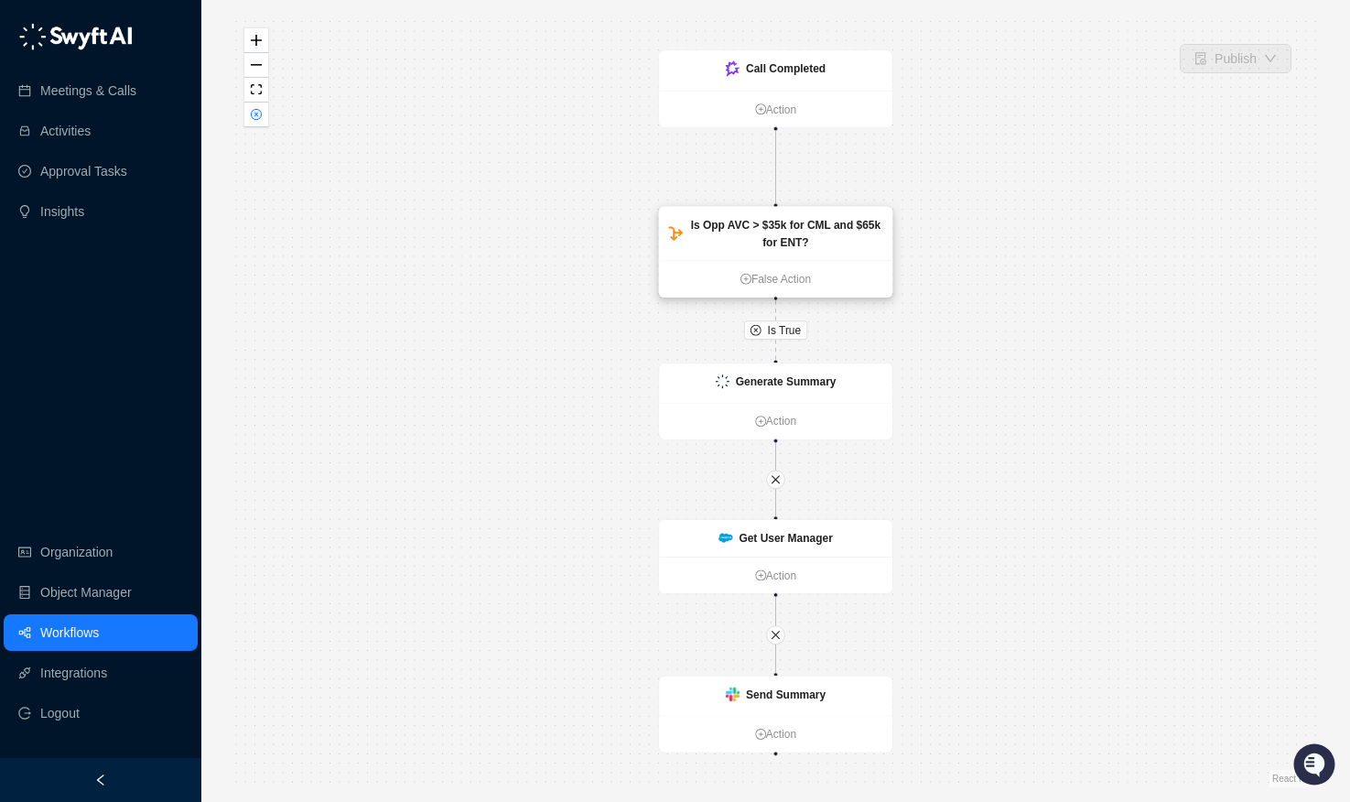
click at [770, 237] on strong "Is Opp AVC > $35k for CML and $65k for ENT?" at bounding box center [786, 233] width 190 height 29
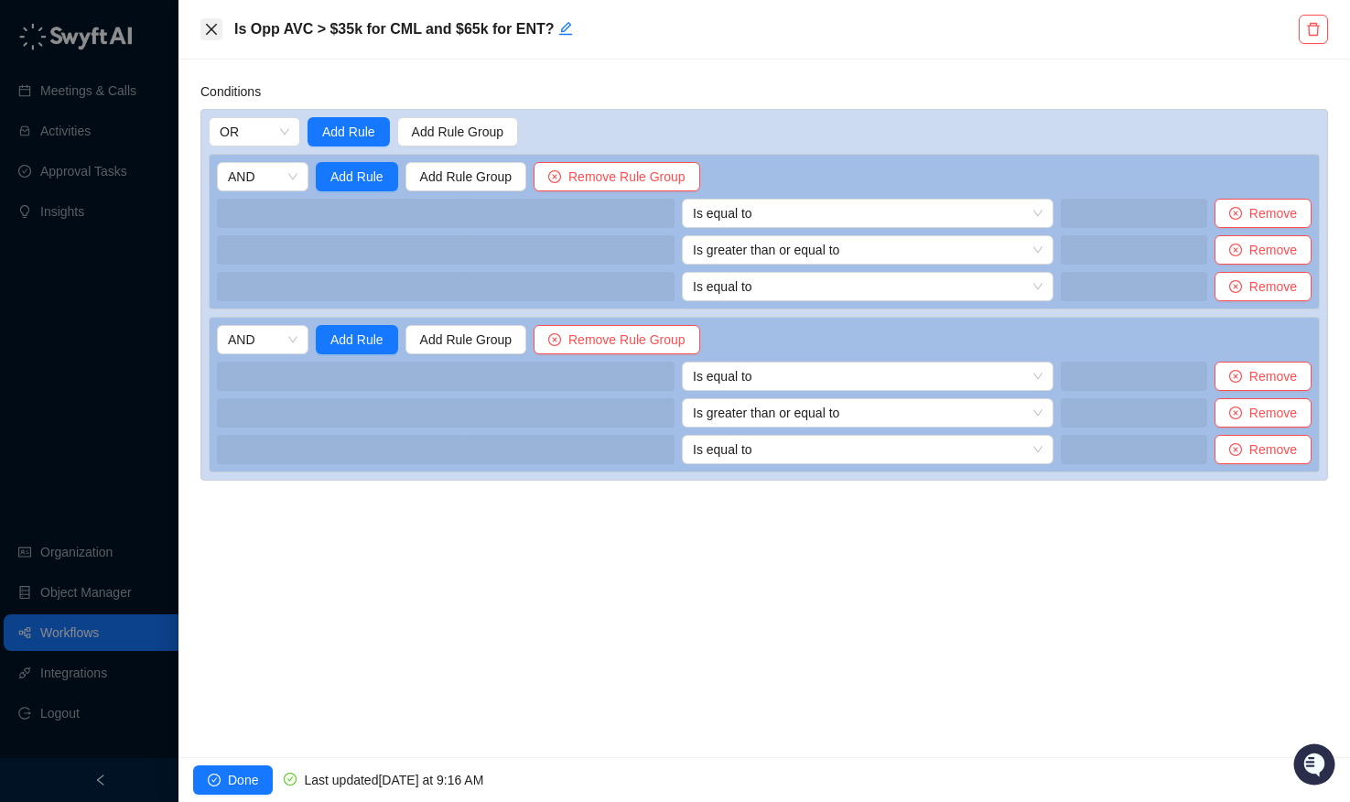
click at [211, 27] on icon "close" at bounding box center [211, 29] width 11 height 11
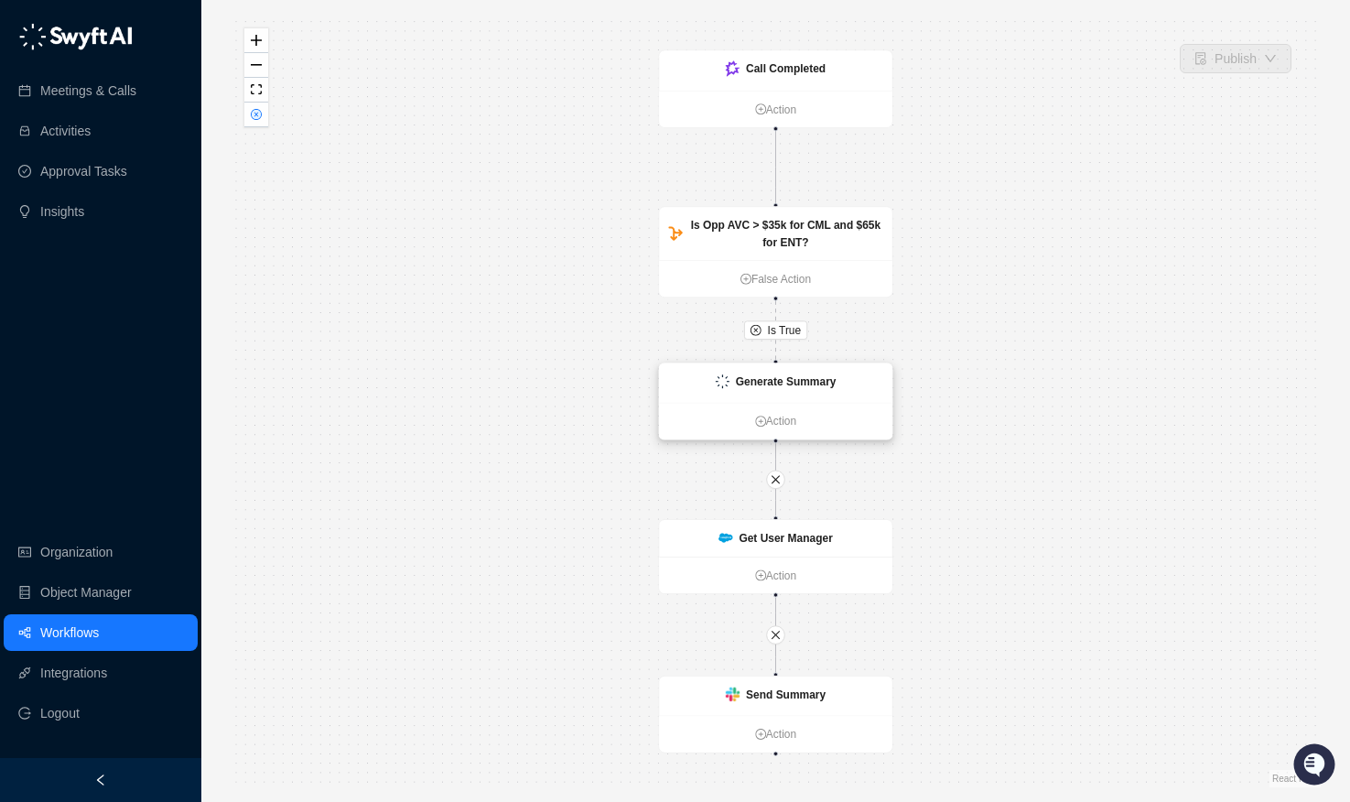
click at [786, 381] on strong "Generate Summary" at bounding box center [786, 381] width 101 height 13
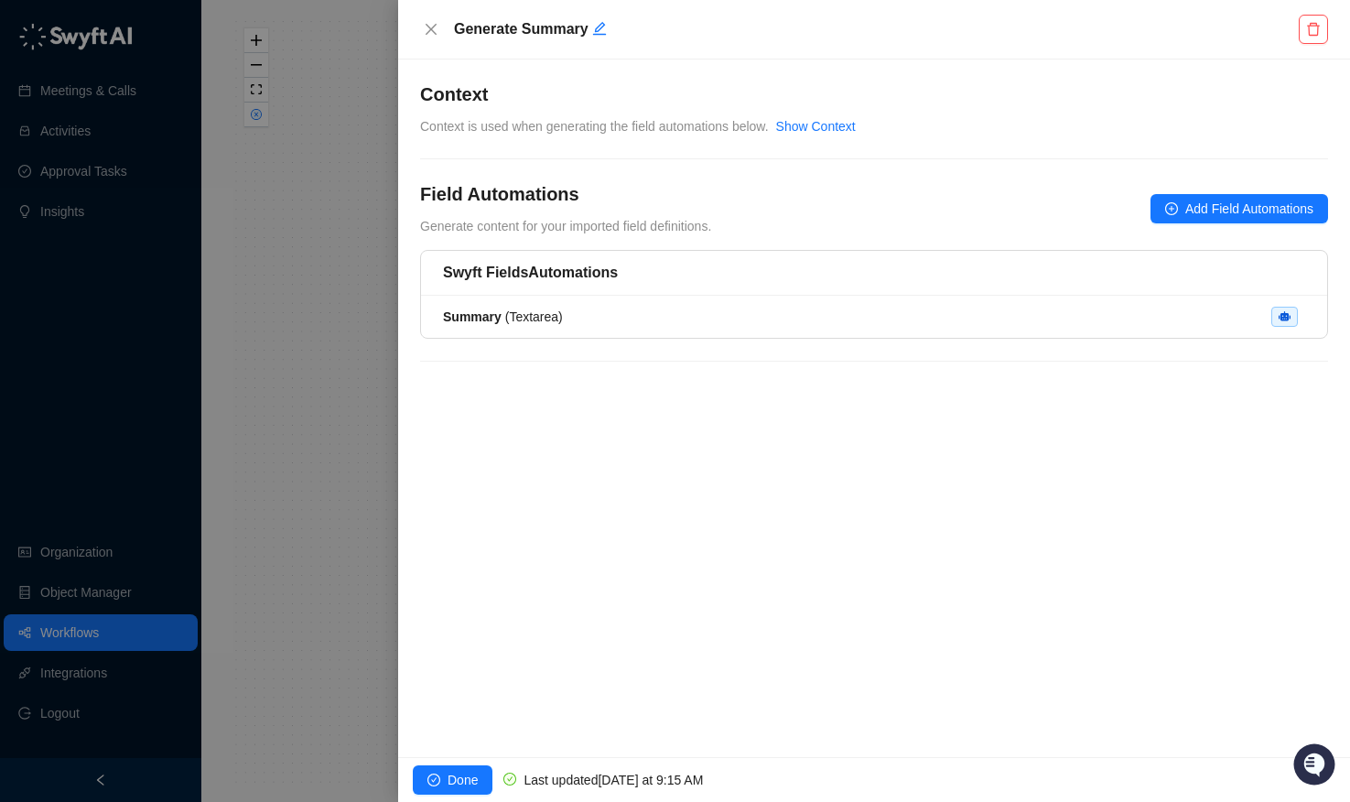
click at [423, 15] on div "Generate Summary" at bounding box center [874, 29] width 908 height 29
click at [428, 24] on icon "close" at bounding box center [431, 29] width 15 height 15
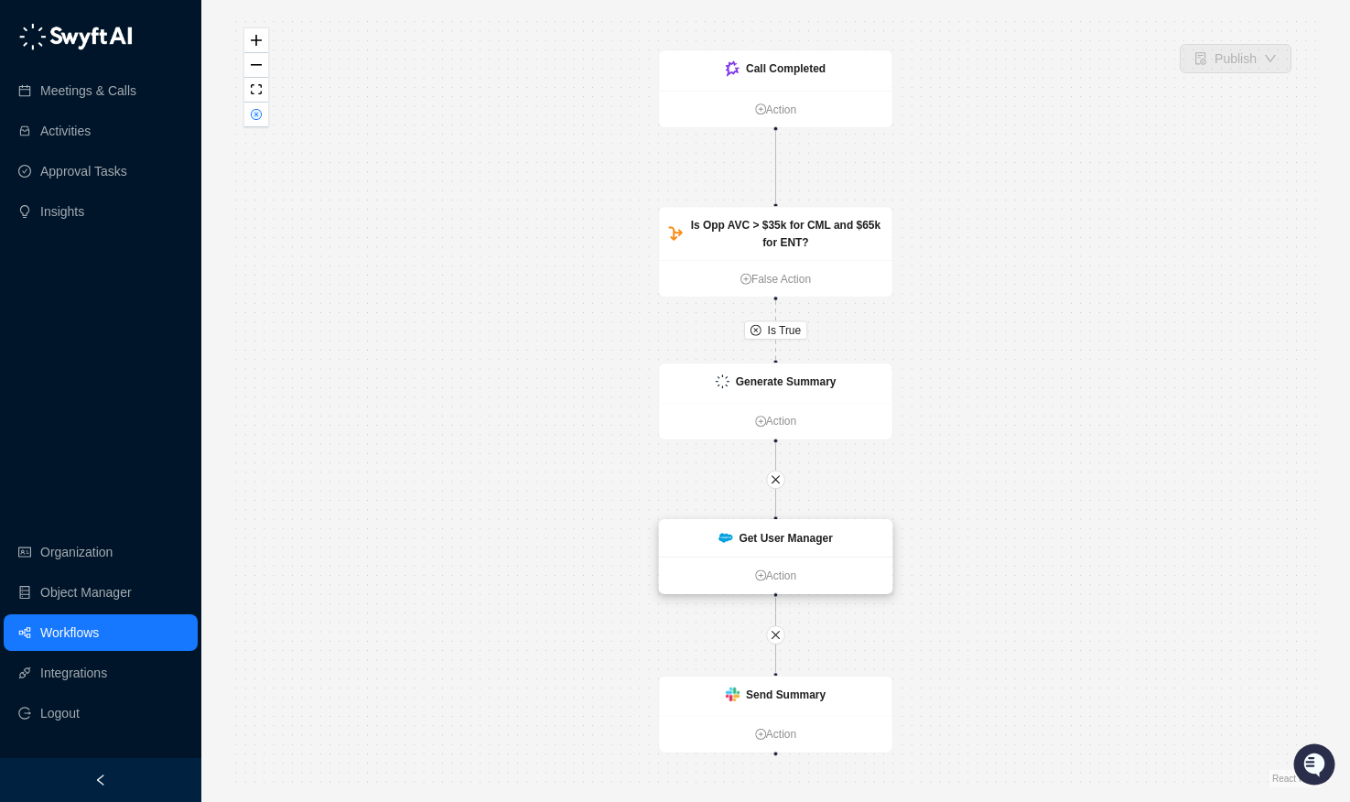
click at [799, 543] on strong "Get User Manager" at bounding box center [785, 538] width 93 height 13
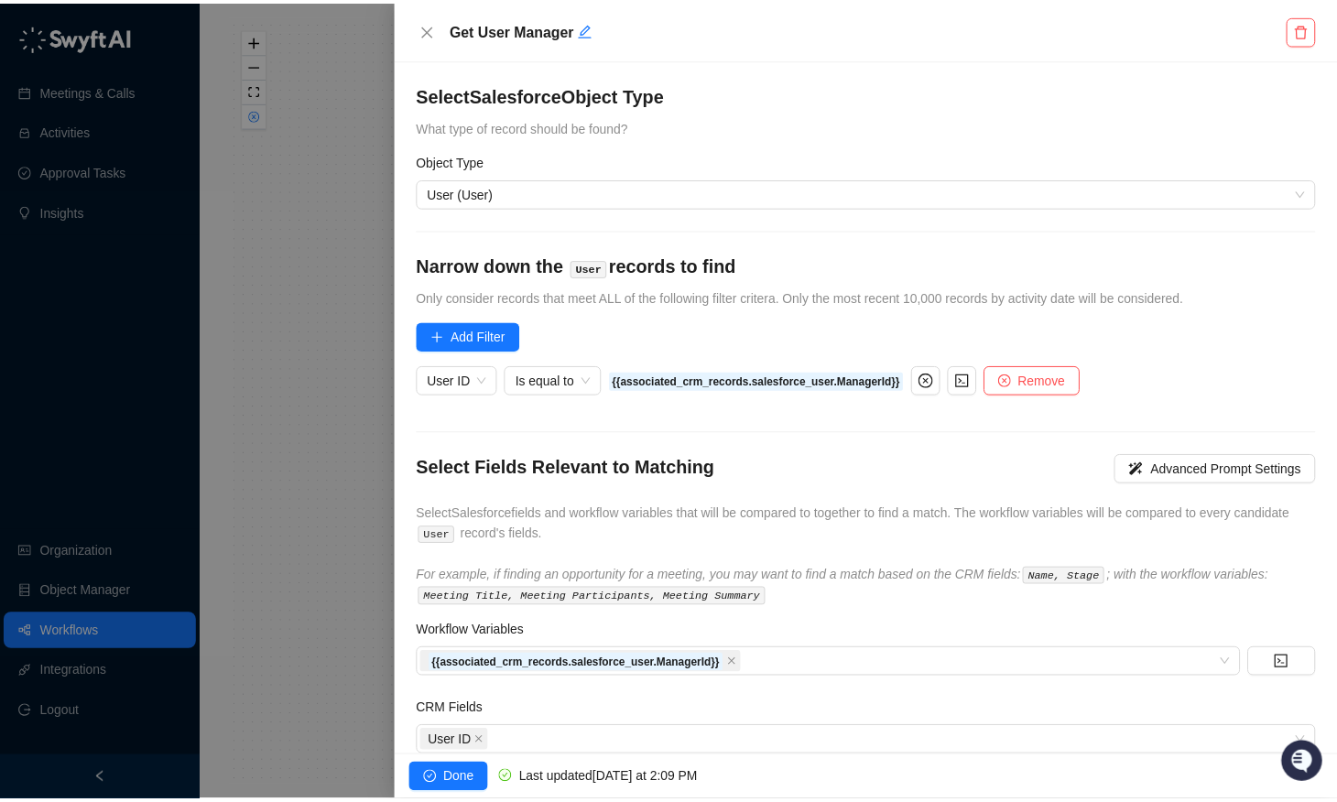
scroll to position [42, 0]
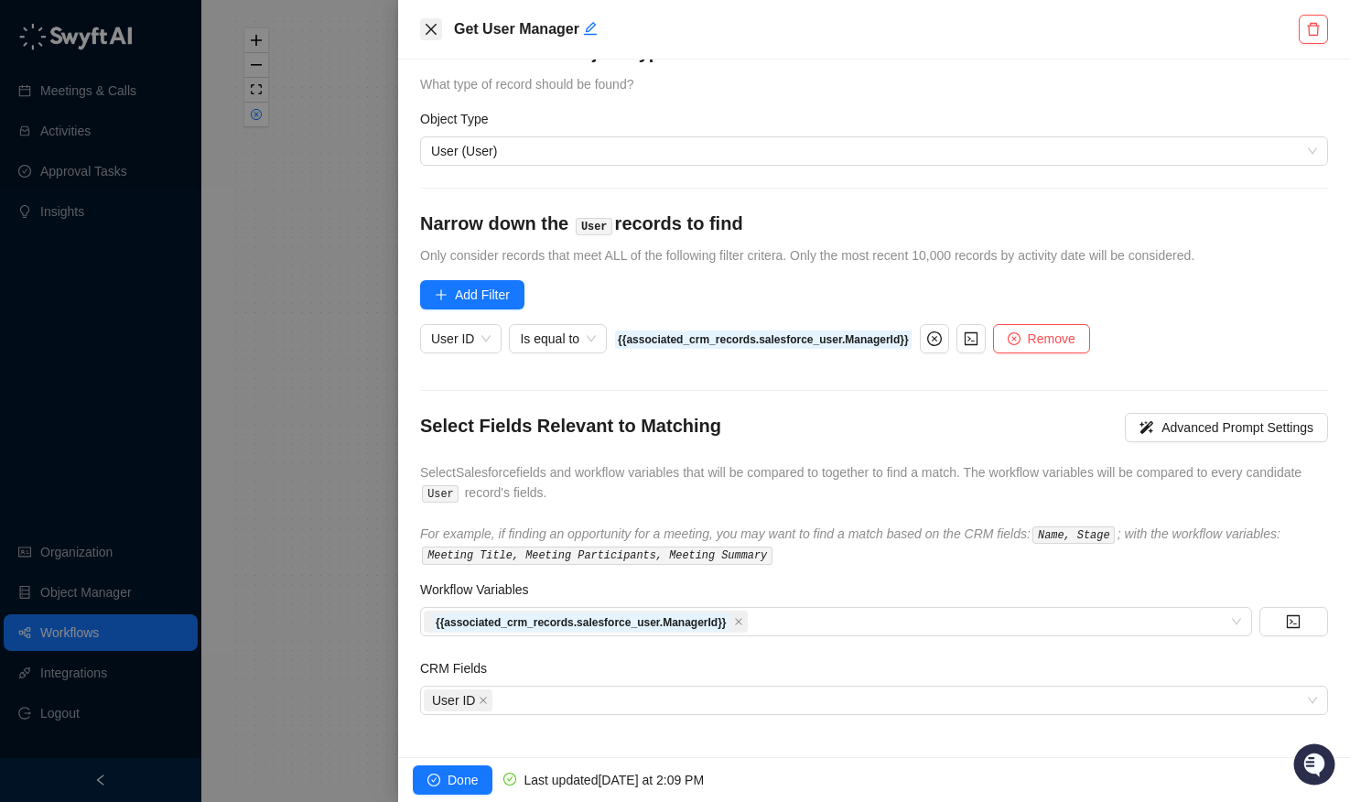
click at [432, 23] on icon "close" at bounding box center [431, 29] width 15 height 15
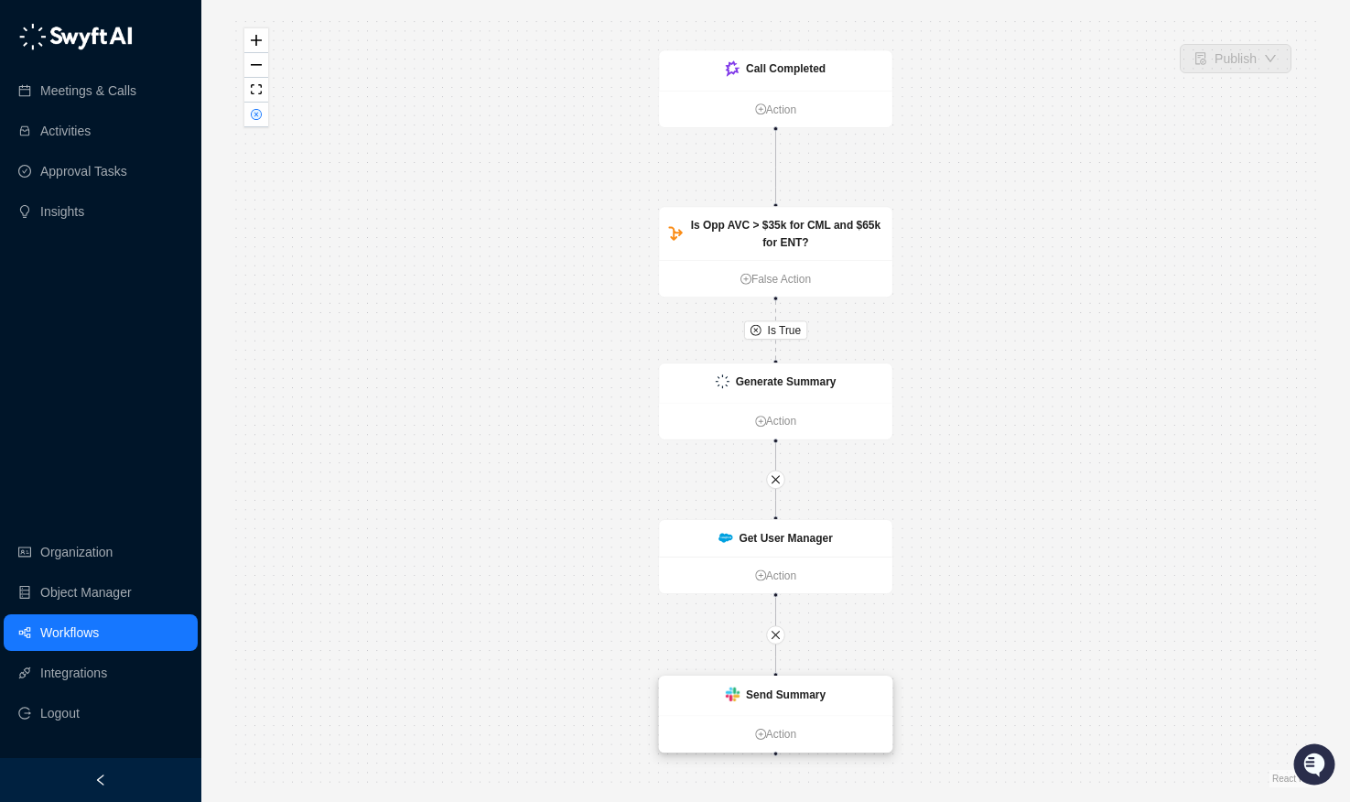
click at [720, 689] on div "Send Summary" at bounding box center [775, 695] width 233 height 39
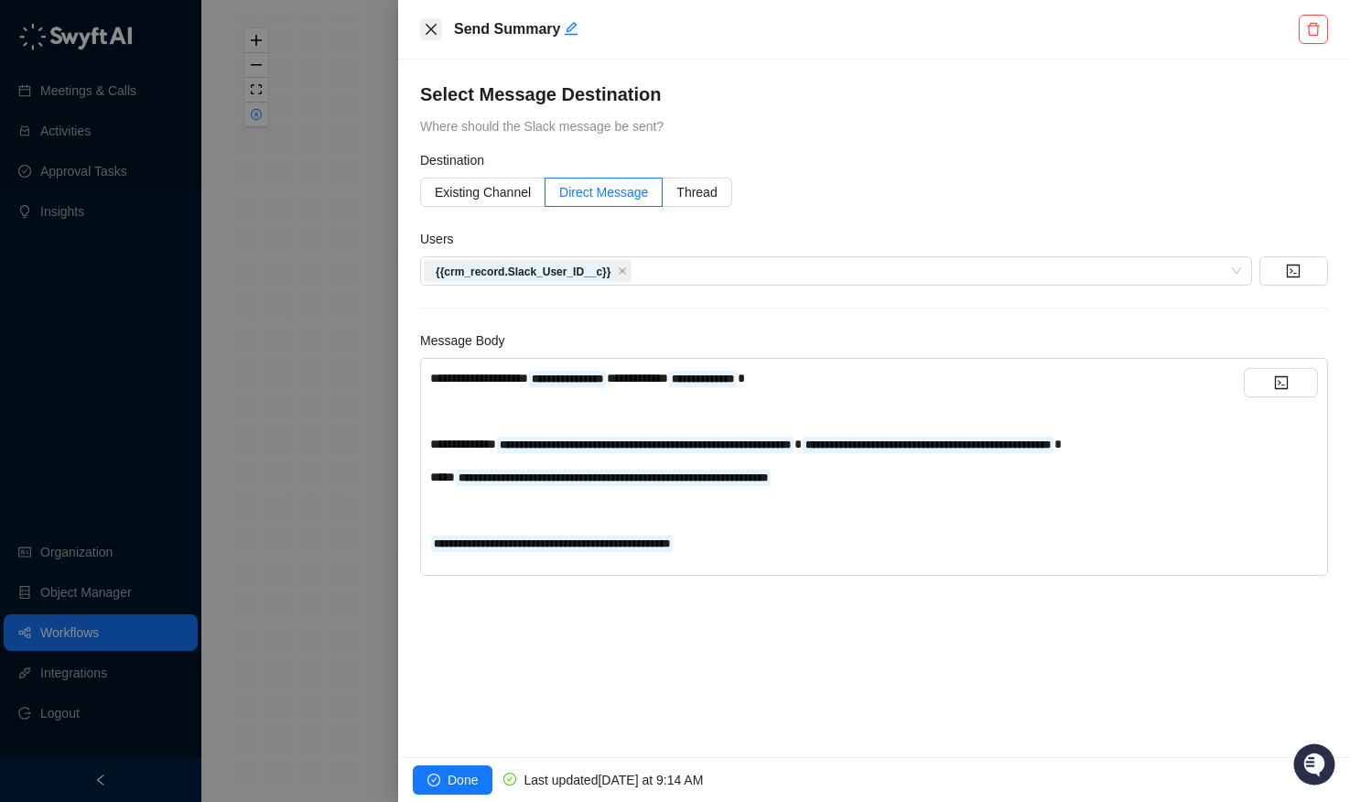
click at [426, 25] on icon "close" at bounding box center [431, 29] width 15 height 15
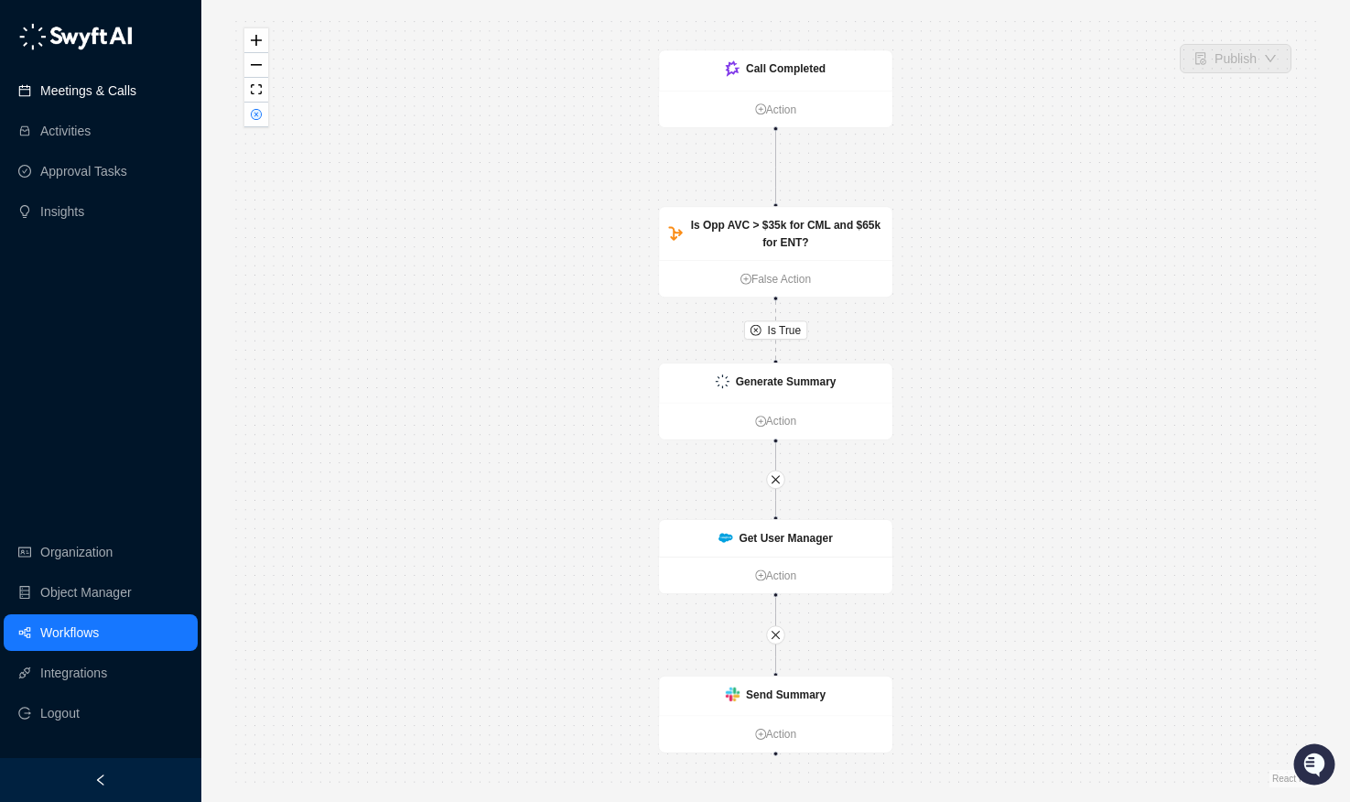
click at [69, 93] on link "Meetings & Calls" at bounding box center [88, 90] width 96 height 37
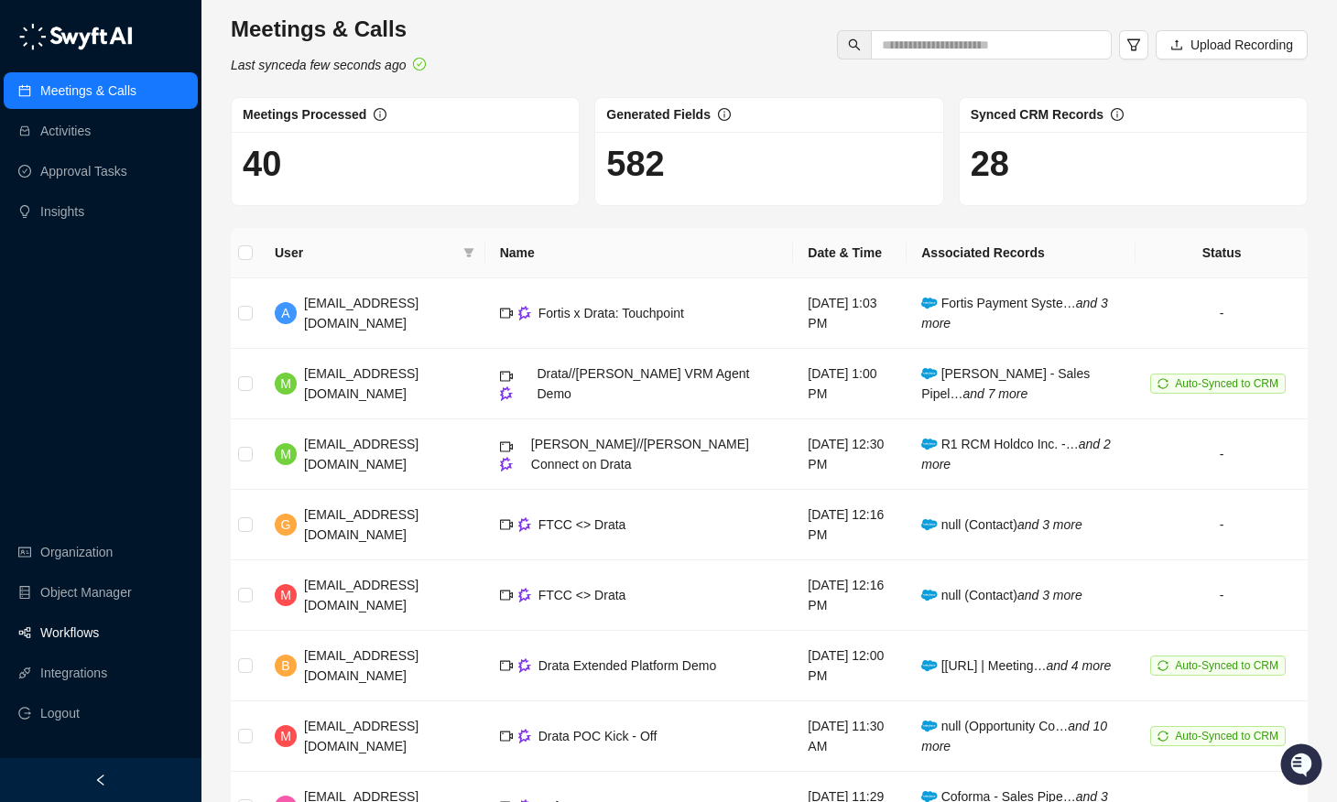
click at [72, 634] on link "Workflows" at bounding box center [69, 632] width 59 height 37
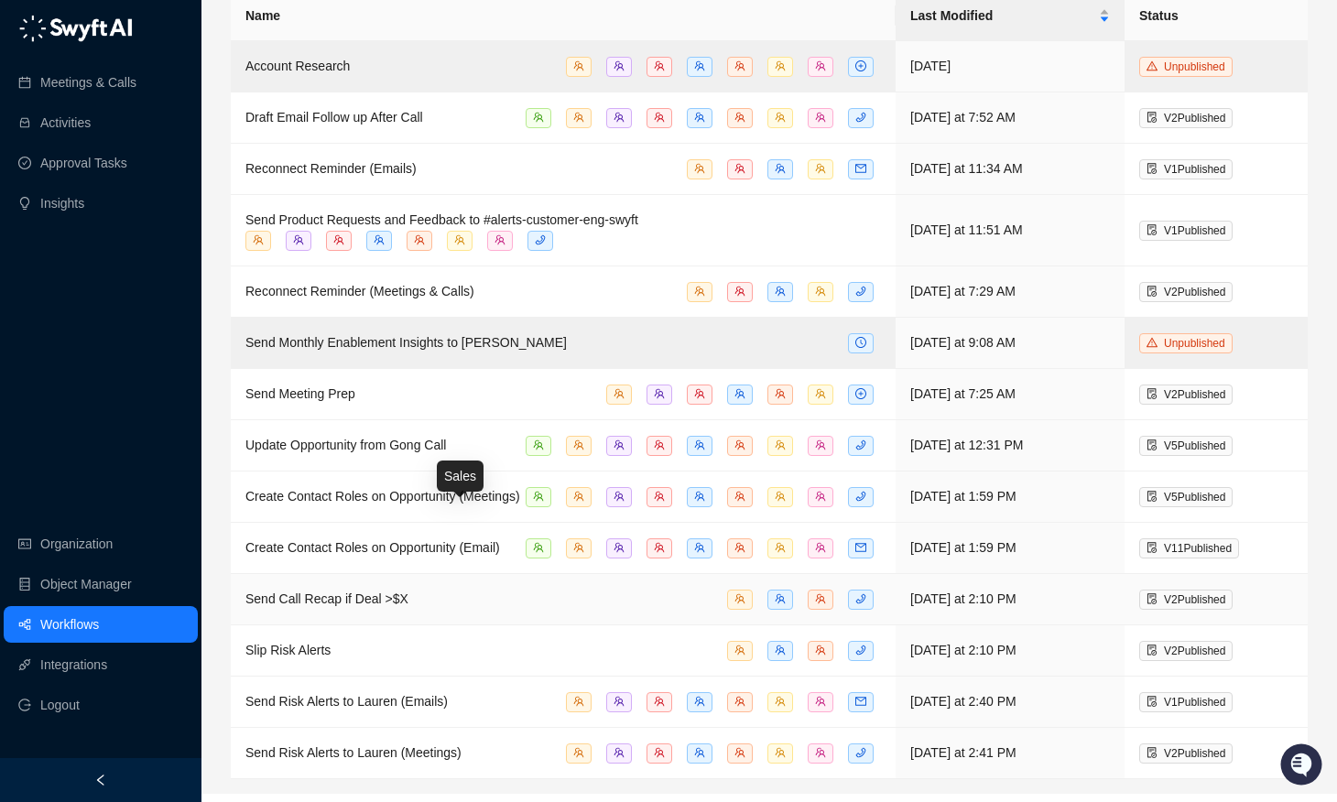
scroll to position [123, 0]
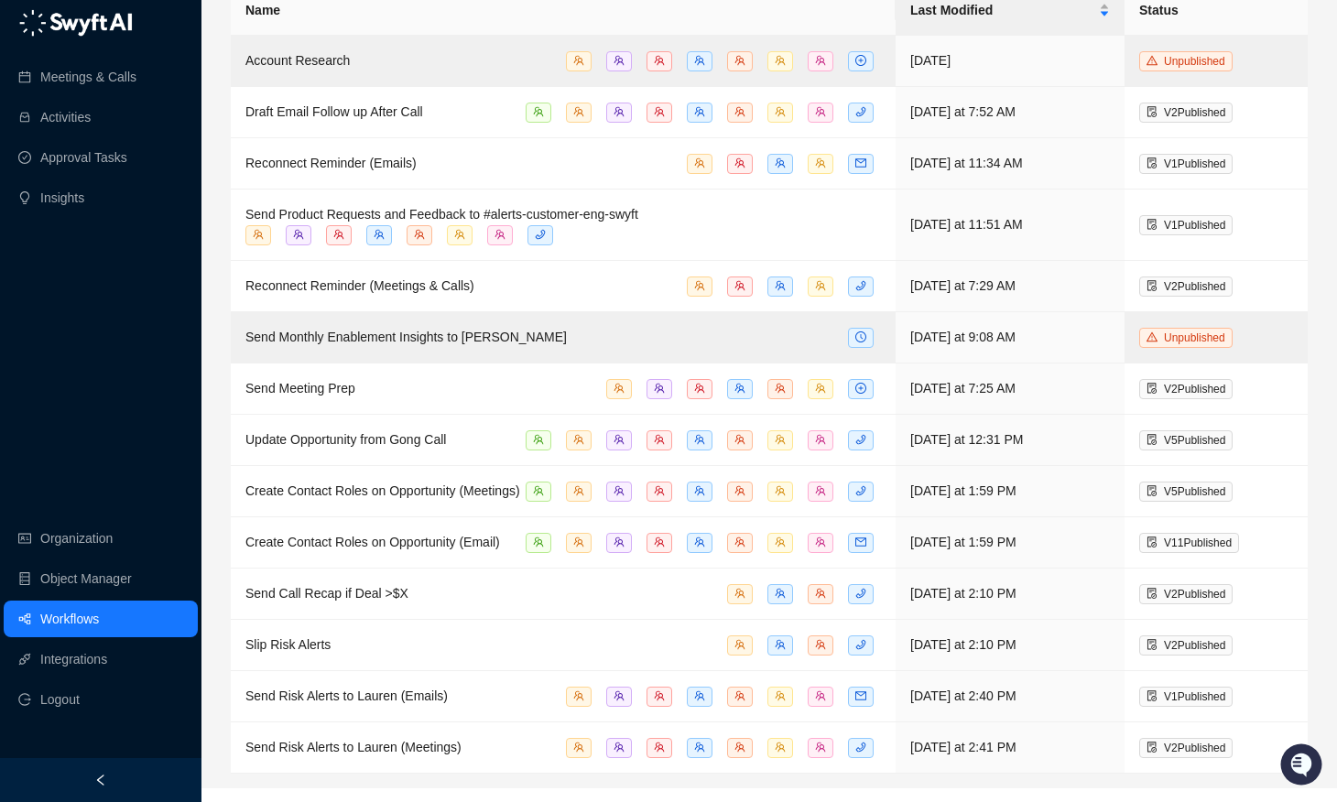
click at [207, 356] on div "Workflows Automate your processes with workflows. Learn more New Folder Create …" at bounding box center [768, 332] width 1135 height 911
click at [344, 601] on span "Send Call Recap if Deal >$X" at bounding box center [326, 593] width 163 height 15
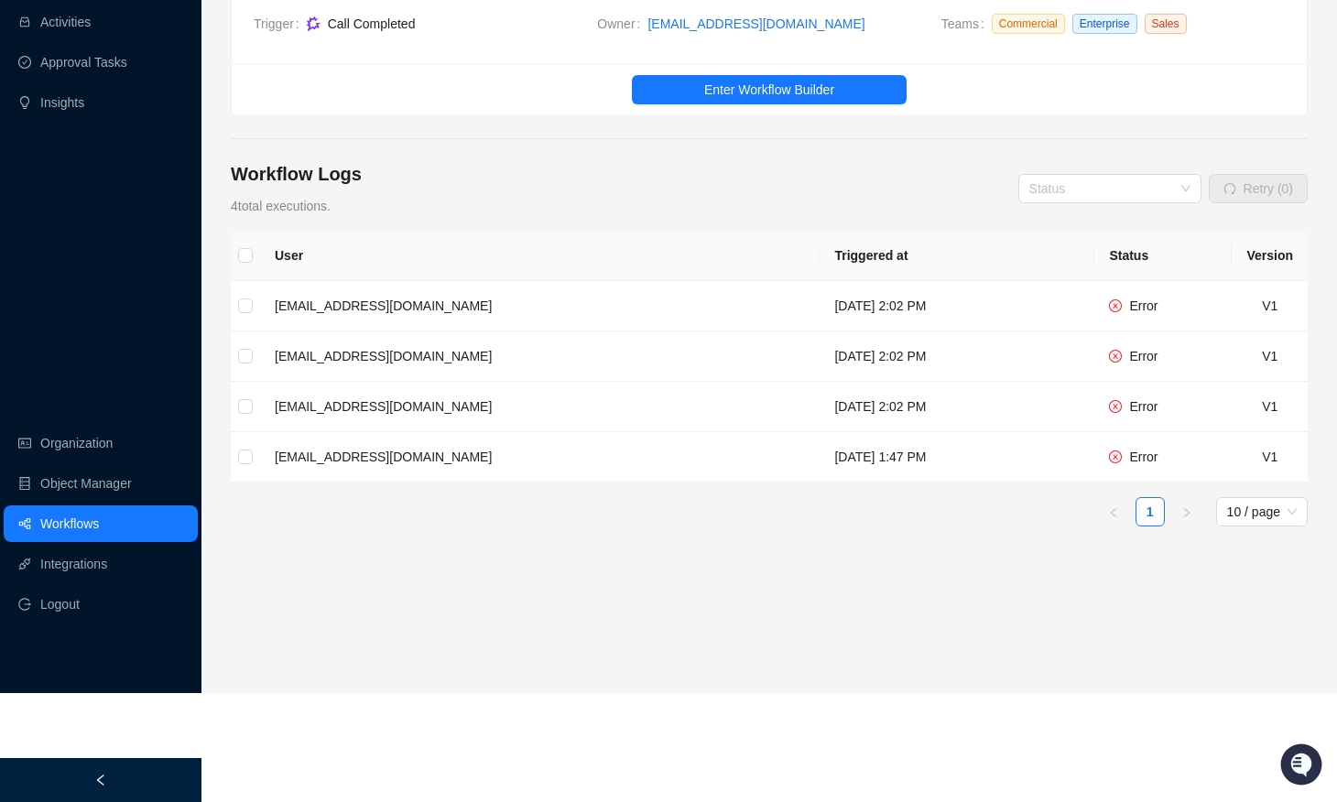
scroll to position [14, 0]
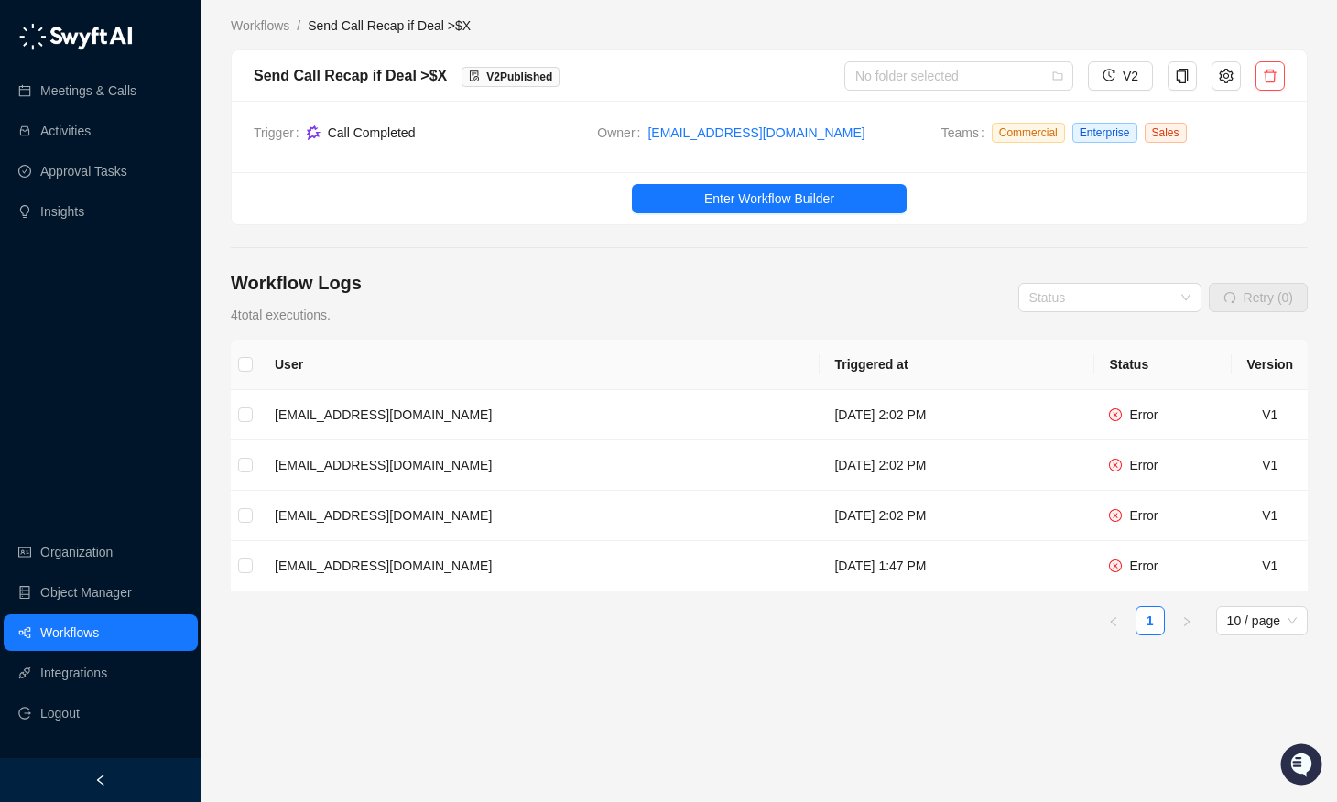
click at [778, 690] on div "User Triggered at Status Version [EMAIL_ADDRESS][DOMAIN_NAME] [DATE] 2:02 PM Er…" at bounding box center [769, 564] width 1077 height 448
click at [776, 712] on div "User Triggered at Status Version [EMAIL_ADDRESS][DOMAIN_NAME] [DATE] 2:02 PM Er…" at bounding box center [769, 564] width 1077 height 448
click at [87, 619] on link "Workflows" at bounding box center [69, 632] width 59 height 37
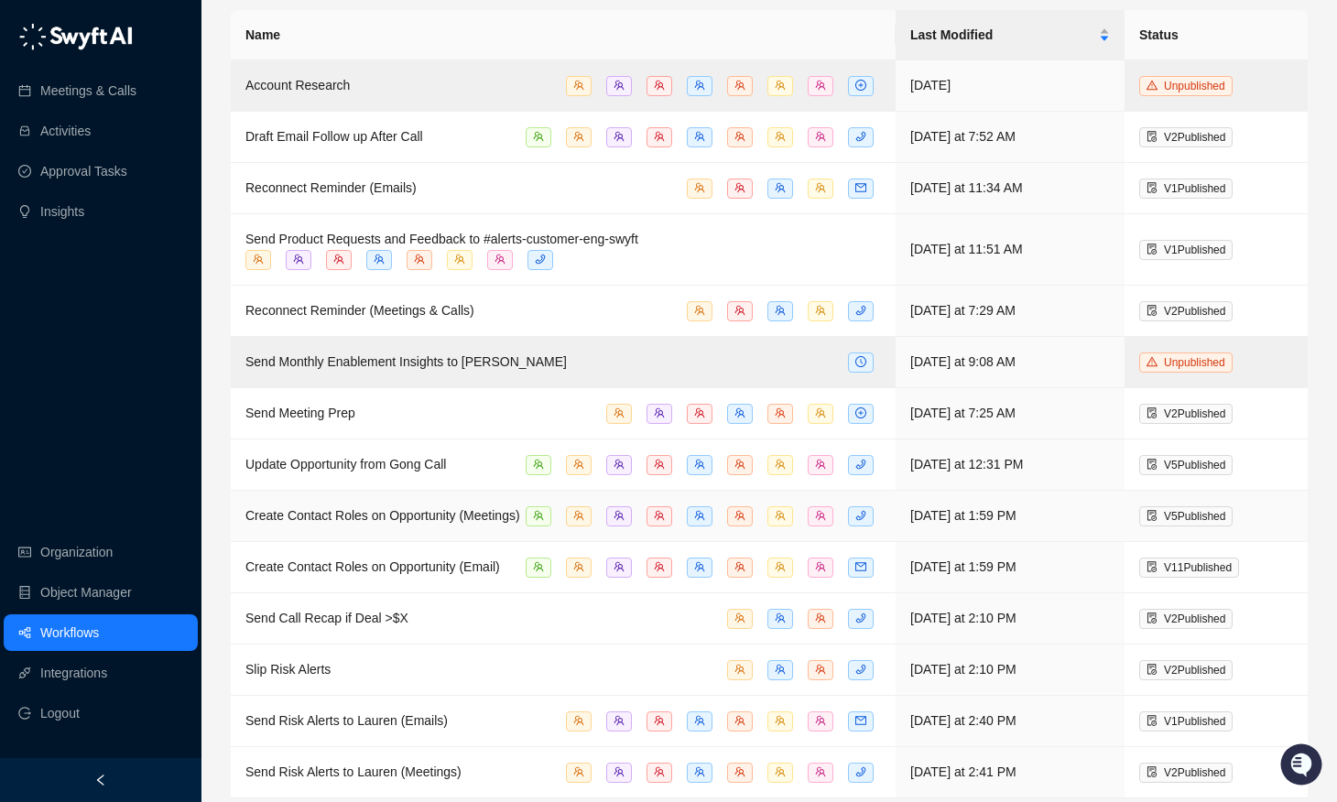
scroll to position [123, 0]
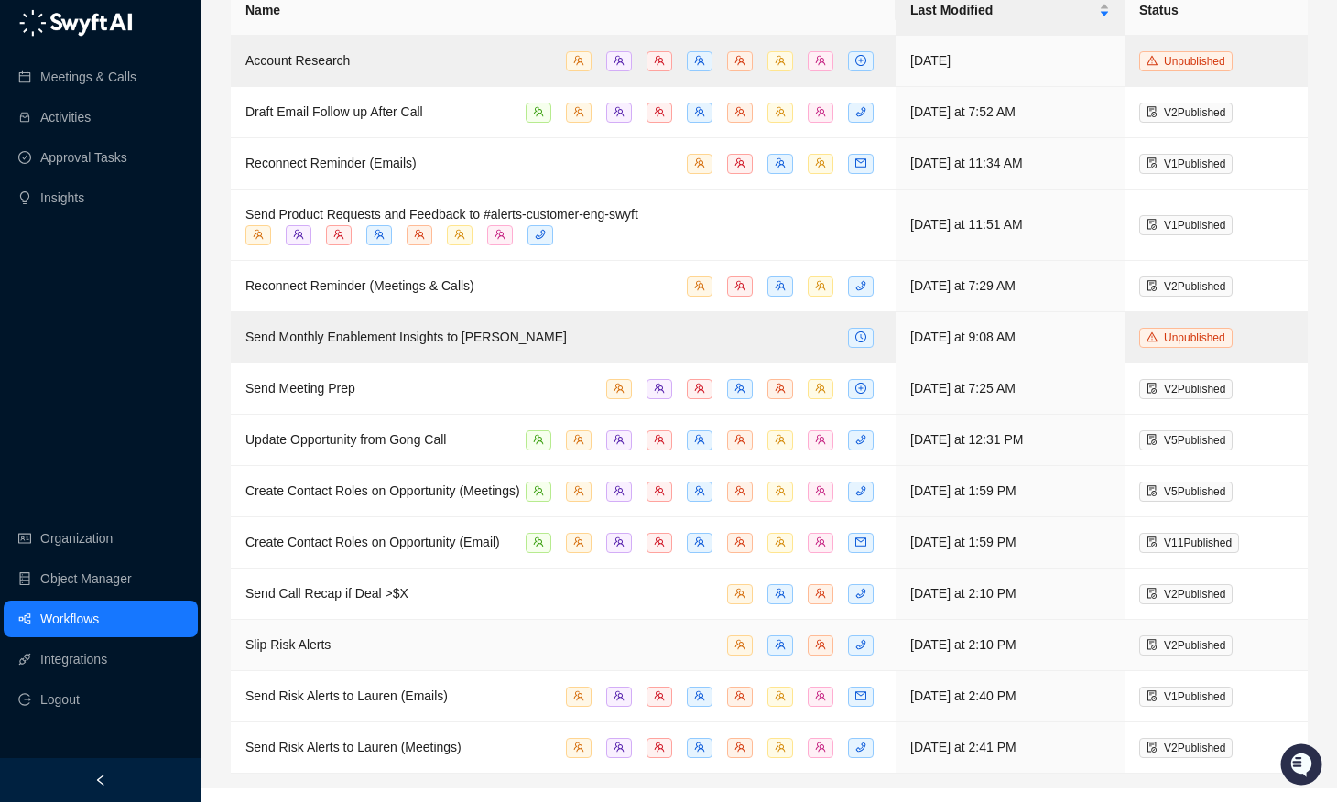
click at [355, 655] on div "Slip Risk Alerts" at bounding box center [562, 644] width 635 height 21
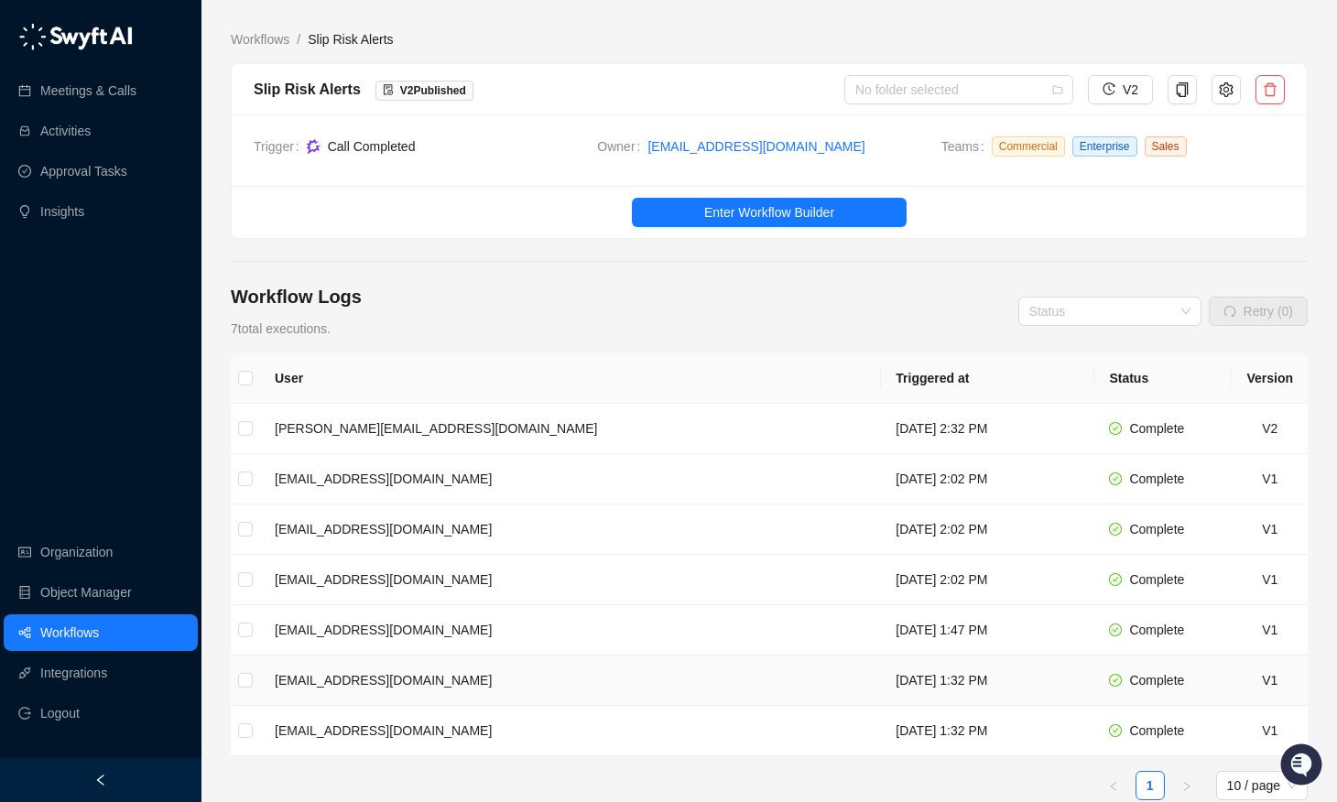
click at [392, 682] on td "[EMAIL_ADDRESS][DOMAIN_NAME]" at bounding box center [570, 680] width 621 height 50
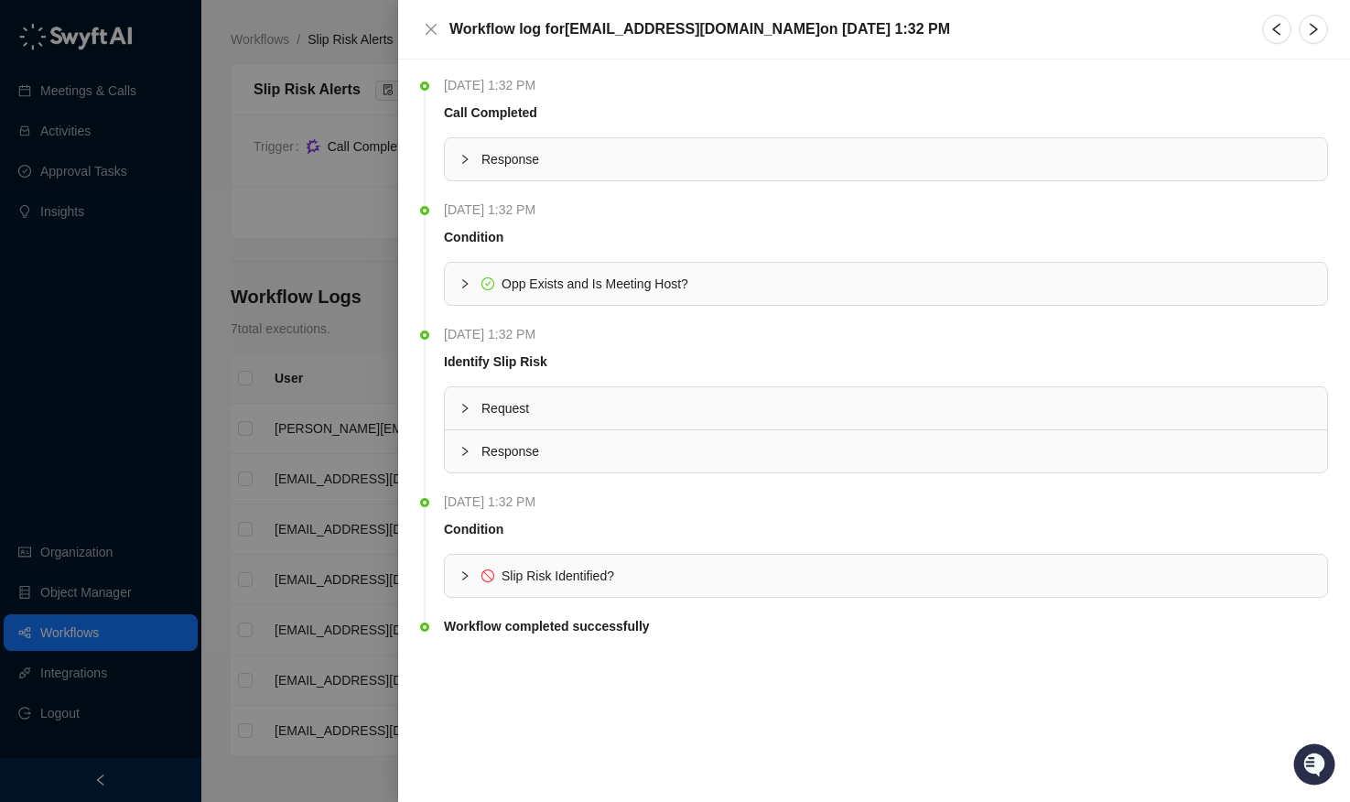
click at [460, 582] on div at bounding box center [471, 576] width 22 height 20
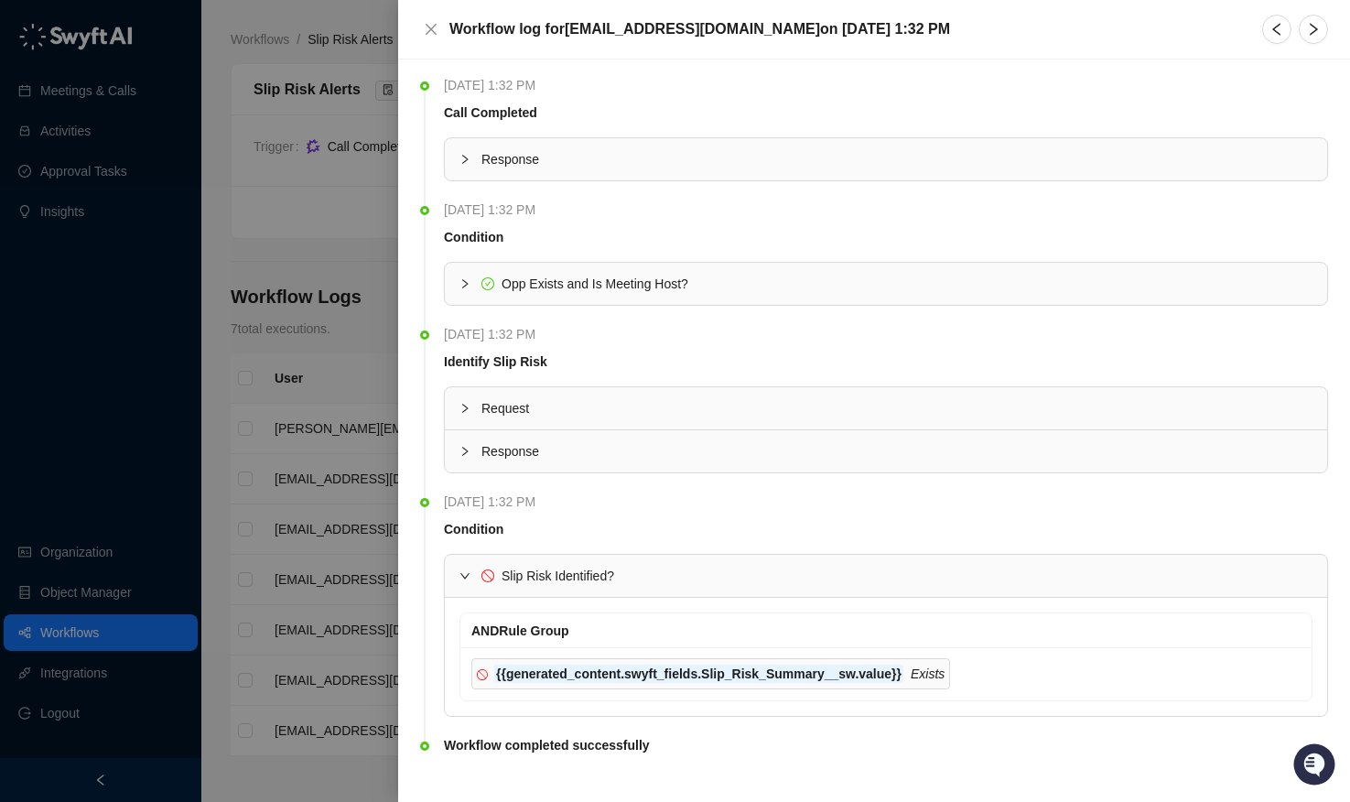
click at [462, 573] on icon "expanded" at bounding box center [465, 575] width 11 height 11
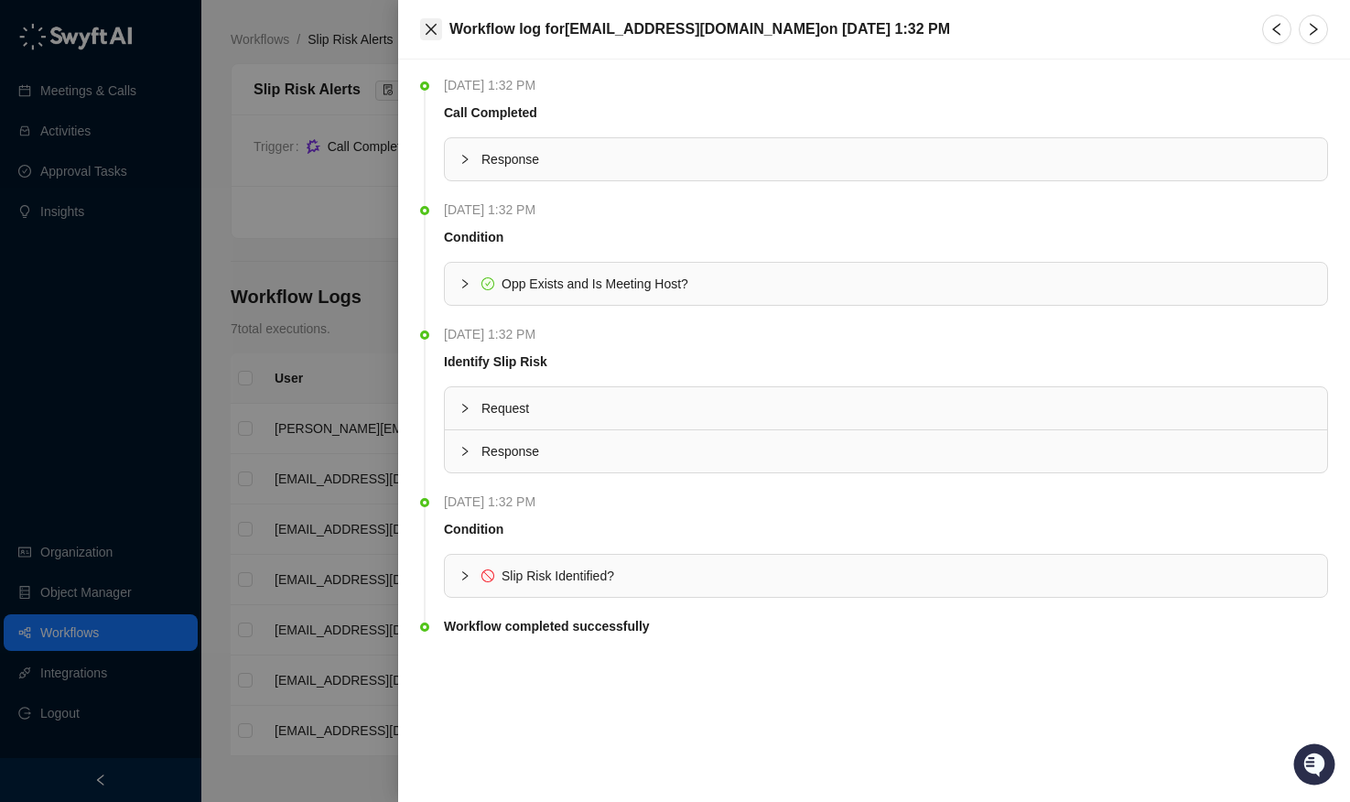
click at [434, 34] on icon "close" at bounding box center [431, 29] width 15 height 15
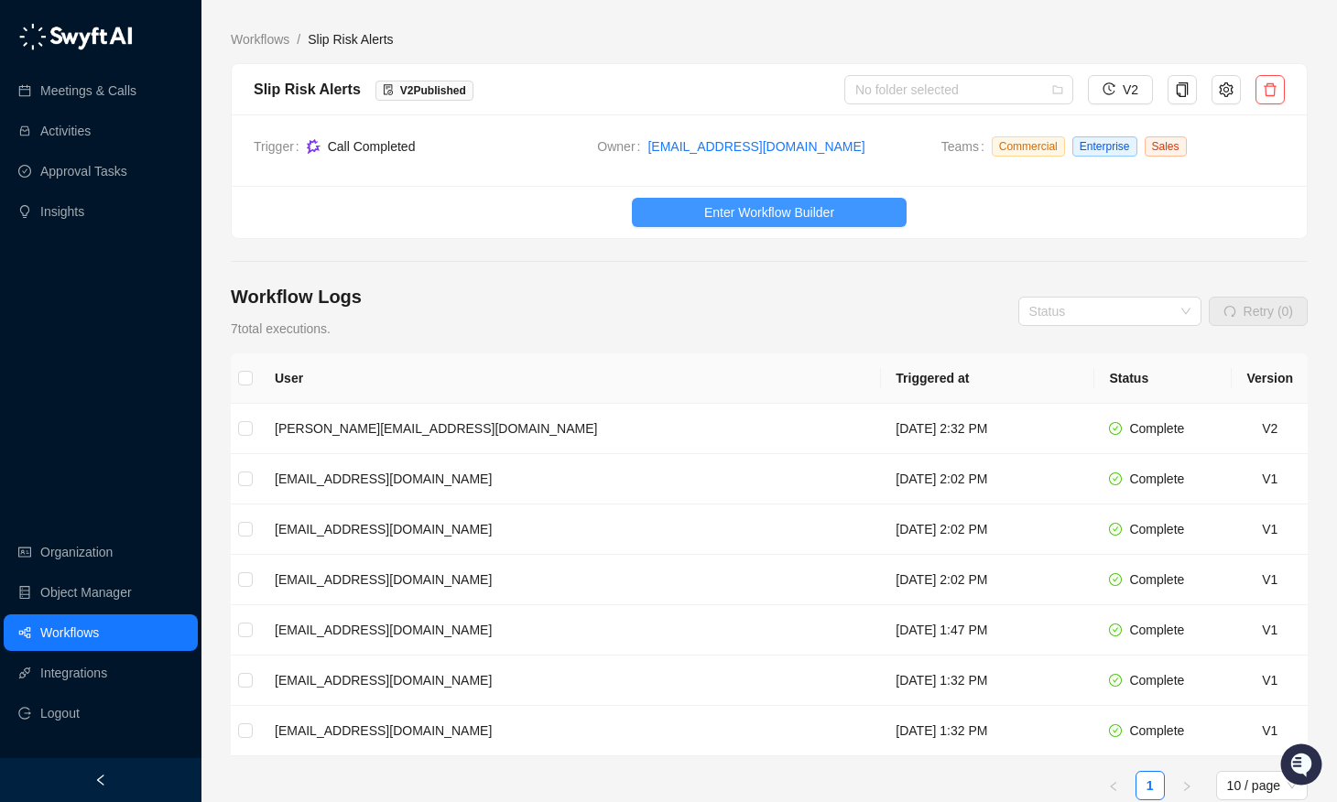
click at [741, 213] on span "Enter Workflow Builder" at bounding box center [769, 212] width 130 height 20
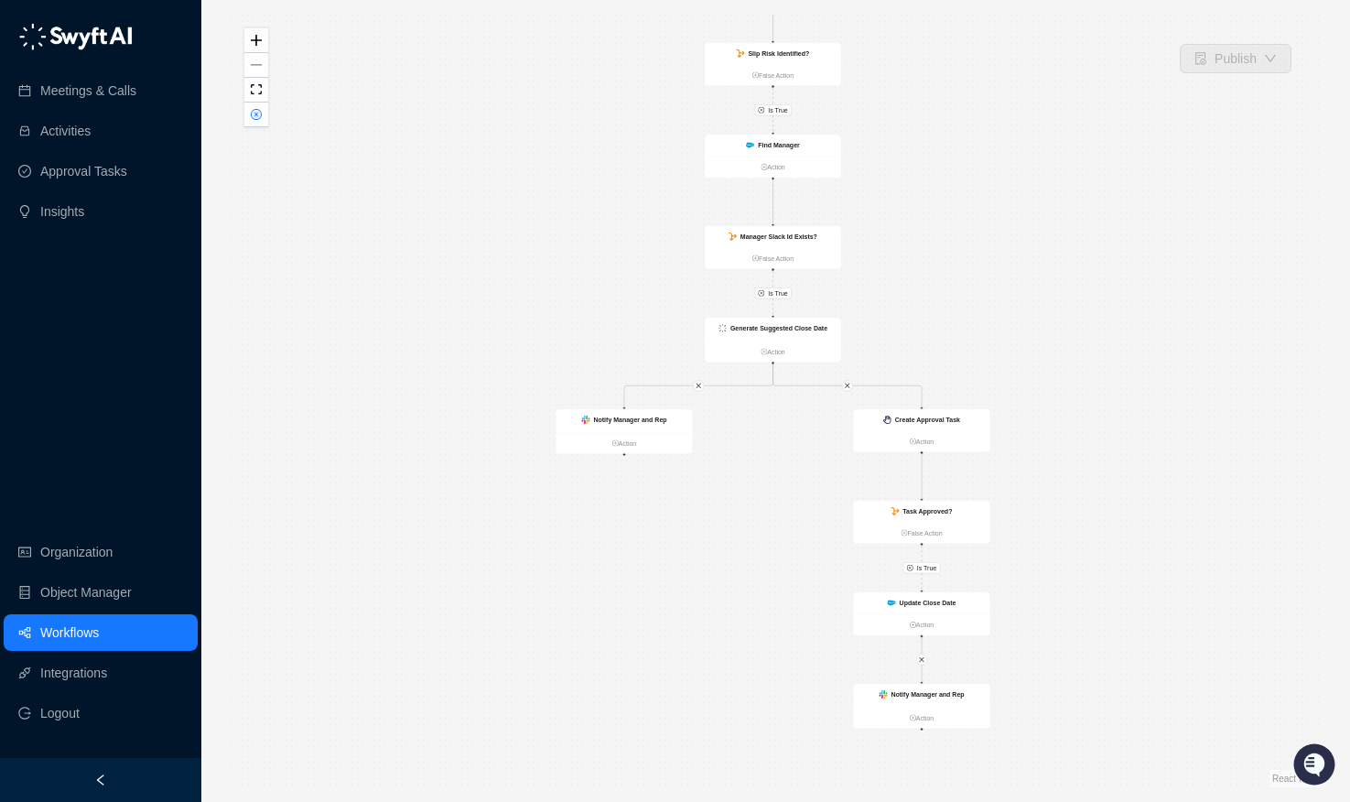
drag, startPoint x: 1180, startPoint y: 631, endPoint x: 1182, endPoint y: 497, distance: 133.7
click at [1182, 497] on div "Is True Is True Is True Is True Update Close Date Action Call Completed Action …" at bounding box center [776, 401] width 1090 height 773
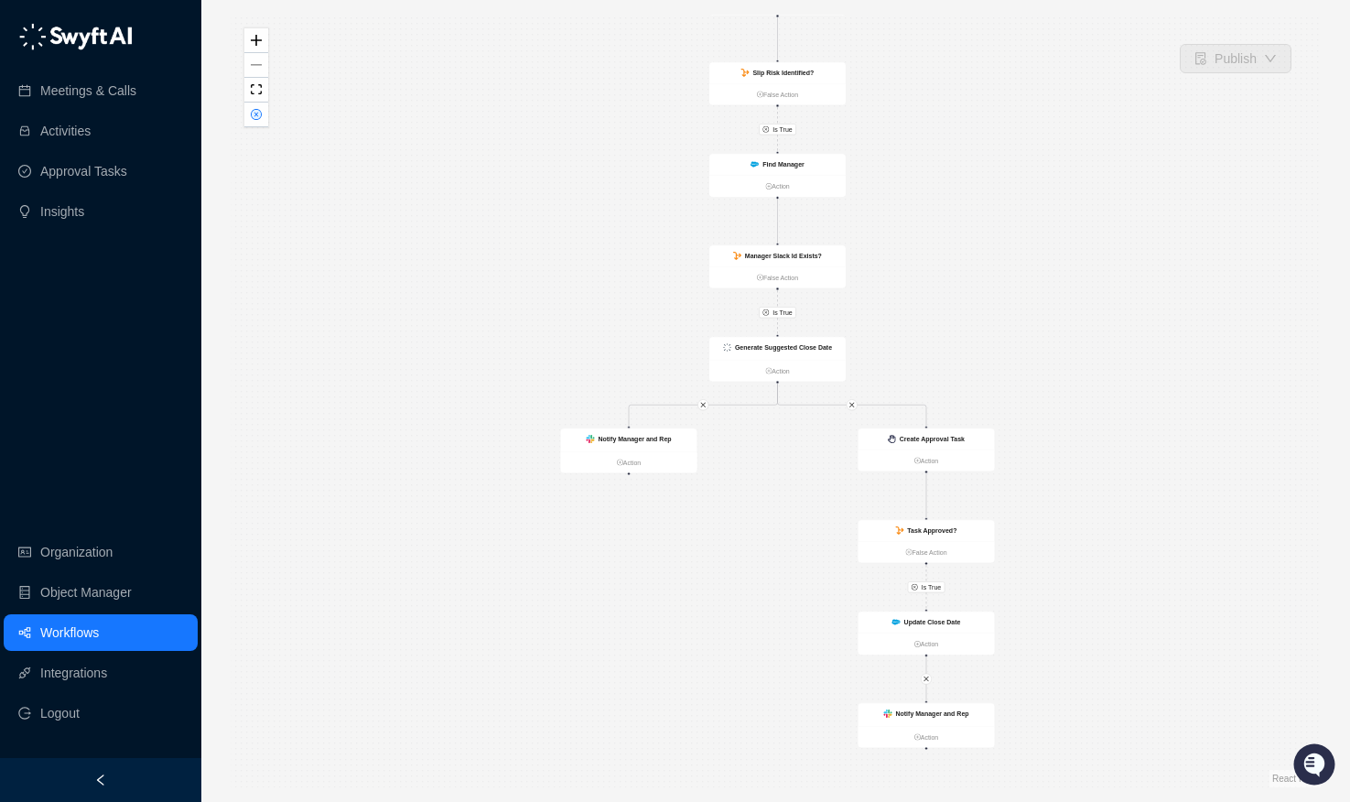
click at [99, 637] on link "Workflows" at bounding box center [69, 632] width 59 height 37
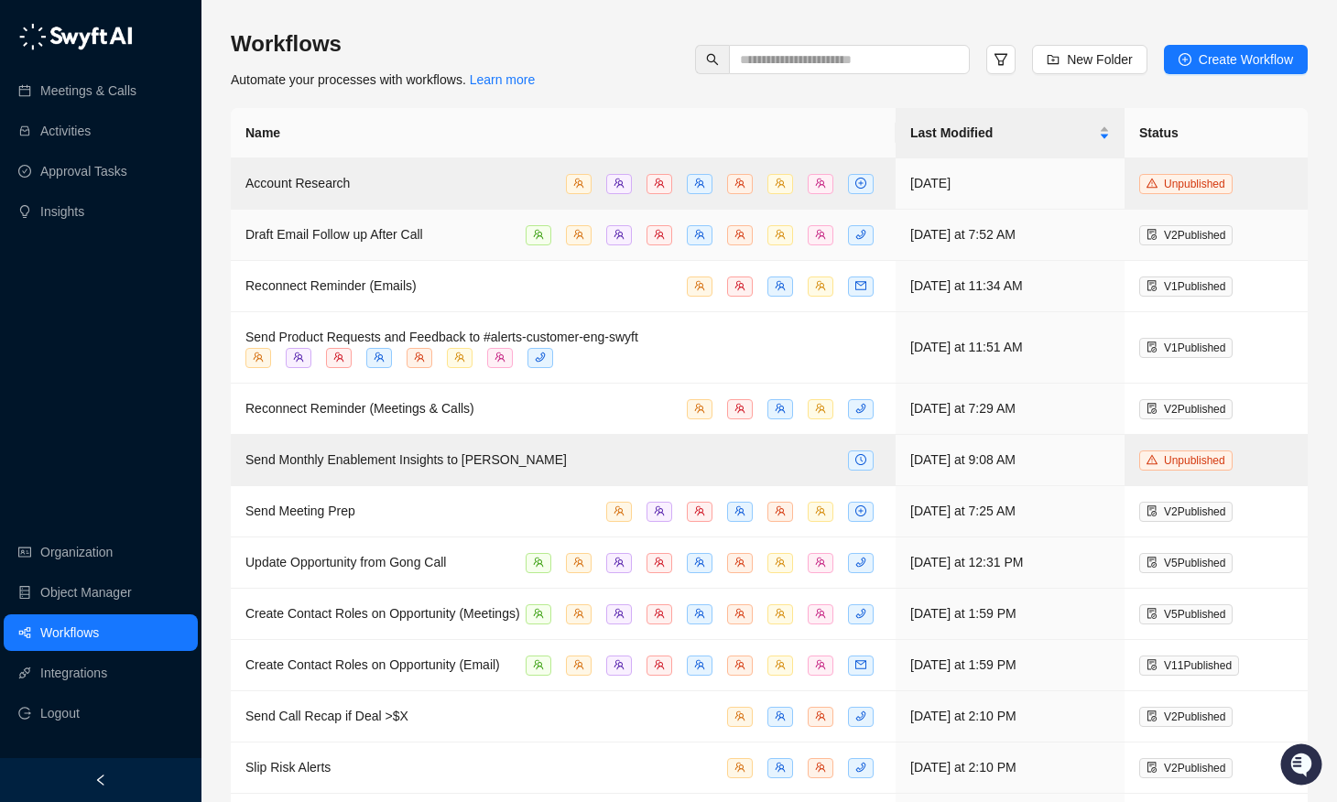
click at [395, 240] on span "Draft Email Follow up After Call" at bounding box center [334, 234] width 178 height 15
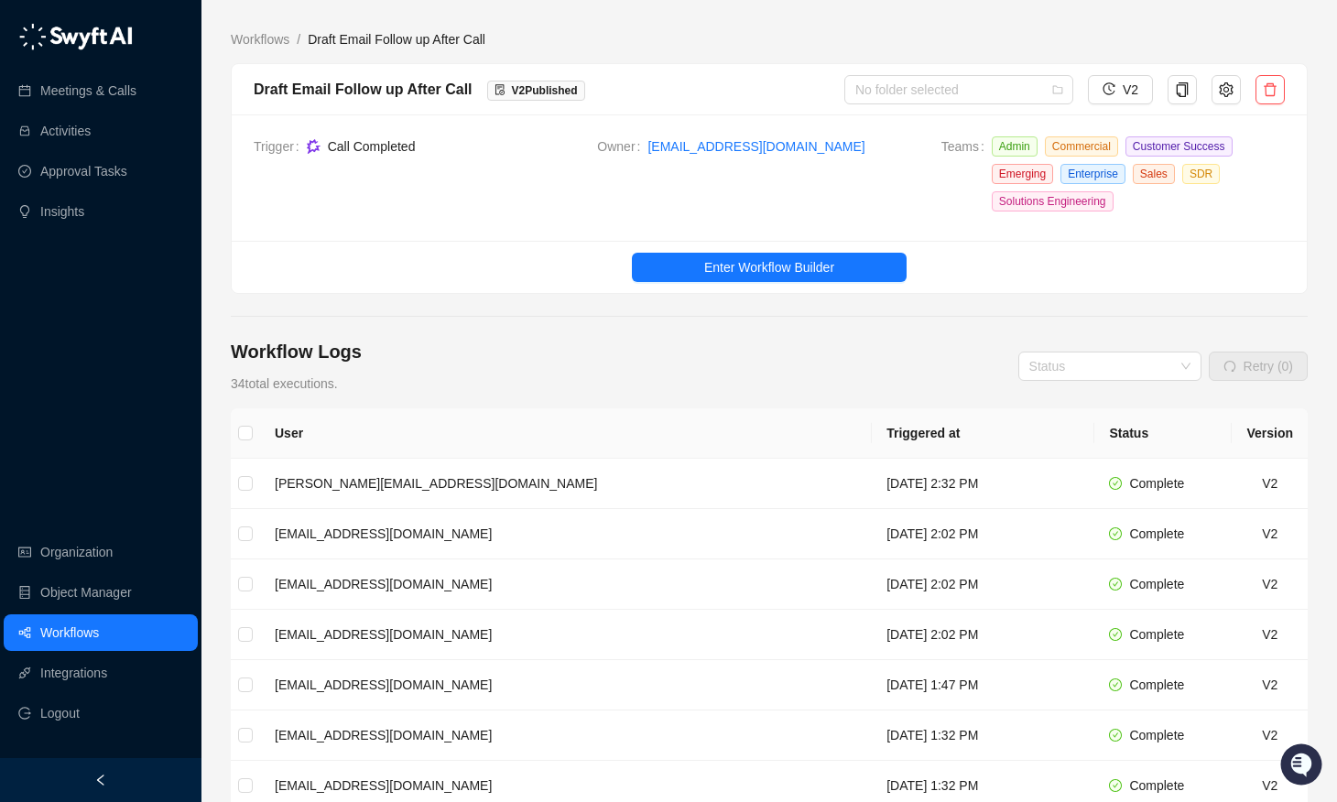
click at [99, 640] on link "Workflows" at bounding box center [69, 632] width 59 height 37
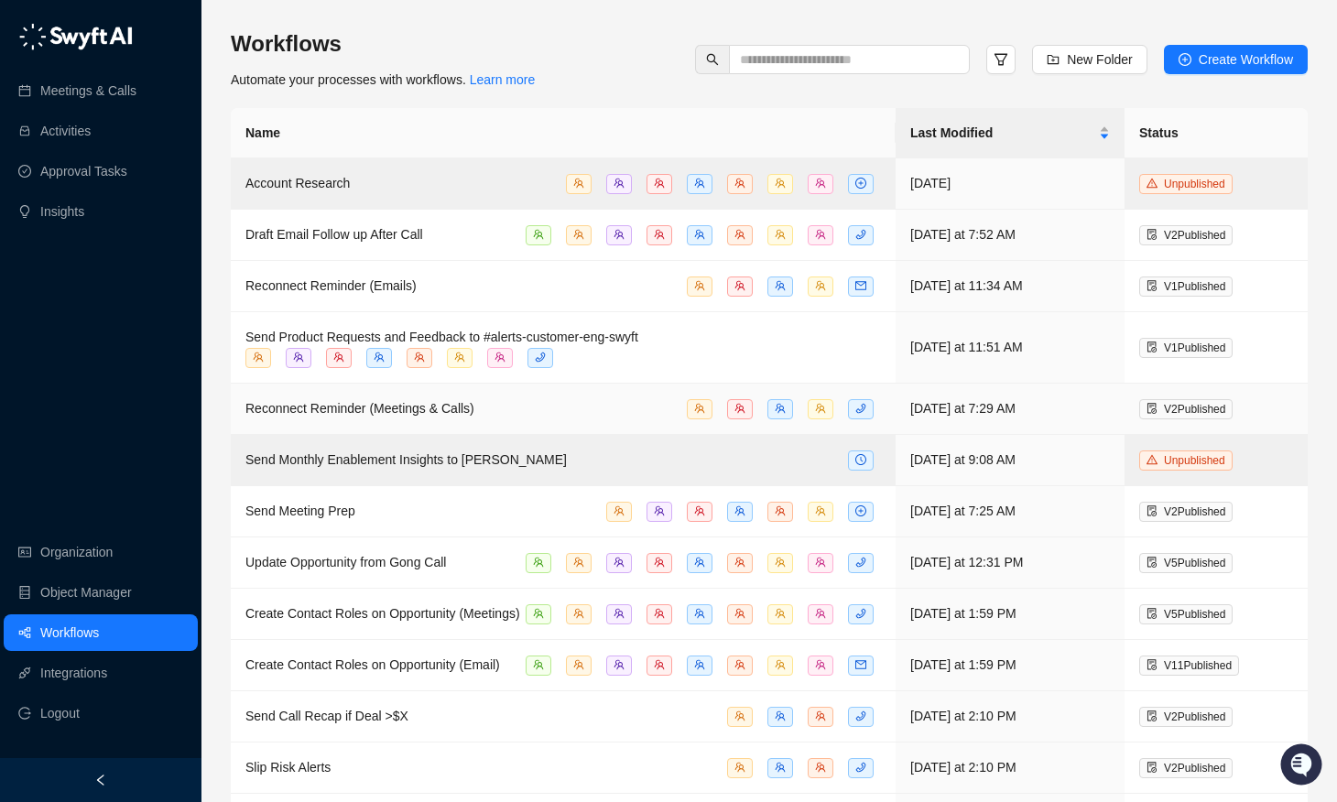
click at [348, 414] on div "Reconnect Reminder (Meetings & Calls)" at bounding box center [359, 408] width 229 height 20
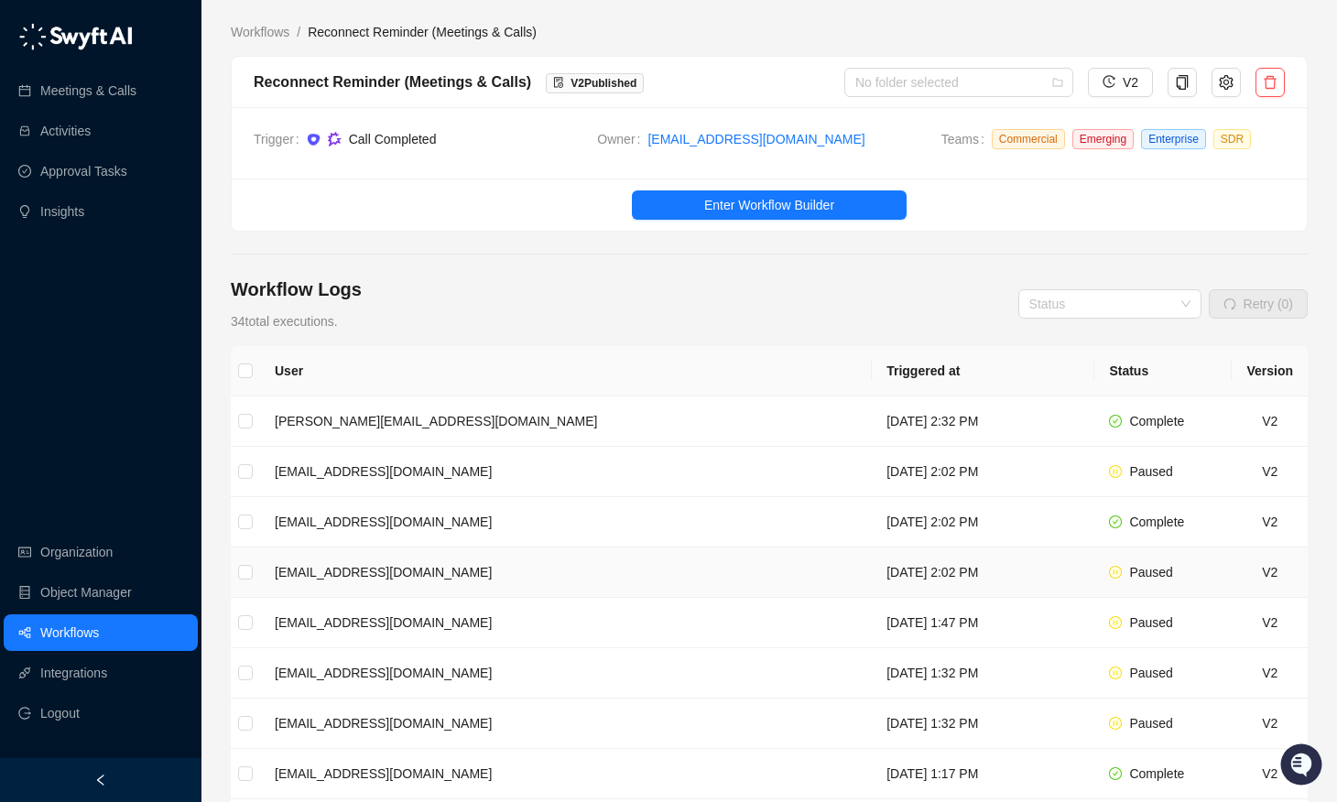
scroll to position [116, 0]
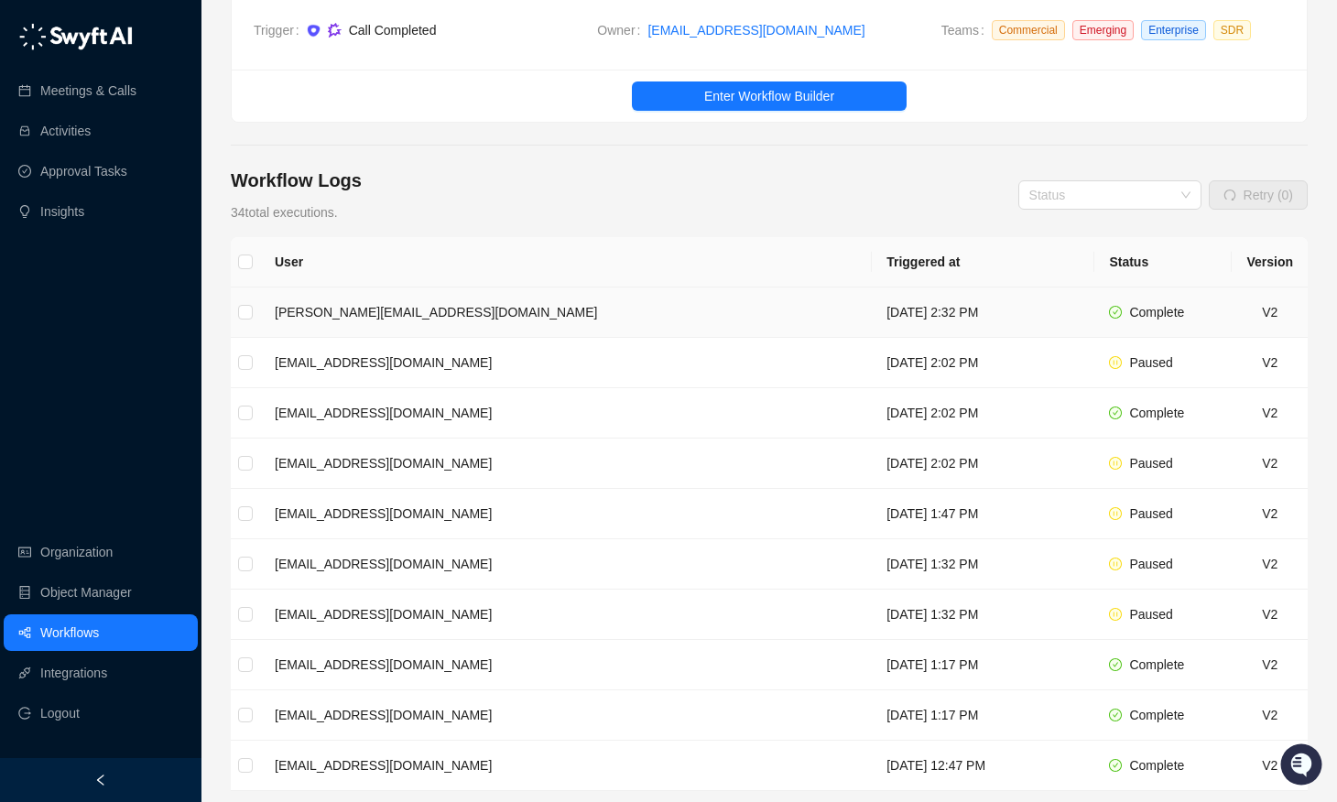
click at [453, 313] on td "[PERSON_NAME][EMAIL_ADDRESS][DOMAIN_NAME]" at bounding box center [565, 312] width 611 height 50
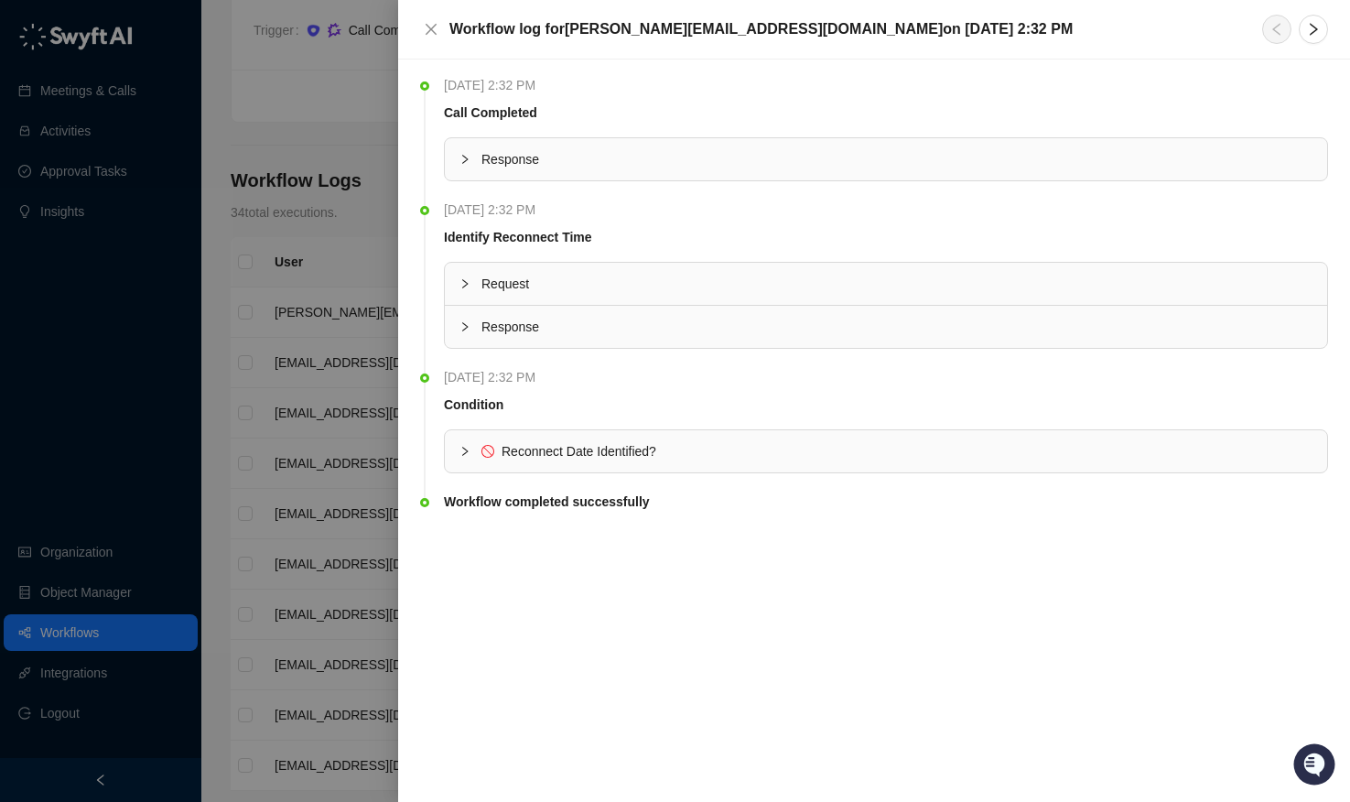
click at [464, 444] on div at bounding box center [471, 451] width 22 height 20
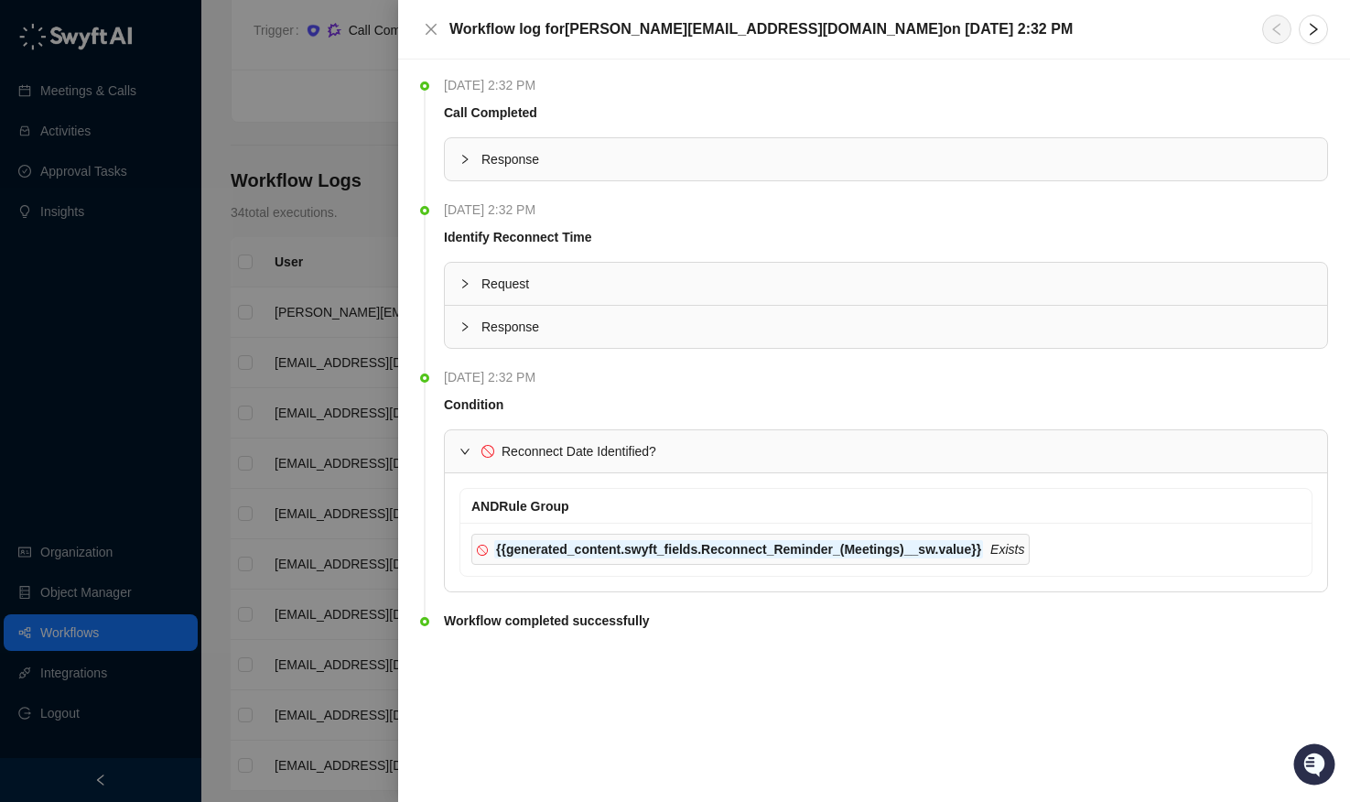
click at [953, 562] on span "{{generated_content.swyft_fields.Reconnect_Reminder_(Meetings)__sw.value}} Exis…" at bounding box center [750, 549] width 558 height 31
click at [954, 547] on strong "{{generated_content.swyft_fields.Reconnect_Reminder_(Meetings)__sw.value}}" at bounding box center [738, 549] width 485 height 15
click at [1009, 555] on icon "Exists" at bounding box center [1007, 549] width 34 height 15
click at [554, 631] on div "Workflow completed successfully" at bounding box center [886, 633] width 884 height 44
click at [464, 287] on icon "collapsed" at bounding box center [465, 283] width 11 height 11
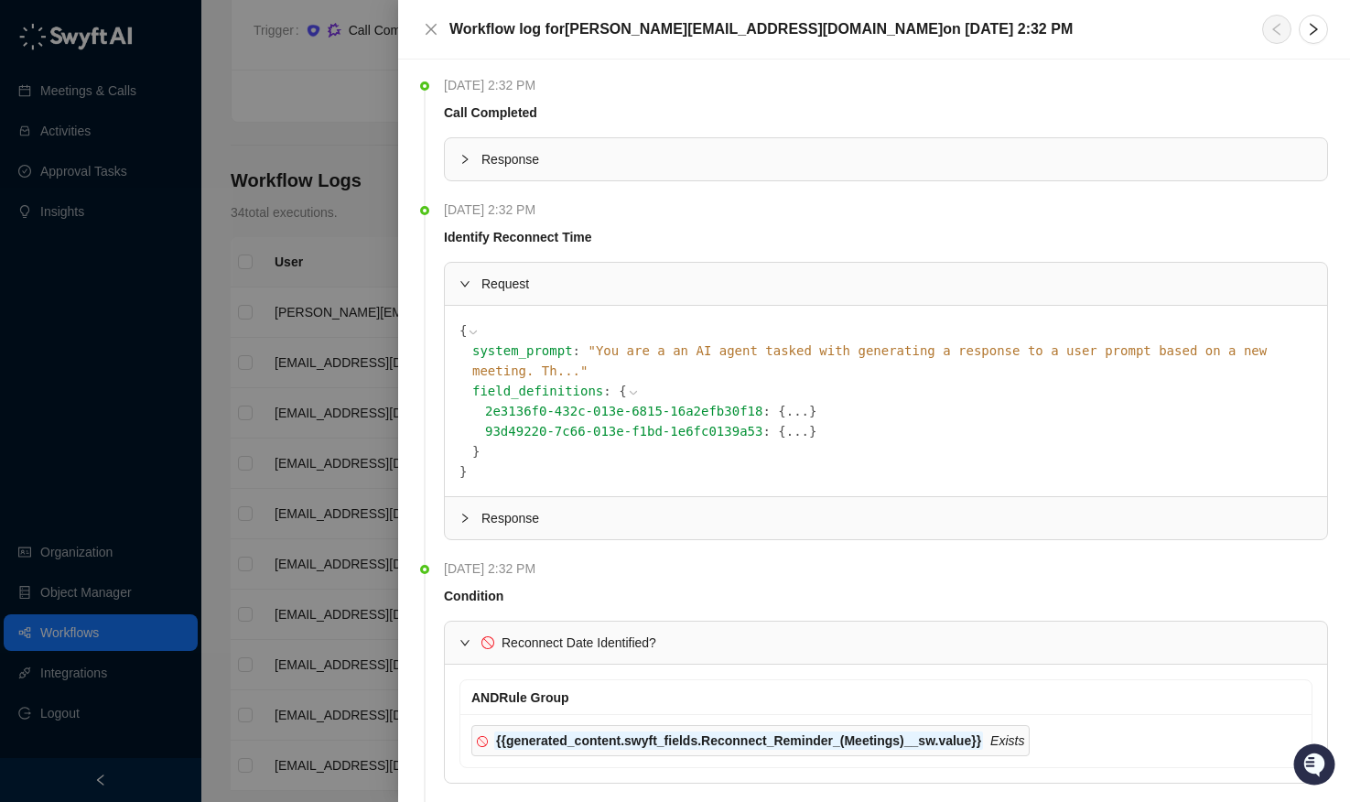
click at [469, 508] on div at bounding box center [471, 518] width 22 height 20
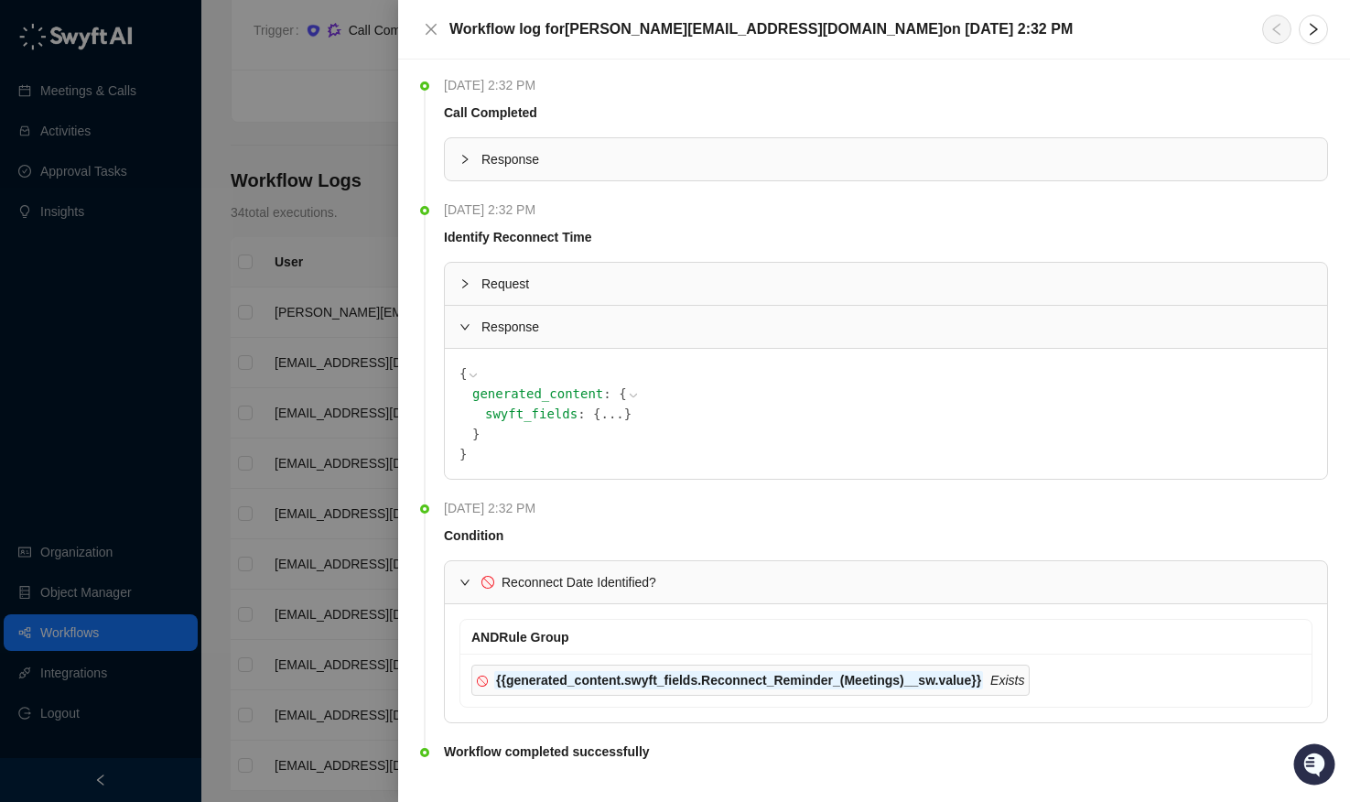
click at [601, 417] on button "..." at bounding box center [612, 414] width 23 height 20
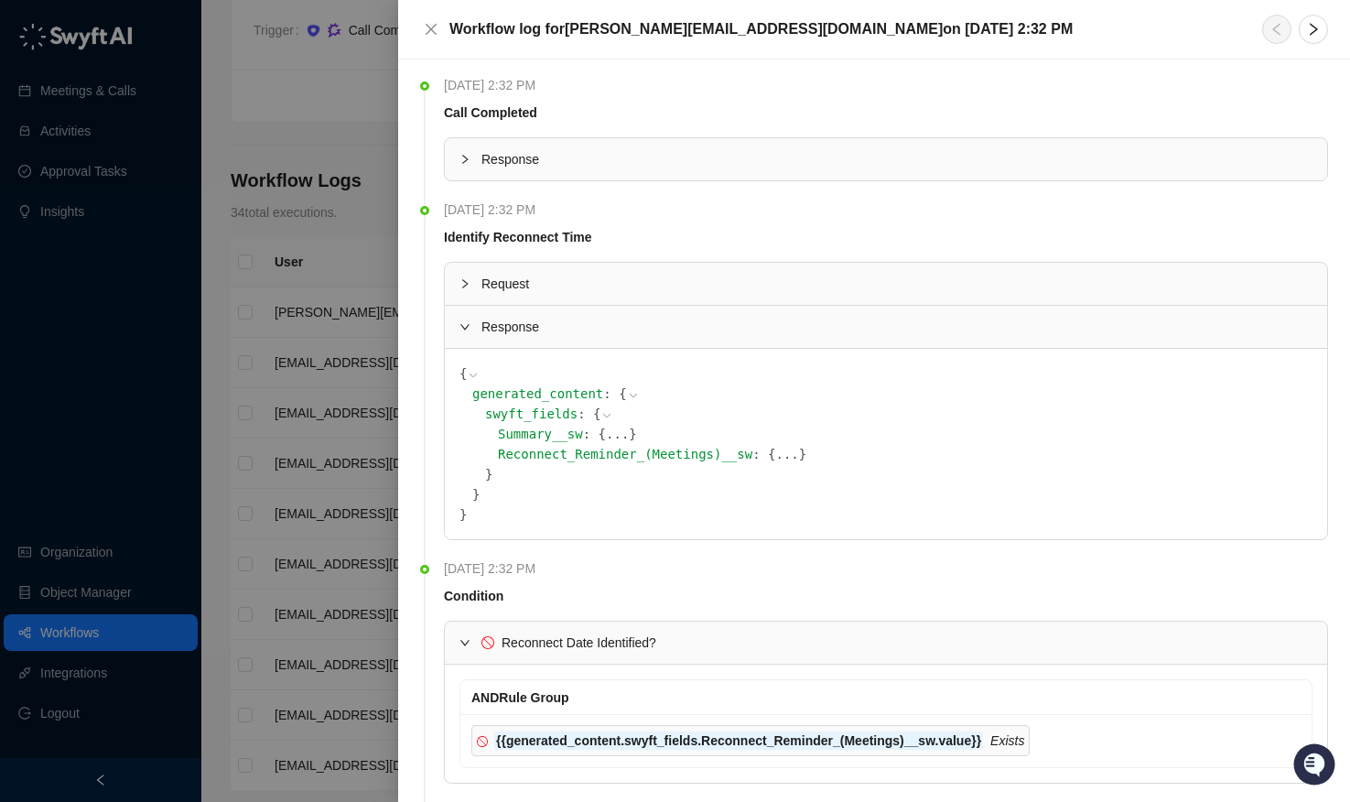
click at [775, 454] on button "..." at bounding box center [786, 454] width 23 height 20
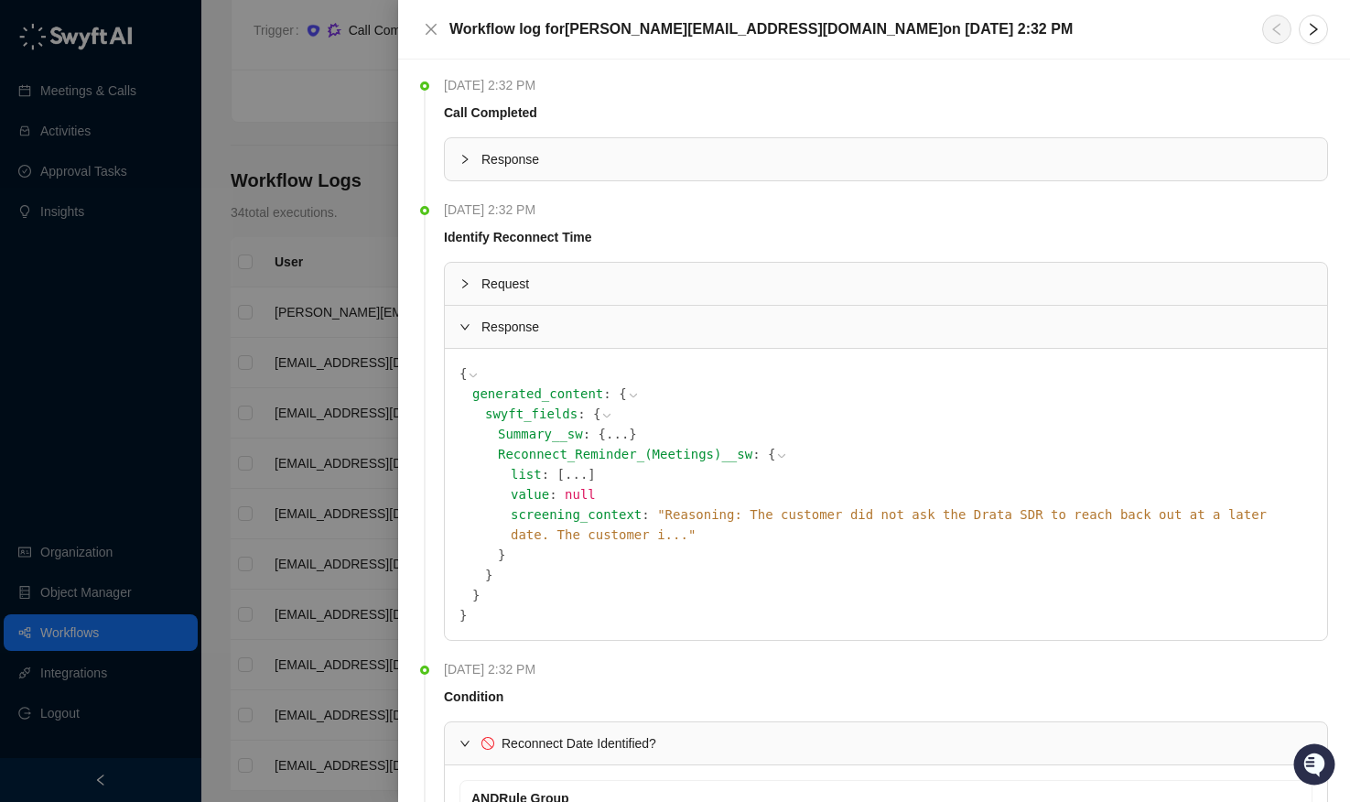
click at [1197, 514] on span "" Reasoning: The customer did not ask the Drata SDR to reach back out at a late…" at bounding box center [889, 524] width 756 height 35
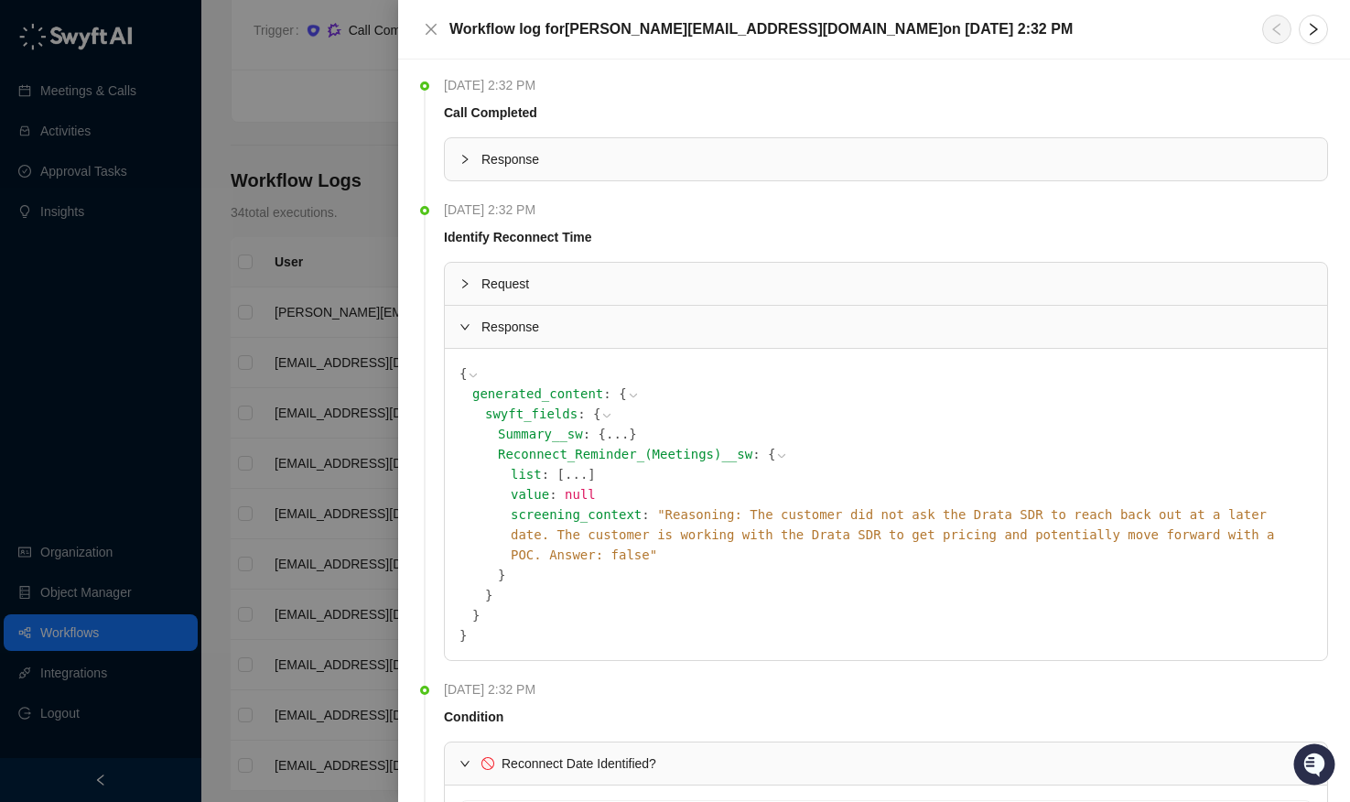
click at [283, 384] on div at bounding box center [675, 401] width 1350 height 802
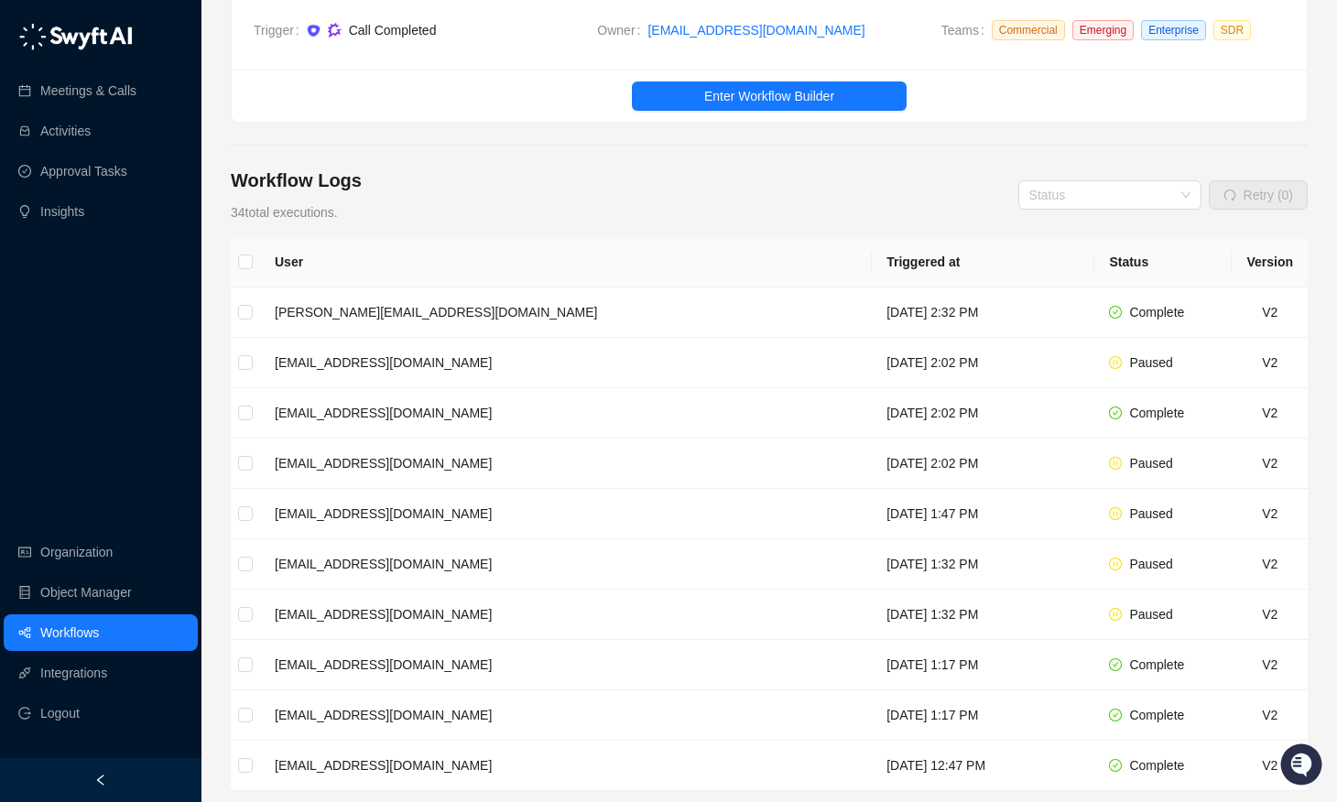
click at [99, 627] on link "Workflows" at bounding box center [69, 632] width 59 height 37
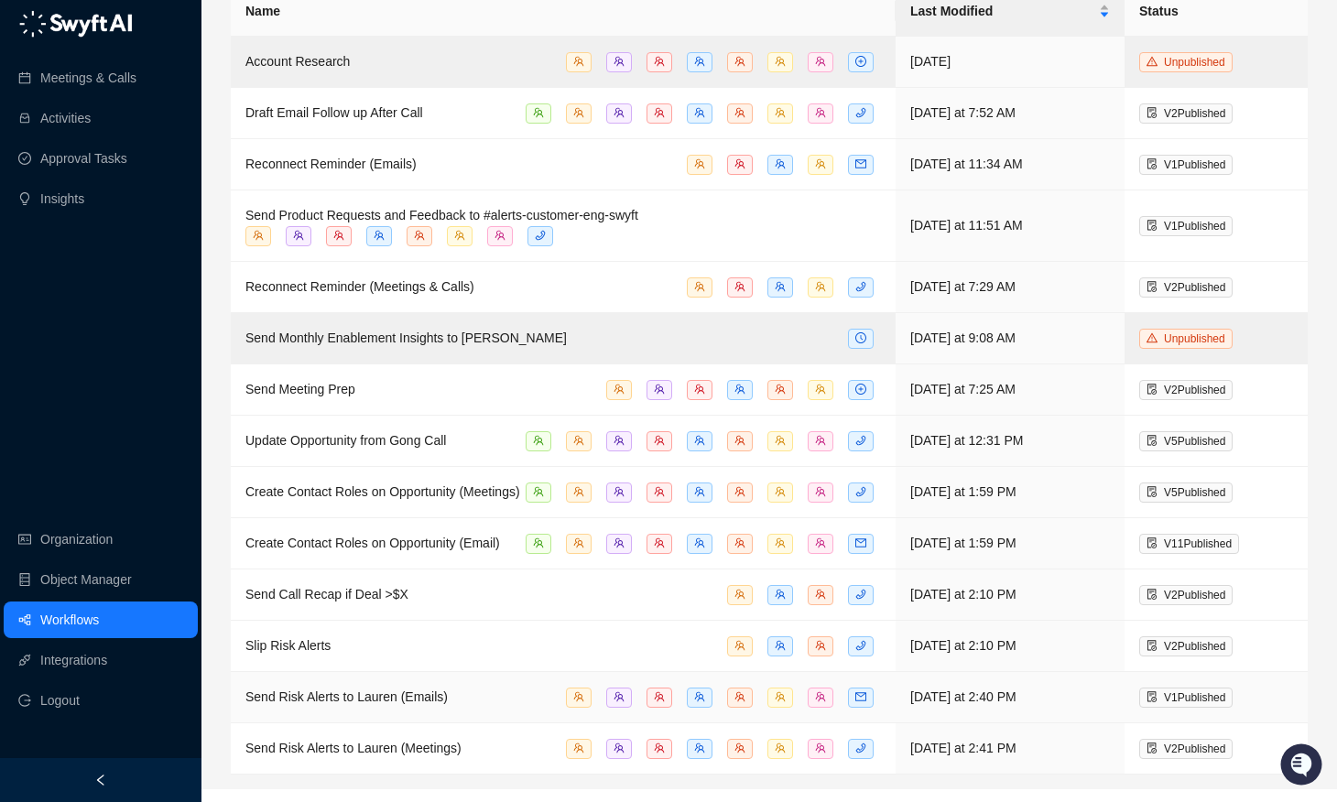
scroll to position [123, 0]
click at [431, 722] on td "Send Risk Alerts to Lauren (Emails)" at bounding box center [563, 696] width 665 height 51
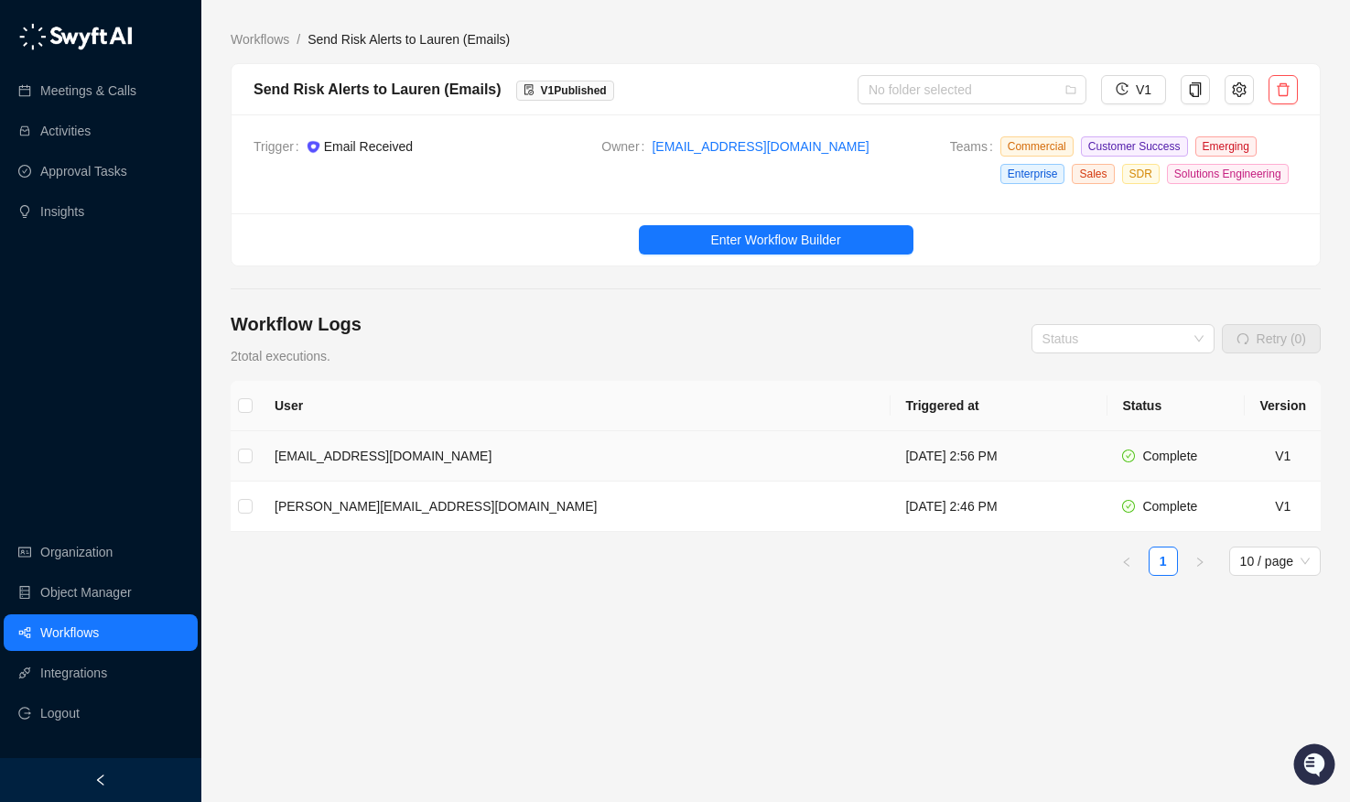
click at [538, 468] on td "[EMAIL_ADDRESS][DOMAIN_NAME]" at bounding box center [575, 456] width 631 height 50
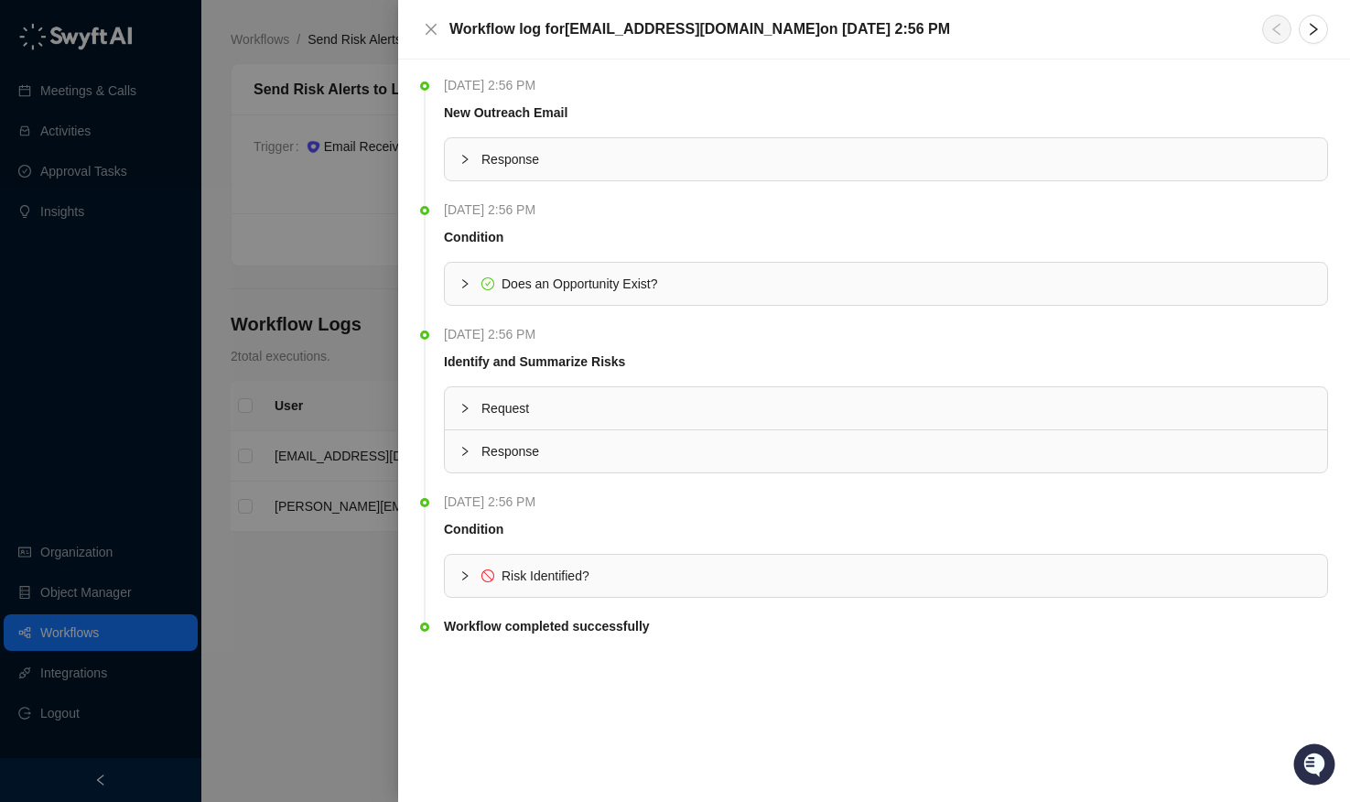
click at [463, 576] on icon "collapsed" at bounding box center [465, 575] width 11 height 11
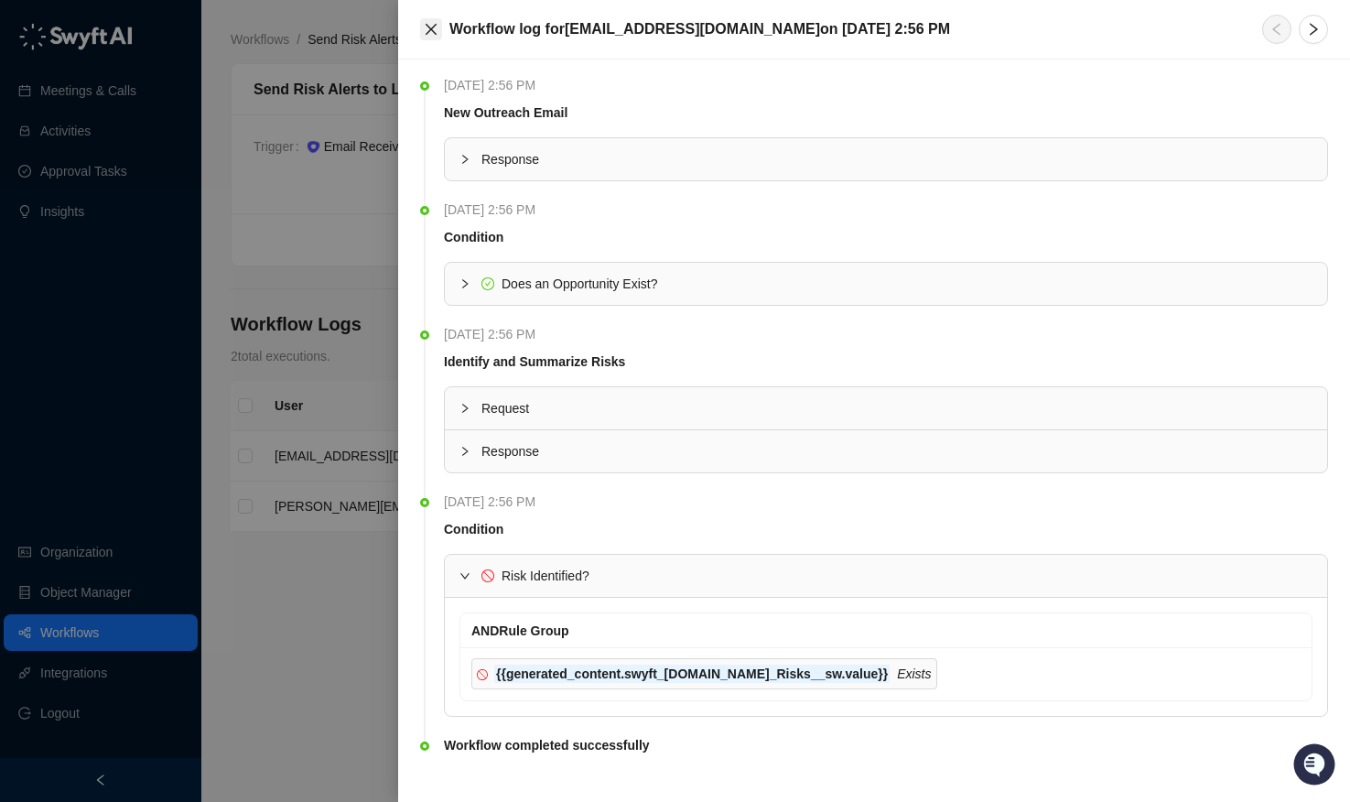
click at [434, 33] on icon "close" at bounding box center [431, 29] width 11 height 11
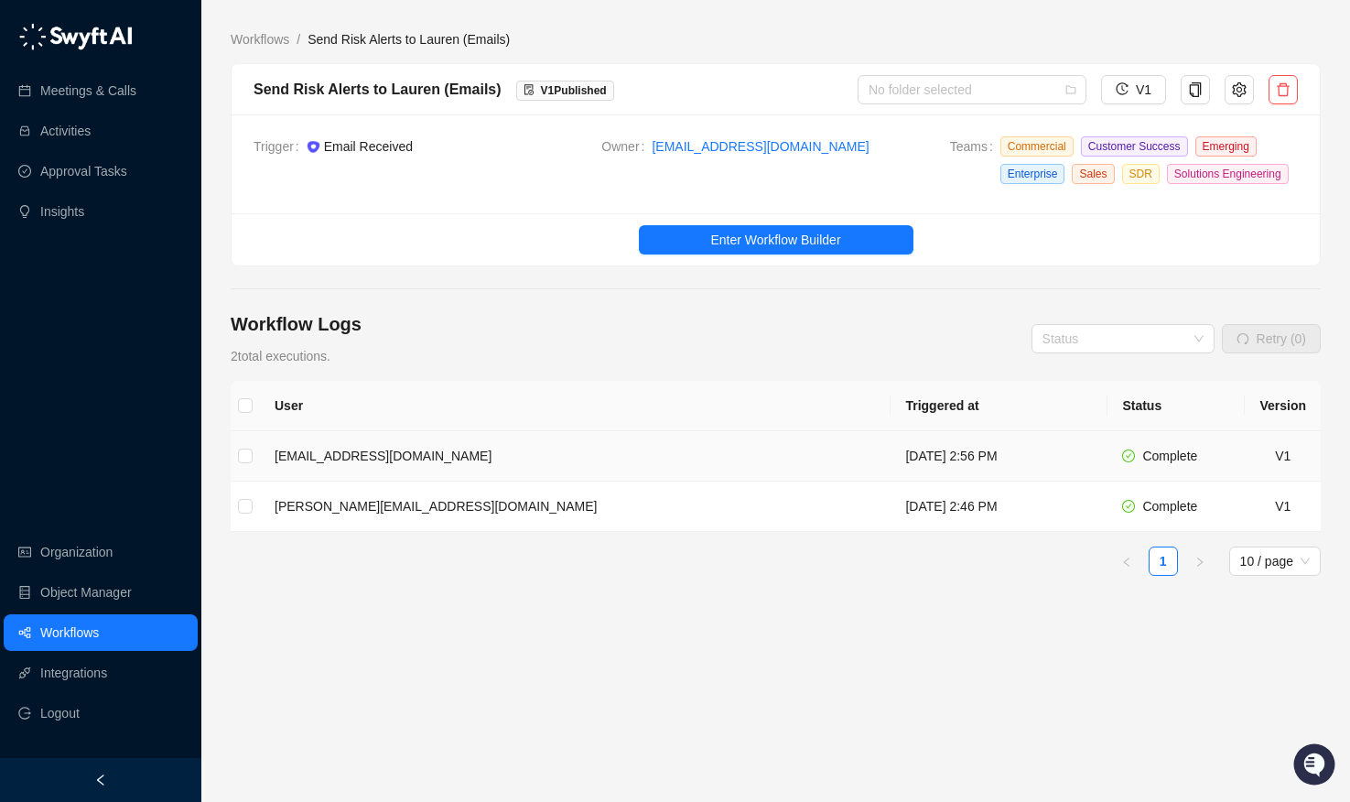
click at [454, 479] on td "[EMAIL_ADDRESS][DOMAIN_NAME]" at bounding box center [575, 456] width 631 height 50
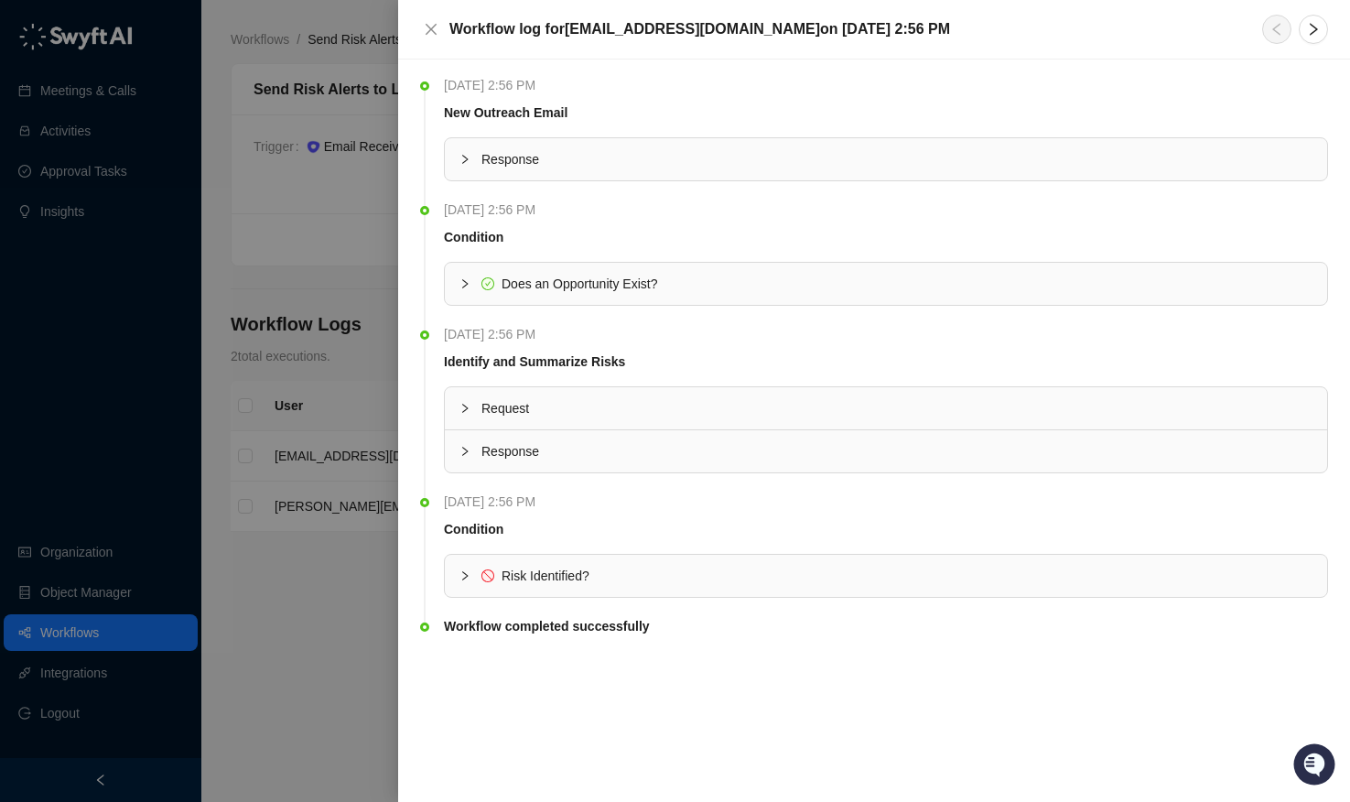
click at [468, 584] on div at bounding box center [471, 576] width 22 height 20
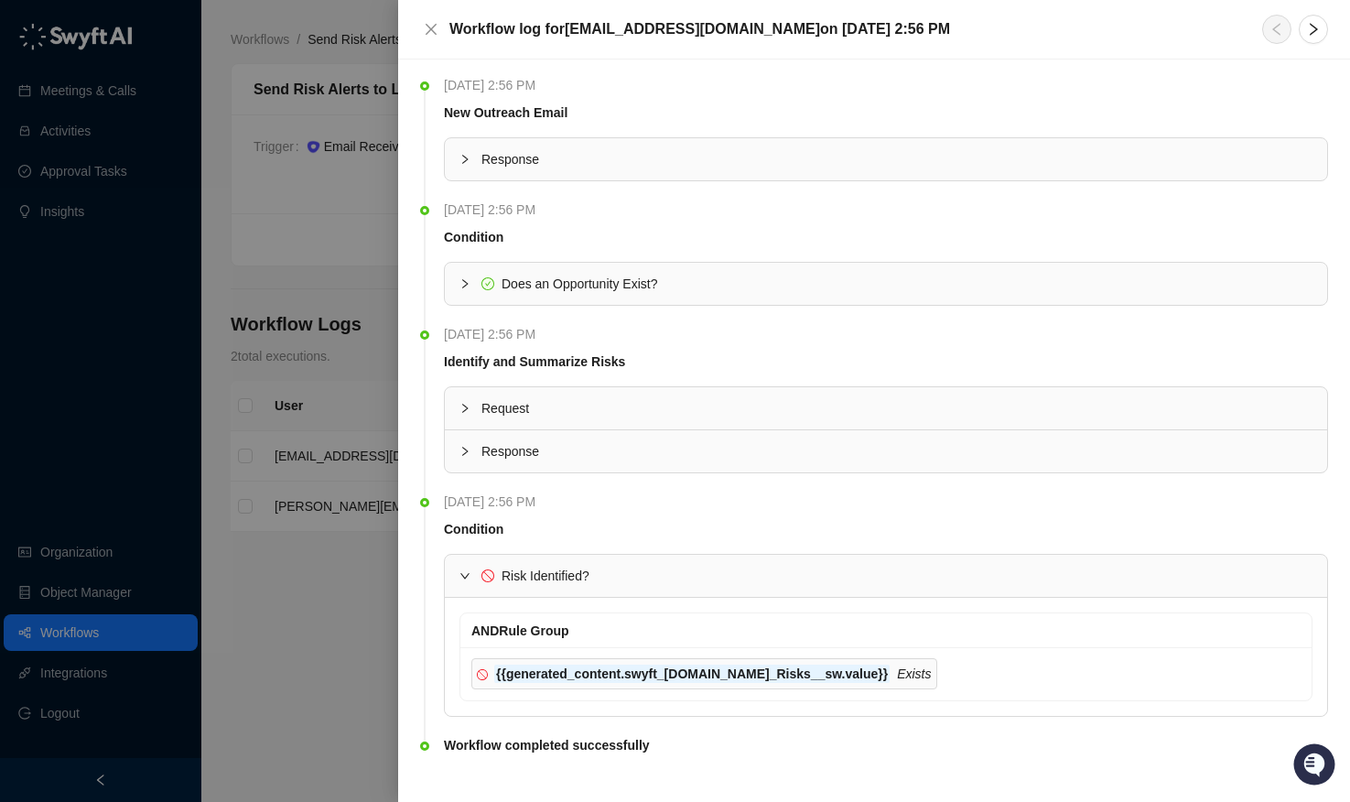
click at [467, 455] on icon "collapsed" at bounding box center [465, 451] width 11 height 11
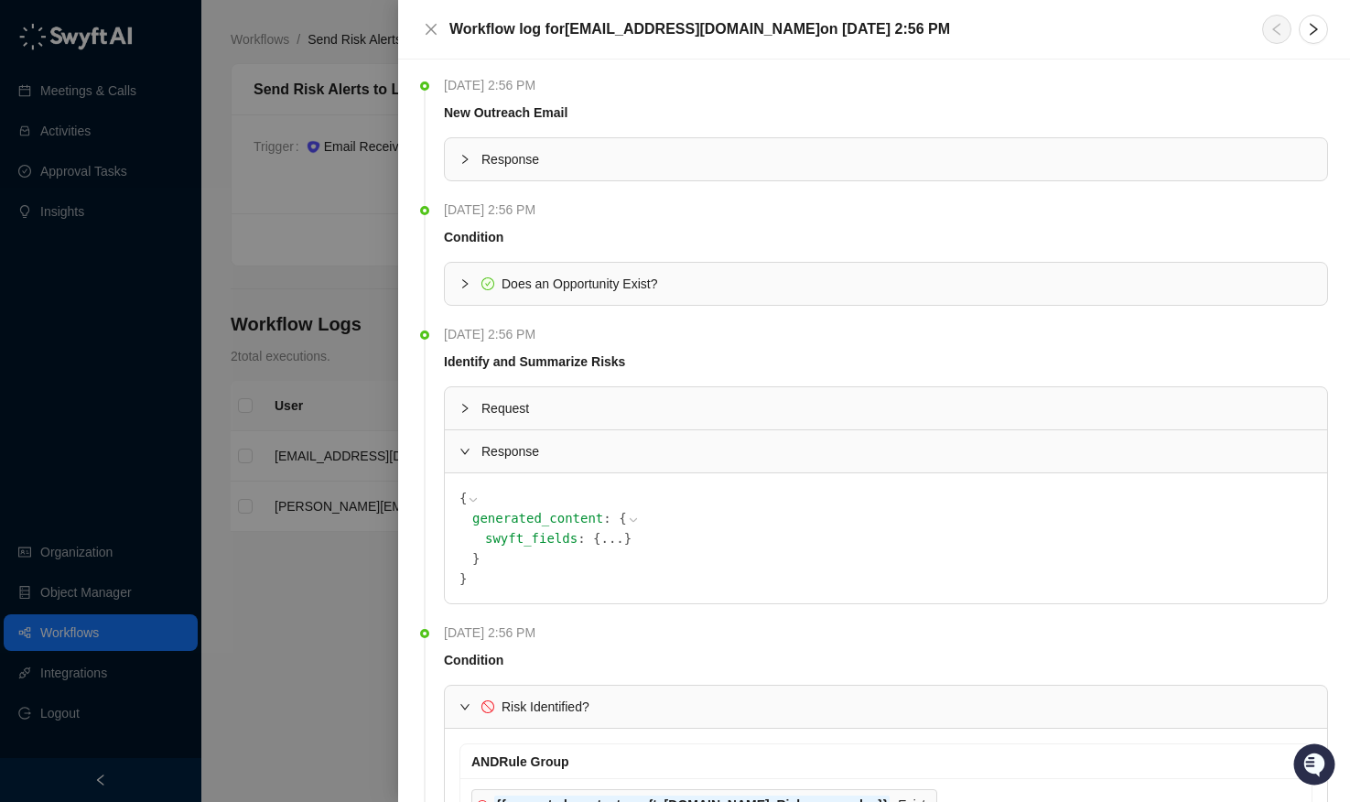
click at [601, 537] on button "..." at bounding box center [612, 538] width 23 height 20
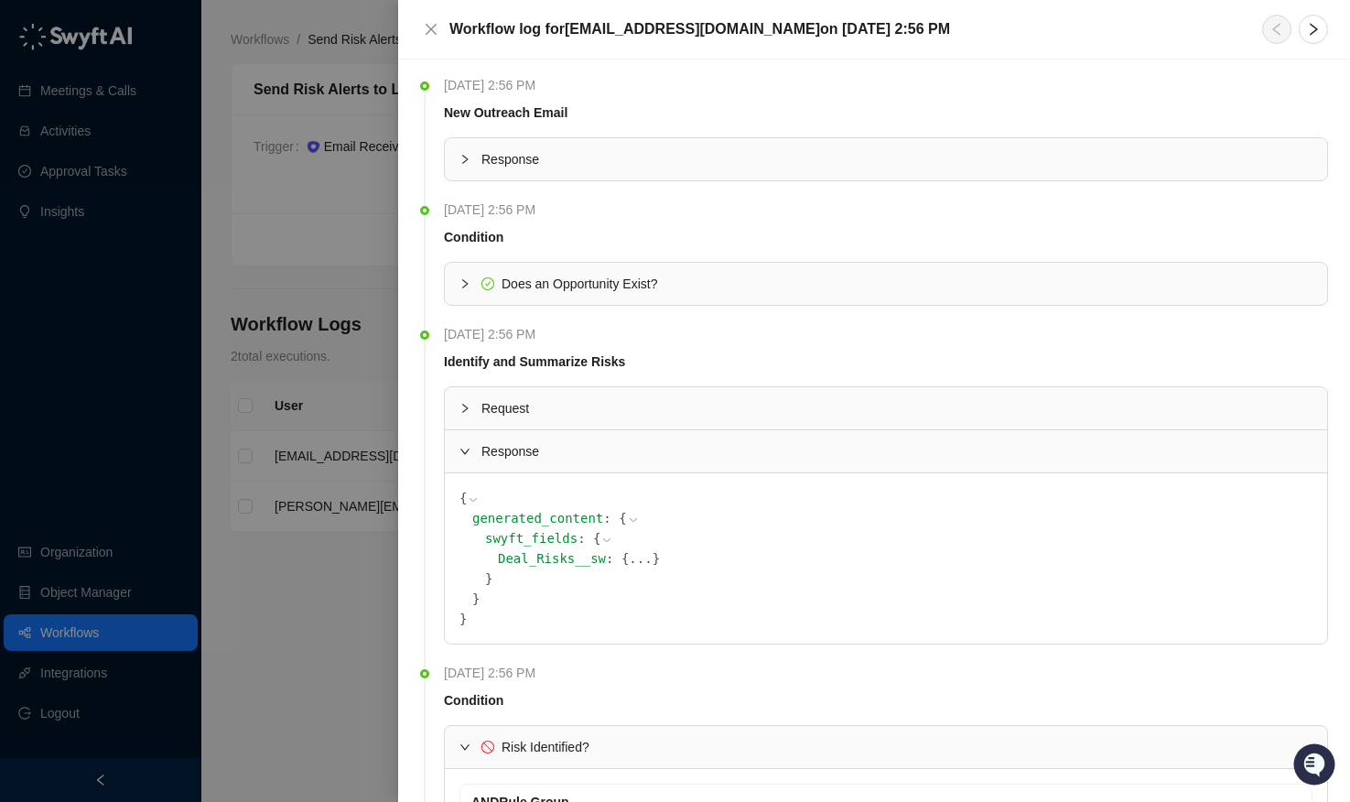
click at [629, 557] on button "..." at bounding box center [640, 558] width 23 height 20
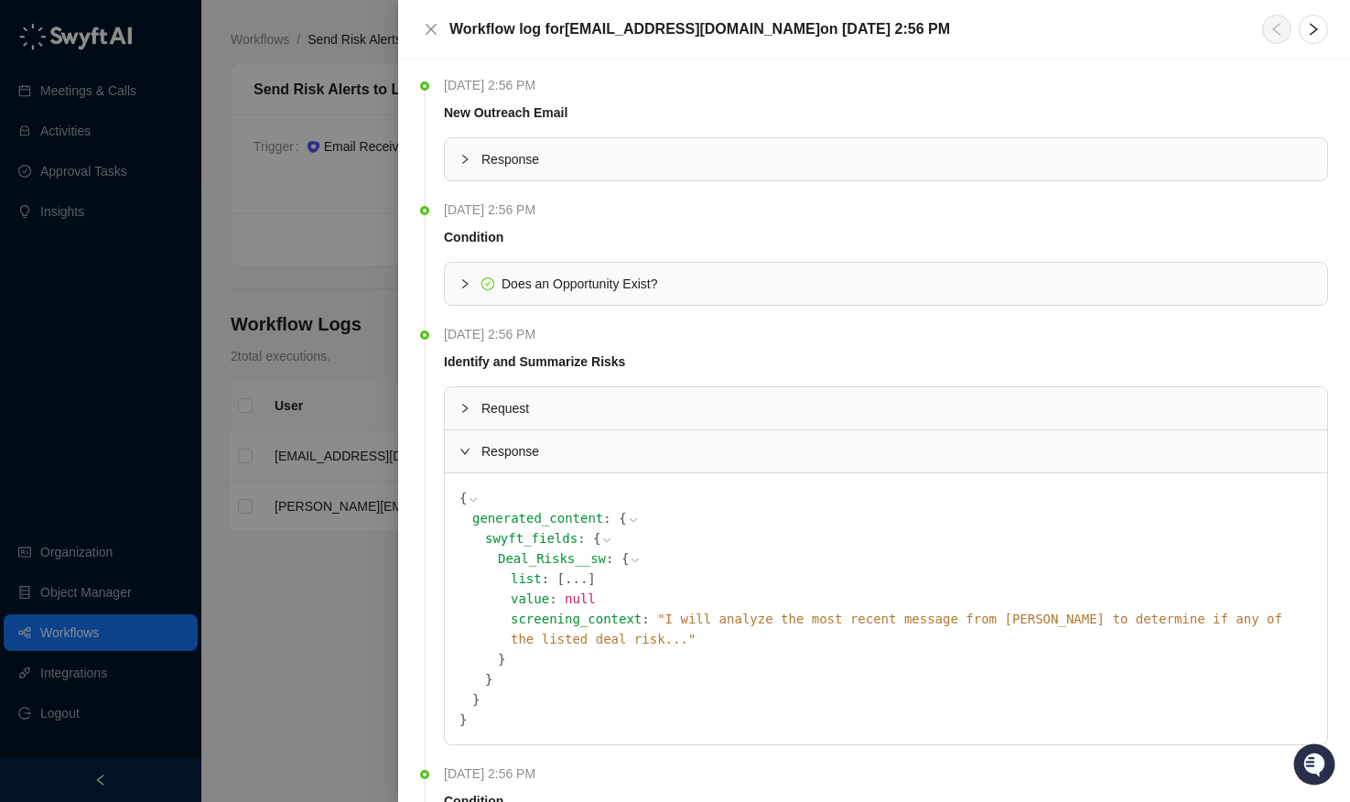
click at [1179, 617] on span "" I will analyze the most recent message from [PERSON_NAME] to determine if any…" at bounding box center [897, 628] width 772 height 35
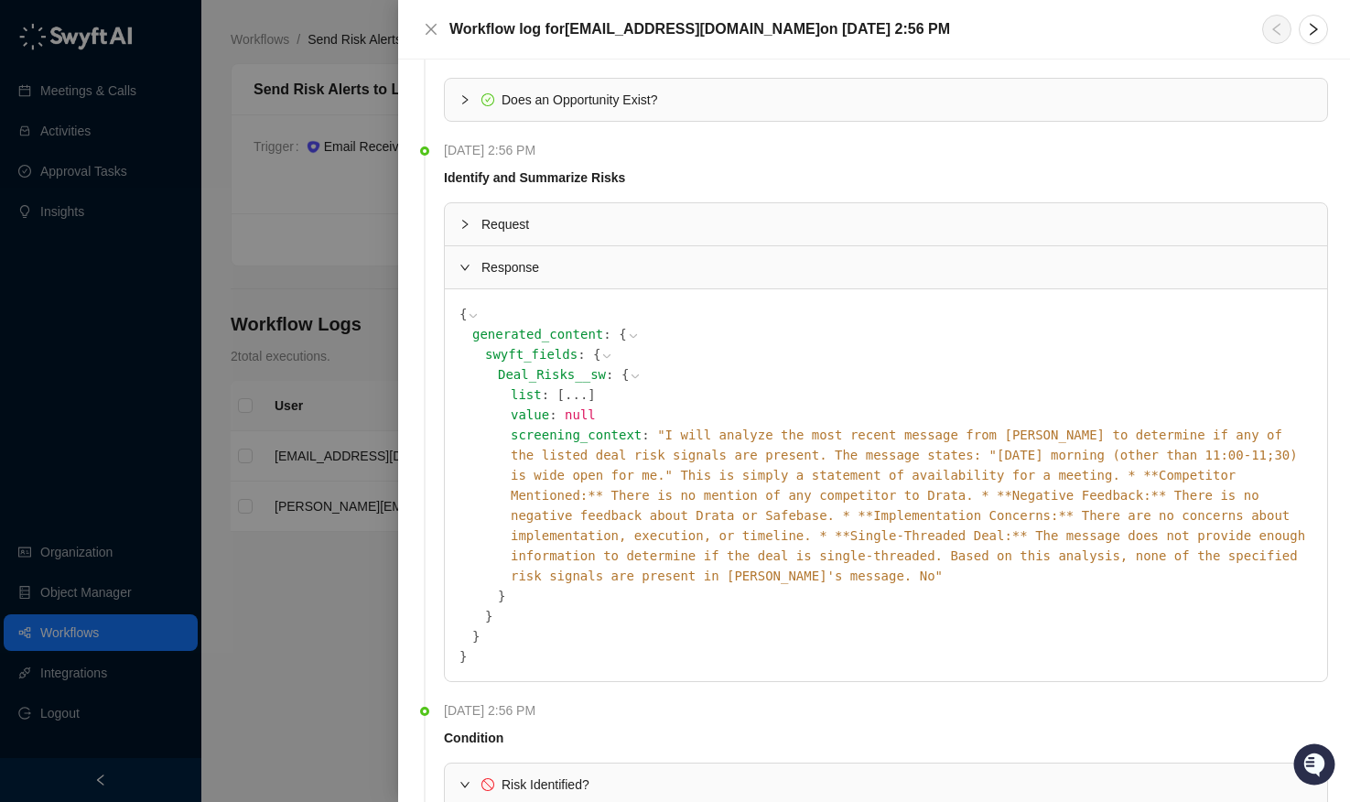
scroll to position [188, 0]
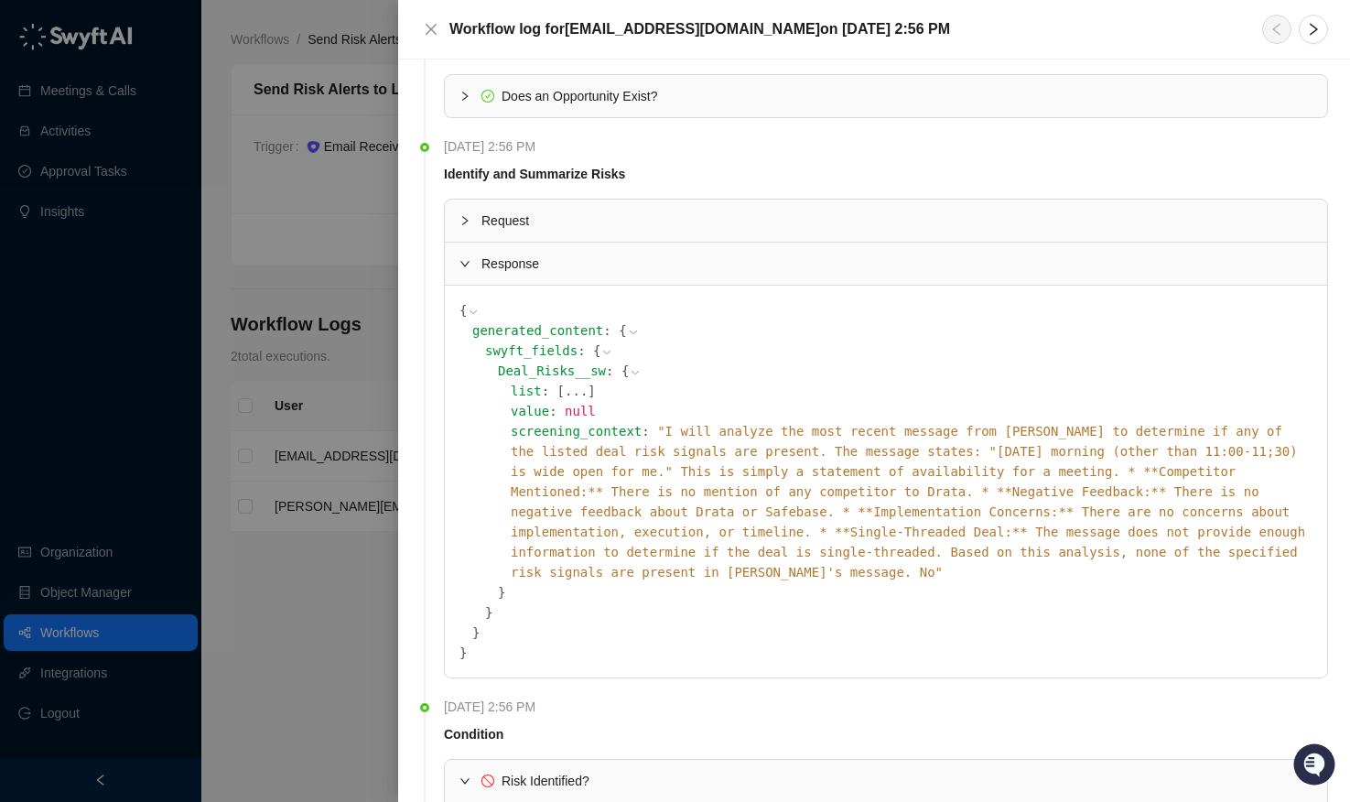
click at [502, 585] on span "}" at bounding box center [501, 592] width 7 height 15
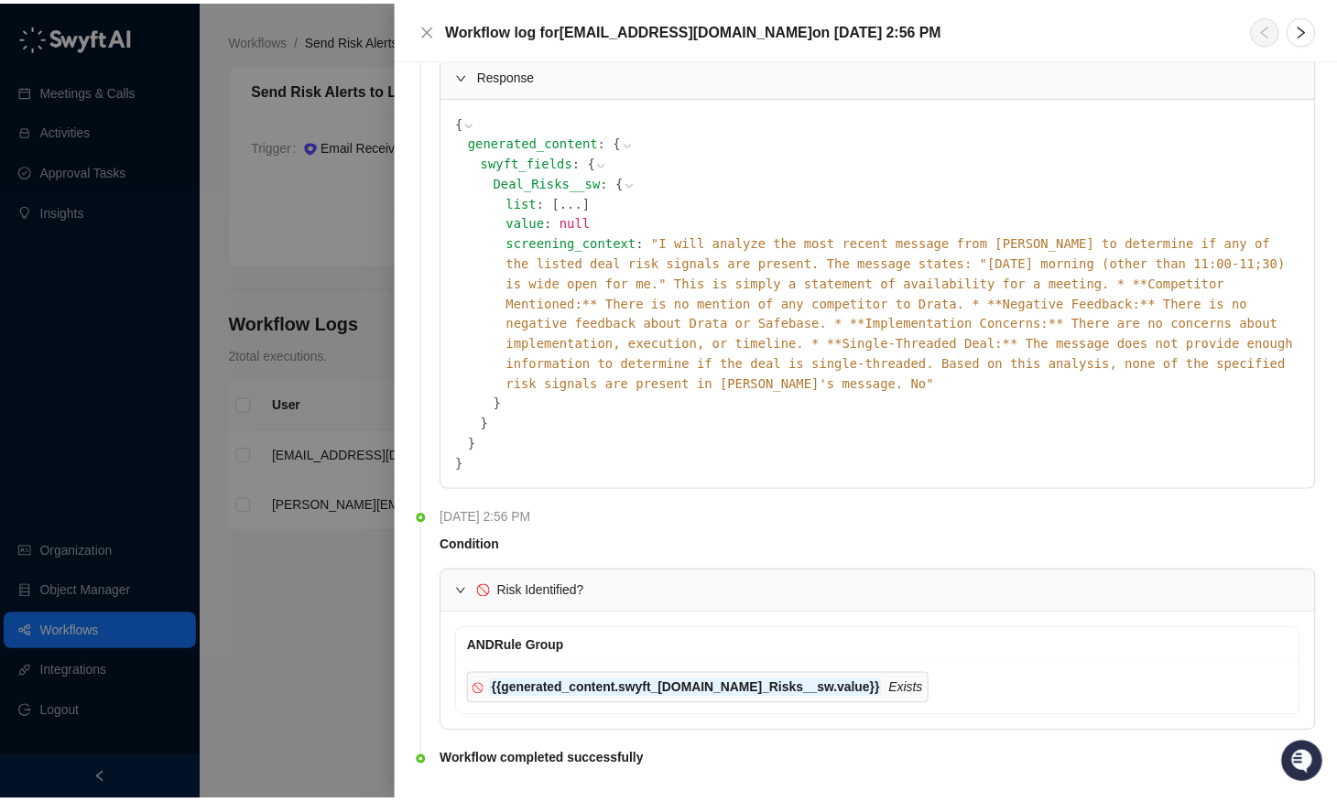
scroll to position [0, 0]
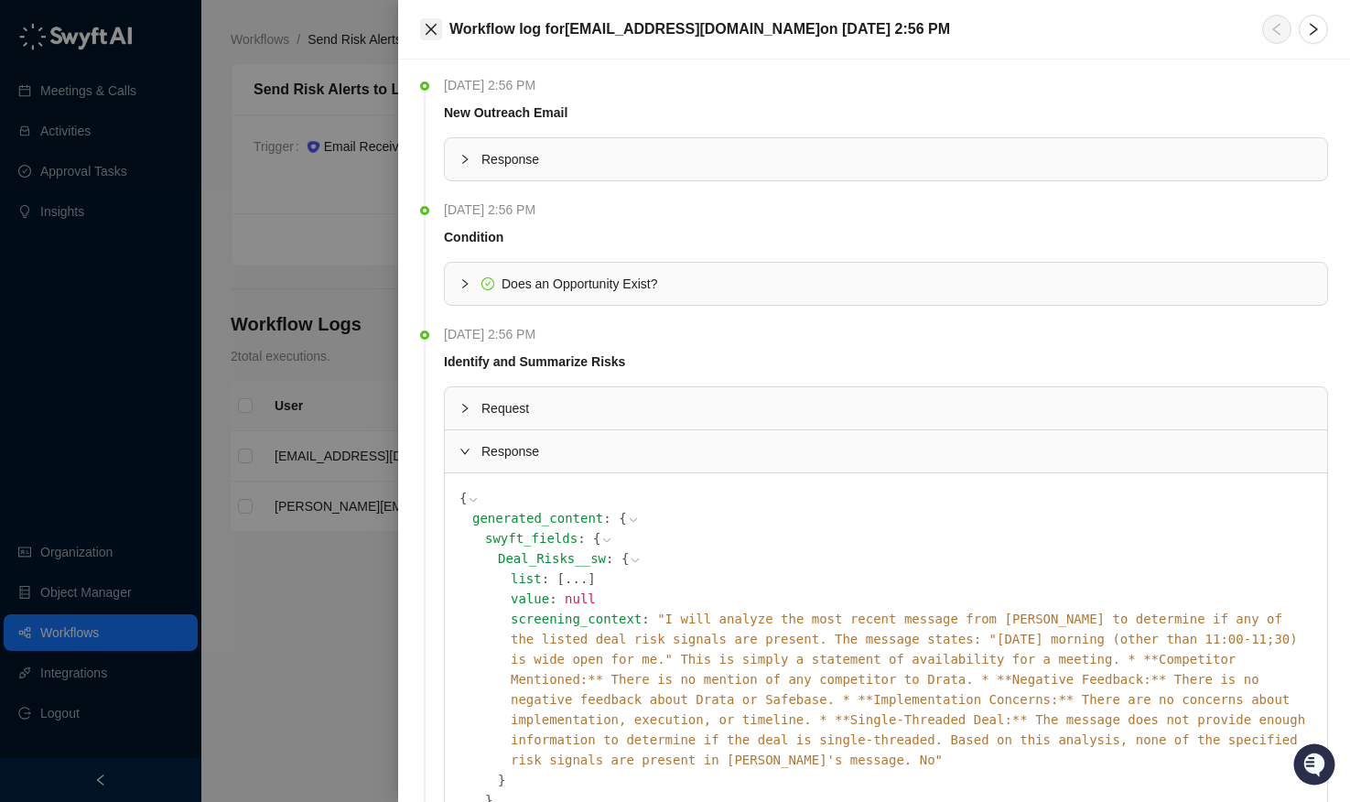
click at [428, 22] on icon "close" at bounding box center [431, 29] width 15 height 15
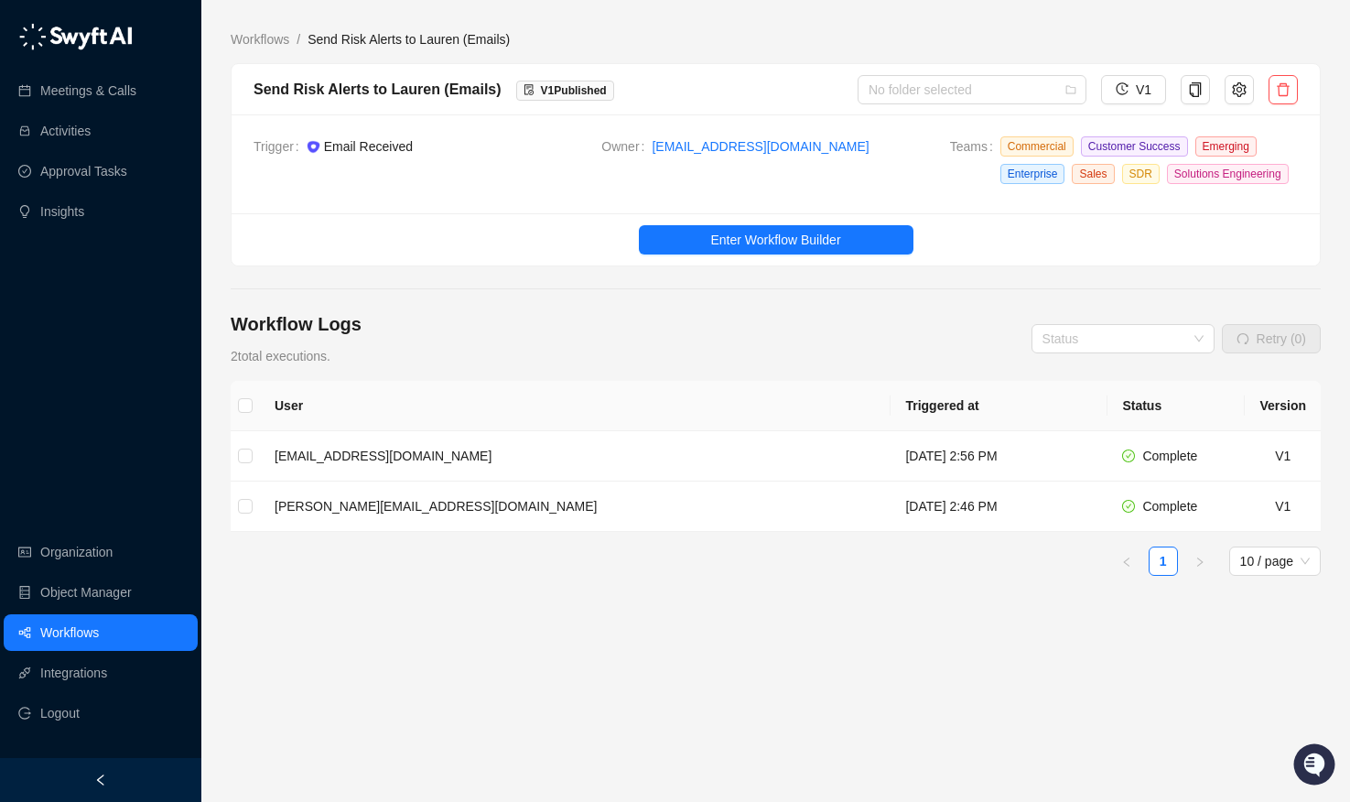
click at [1036, 431] on th "Triggered at" at bounding box center [999, 406] width 217 height 50
click at [1023, 482] on td "[DATE] 2:56 PM" at bounding box center [999, 456] width 217 height 50
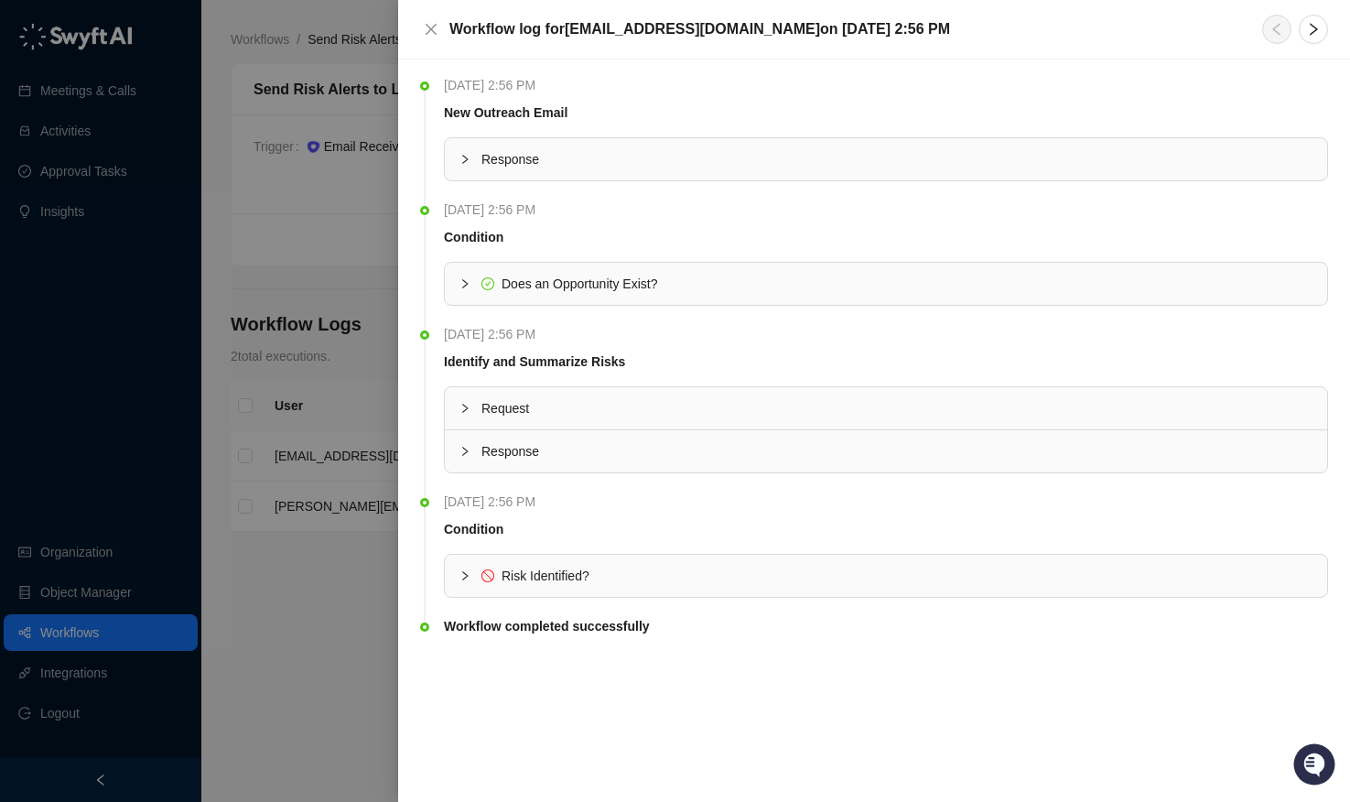
click at [372, 532] on div at bounding box center [675, 401] width 1350 height 802
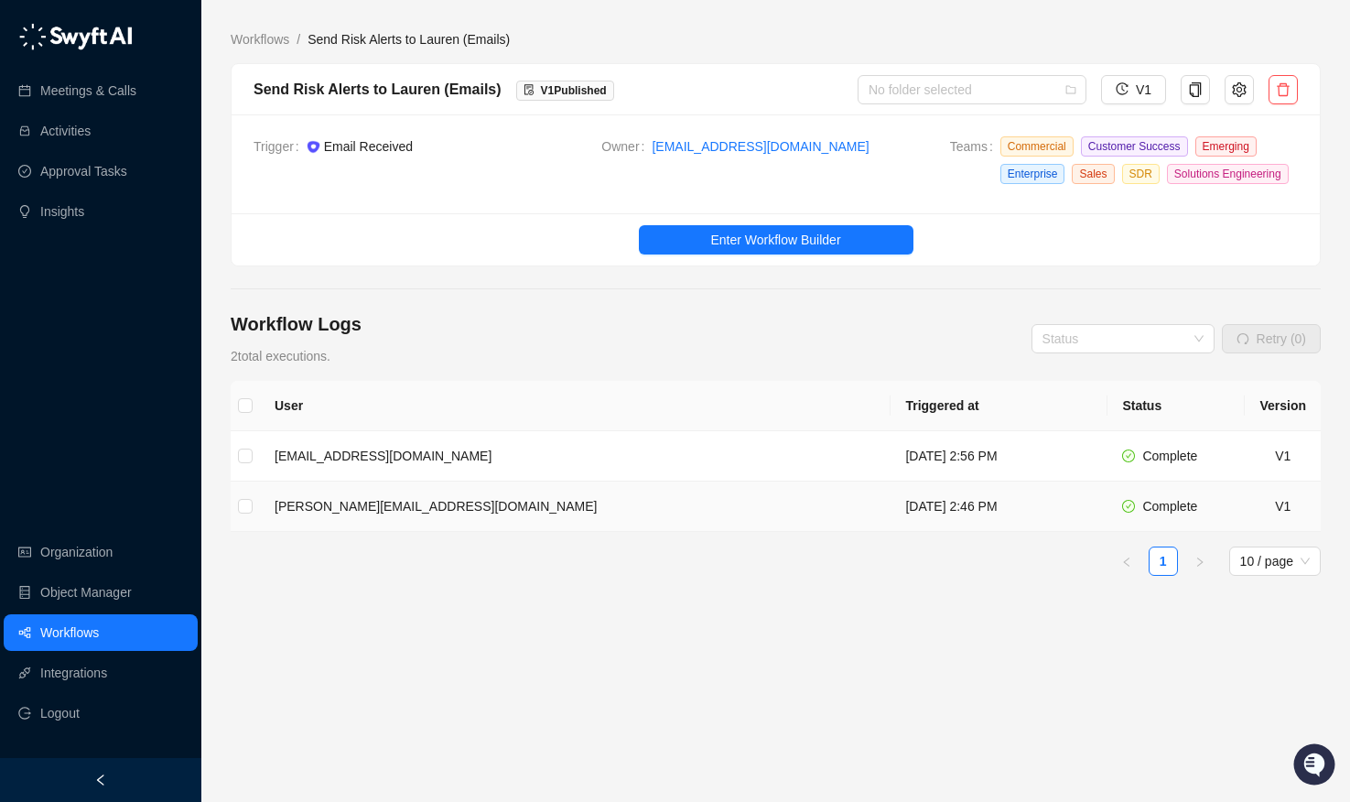
click at [361, 527] on td "[PERSON_NAME][EMAIL_ADDRESS][DOMAIN_NAME]" at bounding box center [575, 507] width 631 height 50
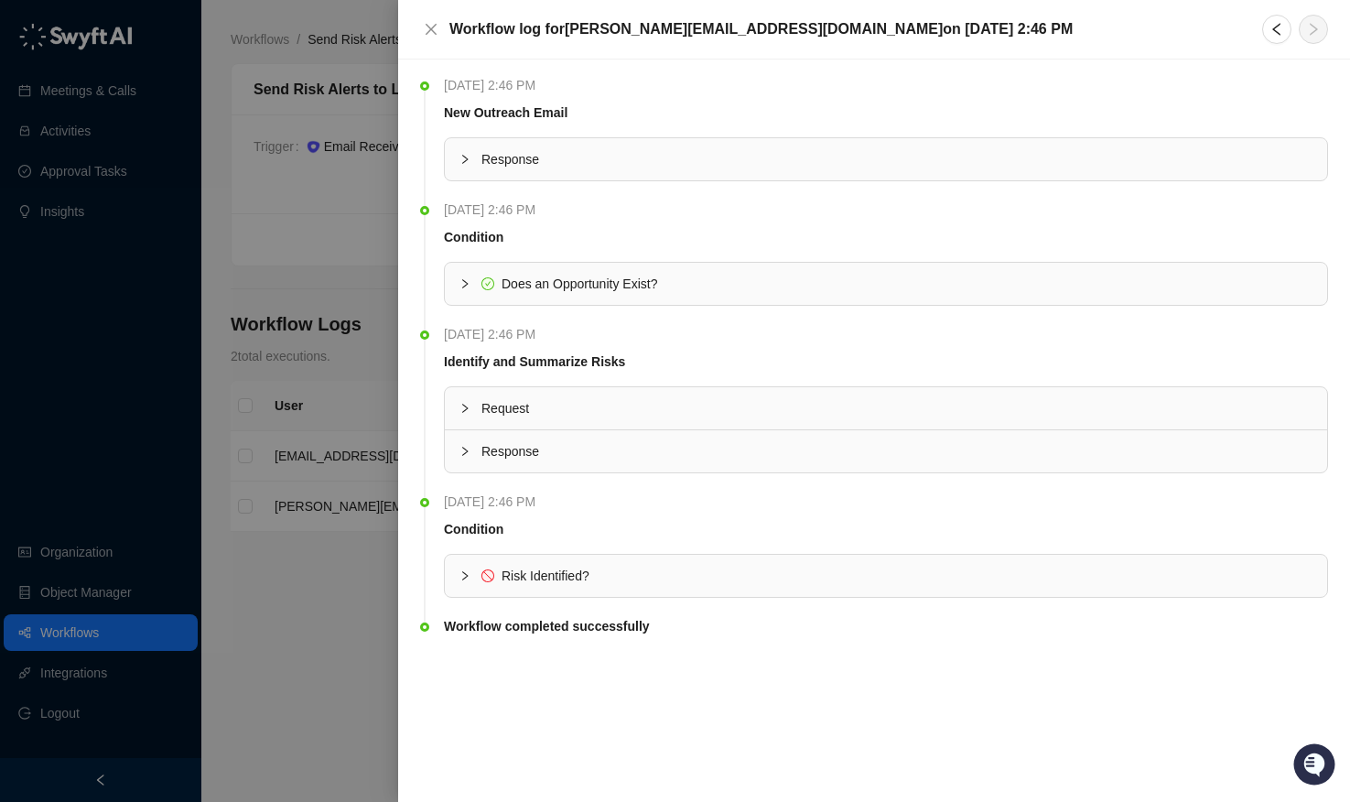
click at [462, 297] on div "Does an Opportunity Exist?" at bounding box center [886, 284] width 882 height 42
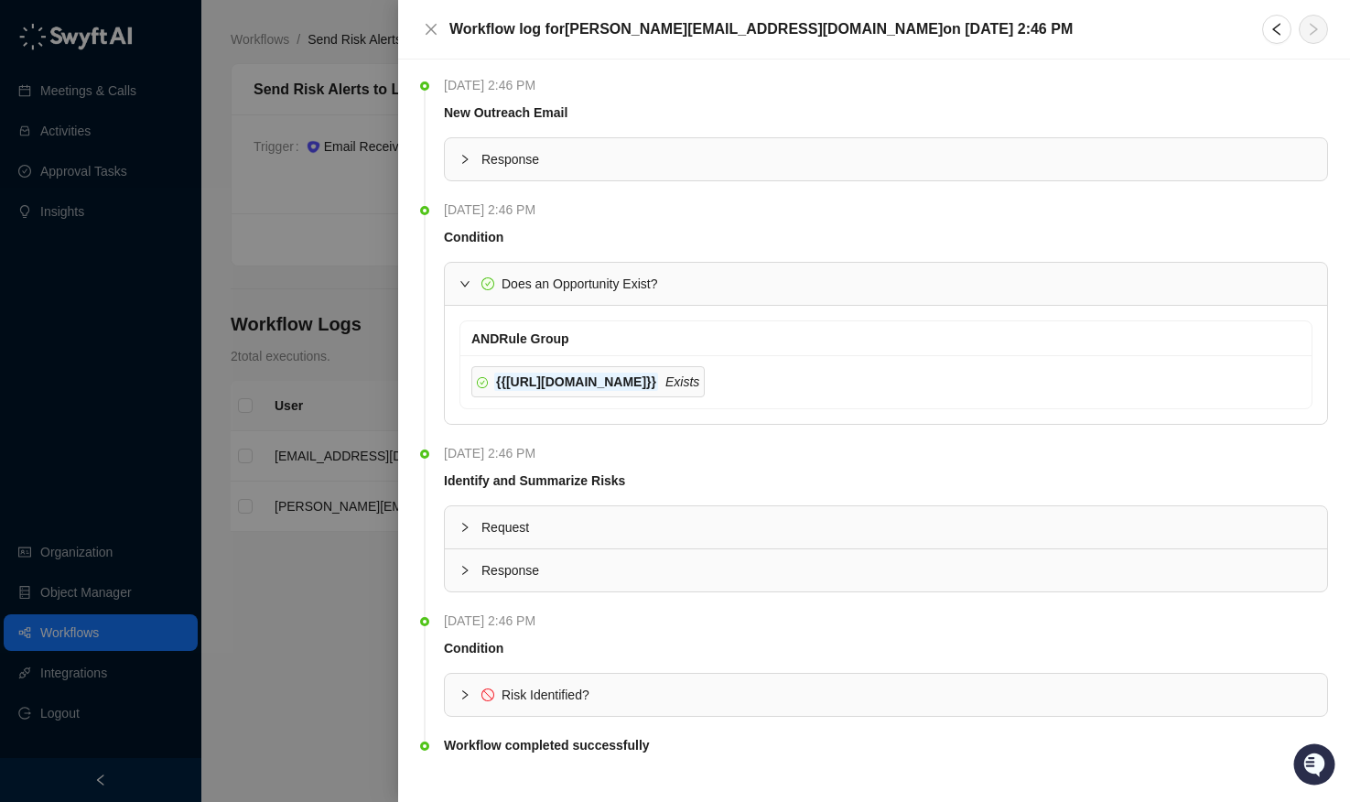
click at [463, 287] on icon "expanded" at bounding box center [465, 283] width 11 height 11
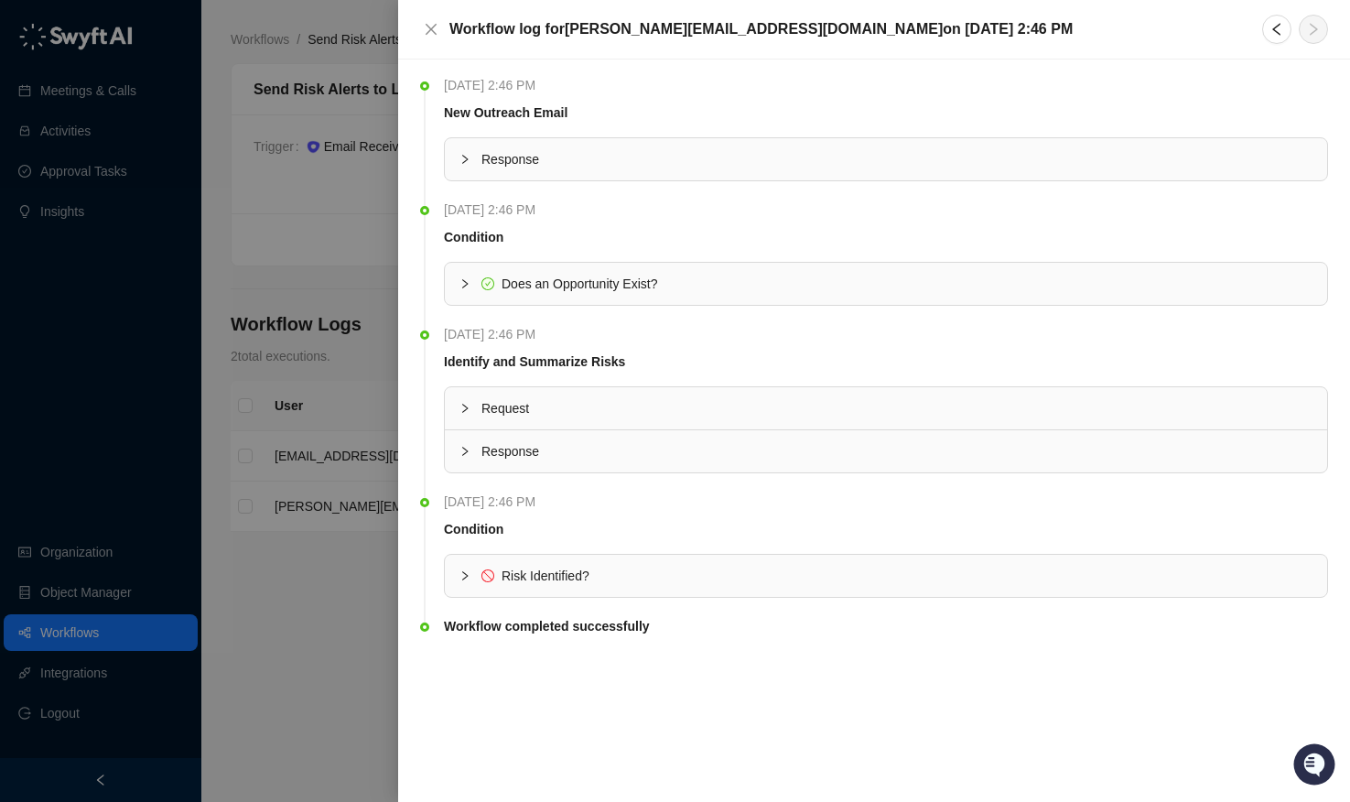
click at [468, 587] on div "Risk Identified?" at bounding box center [886, 576] width 882 height 42
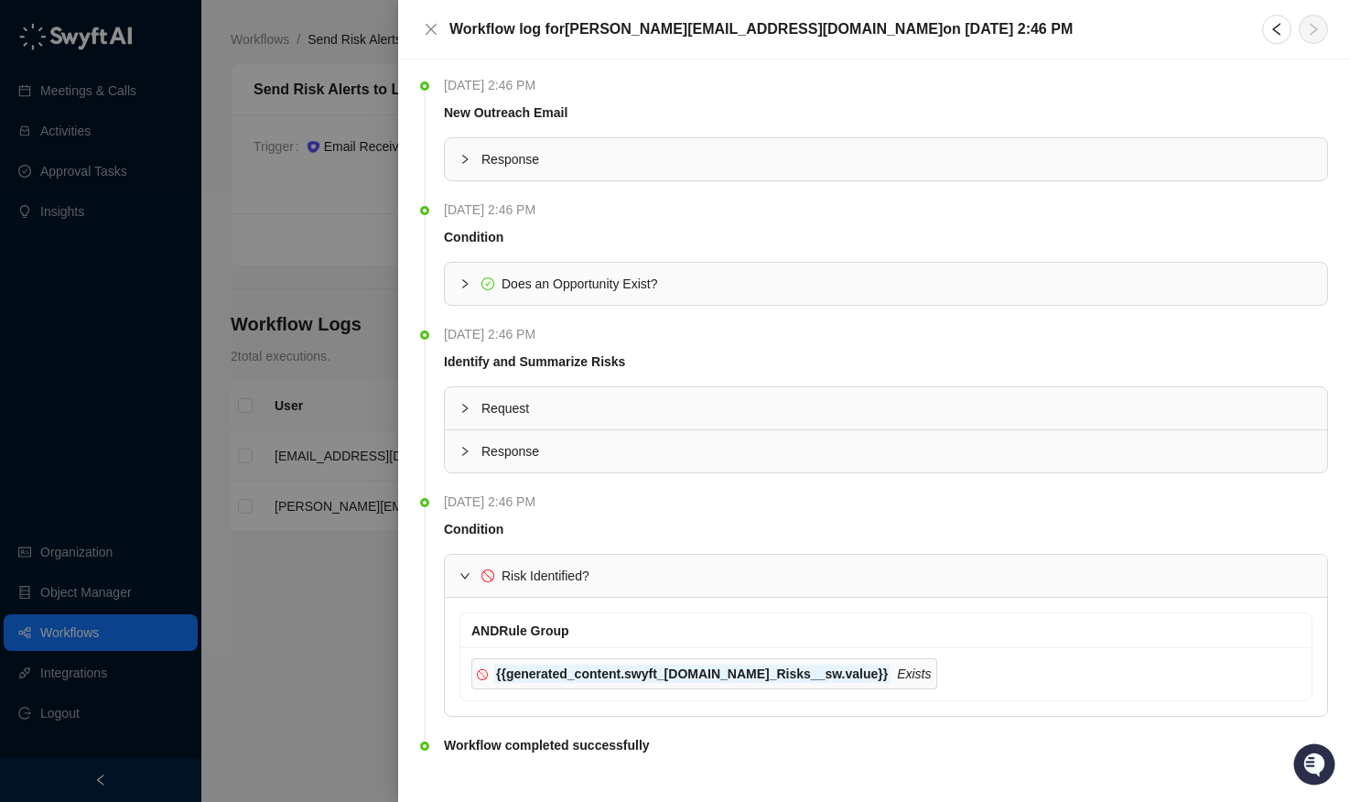
click at [369, 655] on div at bounding box center [675, 401] width 1350 height 802
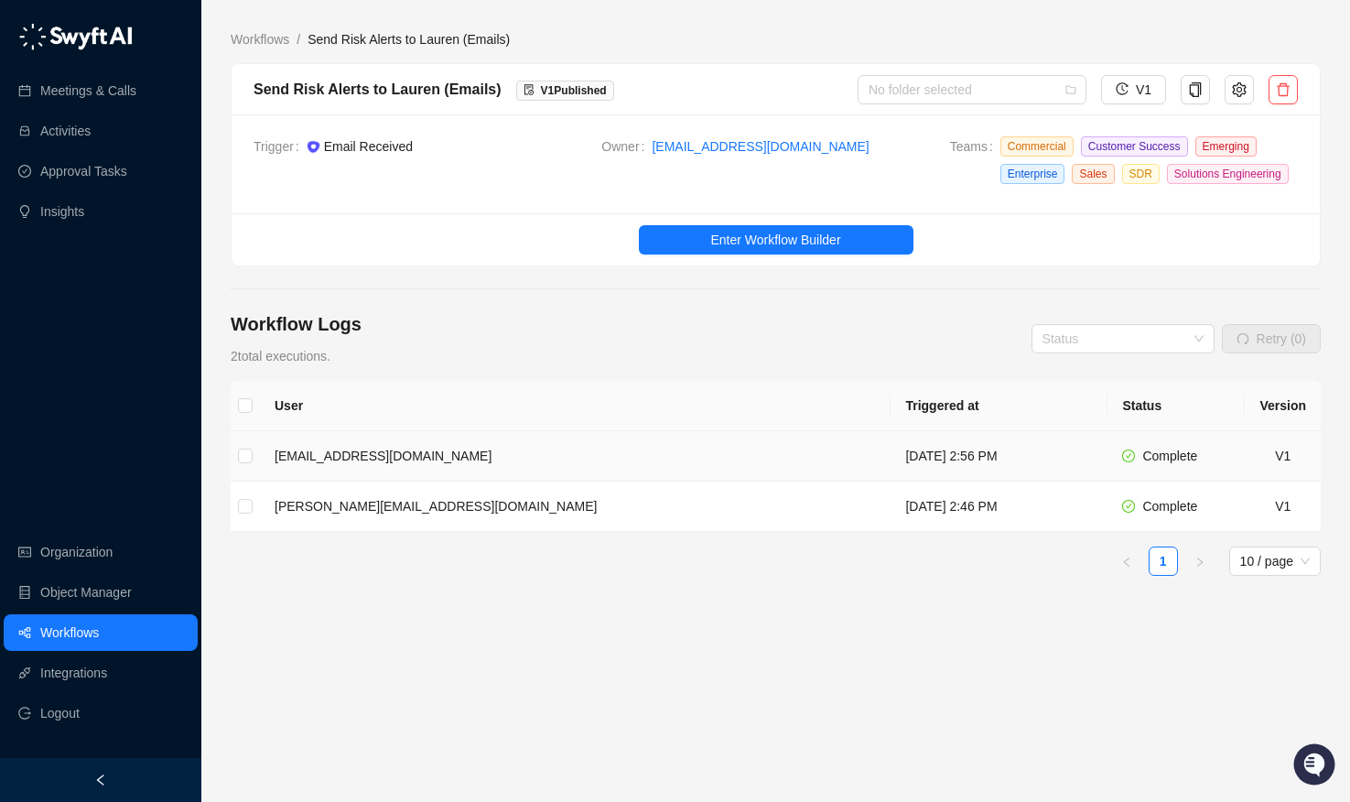
click at [353, 482] on td "[EMAIL_ADDRESS][DOMAIN_NAME]" at bounding box center [575, 456] width 631 height 50
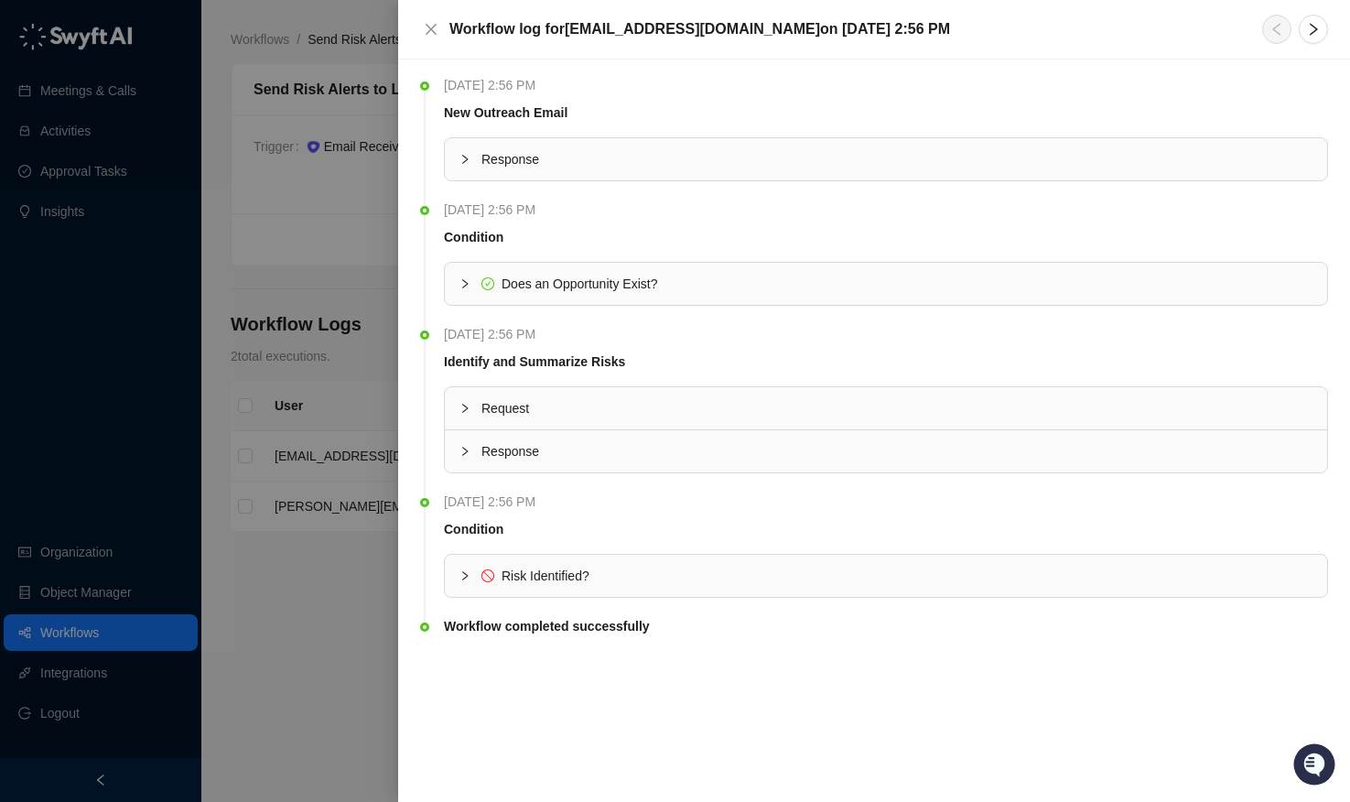
click at [335, 581] on div at bounding box center [675, 401] width 1350 height 802
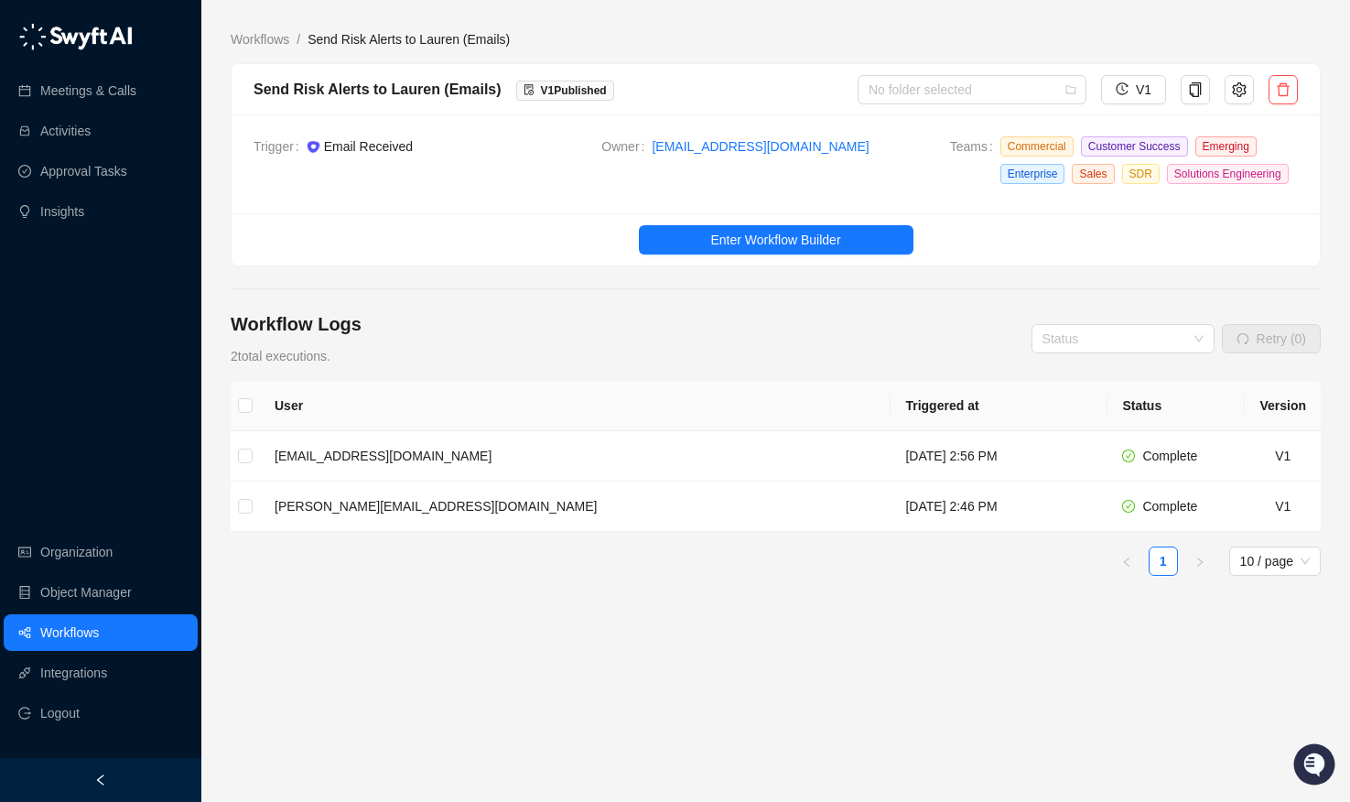
click at [82, 630] on link "Workflows" at bounding box center [69, 632] width 59 height 37
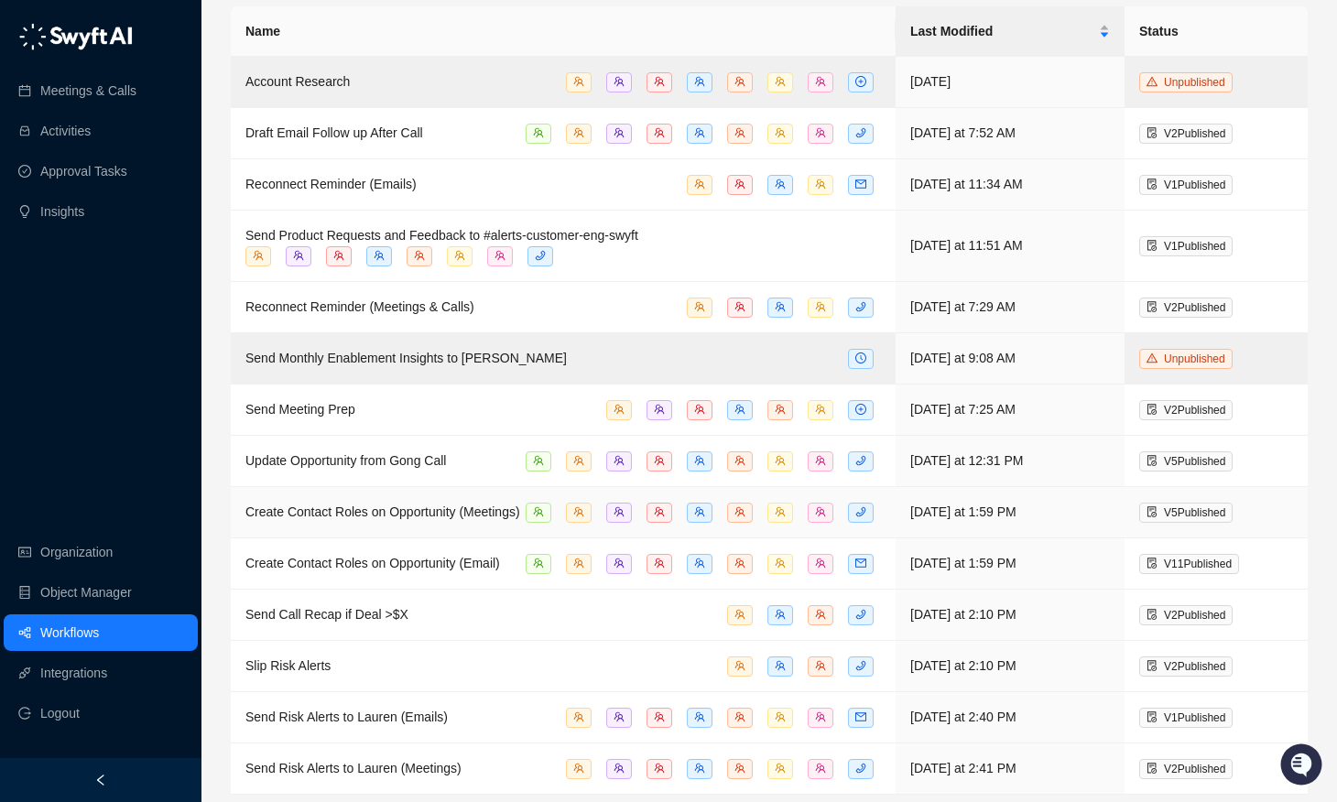
scroll to position [123, 0]
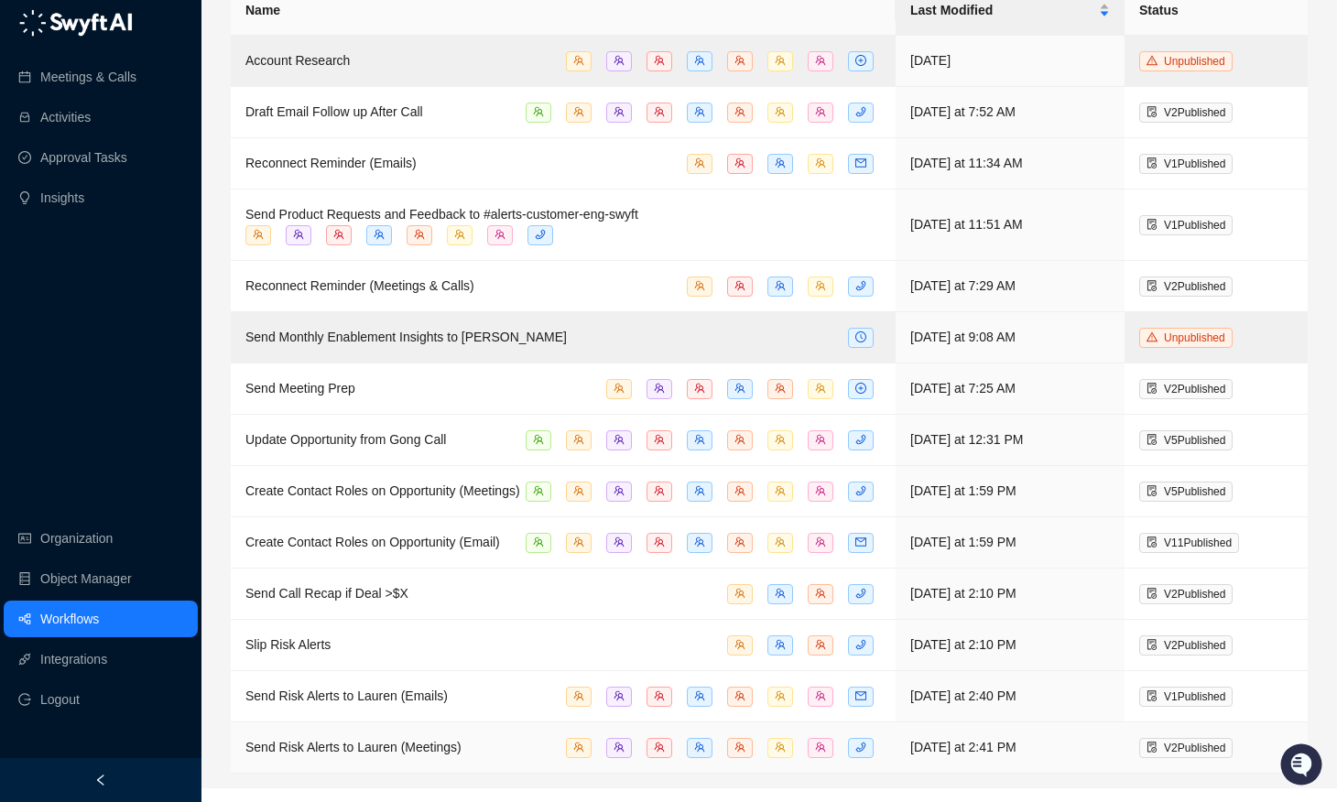
click at [438, 754] on span "Send Risk Alerts to Lauren (Meetings)" at bounding box center [353, 747] width 216 height 15
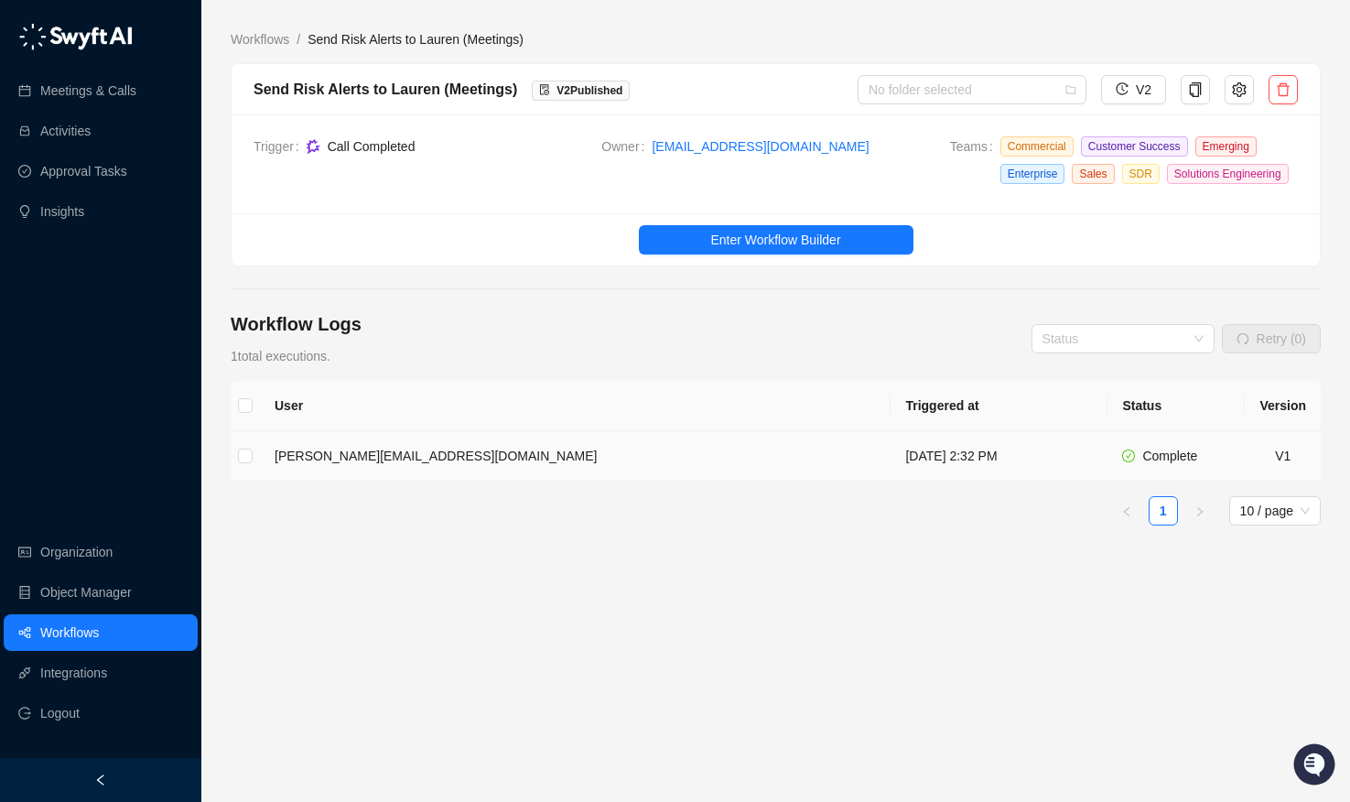
click at [441, 476] on td "[PERSON_NAME][EMAIL_ADDRESS][DOMAIN_NAME]" at bounding box center [575, 456] width 631 height 50
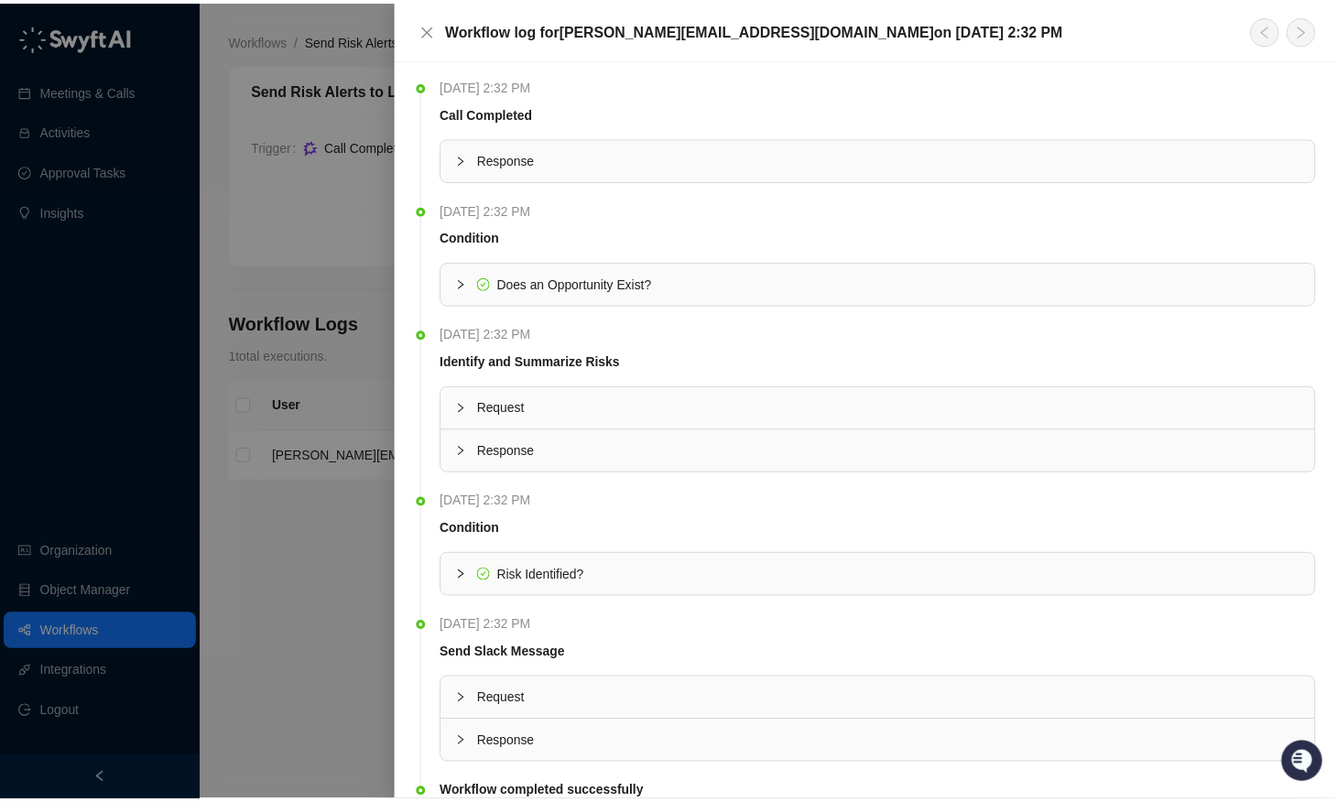
scroll to position [72, 0]
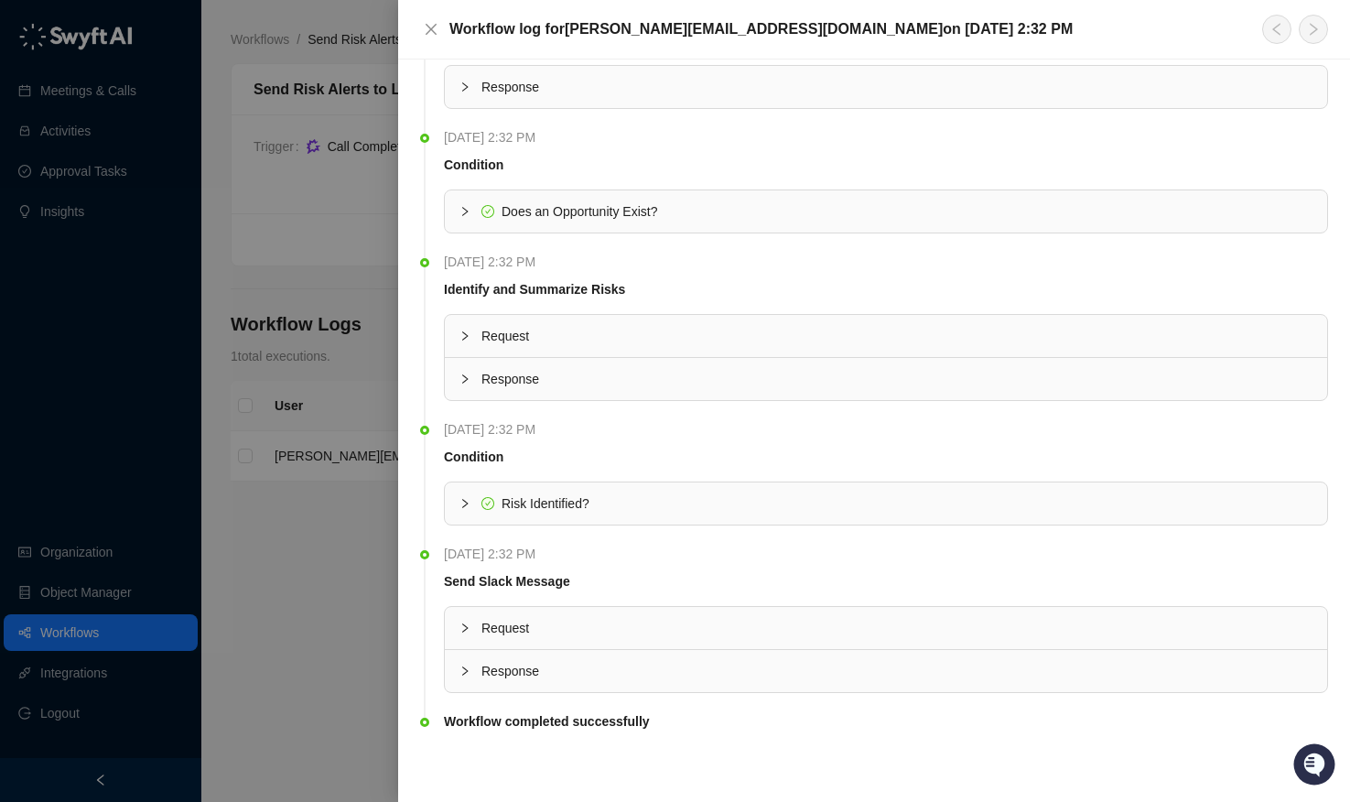
click at [305, 652] on div at bounding box center [675, 401] width 1350 height 802
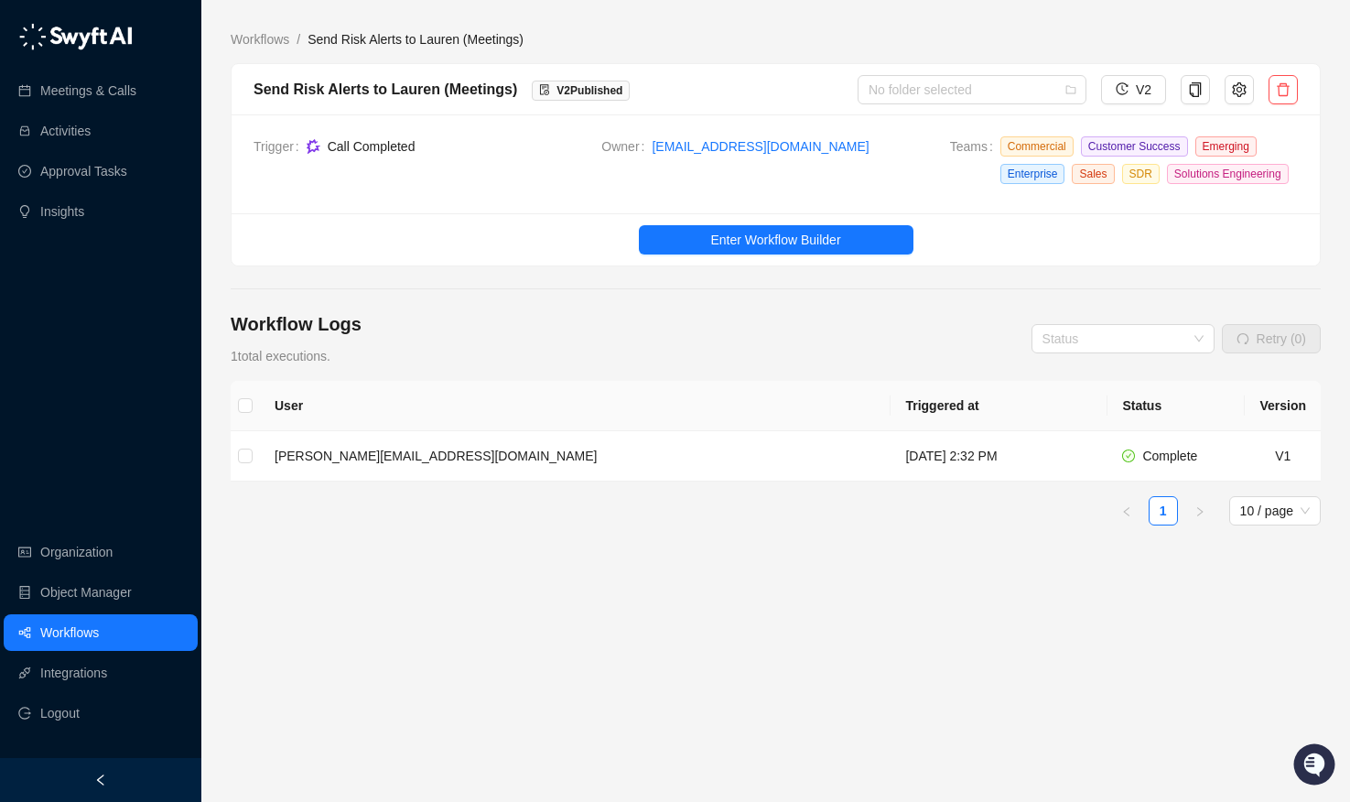
click at [99, 633] on link "Workflows" at bounding box center [69, 632] width 59 height 37
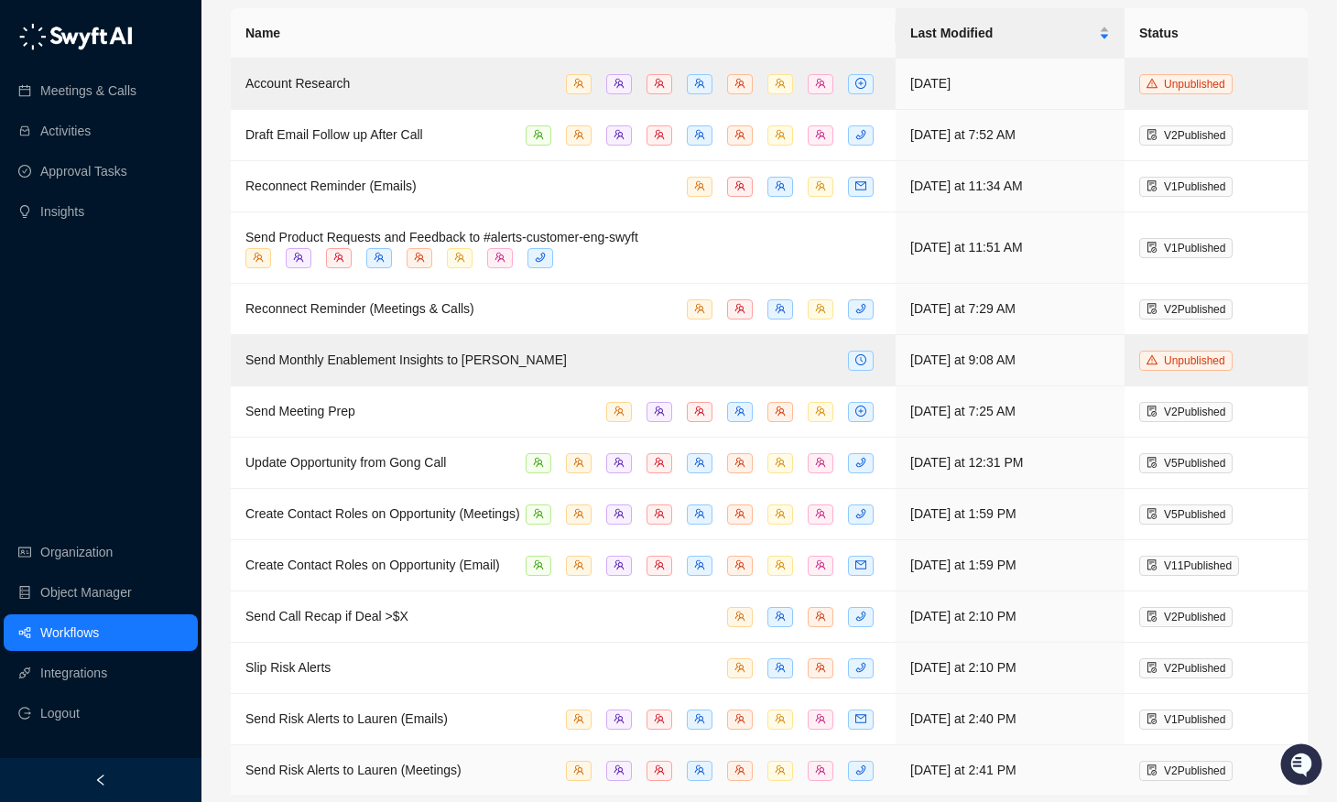
scroll to position [123, 0]
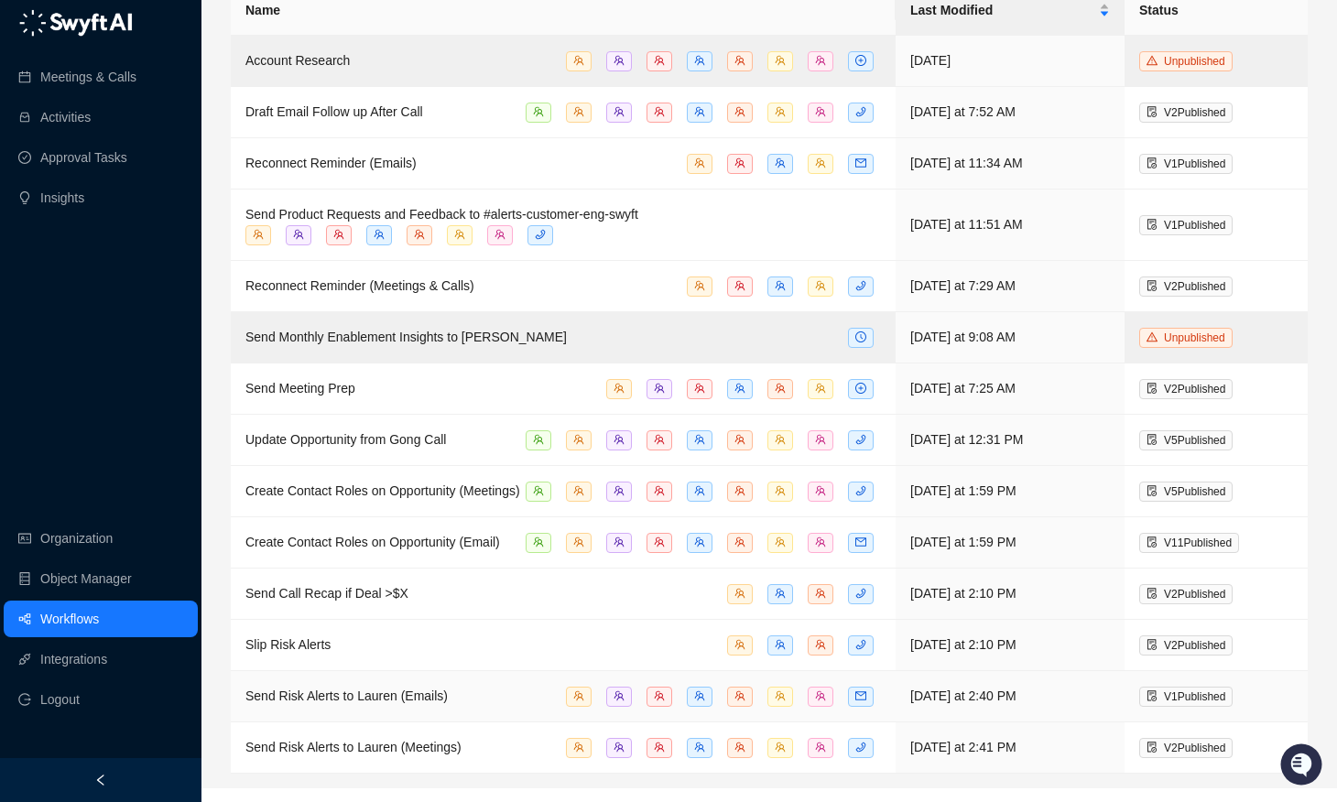
click at [384, 703] on span "Send Risk Alerts to Lauren (Emails)" at bounding box center [346, 695] width 202 height 15
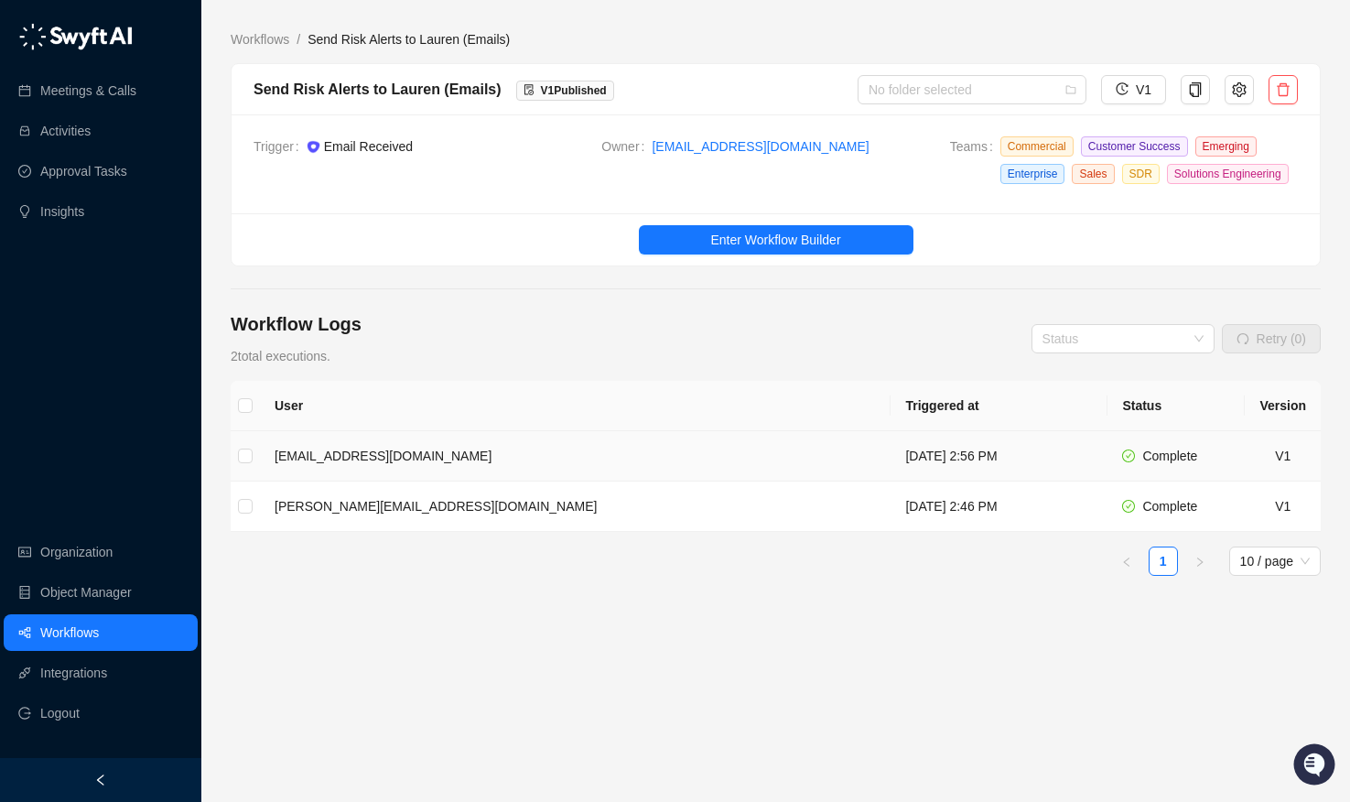
click at [462, 482] on td "[EMAIL_ADDRESS][DOMAIN_NAME]" at bounding box center [575, 456] width 631 height 50
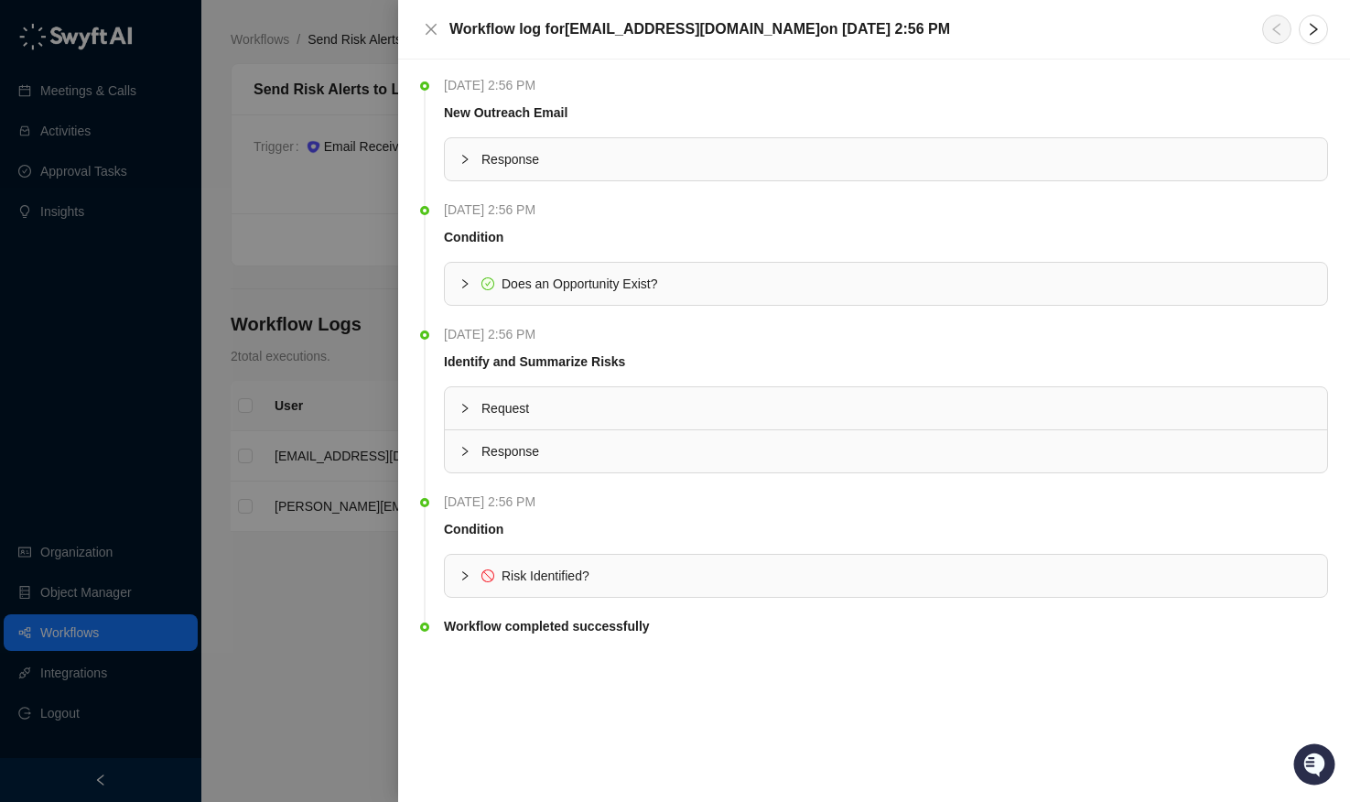
click at [363, 598] on div at bounding box center [675, 401] width 1350 height 802
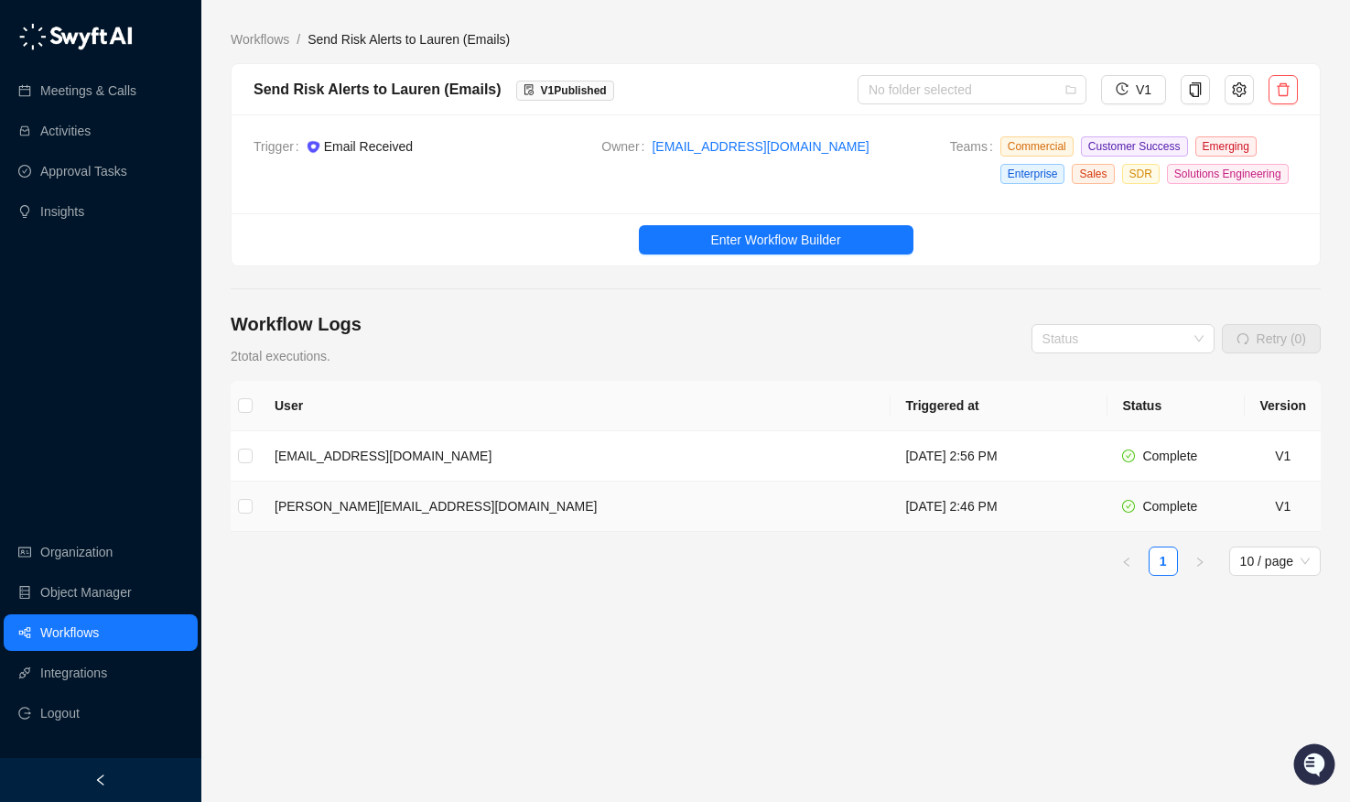
click at [424, 532] on td "[PERSON_NAME][EMAIL_ADDRESS][DOMAIN_NAME]" at bounding box center [575, 507] width 631 height 50
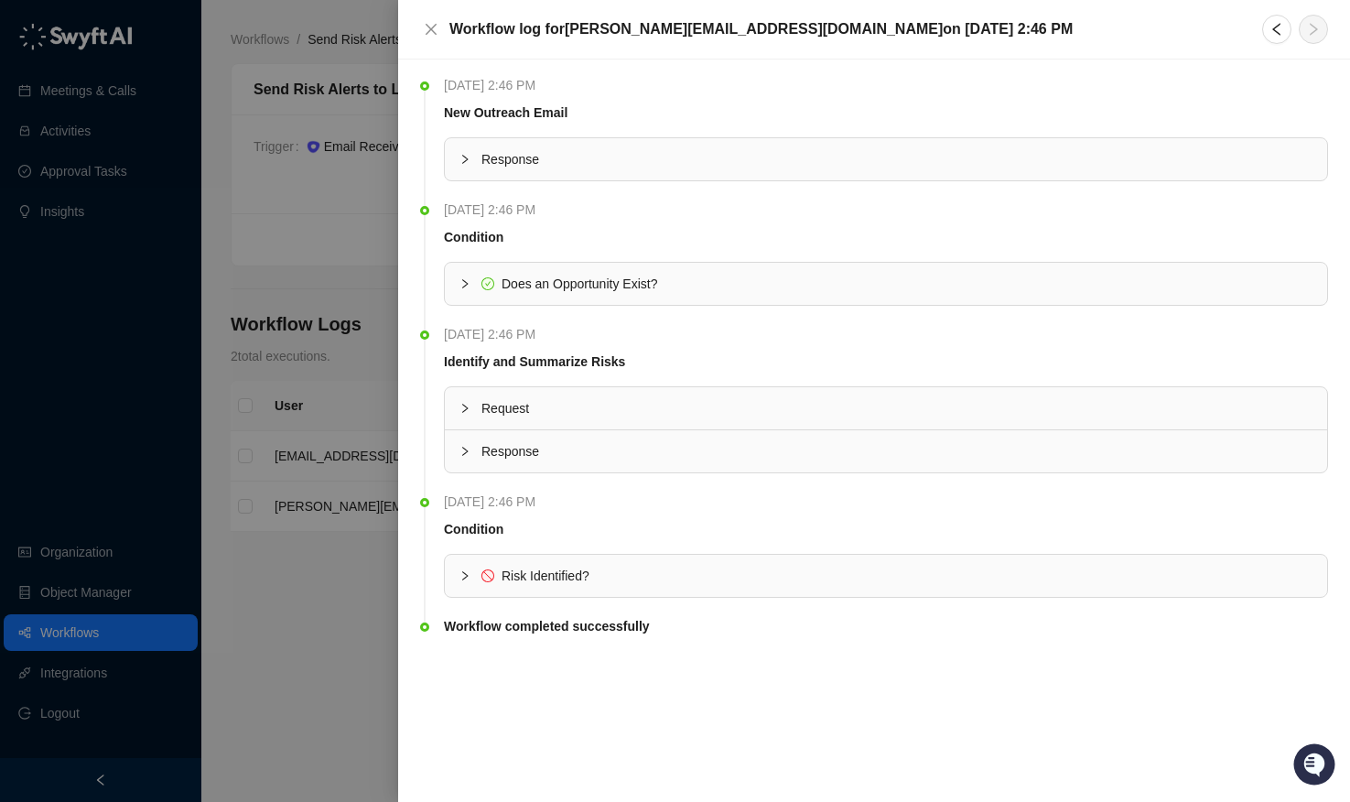
click at [319, 649] on div at bounding box center [675, 401] width 1350 height 802
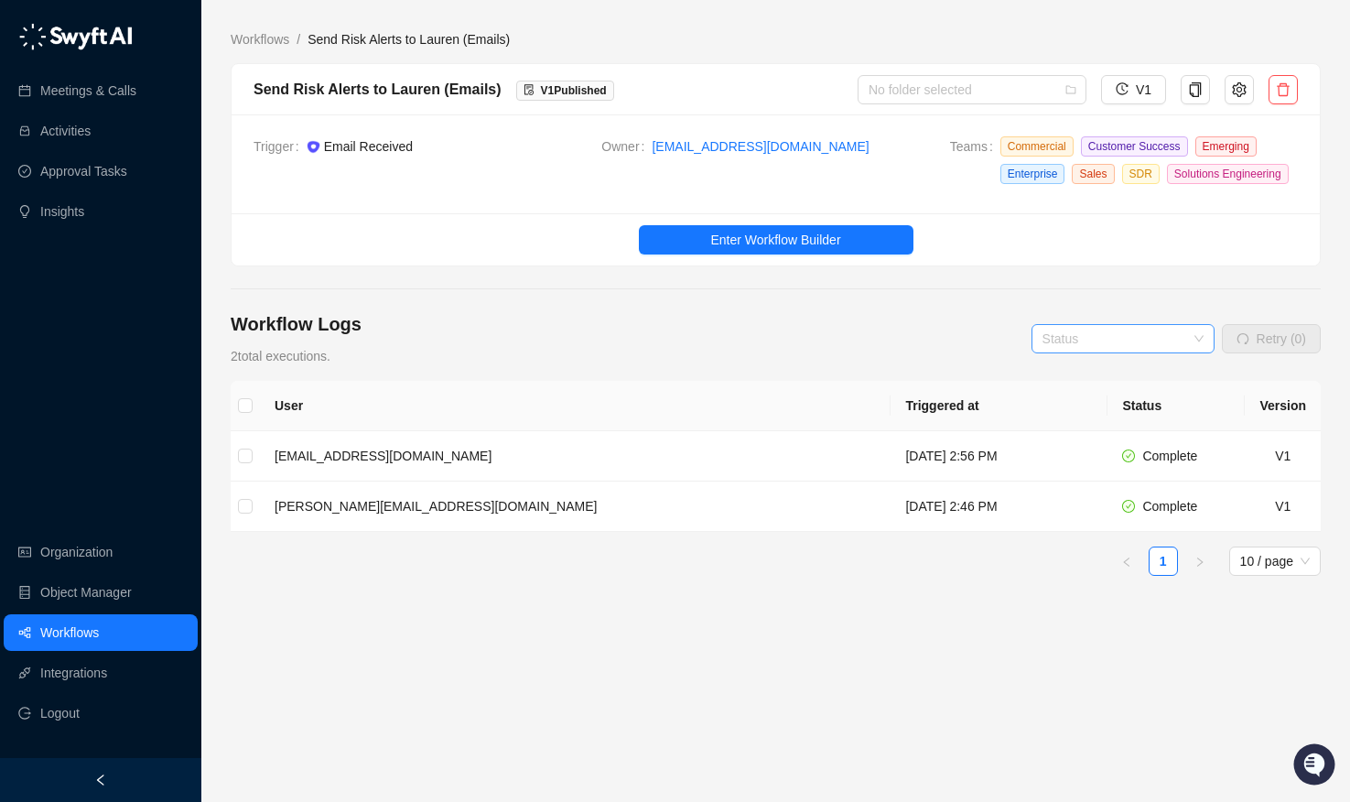
click at [1098, 352] on input "search" at bounding box center [1118, 338] width 150 height 27
click at [970, 666] on div "User Triggered at Status Version [EMAIL_ADDRESS][DOMAIN_NAME] [DATE] 2:56 PM Co…" at bounding box center [776, 554] width 1090 height 347
click at [99, 630] on link "Workflows" at bounding box center [69, 632] width 59 height 37
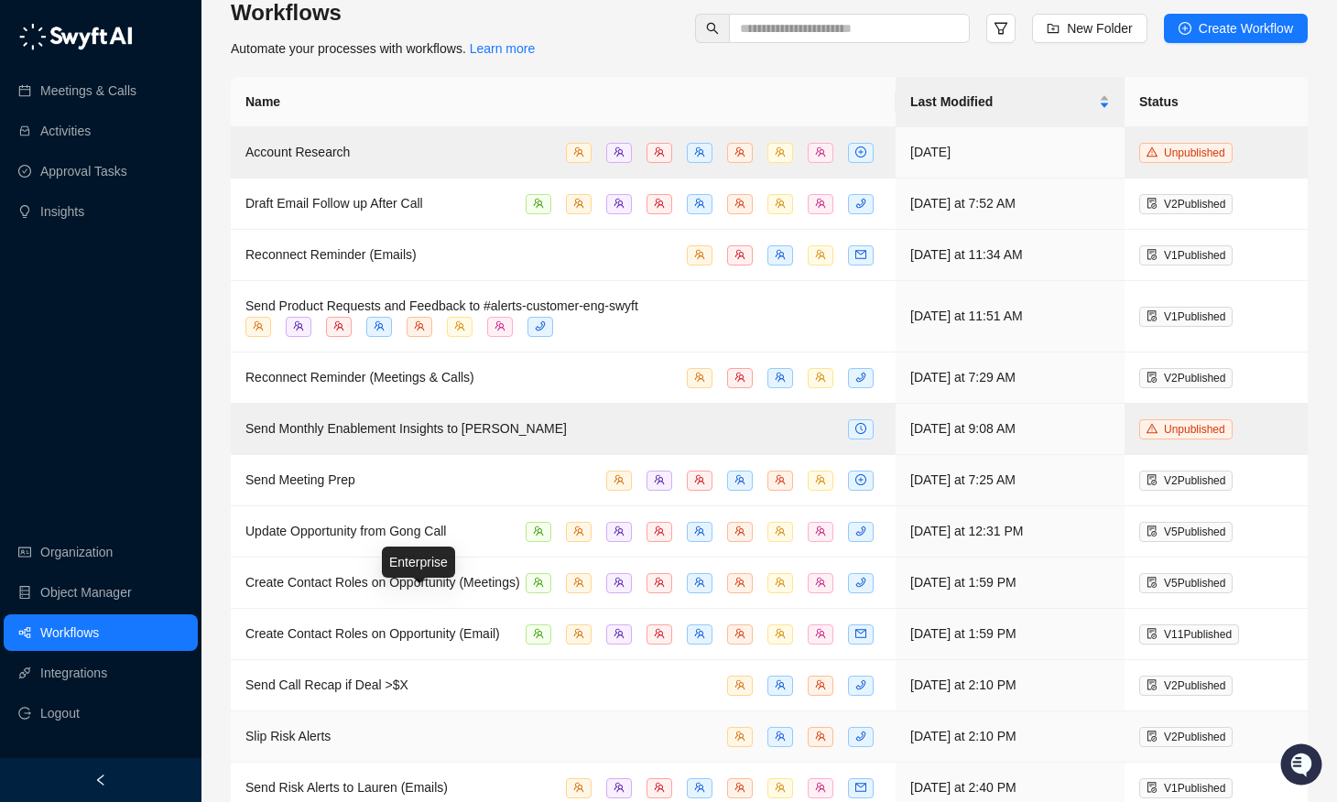
scroll to position [123, 0]
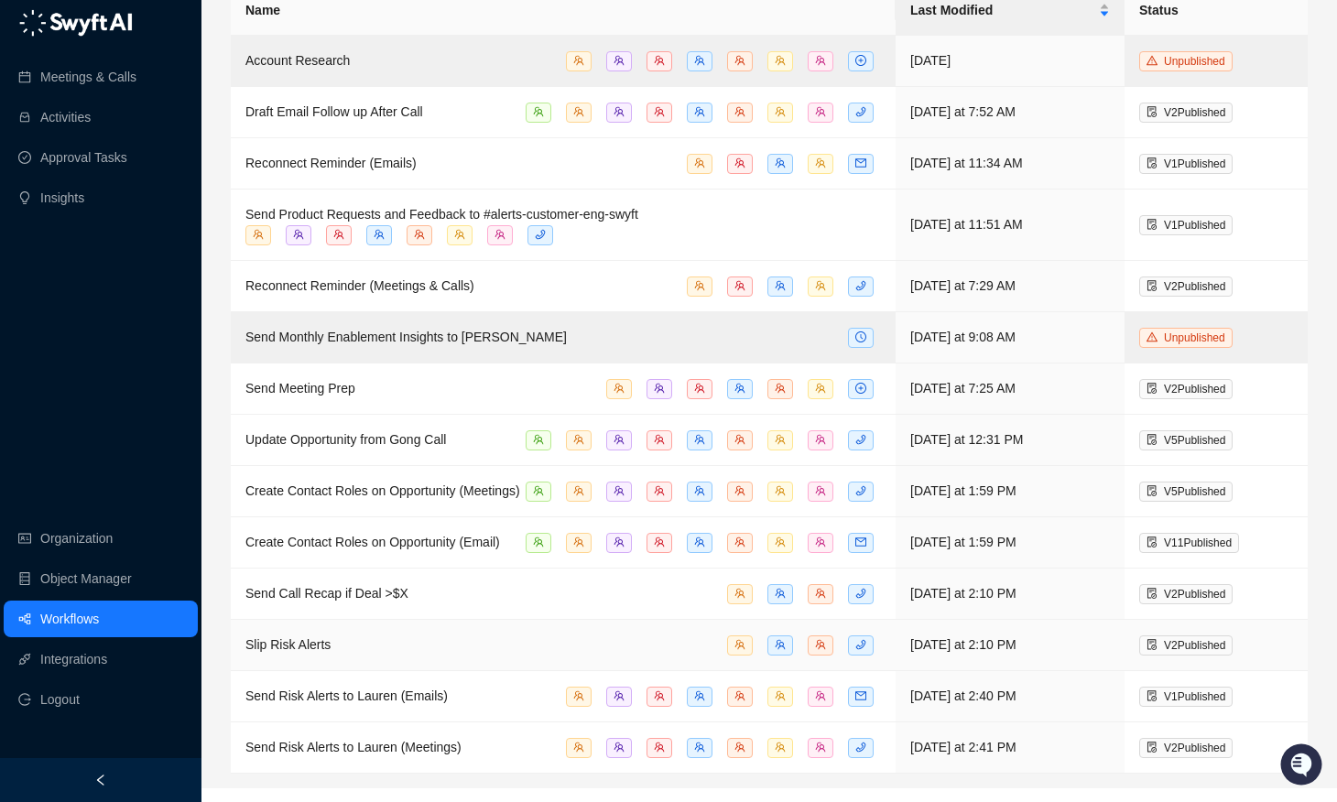
click at [420, 655] on div "Slip Risk Alerts" at bounding box center [562, 644] width 635 height 21
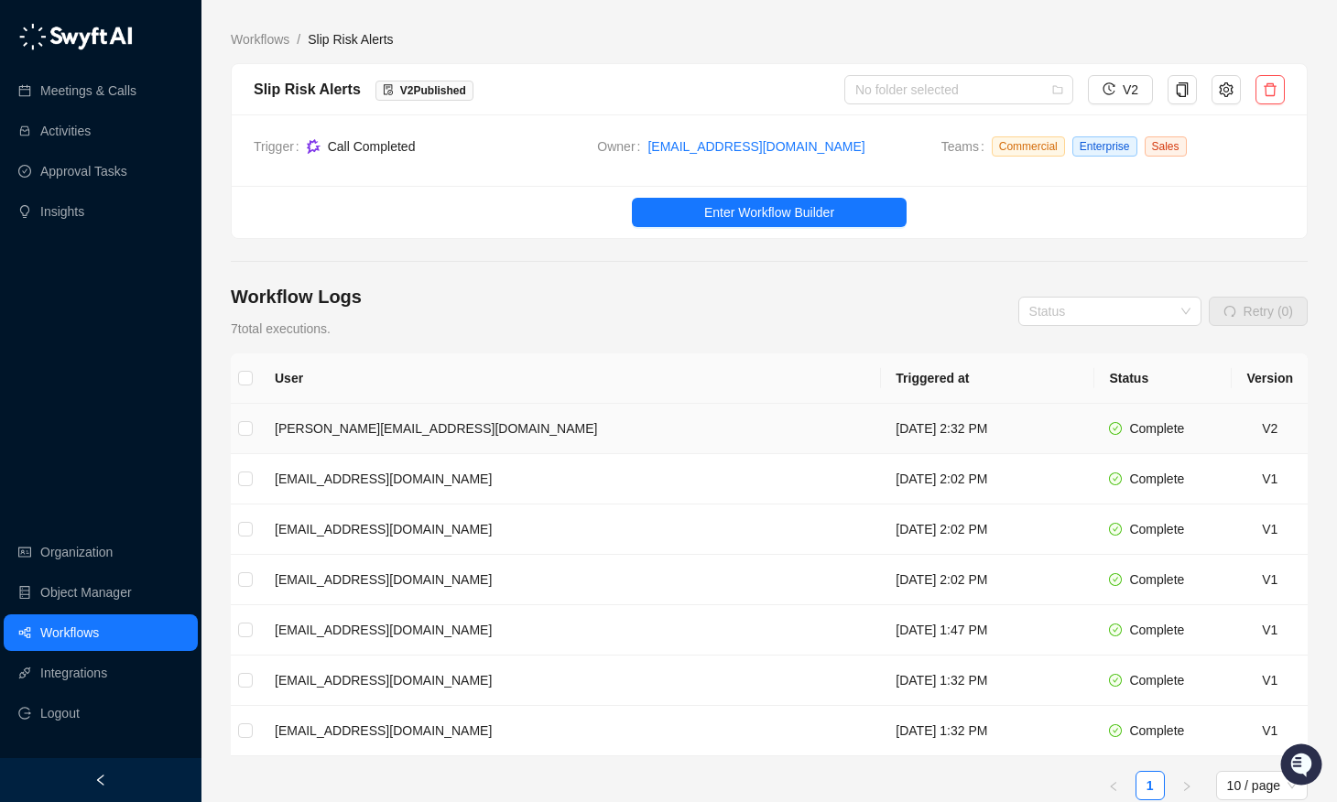
click at [496, 436] on td "[PERSON_NAME][EMAIL_ADDRESS][DOMAIN_NAME]" at bounding box center [570, 429] width 621 height 50
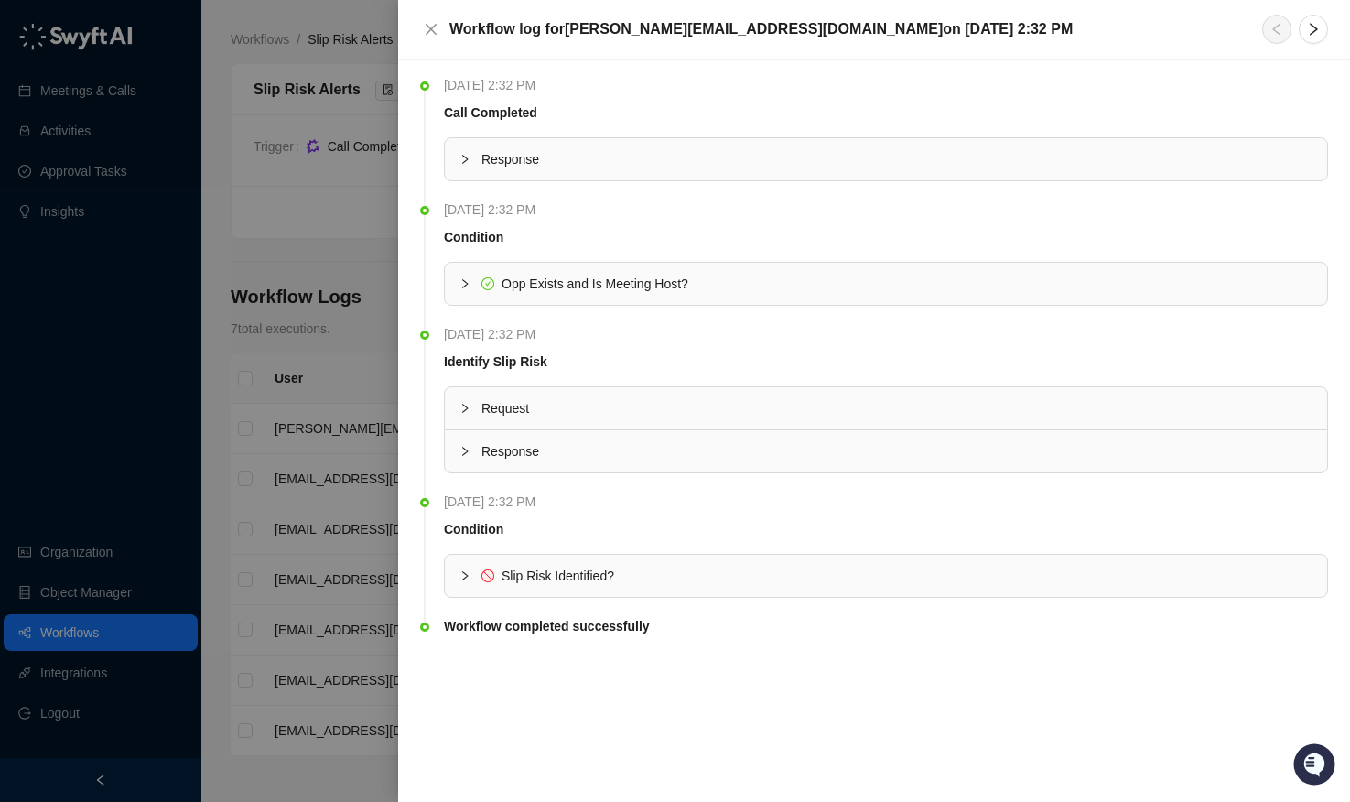
click at [371, 462] on div at bounding box center [675, 401] width 1350 height 802
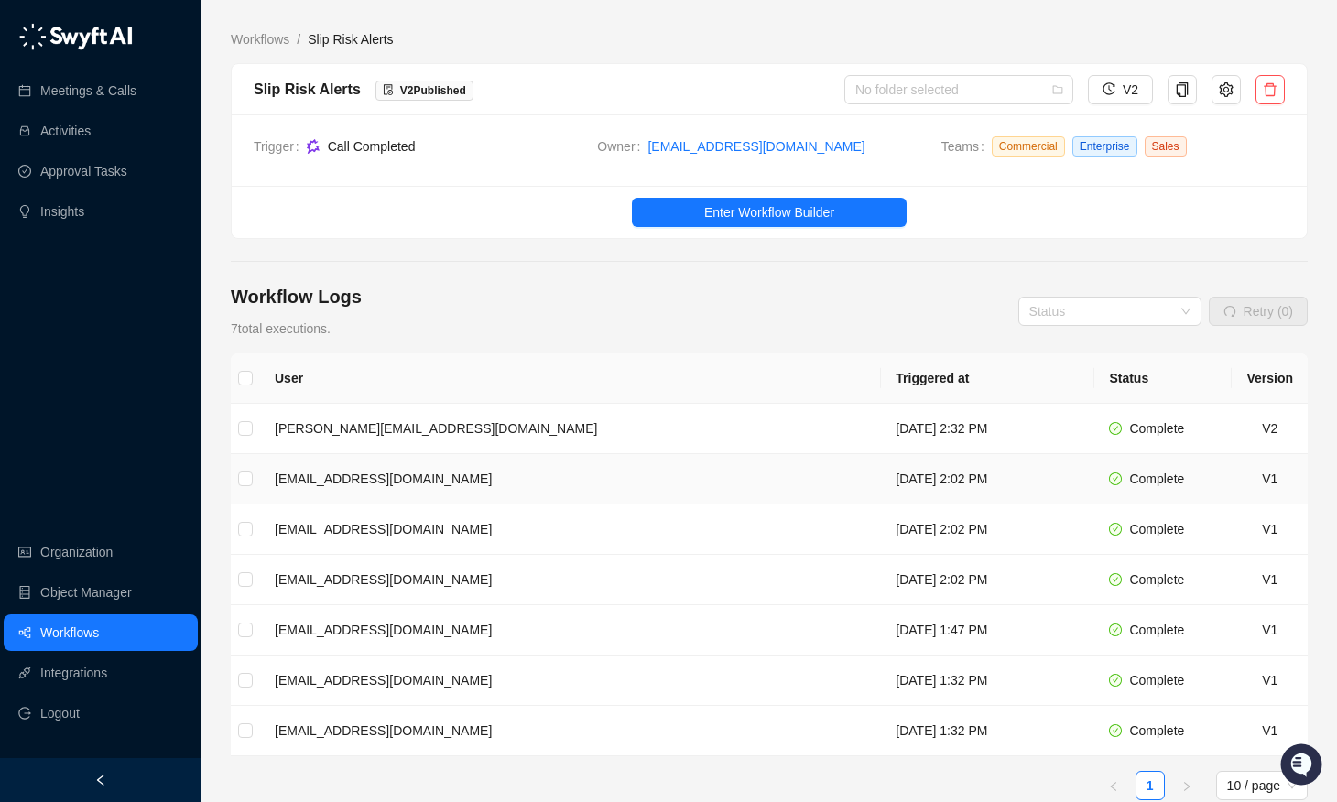
click at [360, 483] on td "[EMAIL_ADDRESS][DOMAIN_NAME]" at bounding box center [570, 479] width 621 height 50
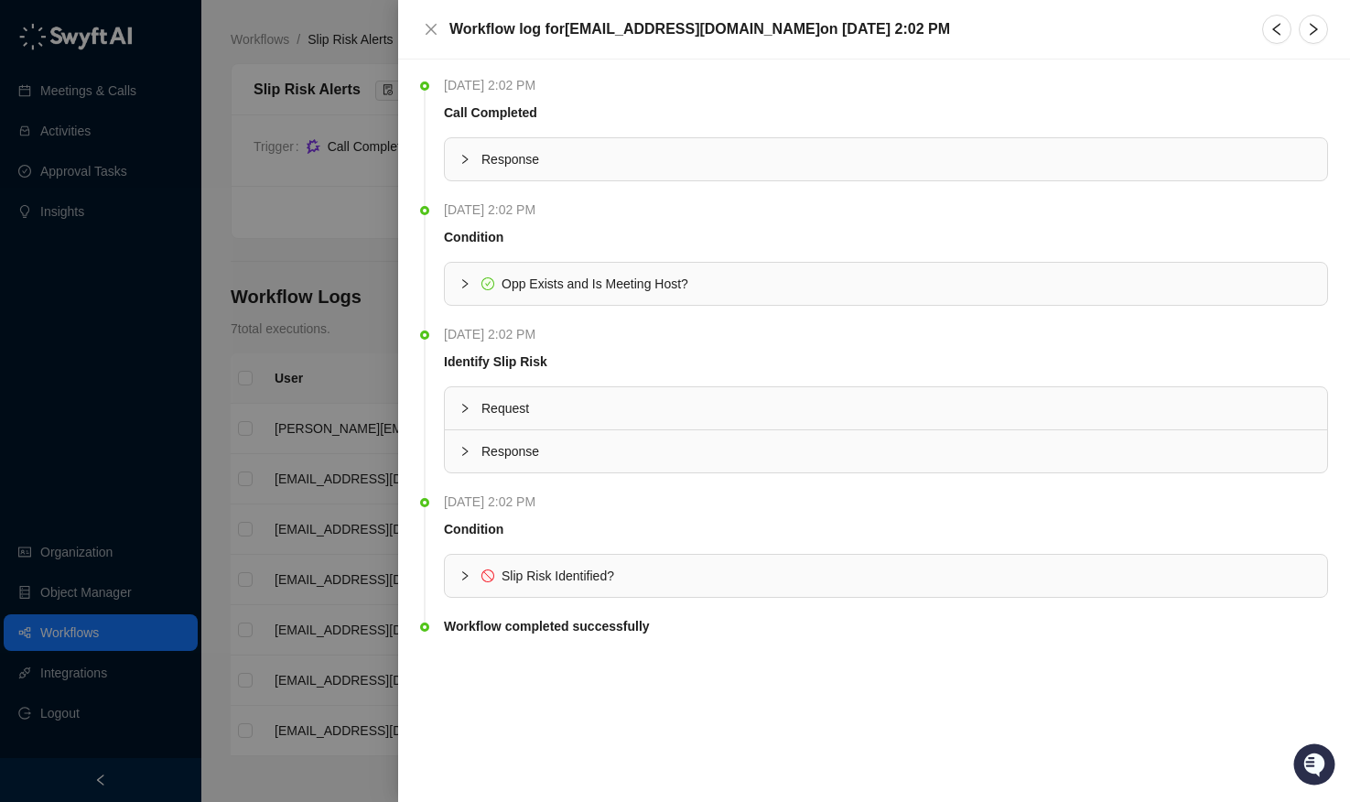
click at [289, 547] on div at bounding box center [675, 401] width 1350 height 802
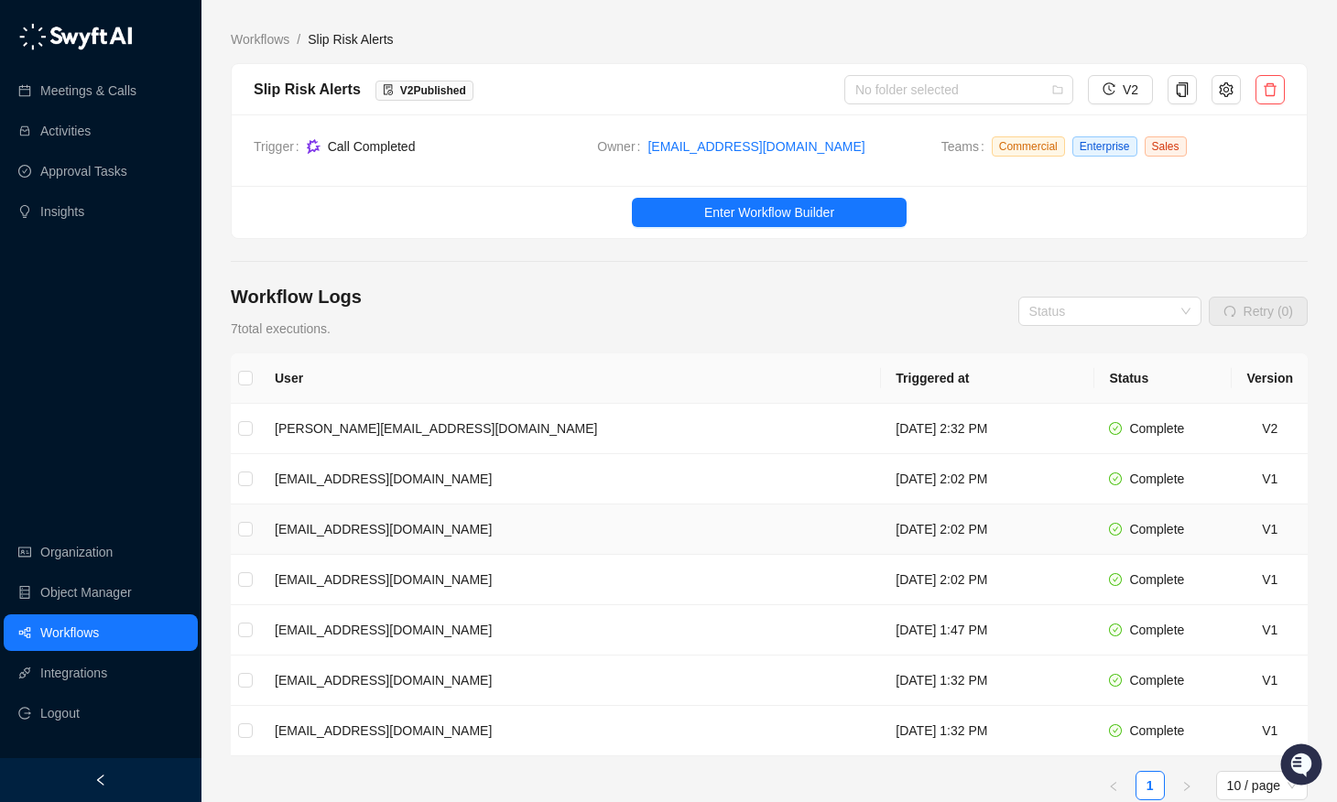
click at [369, 523] on td "[EMAIL_ADDRESS][DOMAIN_NAME]" at bounding box center [570, 529] width 621 height 50
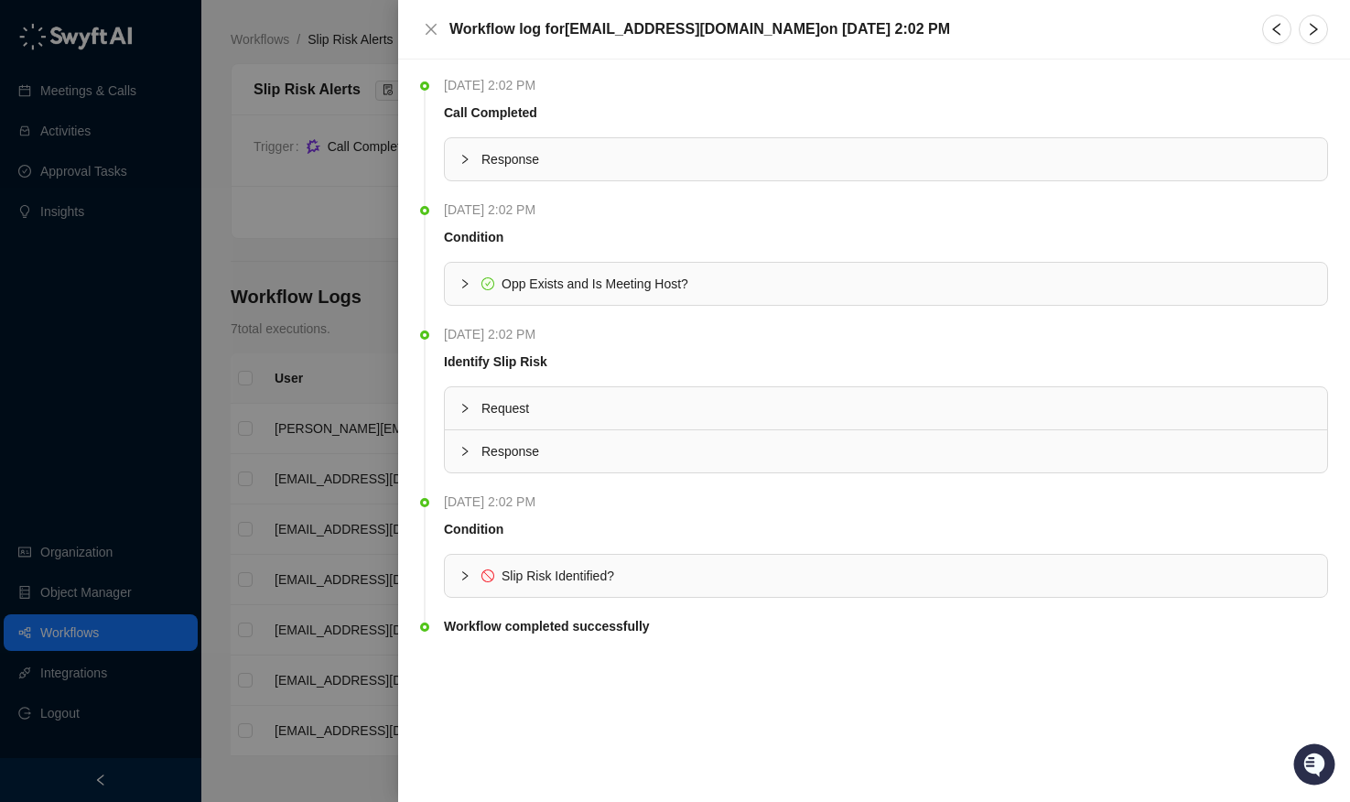
click at [317, 567] on div at bounding box center [675, 401] width 1350 height 802
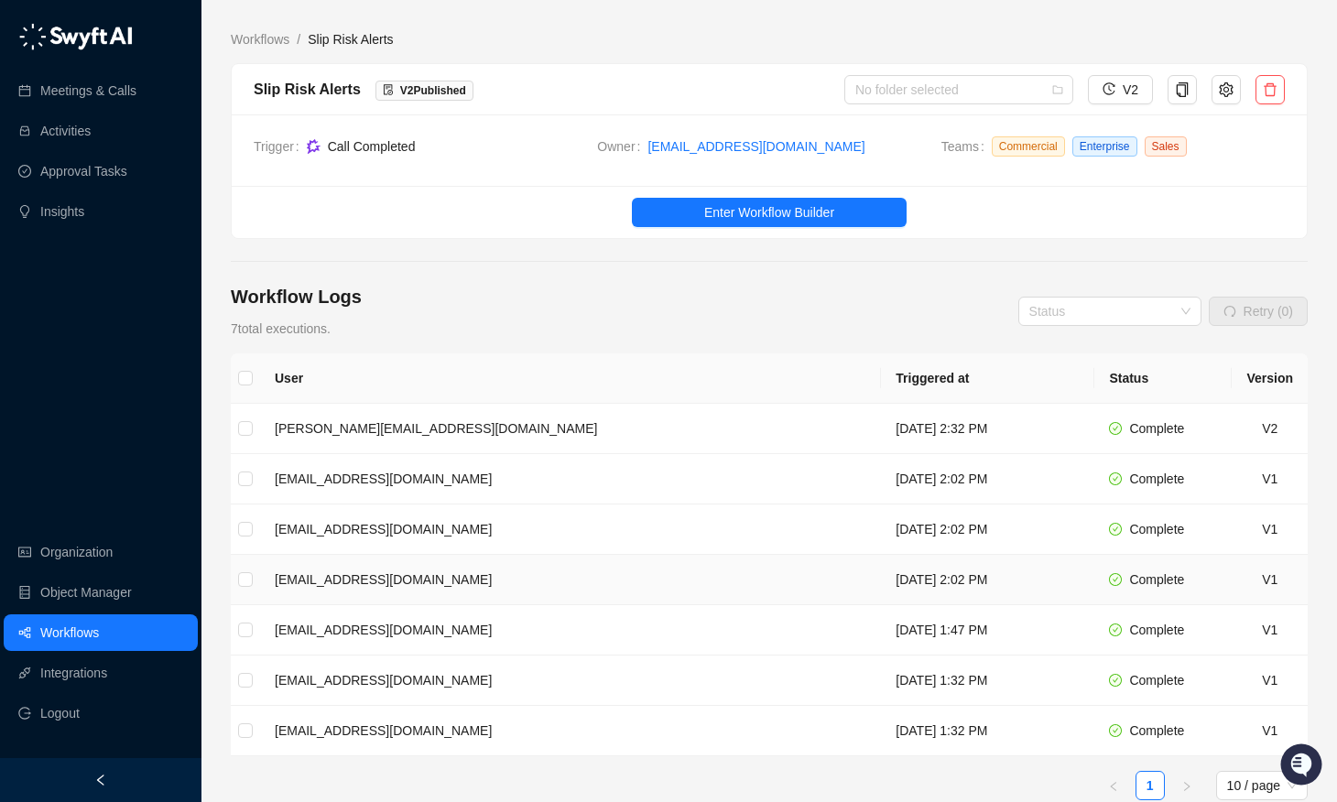
click at [422, 586] on td "[EMAIL_ADDRESS][DOMAIN_NAME]" at bounding box center [570, 580] width 621 height 50
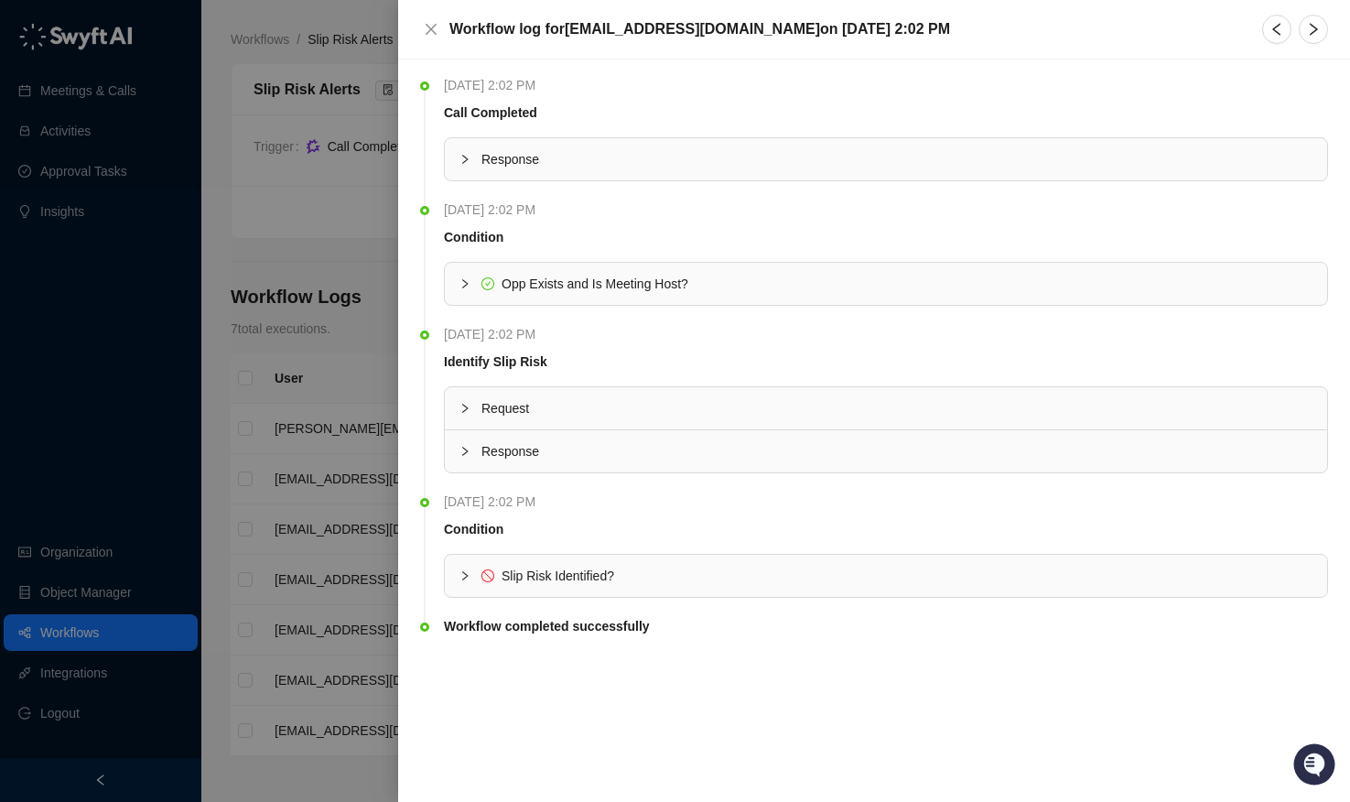
click at [378, 596] on div at bounding box center [675, 401] width 1350 height 802
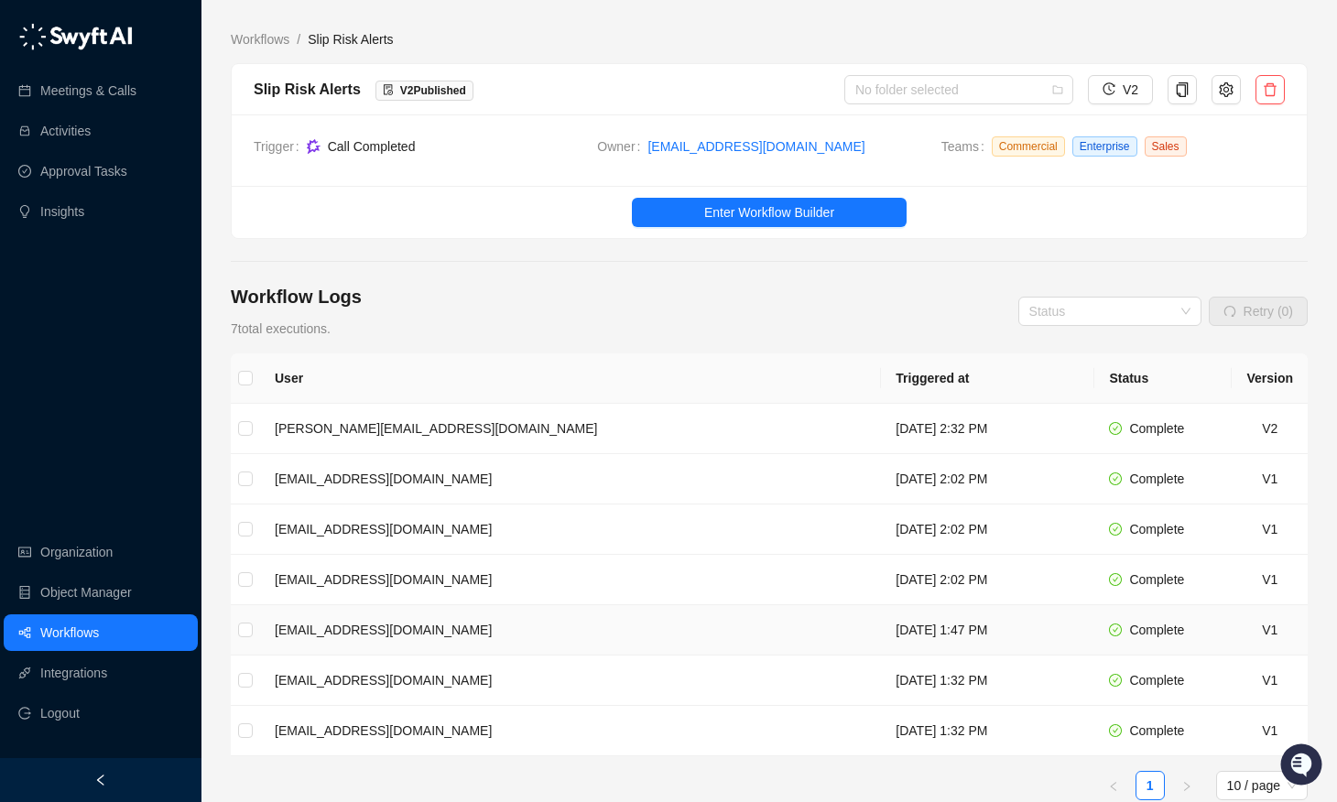
click at [509, 630] on td "[EMAIL_ADDRESS][DOMAIN_NAME]" at bounding box center [570, 630] width 621 height 50
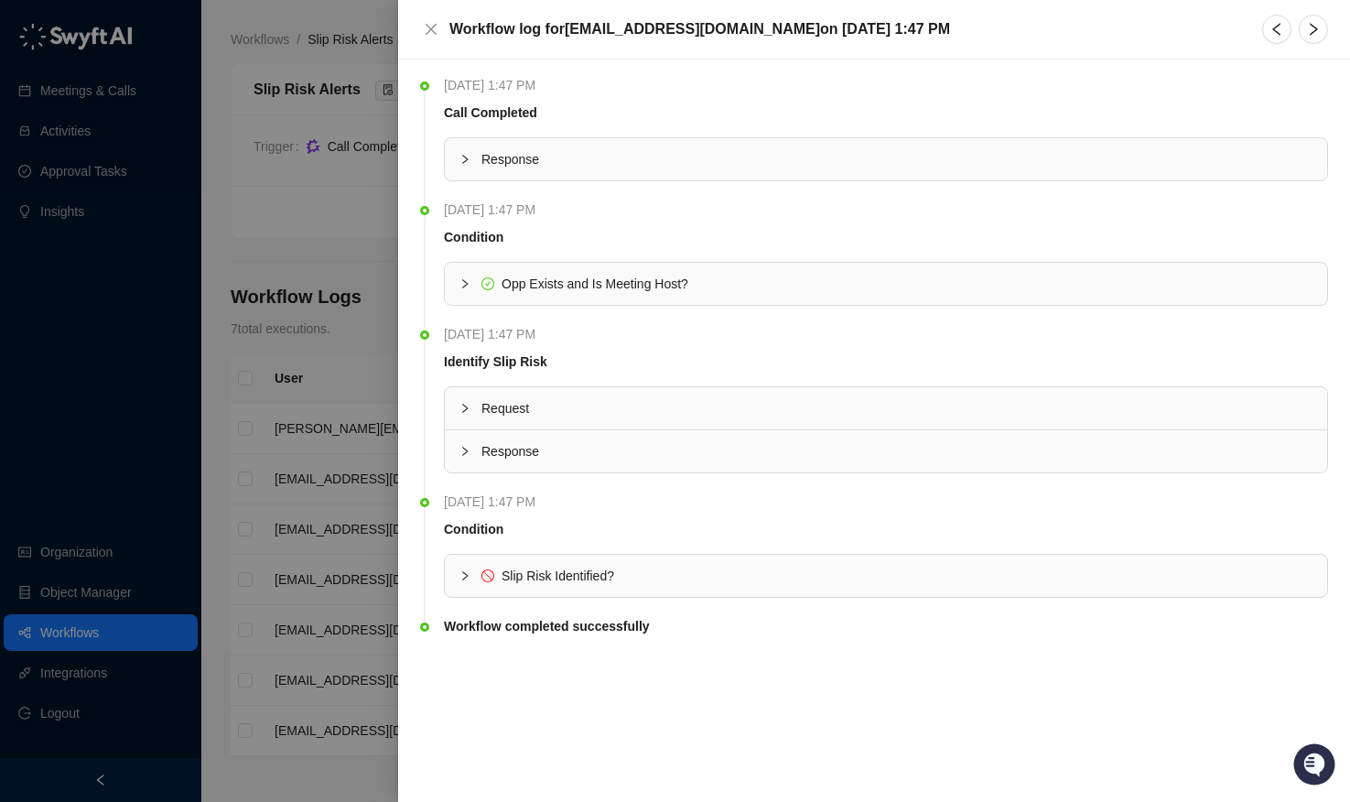
click at [373, 637] on div at bounding box center [675, 401] width 1350 height 802
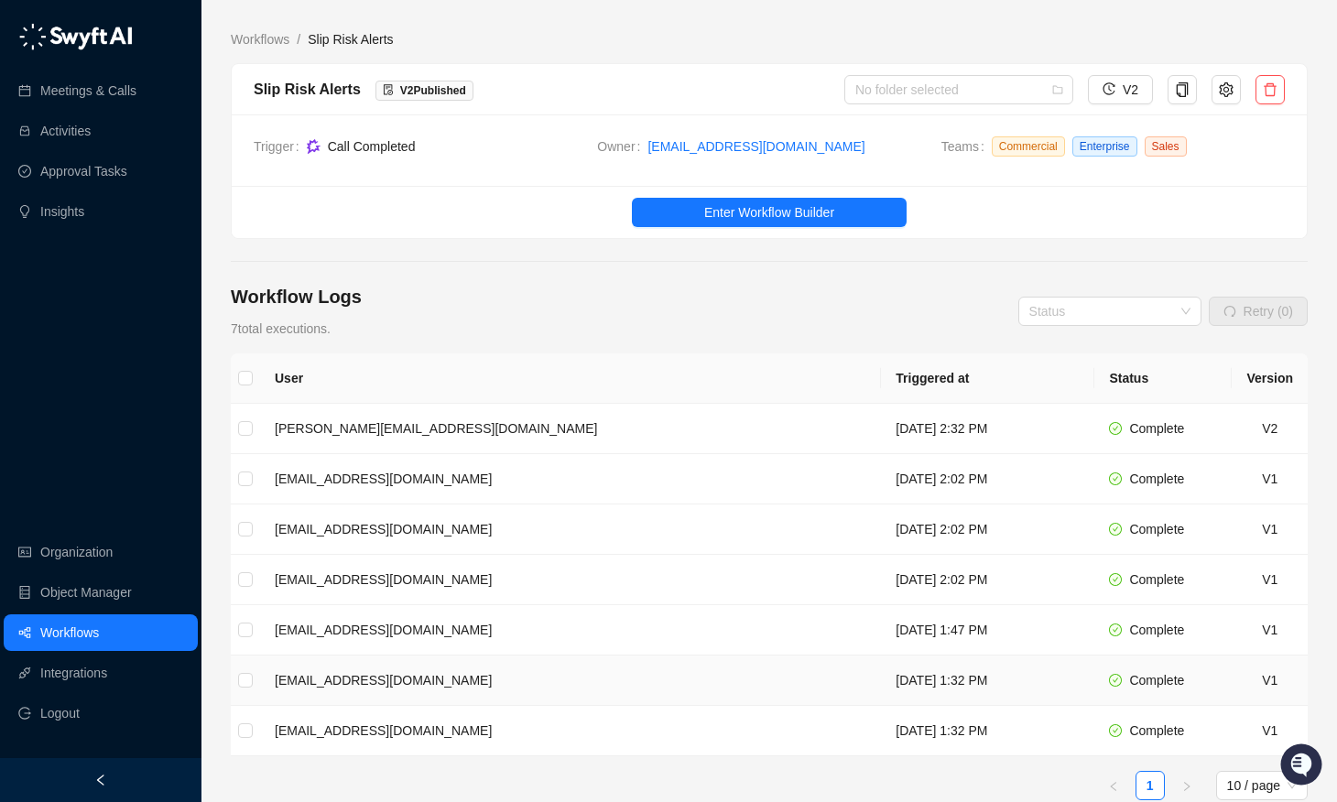
click at [484, 675] on td "[EMAIL_ADDRESS][DOMAIN_NAME]" at bounding box center [570, 680] width 621 height 50
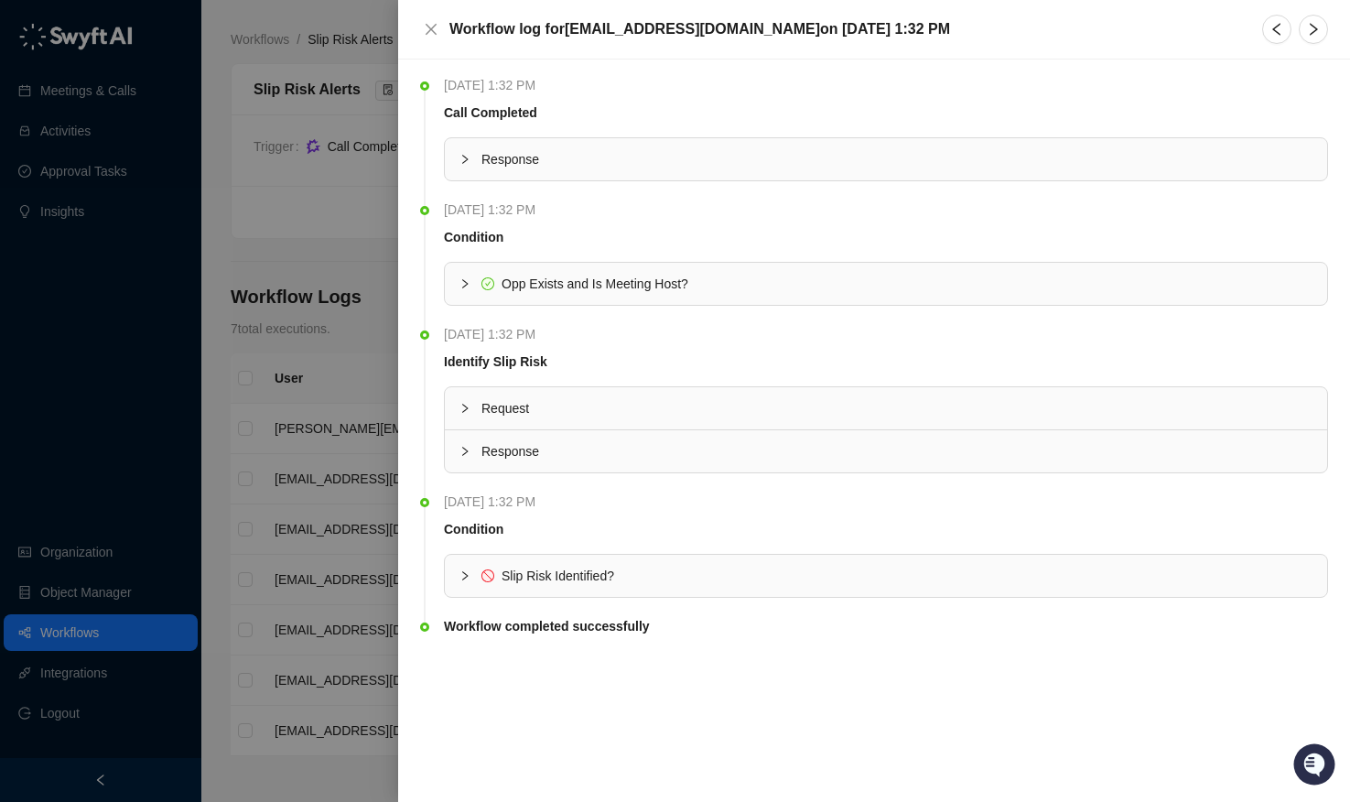
click at [340, 660] on div at bounding box center [675, 401] width 1350 height 802
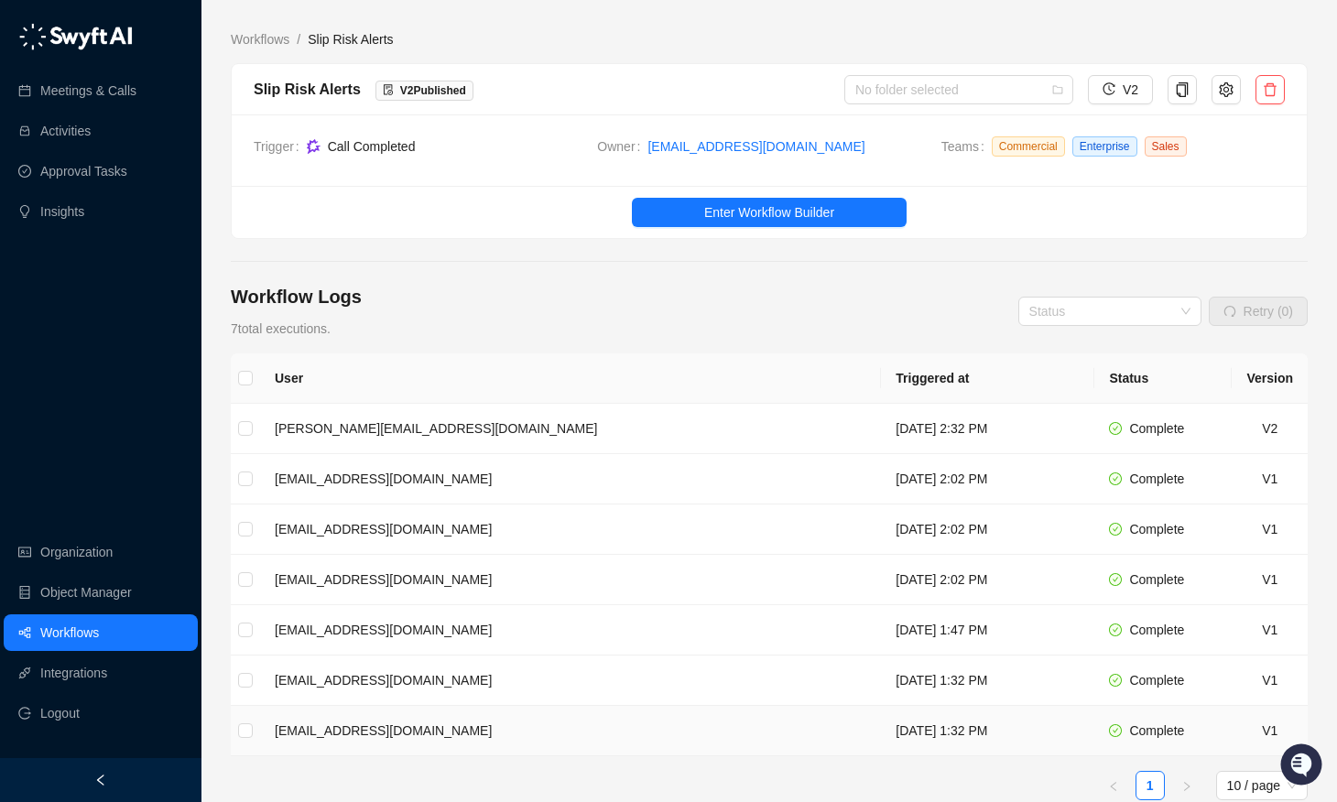
click at [476, 727] on td "[EMAIL_ADDRESS][DOMAIN_NAME]" at bounding box center [570, 731] width 621 height 50
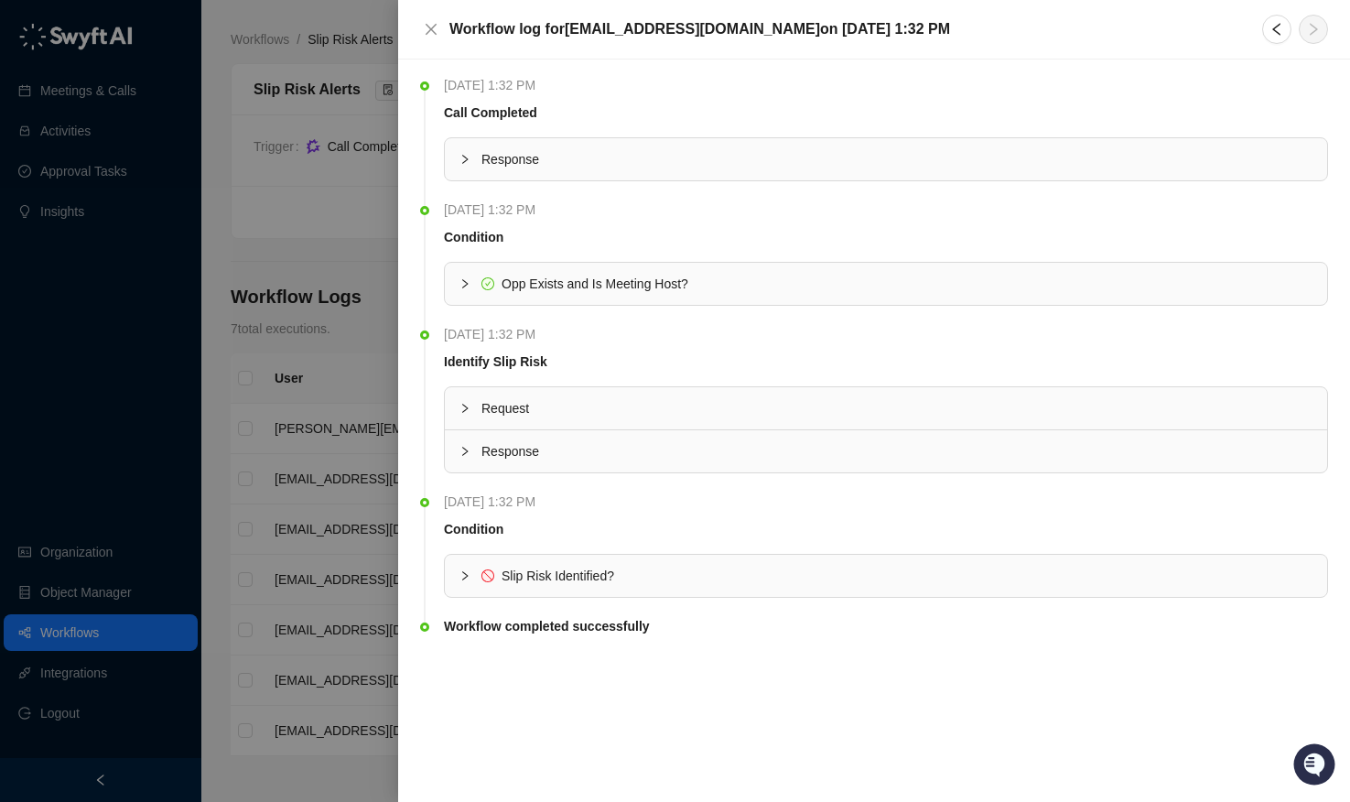
click at [303, 601] on div at bounding box center [675, 401] width 1350 height 802
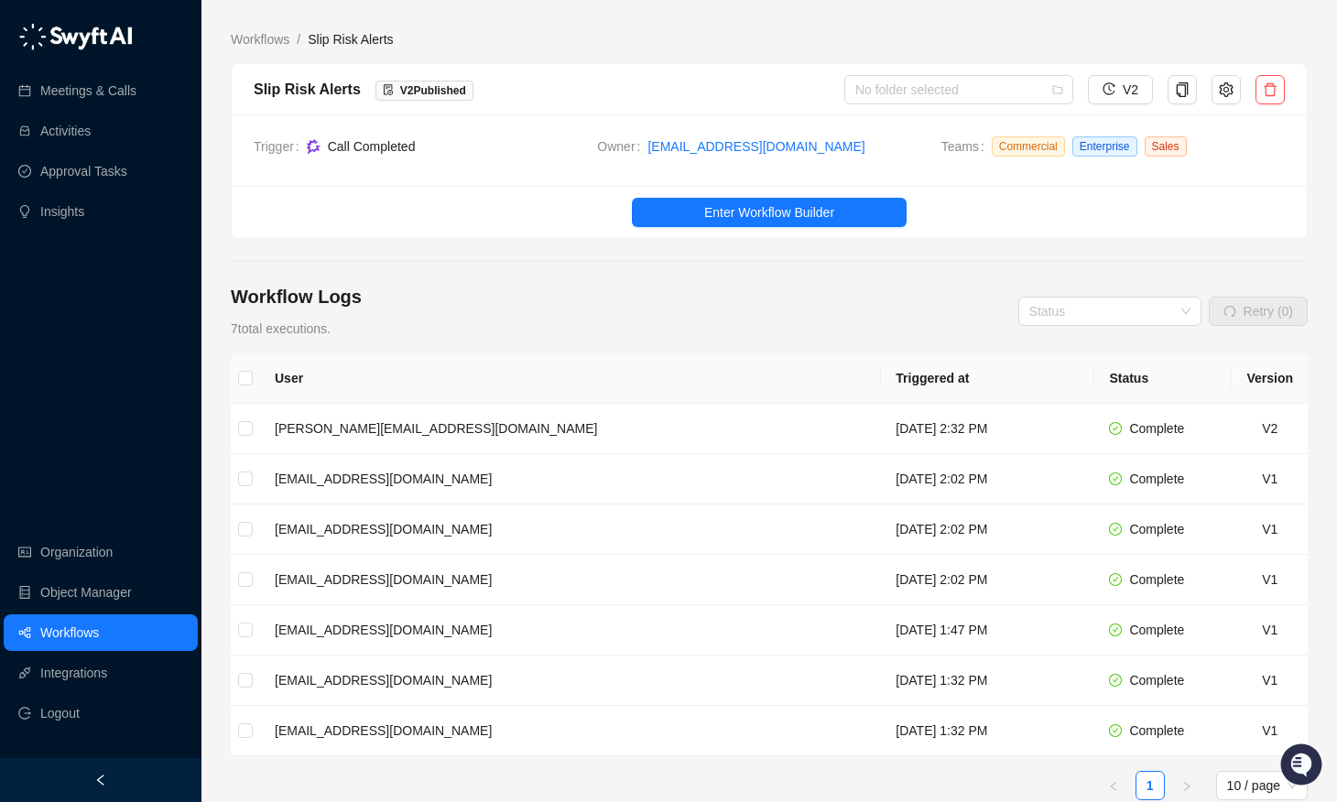
click at [99, 623] on link "Workflows" at bounding box center [69, 632] width 59 height 37
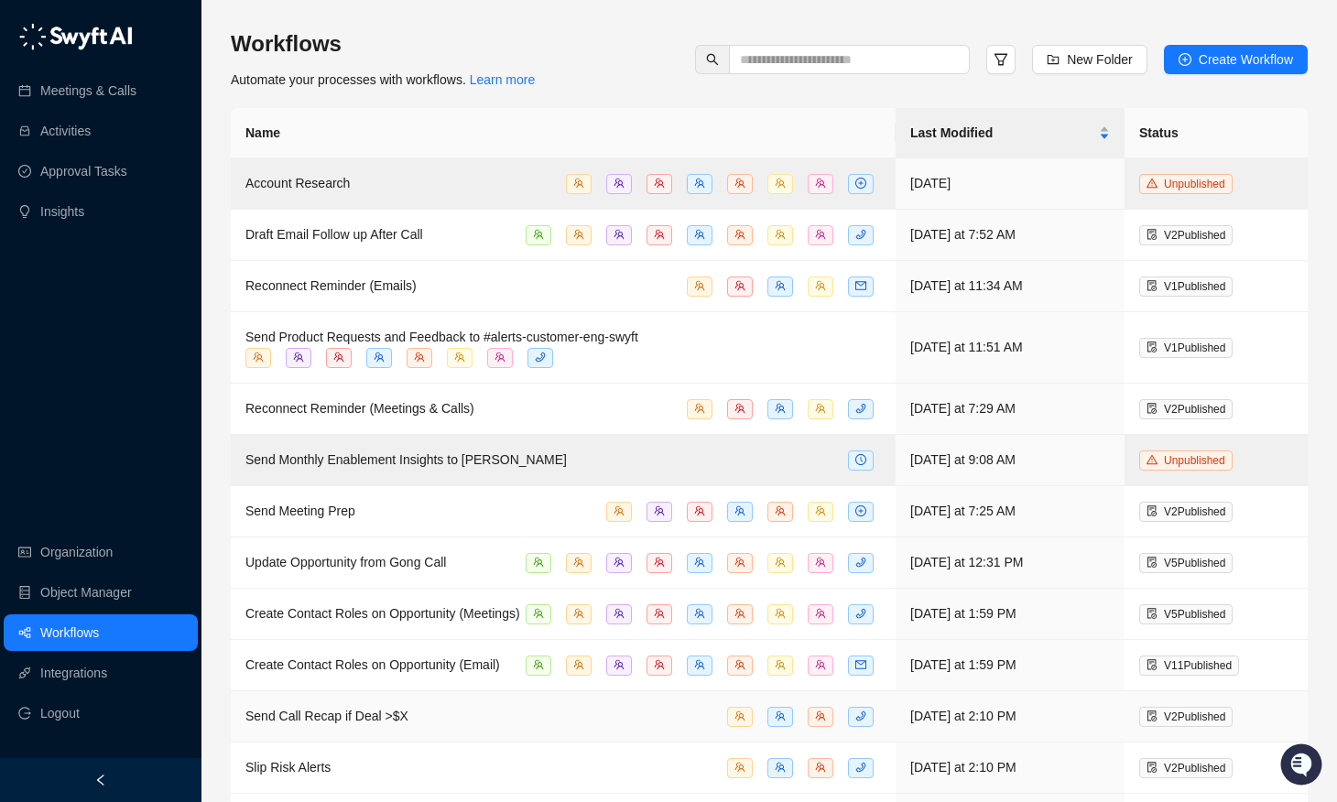
click at [377, 723] on span "Send Call Recap if Deal >$X" at bounding box center [326, 716] width 163 height 15
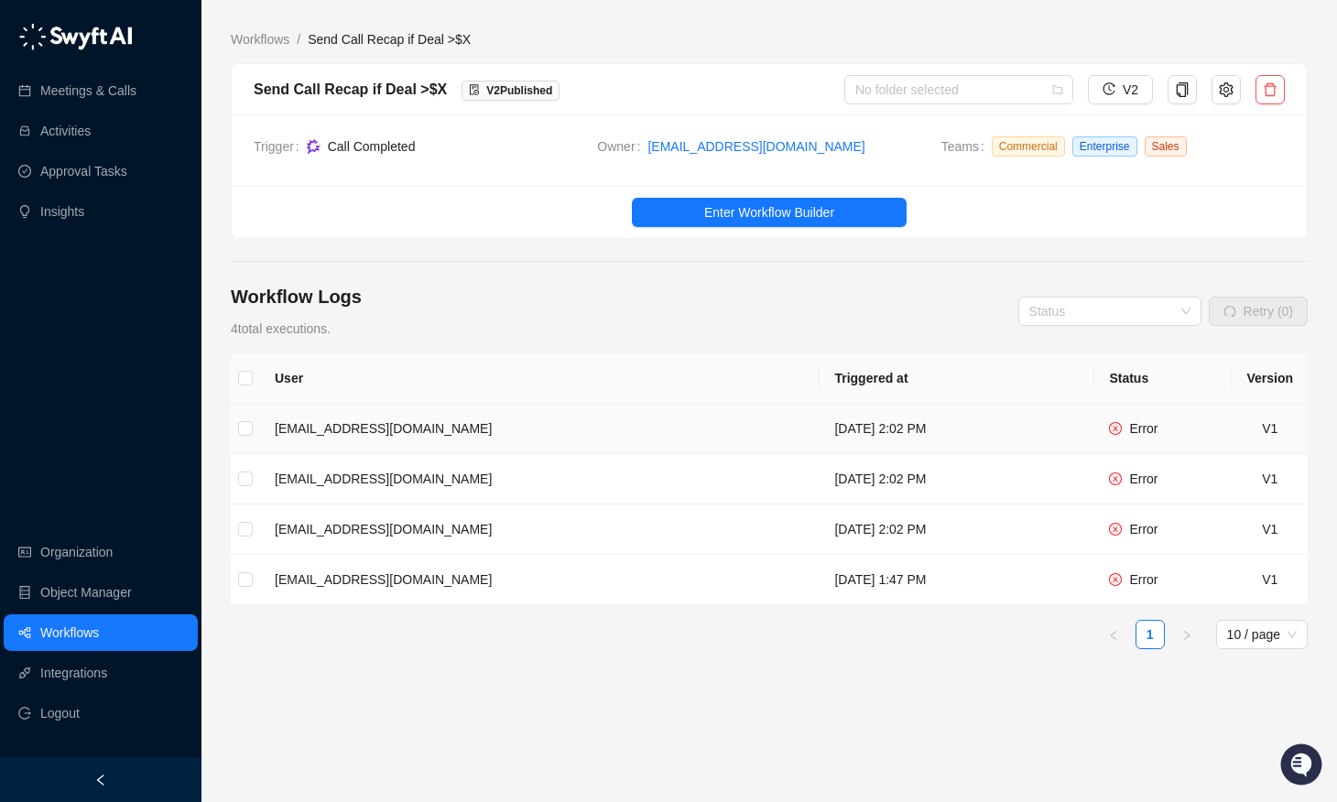
click at [479, 428] on td "[EMAIL_ADDRESS][DOMAIN_NAME]" at bounding box center [539, 429] width 559 height 50
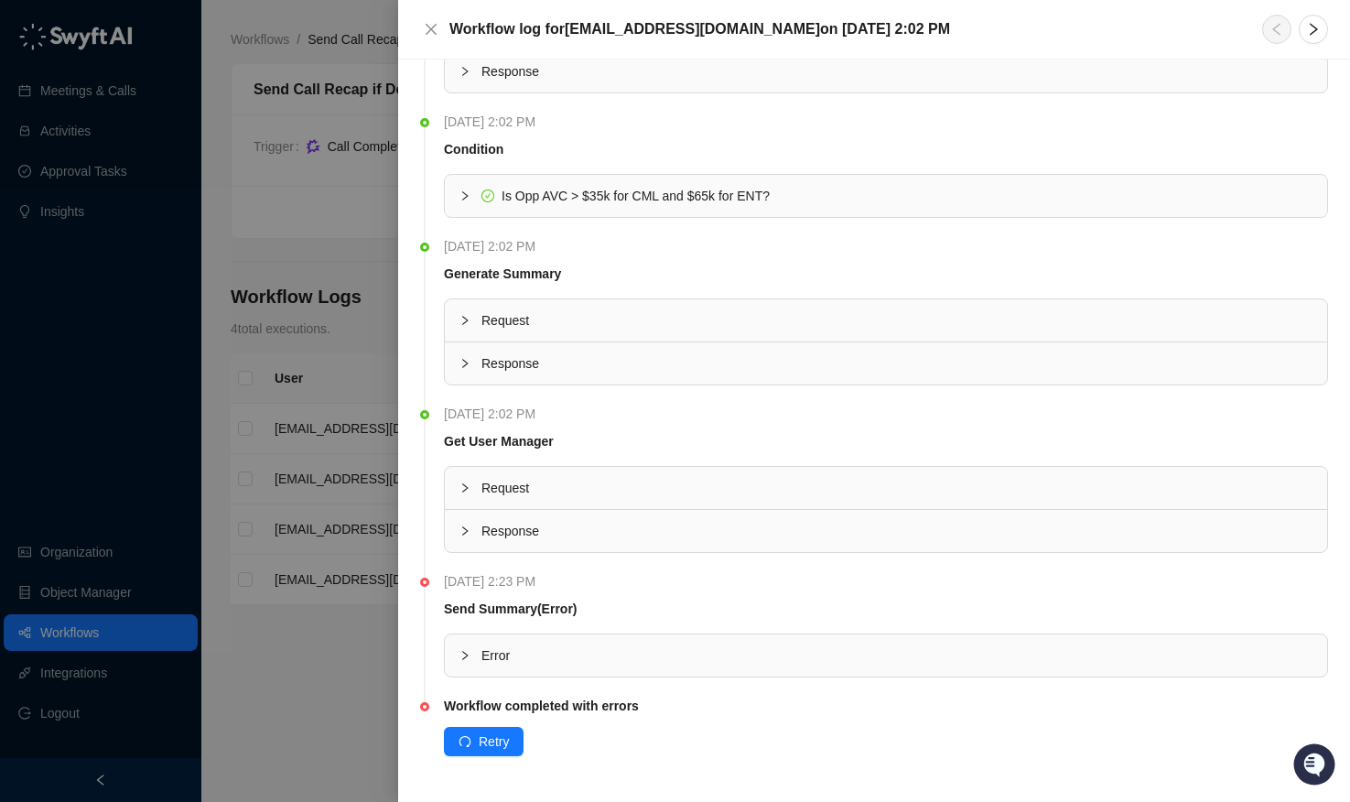
scroll to position [89, 0]
click at [499, 652] on span "Error" at bounding box center [897, 654] width 831 height 20
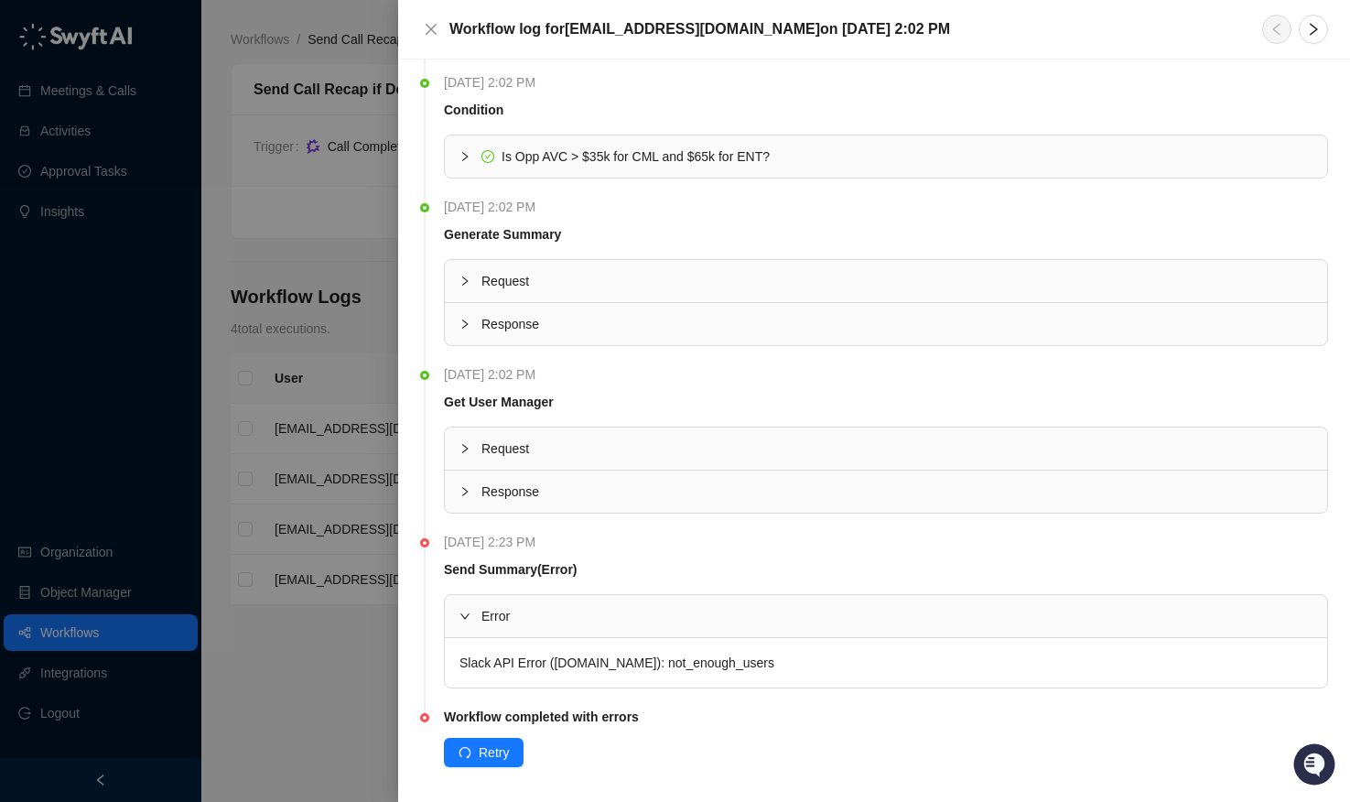
scroll to position [139, 0]
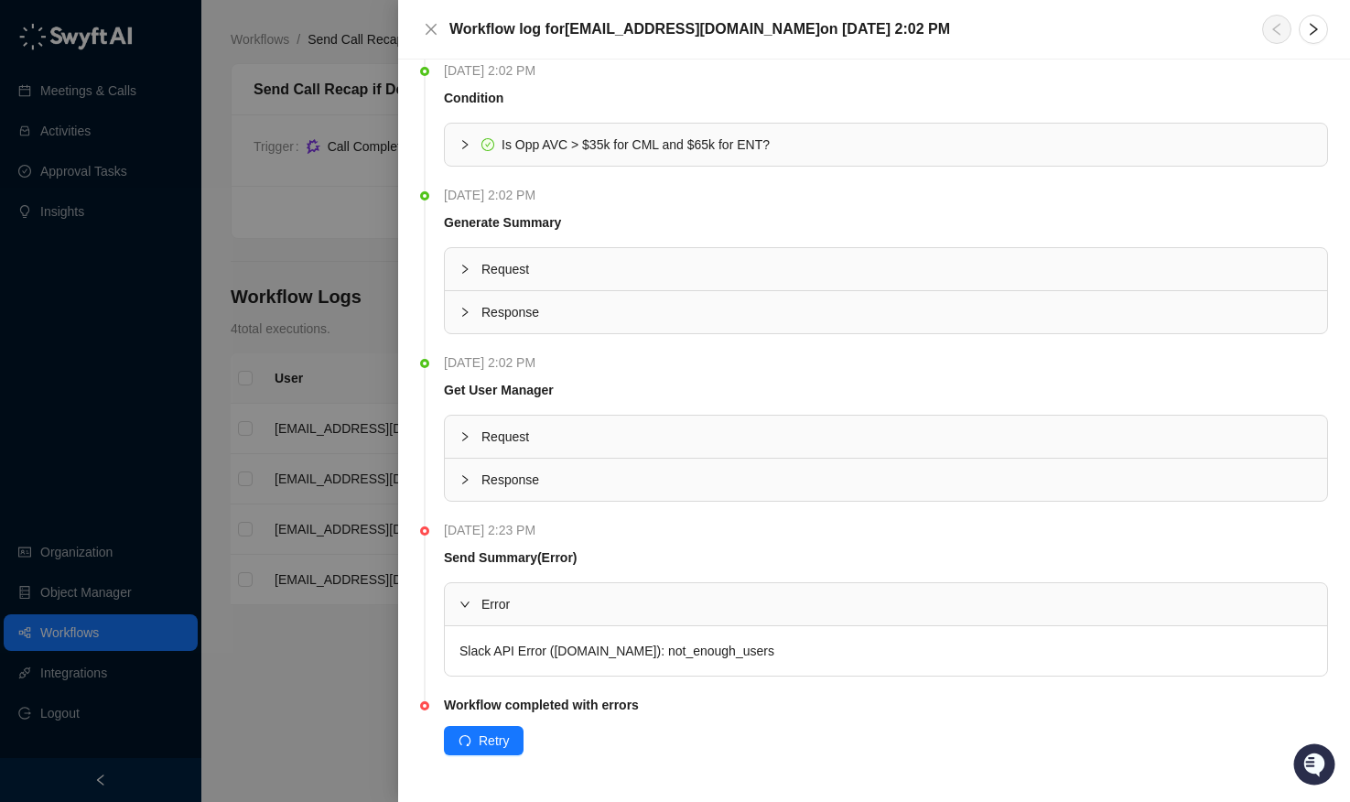
click at [316, 645] on div at bounding box center [675, 401] width 1350 height 802
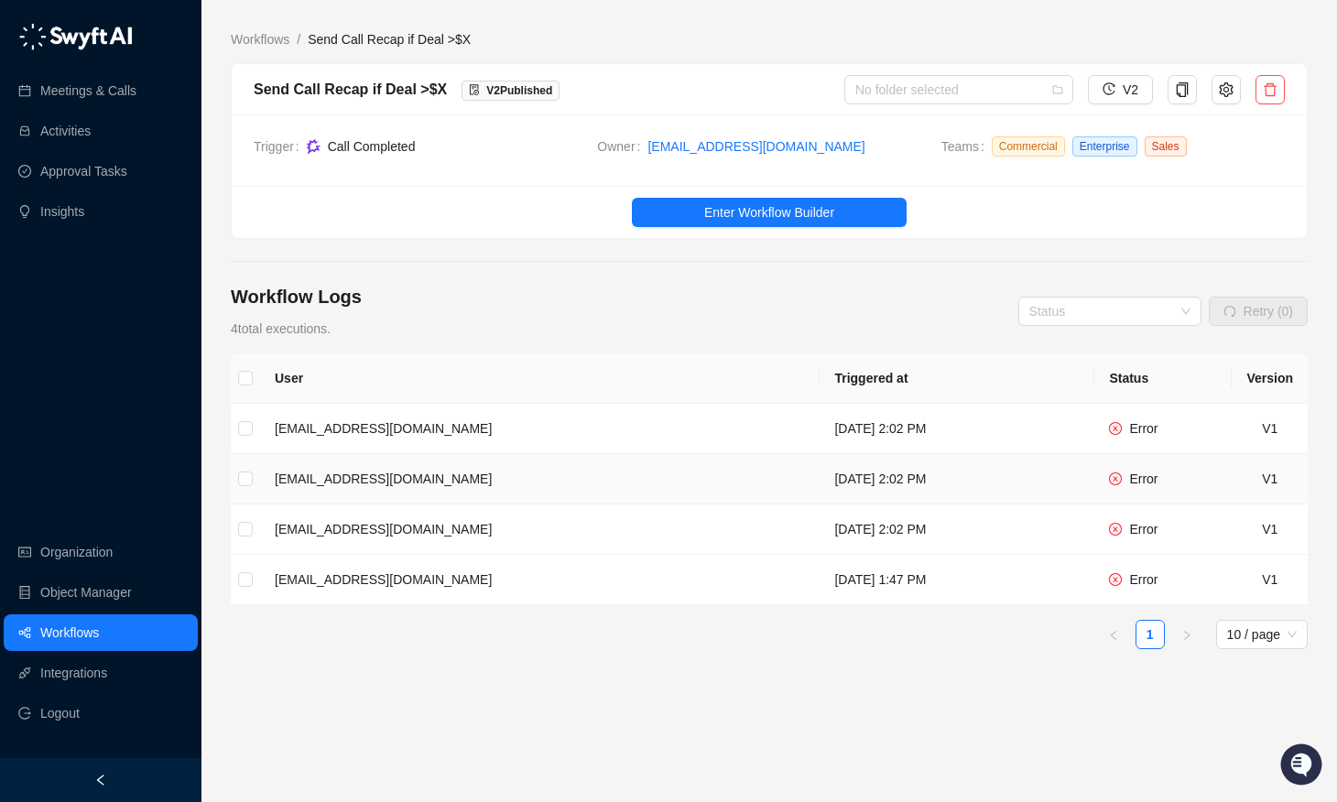
click at [363, 487] on td "[EMAIL_ADDRESS][DOMAIN_NAME]" at bounding box center [539, 479] width 559 height 50
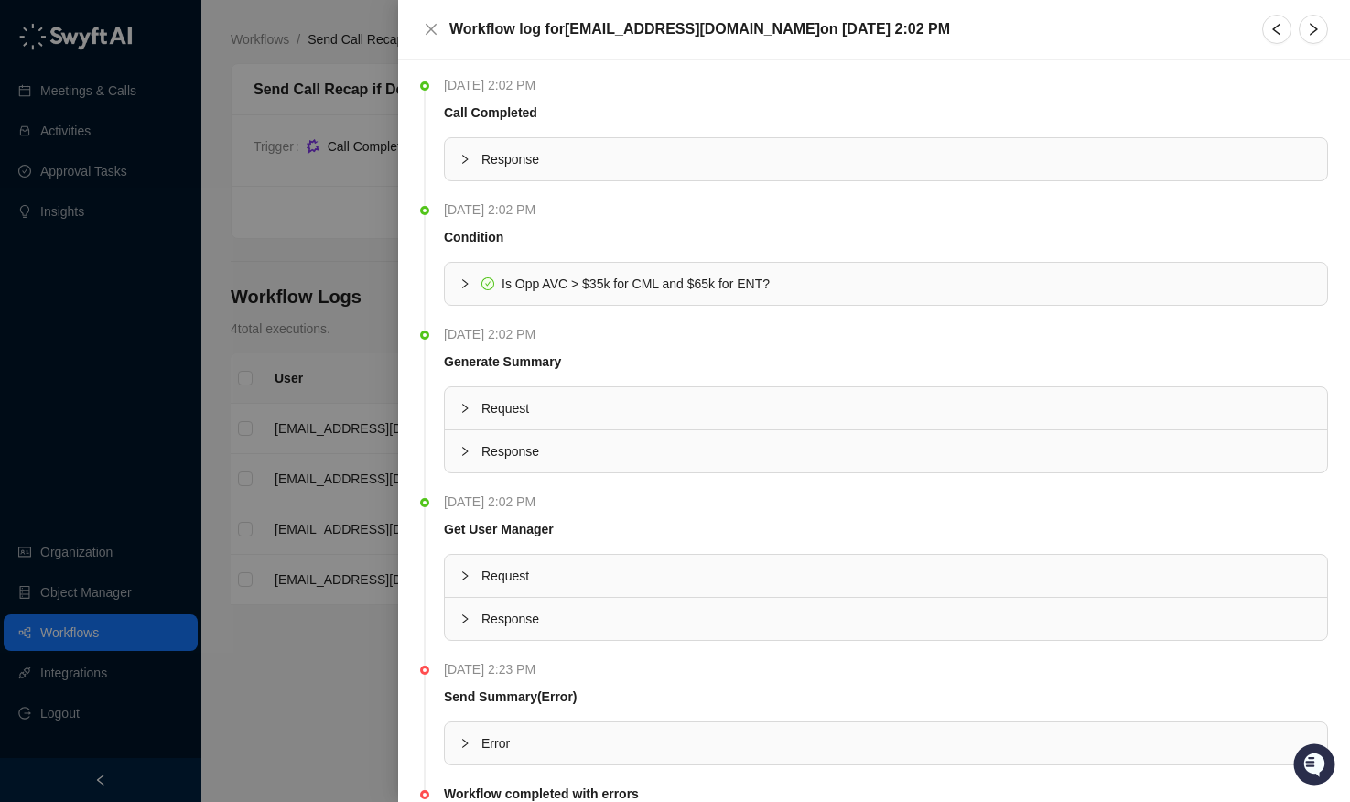
click at [335, 536] on div at bounding box center [675, 401] width 1350 height 802
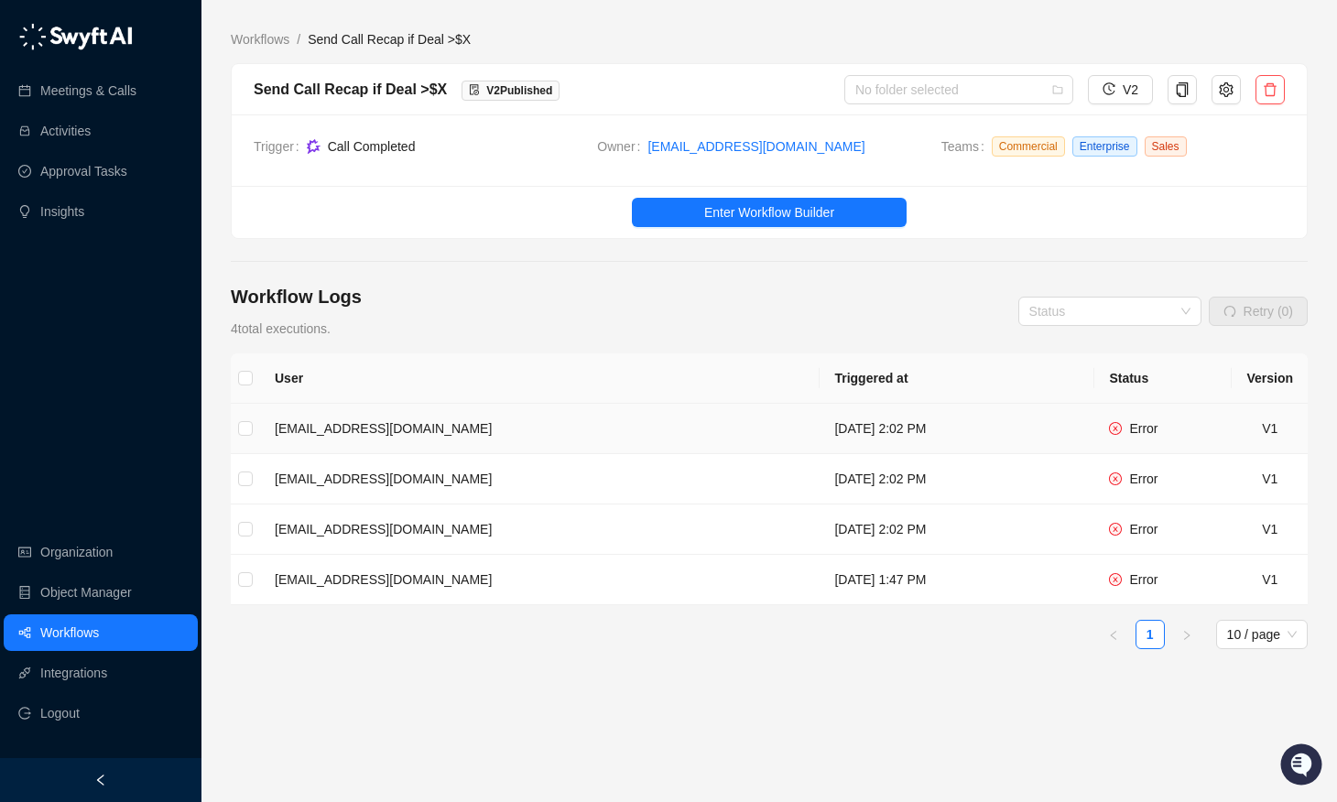
click at [236, 432] on td at bounding box center [245, 429] width 29 height 50
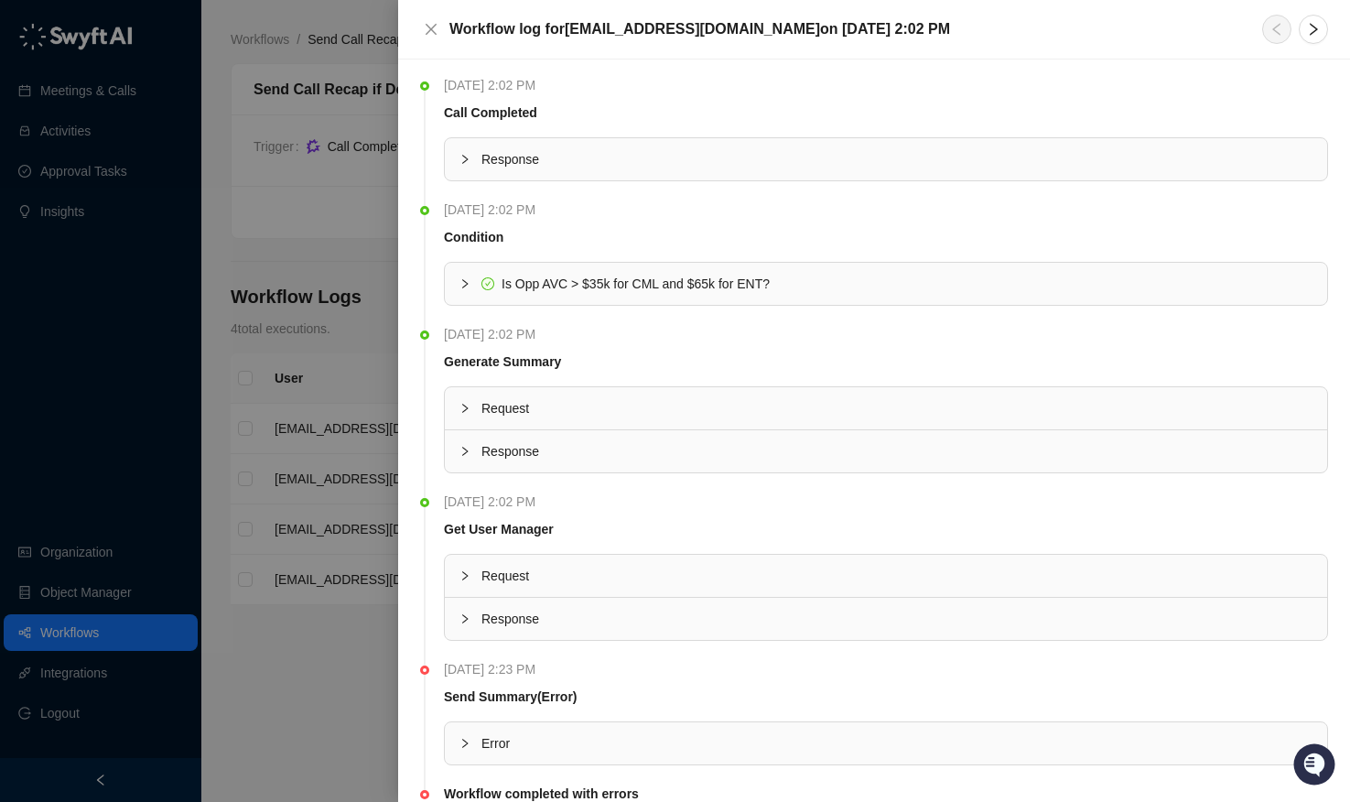
click at [240, 428] on div at bounding box center [675, 401] width 1350 height 802
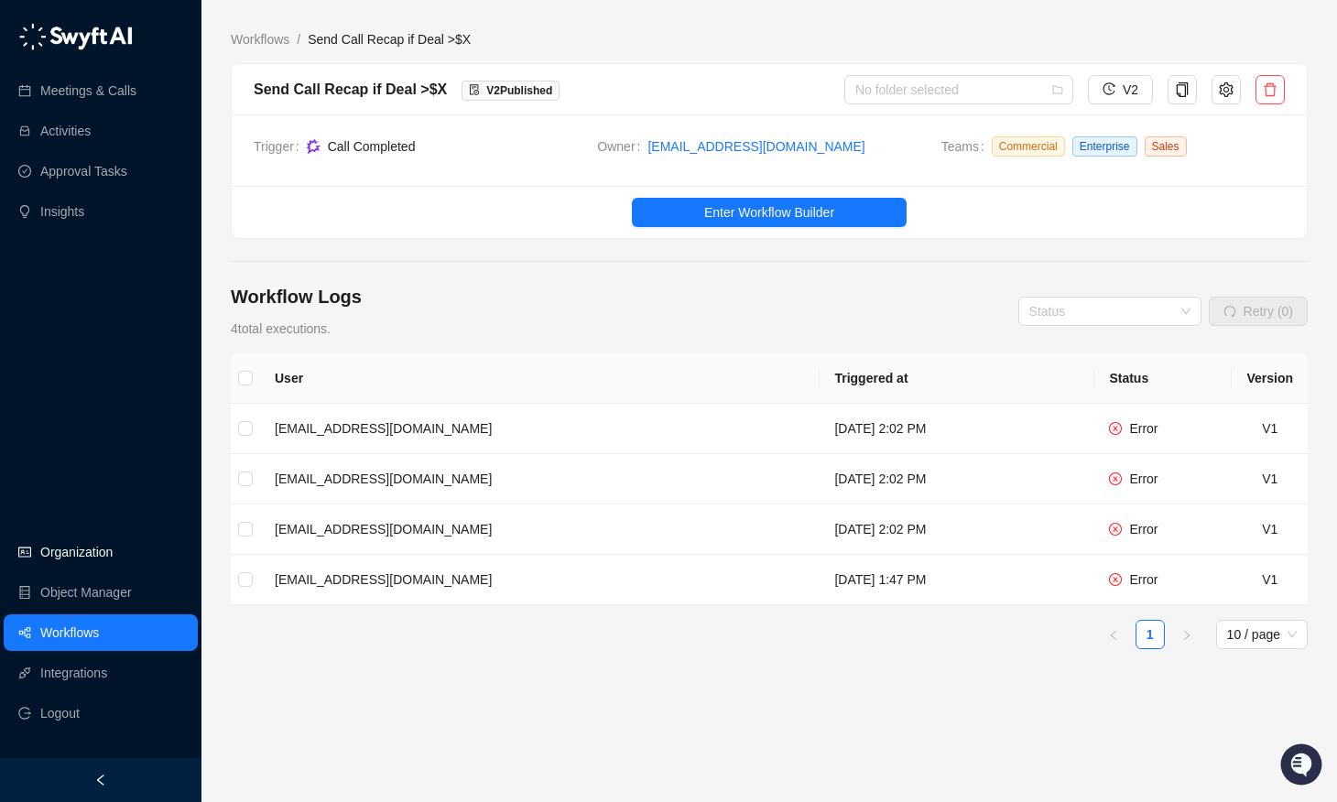
click at [89, 537] on link "Organization" at bounding box center [76, 552] width 72 height 37
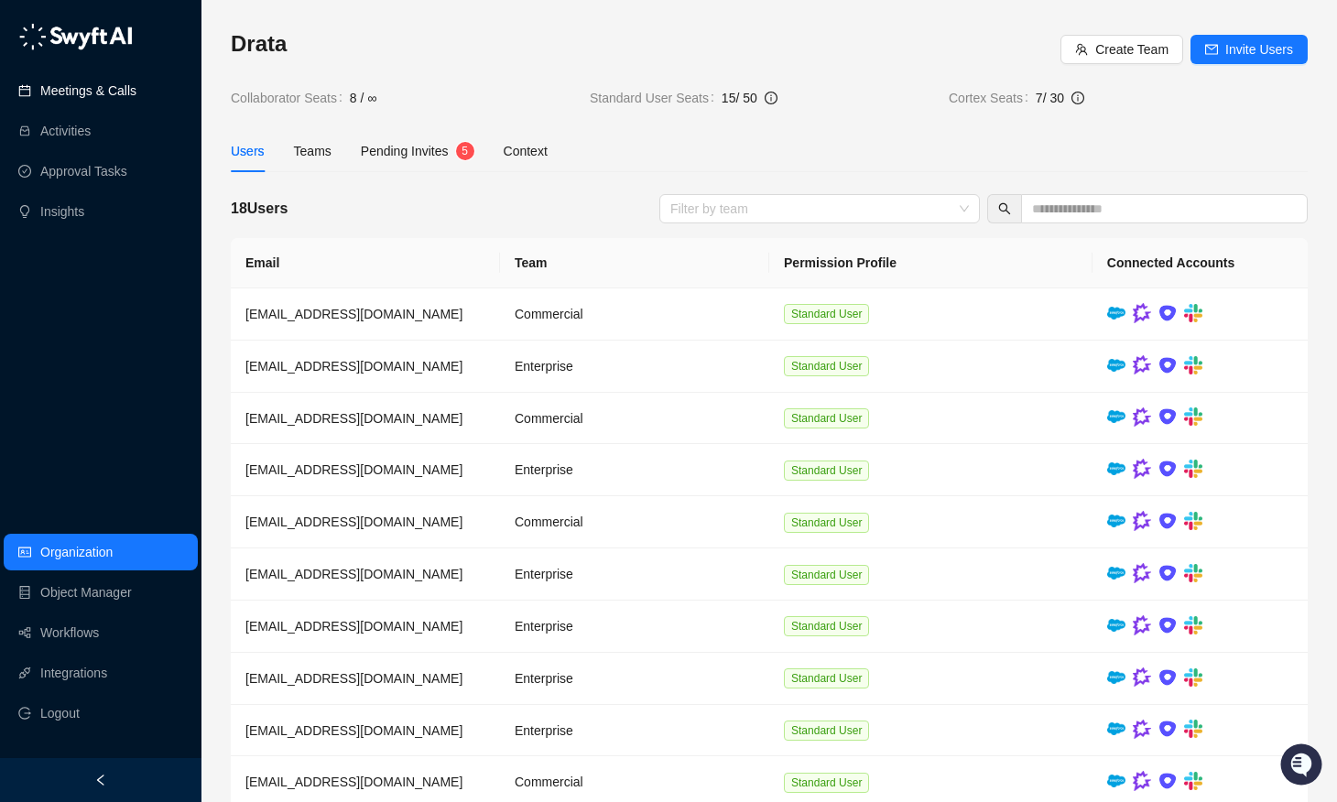
click at [75, 99] on link "Meetings & Calls" at bounding box center [88, 90] width 96 height 37
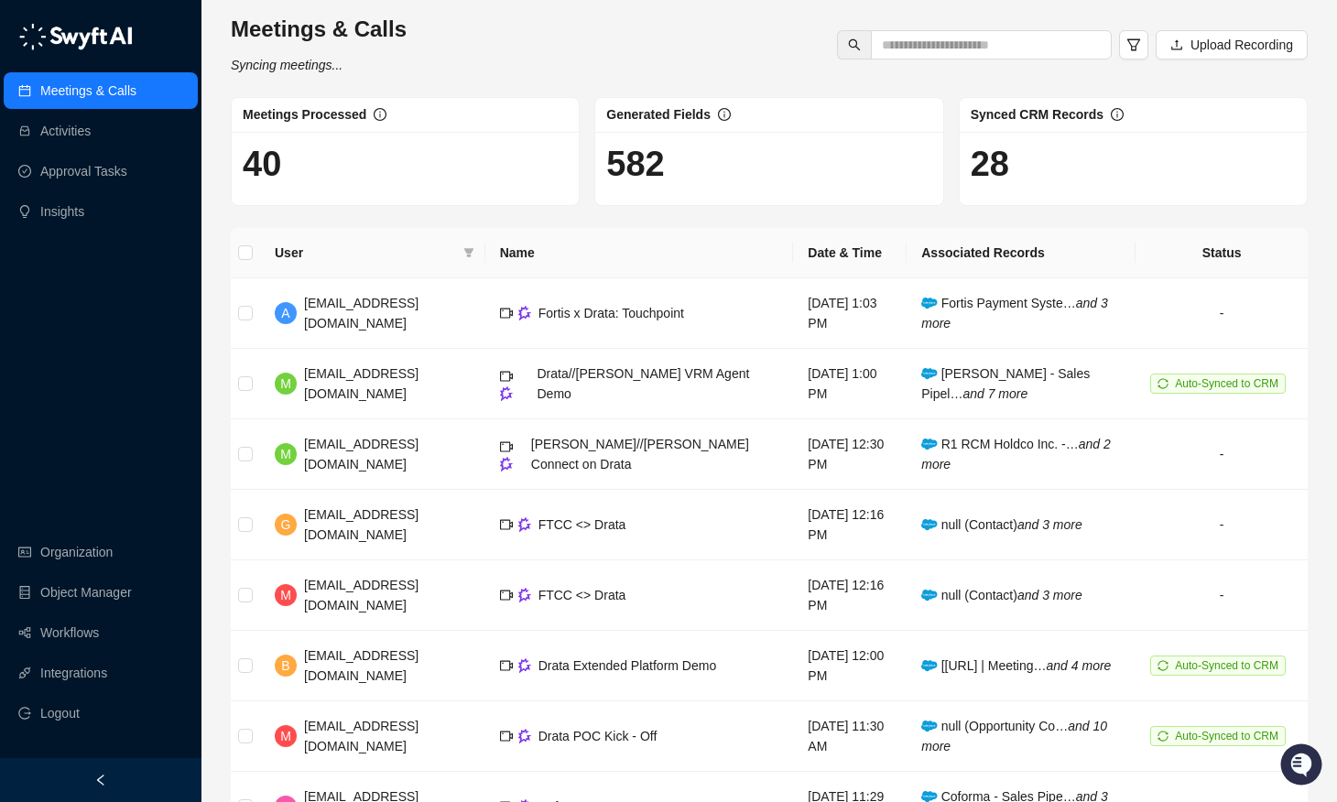
click at [608, 49] on div "Meetings & Calls Syncing meetings... Upload Recording" at bounding box center [769, 45] width 1088 height 60
click at [646, 49] on div "Meetings & Calls Syncing meetings... Upload Recording" at bounding box center [769, 45] width 1088 height 60
click at [99, 157] on link "Approval Tasks" at bounding box center [83, 171] width 87 height 37
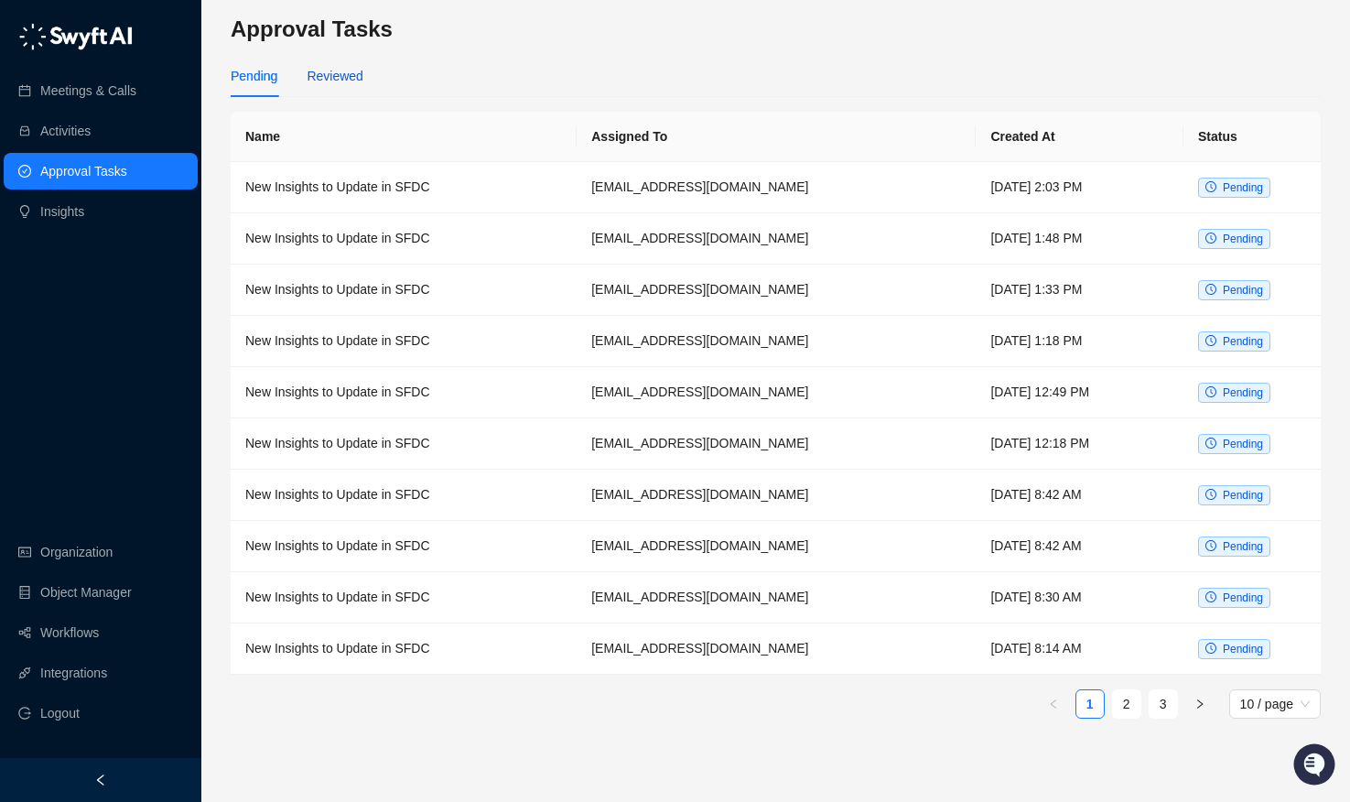
click at [358, 72] on div "Reviewed" at bounding box center [335, 76] width 56 height 20
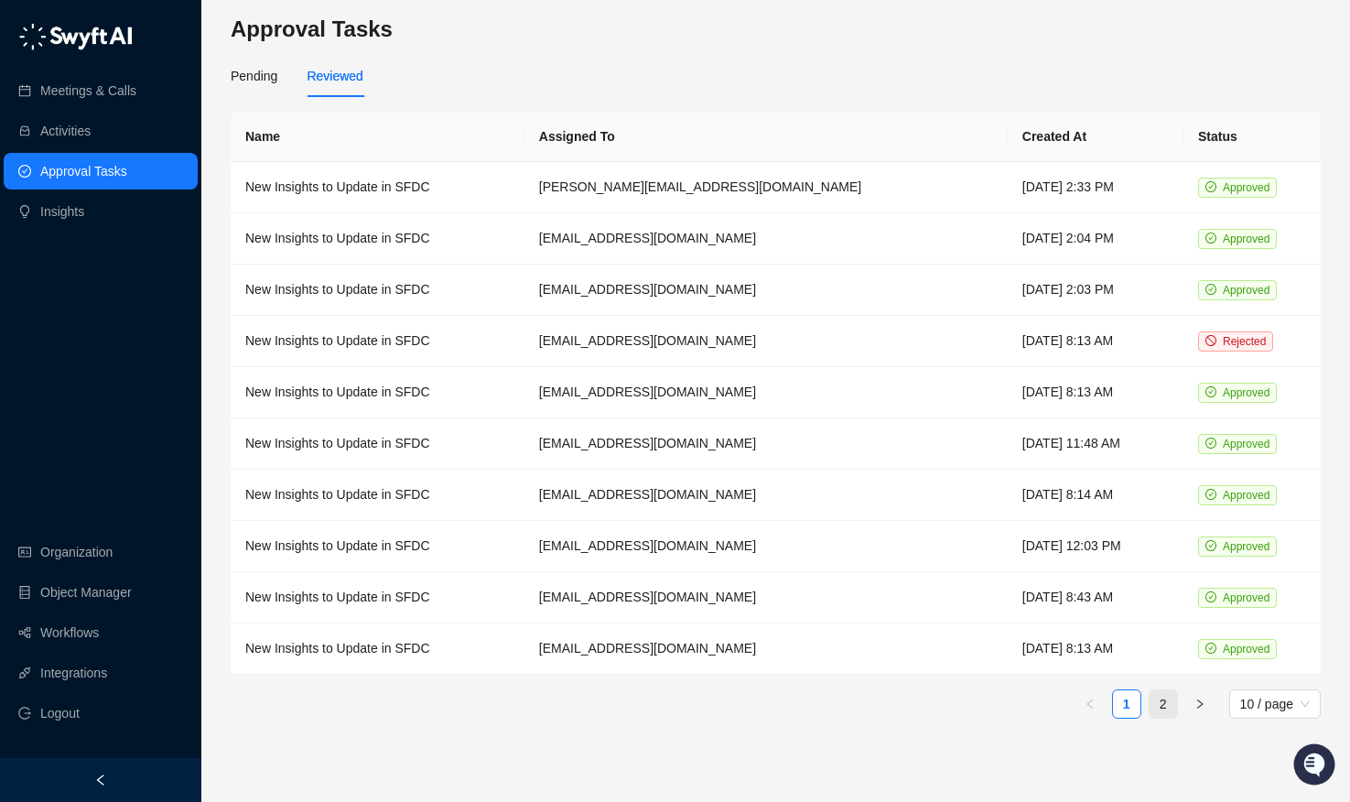
click at [1166, 699] on link "2" at bounding box center [1163, 703] width 27 height 27
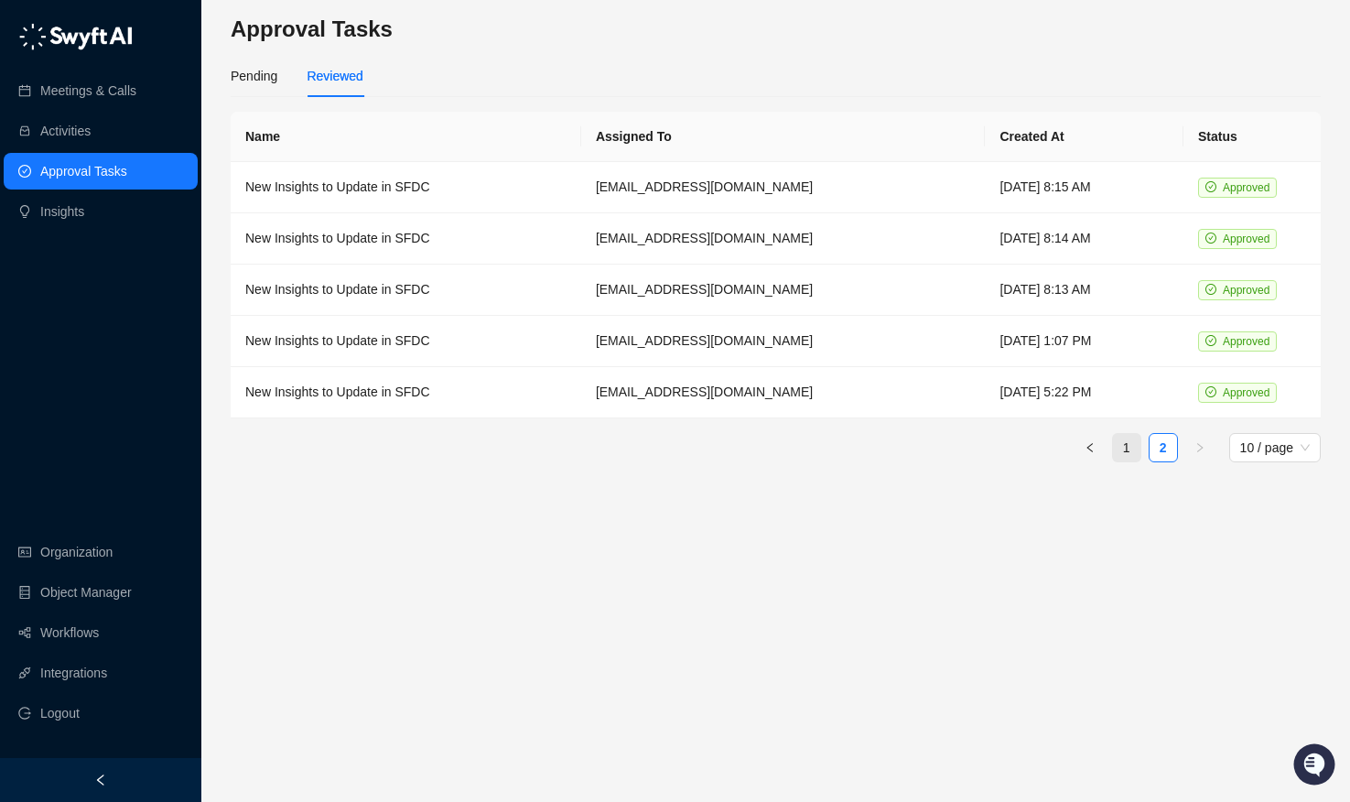
click at [1128, 449] on link "1" at bounding box center [1126, 447] width 27 height 27
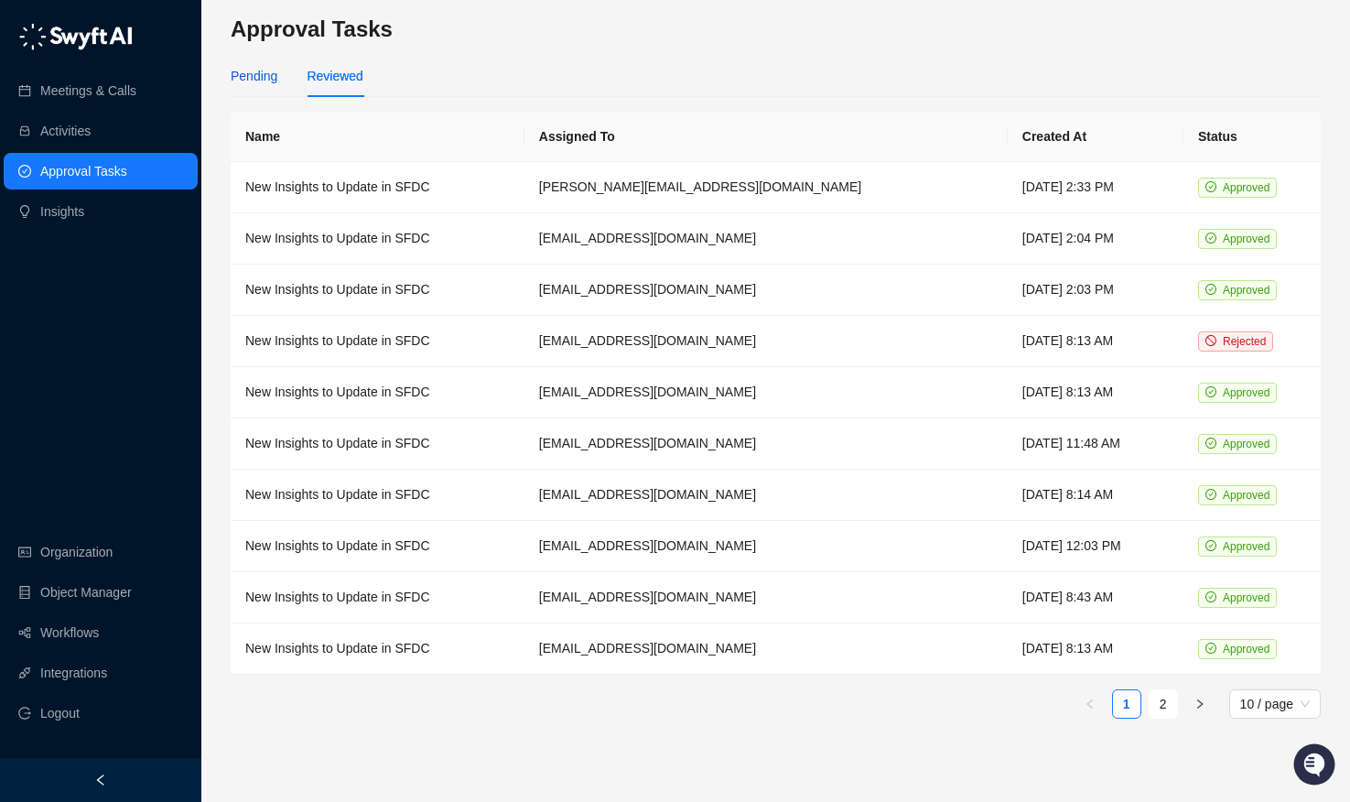
click at [236, 81] on div "Pending" at bounding box center [254, 76] width 47 height 20
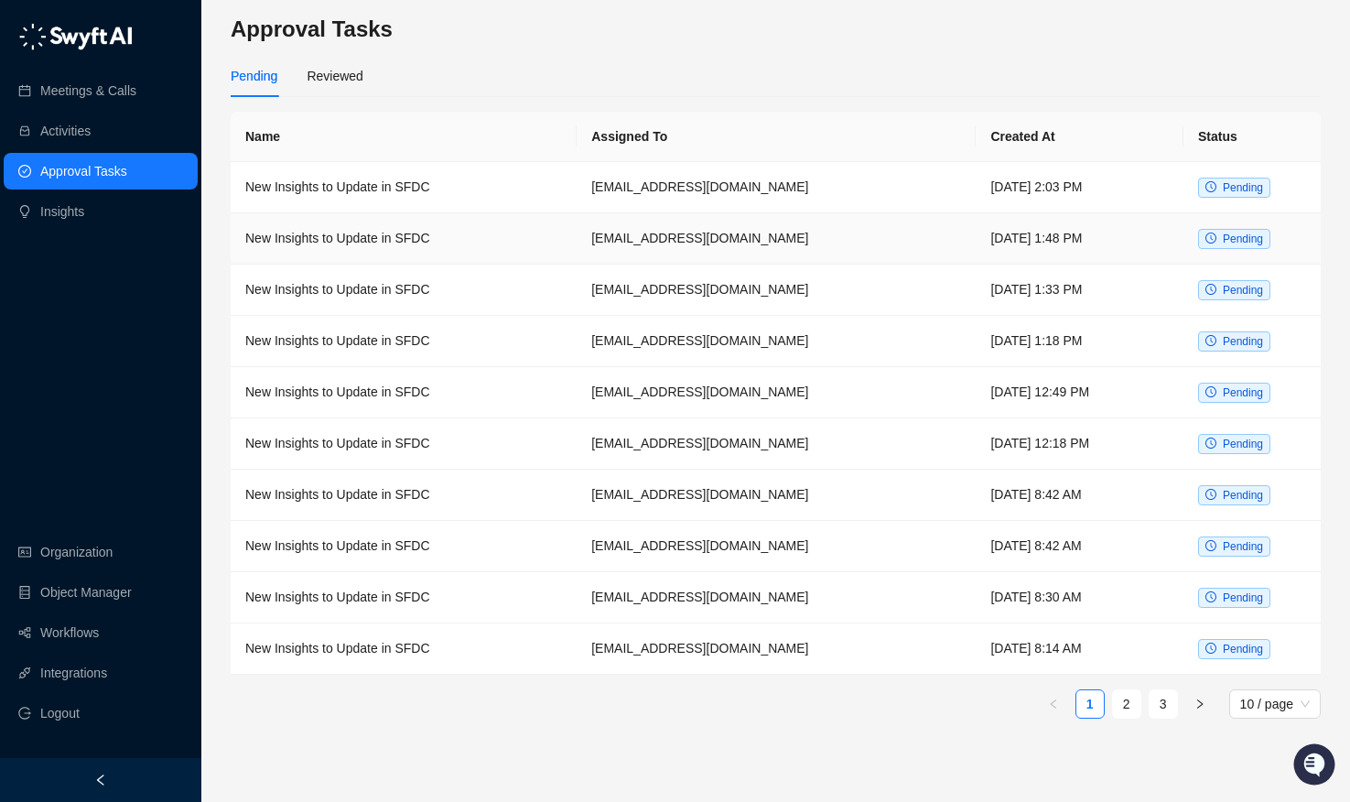
click at [677, 241] on td "[EMAIL_ADDRESS][DOMAIN_NAME]" at bounding box center [776, 238] width 399 height 51
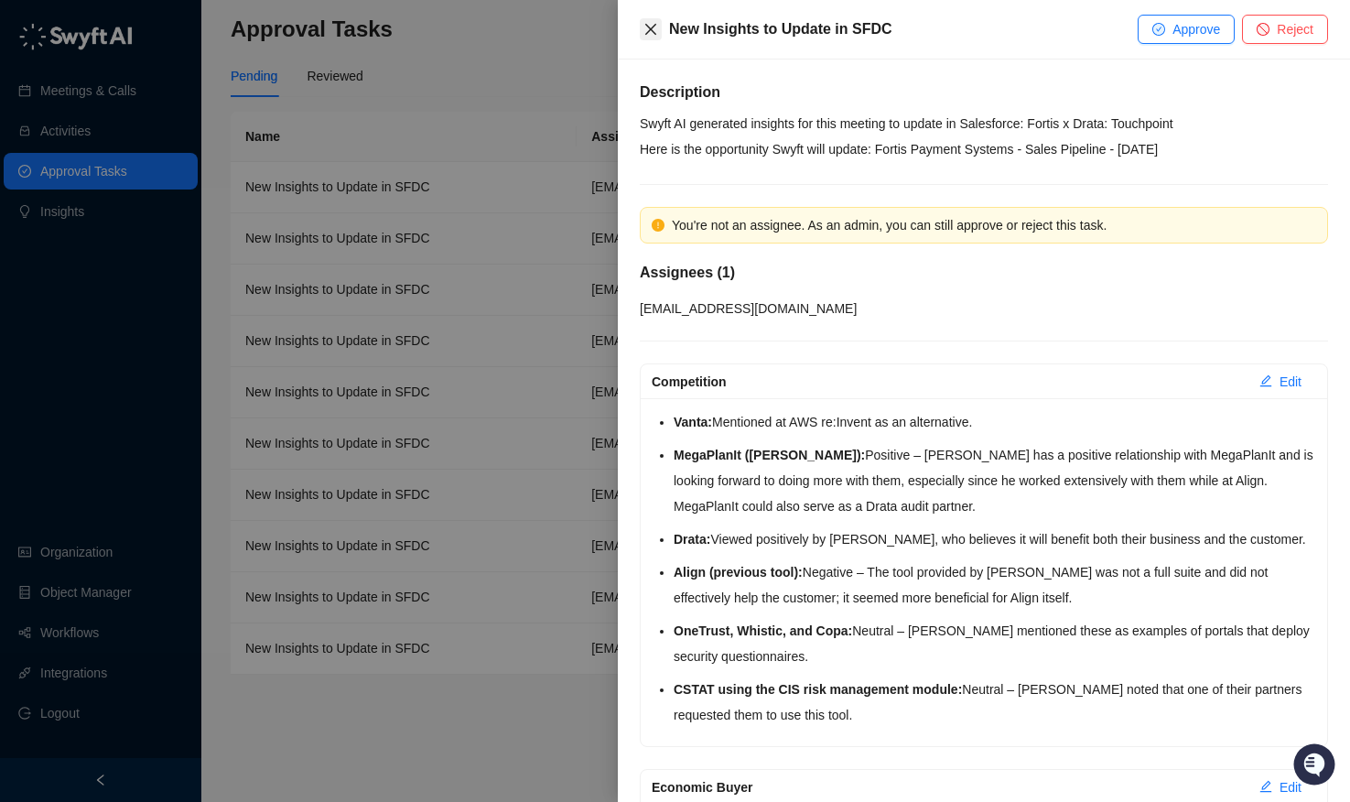
click at [643, 32] on button "Close" at bounding box center [651, 29] width 22 height 22
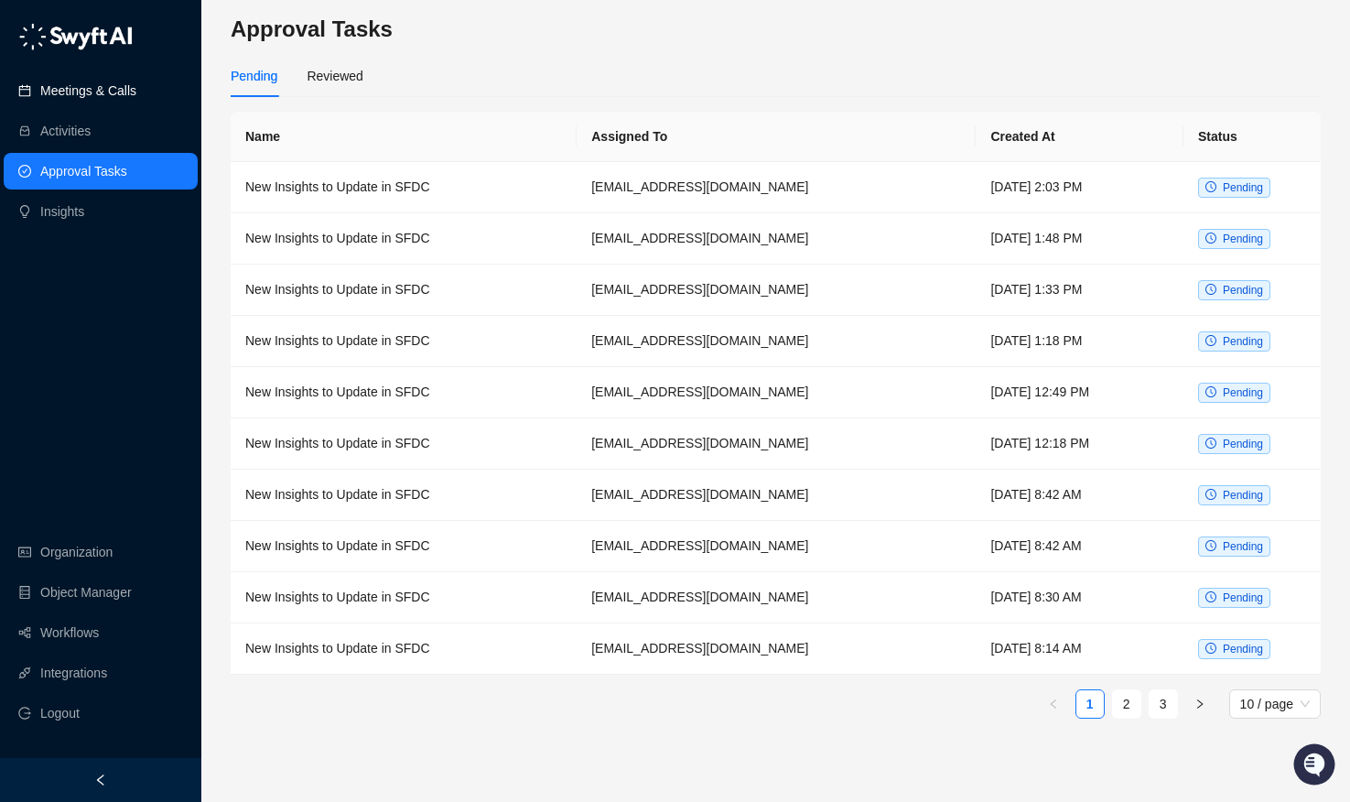
click at [136, 102] on link "Meetings & Calls" at bounding box center [88, 90] width 96 height 37
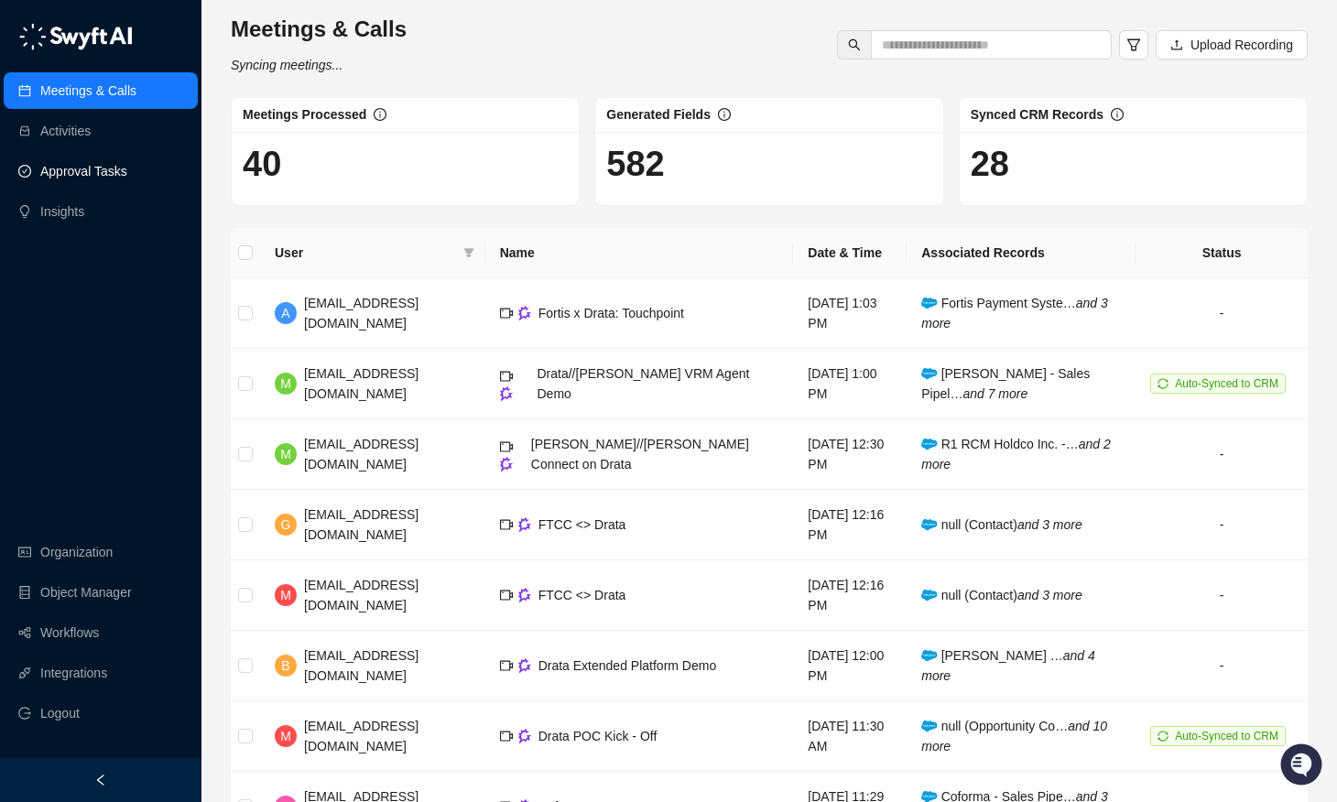
click at [127, 179] on link "Approval Tasks" at bounding box center [83, 171] width 87 height 37
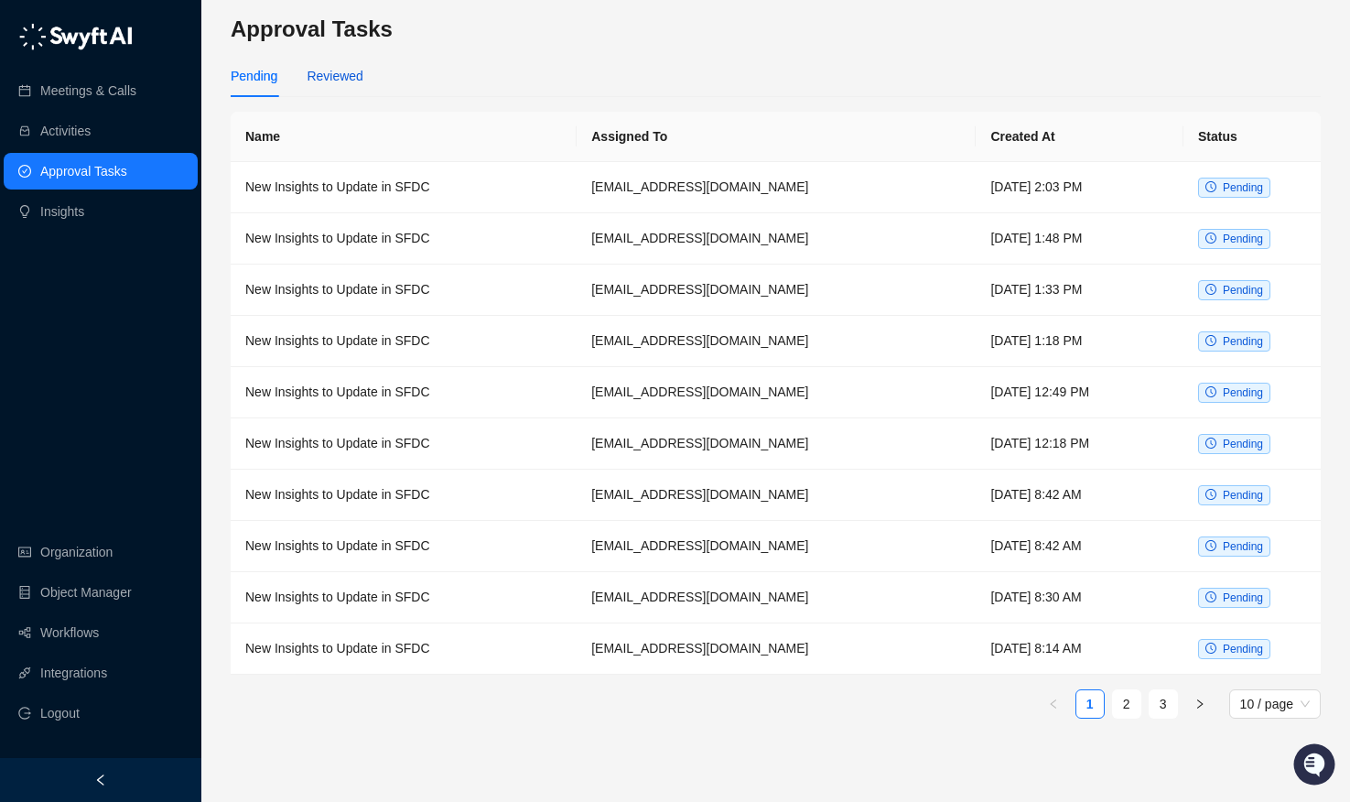
click at [341, 77] on div "Reviewed" at bounding box center [335, 76] width 56 height 20
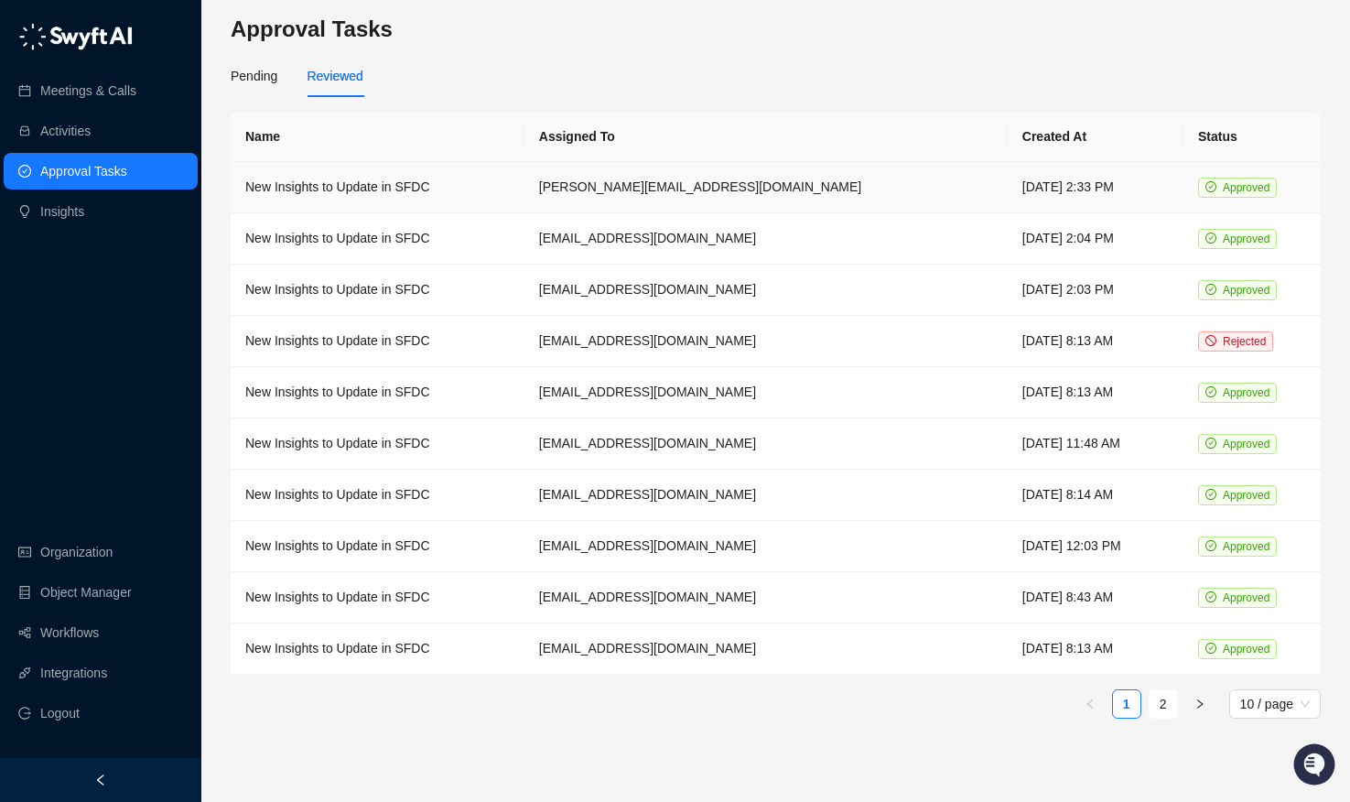
click at [406, 168] on td "New Insights to Update in SFDC" at bounding box center [378, 187] width 294 height 51
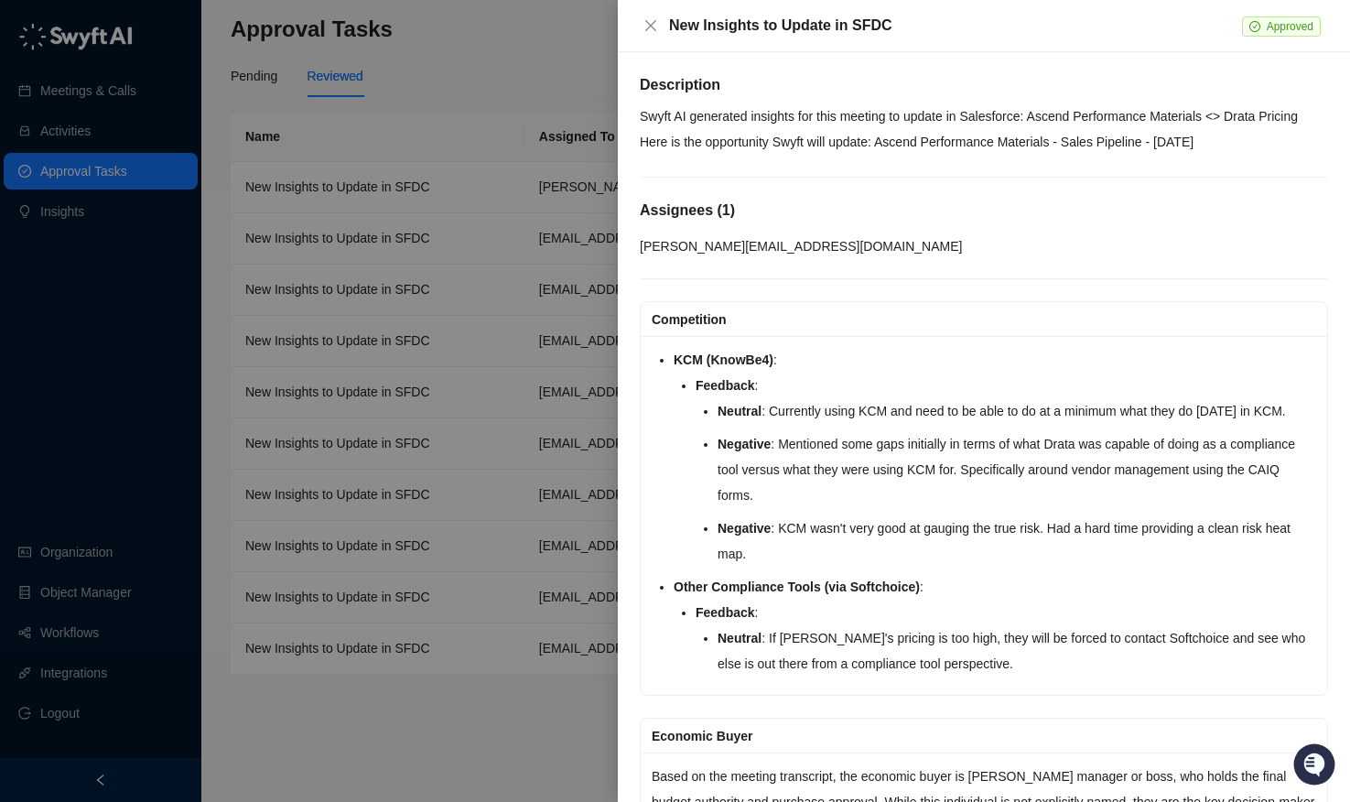
click at [246, 50] on div at bounding box center [675, 401] width 1350 height 802
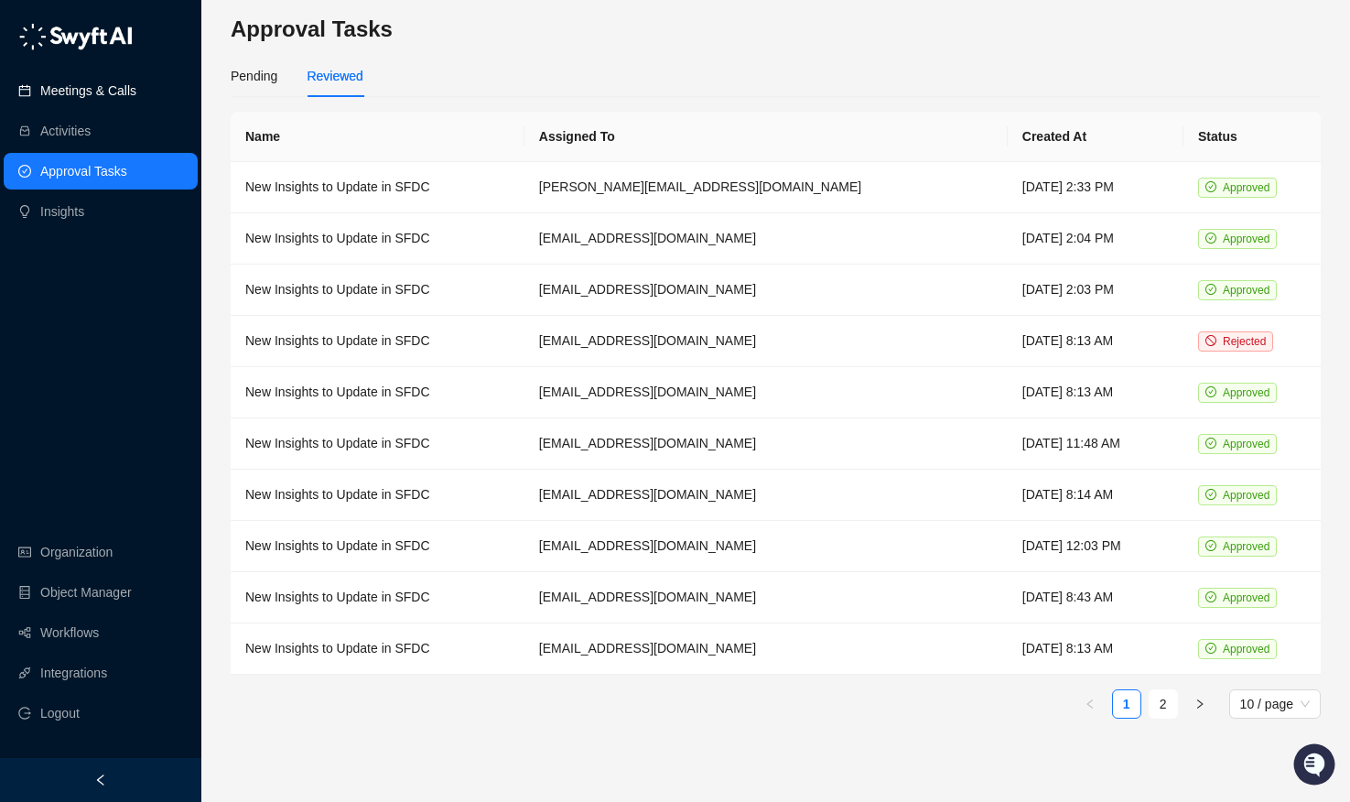
click at [136, 86] on link "Meetings & Calls" at bounding box center [88, 90] width 96 height 37
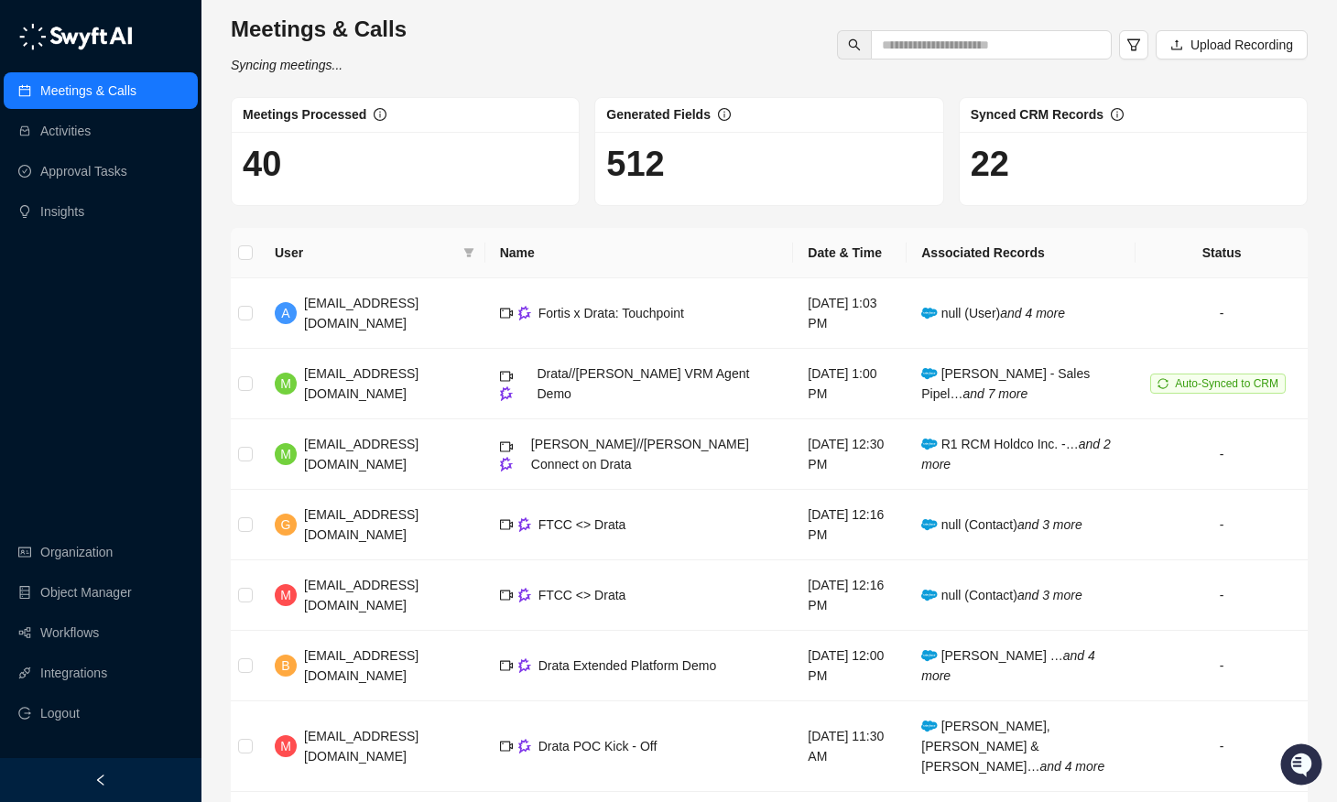
click at [588, 27] on div "Meetings & Calls Syncing meetings... Upload Recording" at bounding box center [769, 45] width 1088 height 60
click at [636, 27] on div "Meetings & Calls Syncing meetings... Upload Recording" at bounding box center [769, 45] width 1088 height 60
click at [79, 216] on link "Insights" at bounding box center [62, 211] width 44 height 37
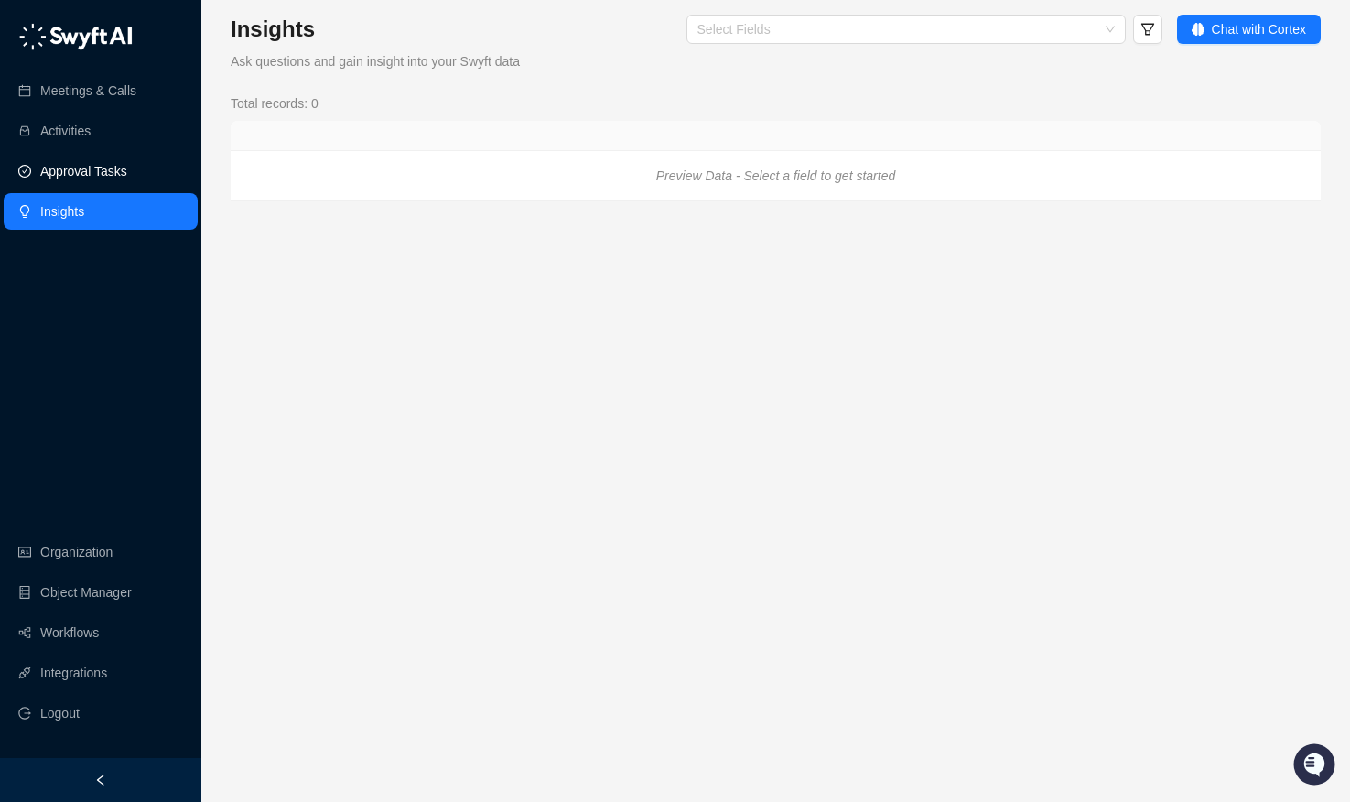
click at [73, 180] on link "Approval Tasks" at bounding box center [83, 171] width 87 height 37
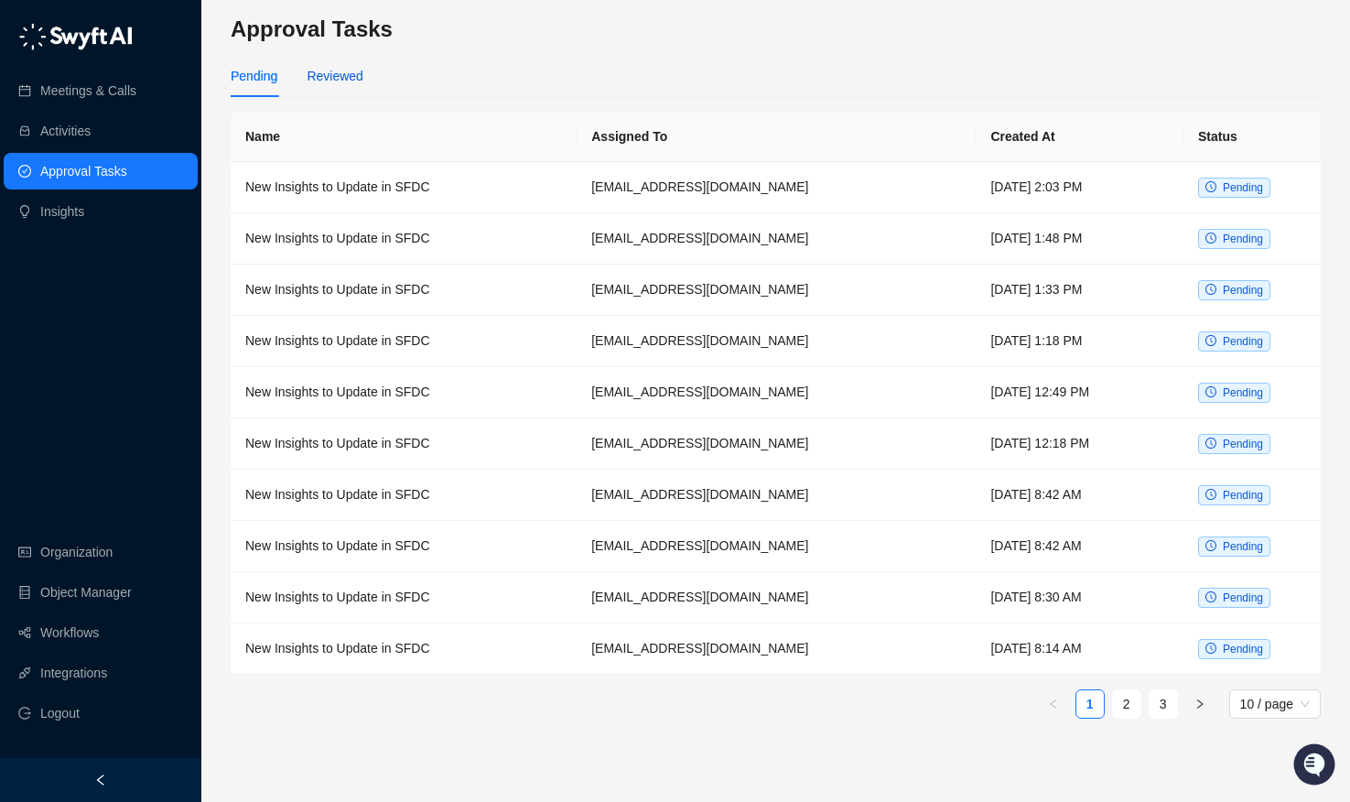
click at [345, 71] on div "Reviewed" at bounding box center [335, 76] width 56 height 20
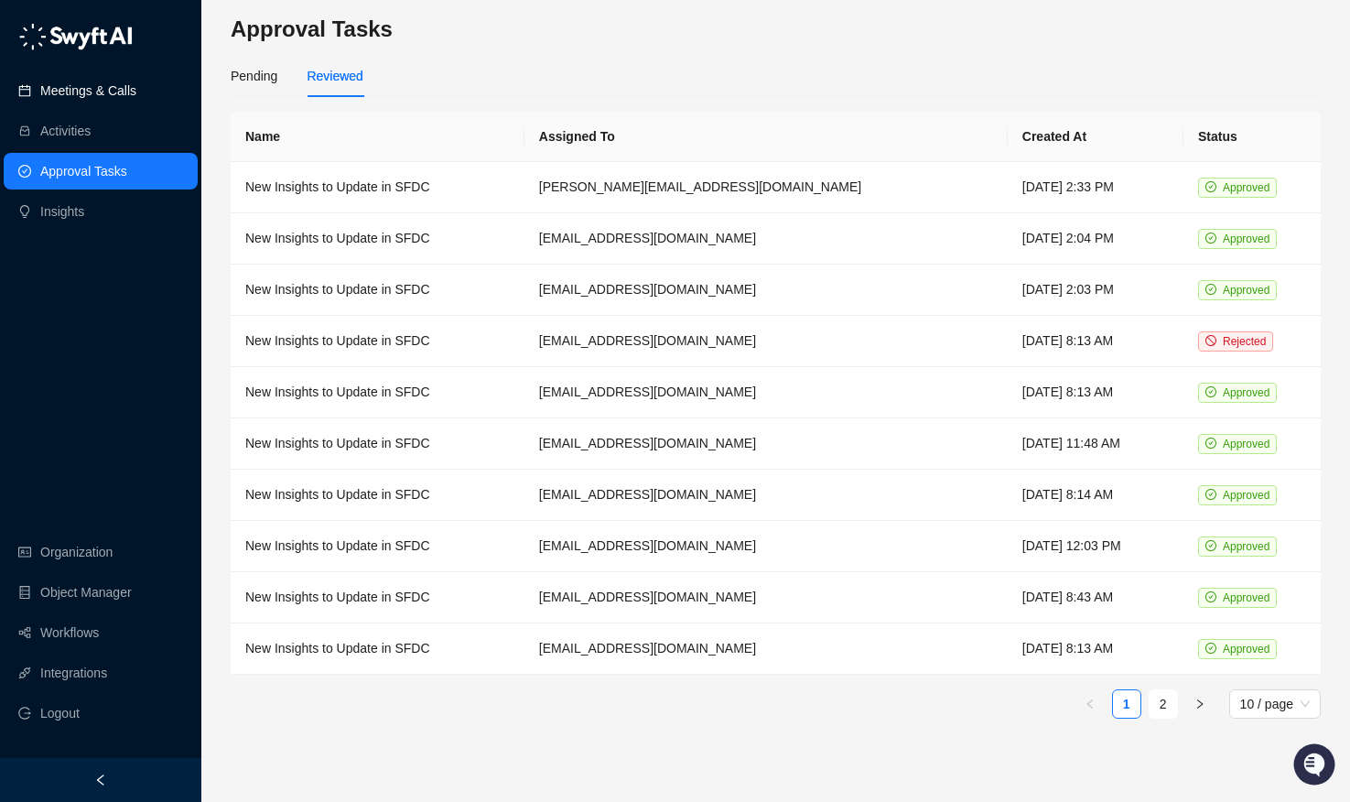
click at [94, 87] on link "Meetings & Calls" at bounding box center [88, 90] width 96 height 37
